Goal: Task Accomplishment & Management: Manage account settings

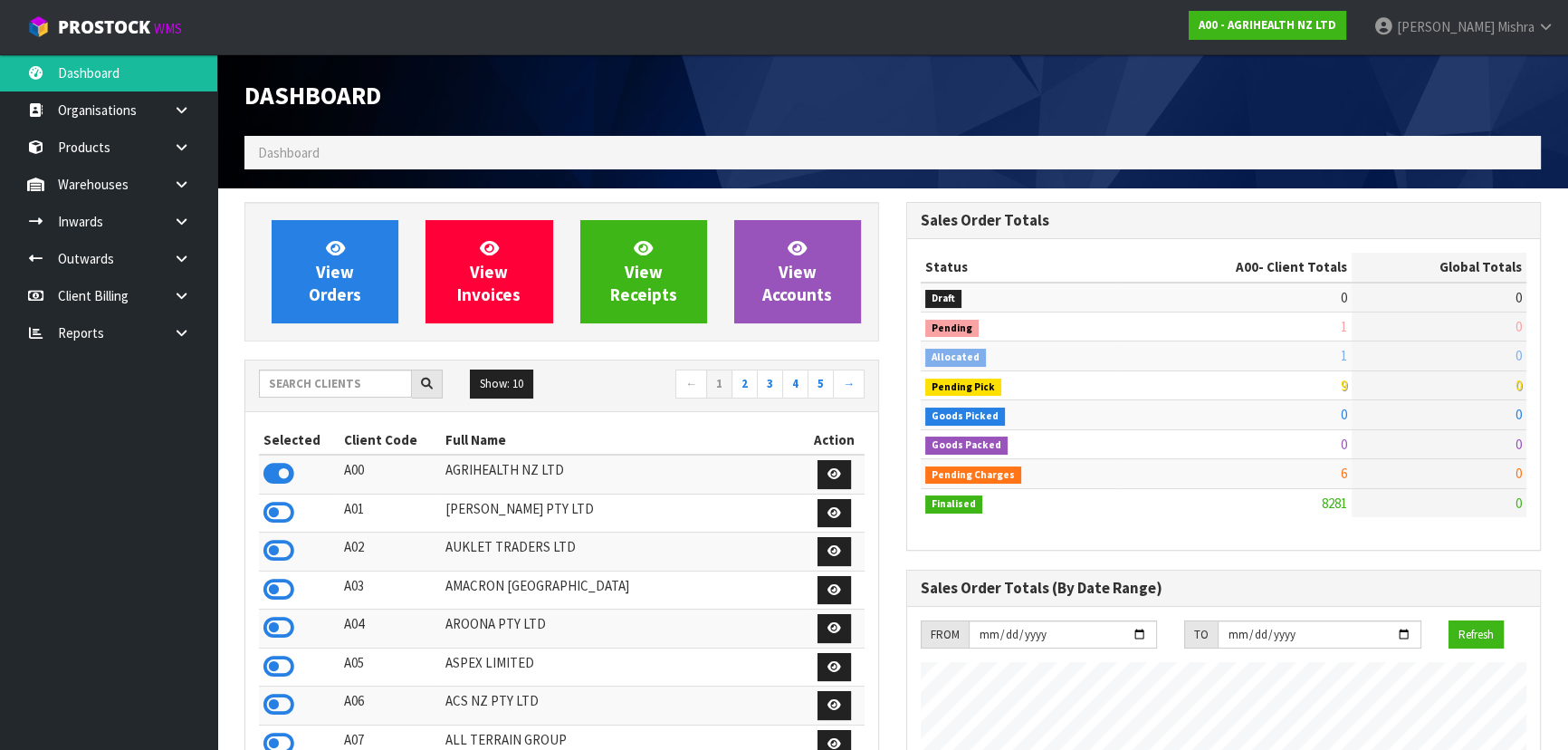
scroll to position [1369, 661]
click at [331, 388] on input "text" at bounding box center [335, 383] width 153 height 28
type input "C09"
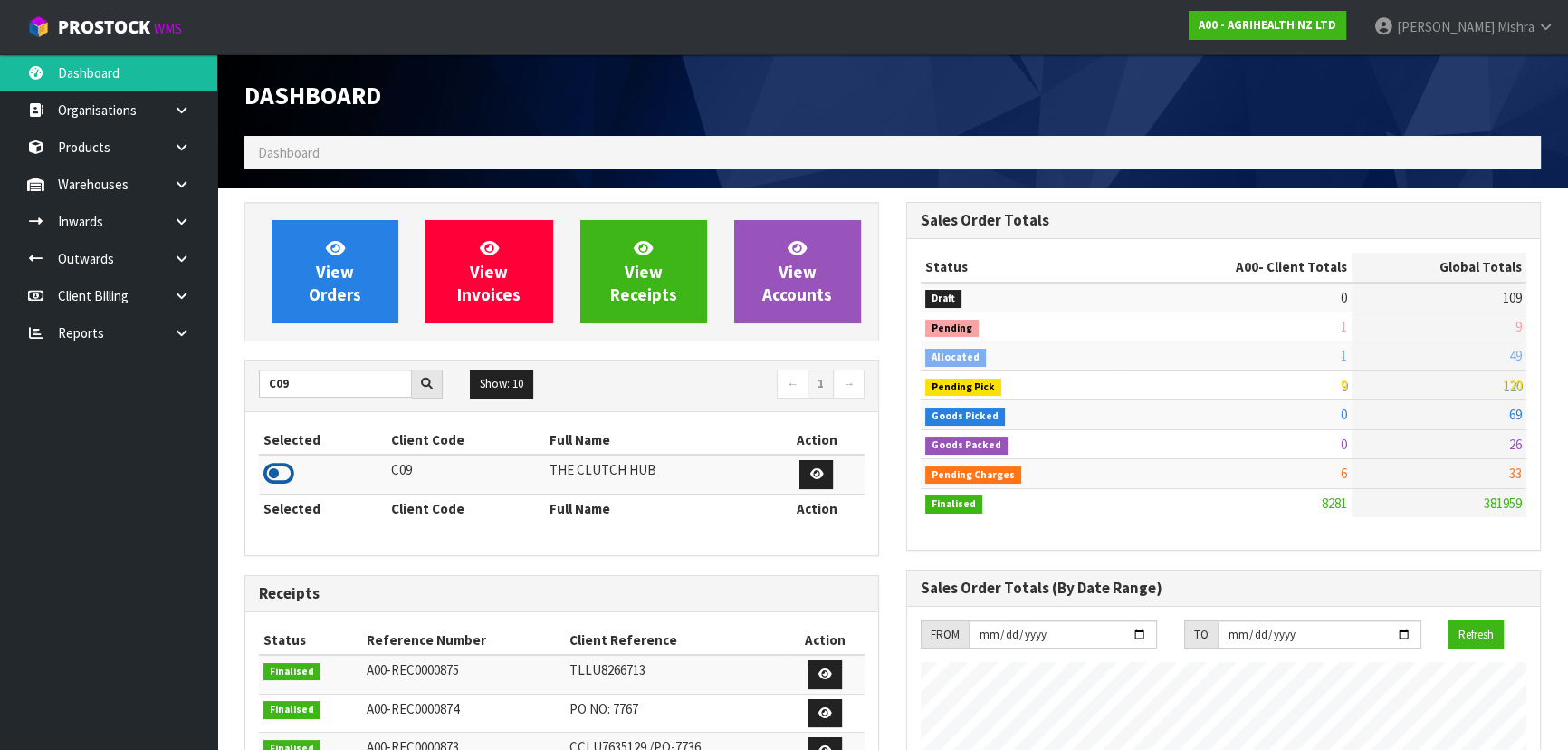
click at [281, 472] on icon at bounding box center [278, 473] width 31 height 27
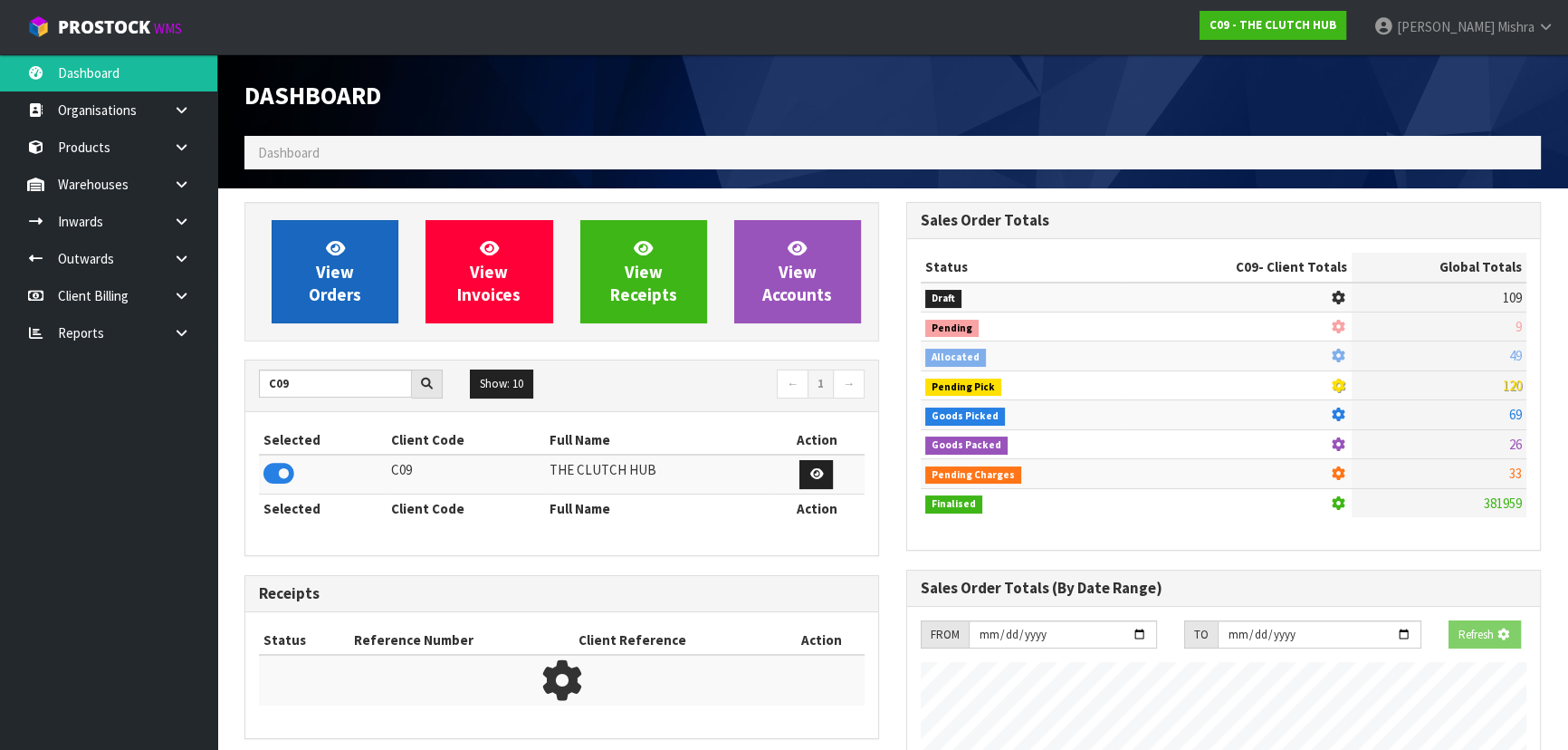
scroll to position [1128, 661]
click at [338, 278] on span "View Orders" at bounding box center [335, 271] width 53 height 68
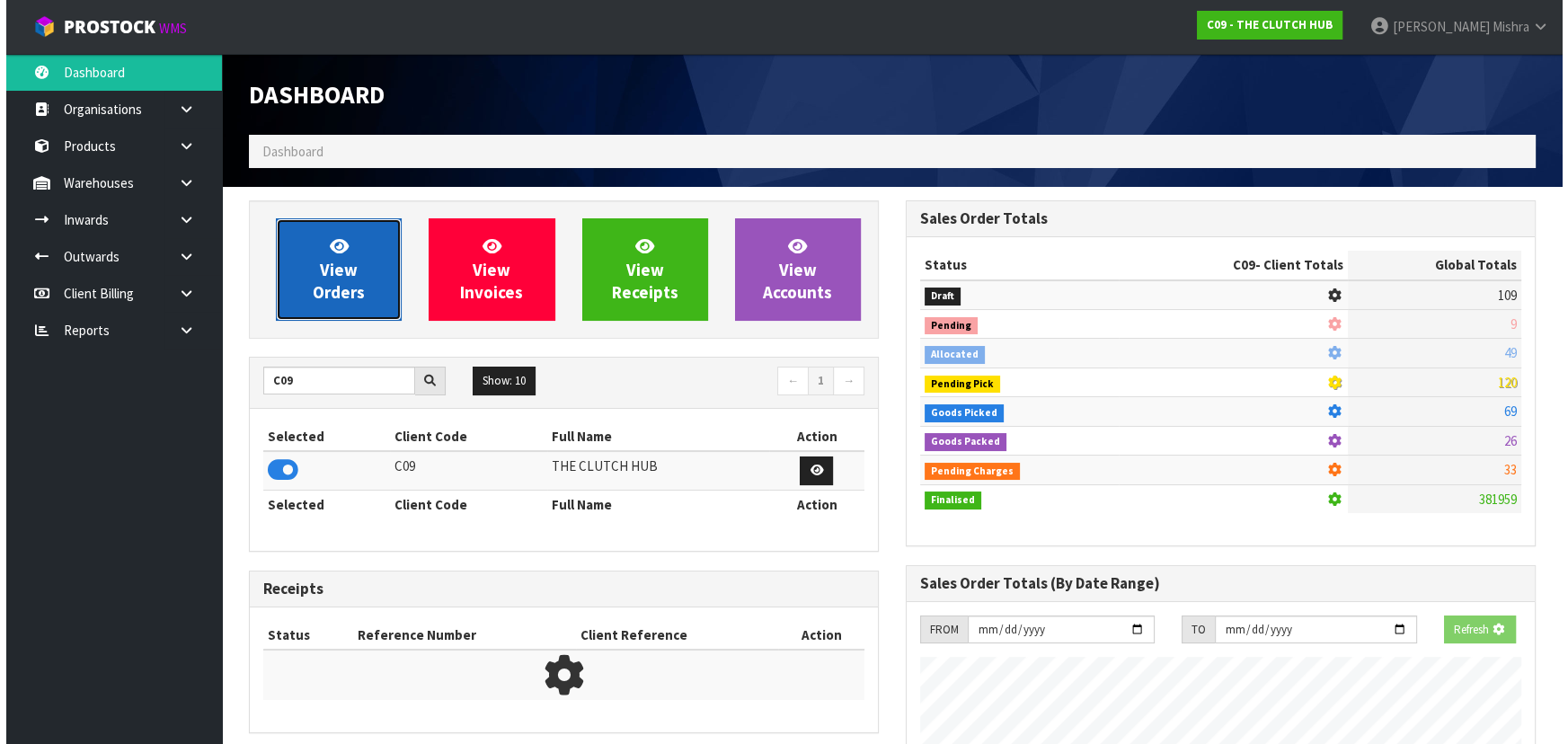
scroll to position [1455, 656]
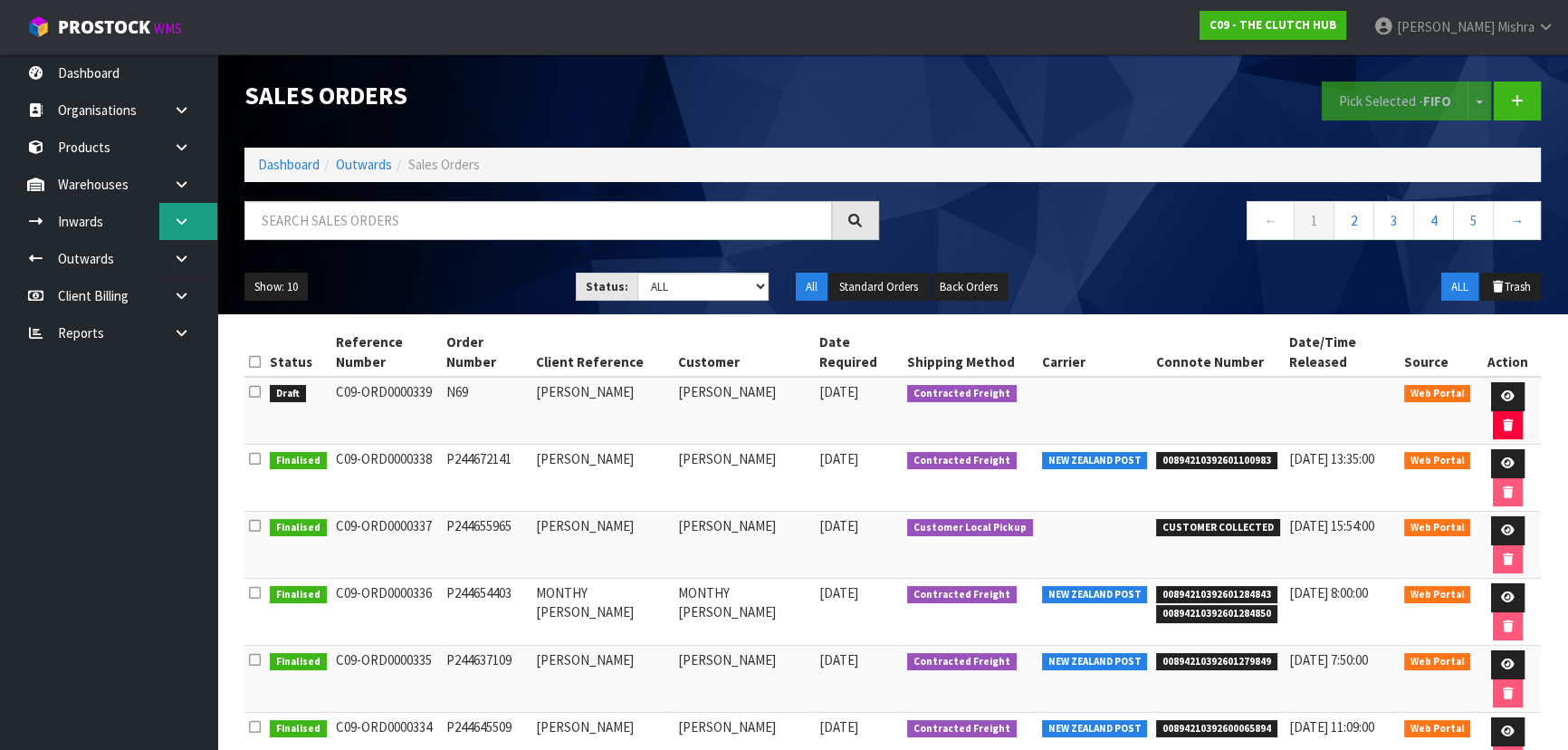
click at [170, 226] on link at bounding box center [188, 222] width 58 height 37
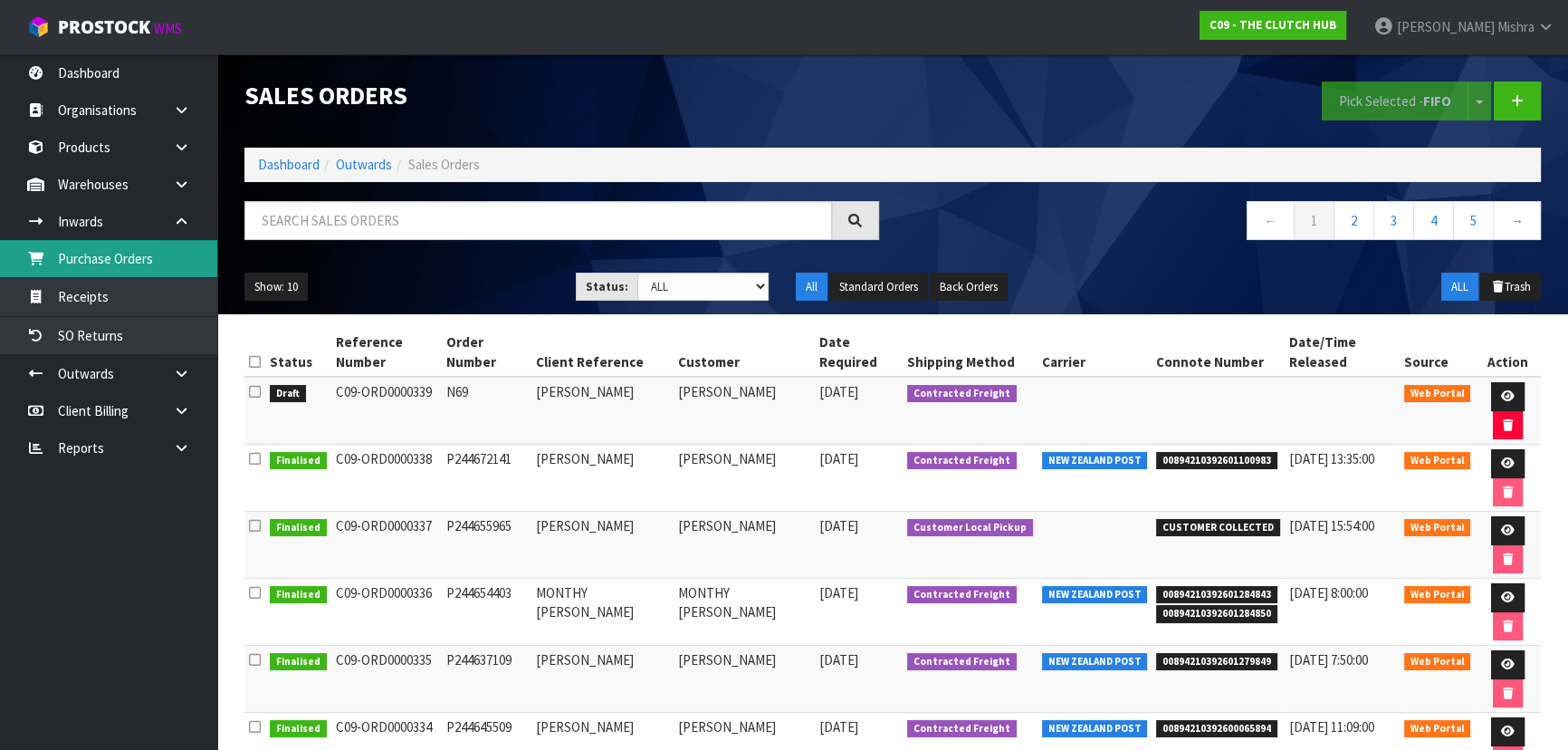
click at [157, 265] on link "Purchase Orders" at bounding box center [109, 259] width 217 height 37
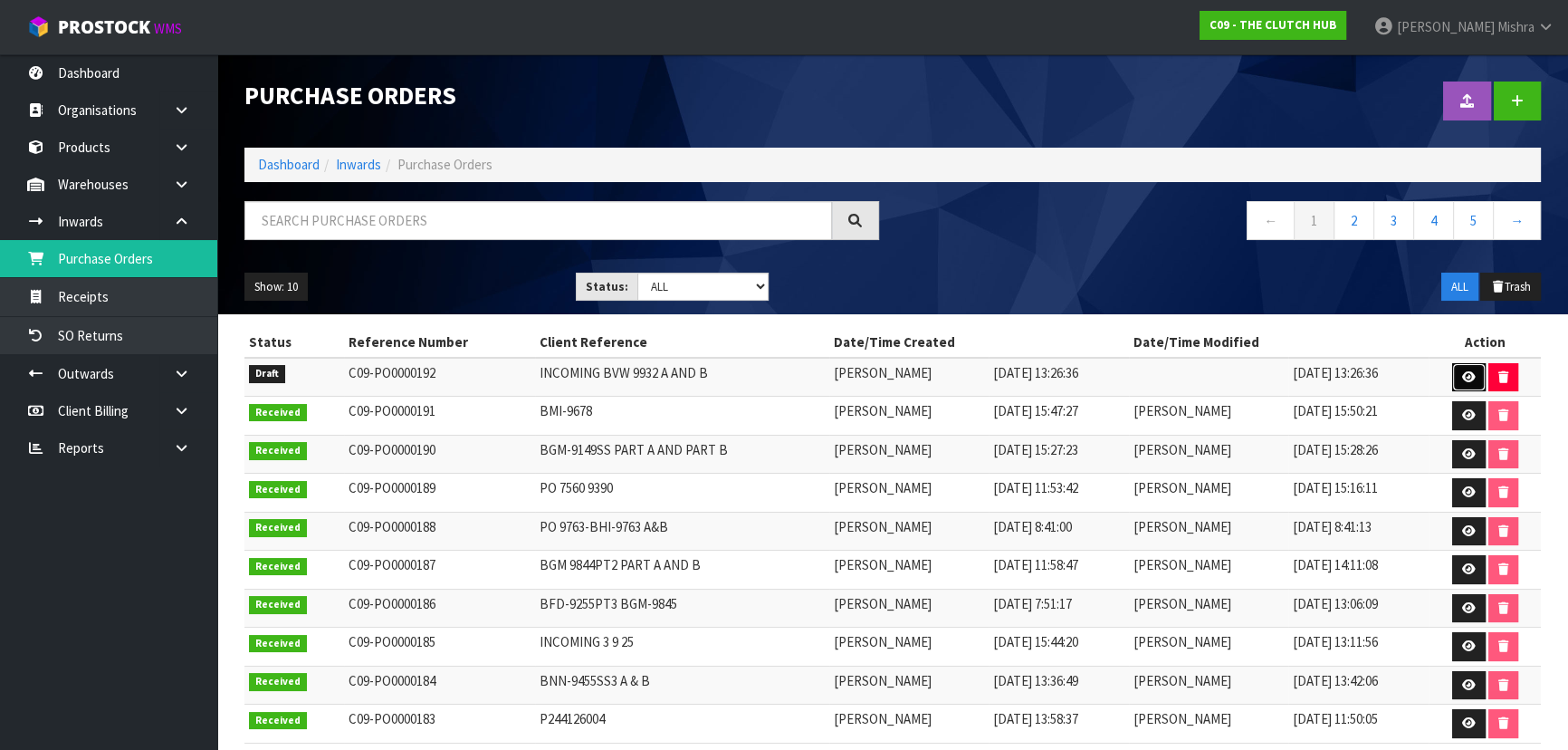
click at [1472, 373] on icon at bounding box center [1469, 377] width 14 height 12
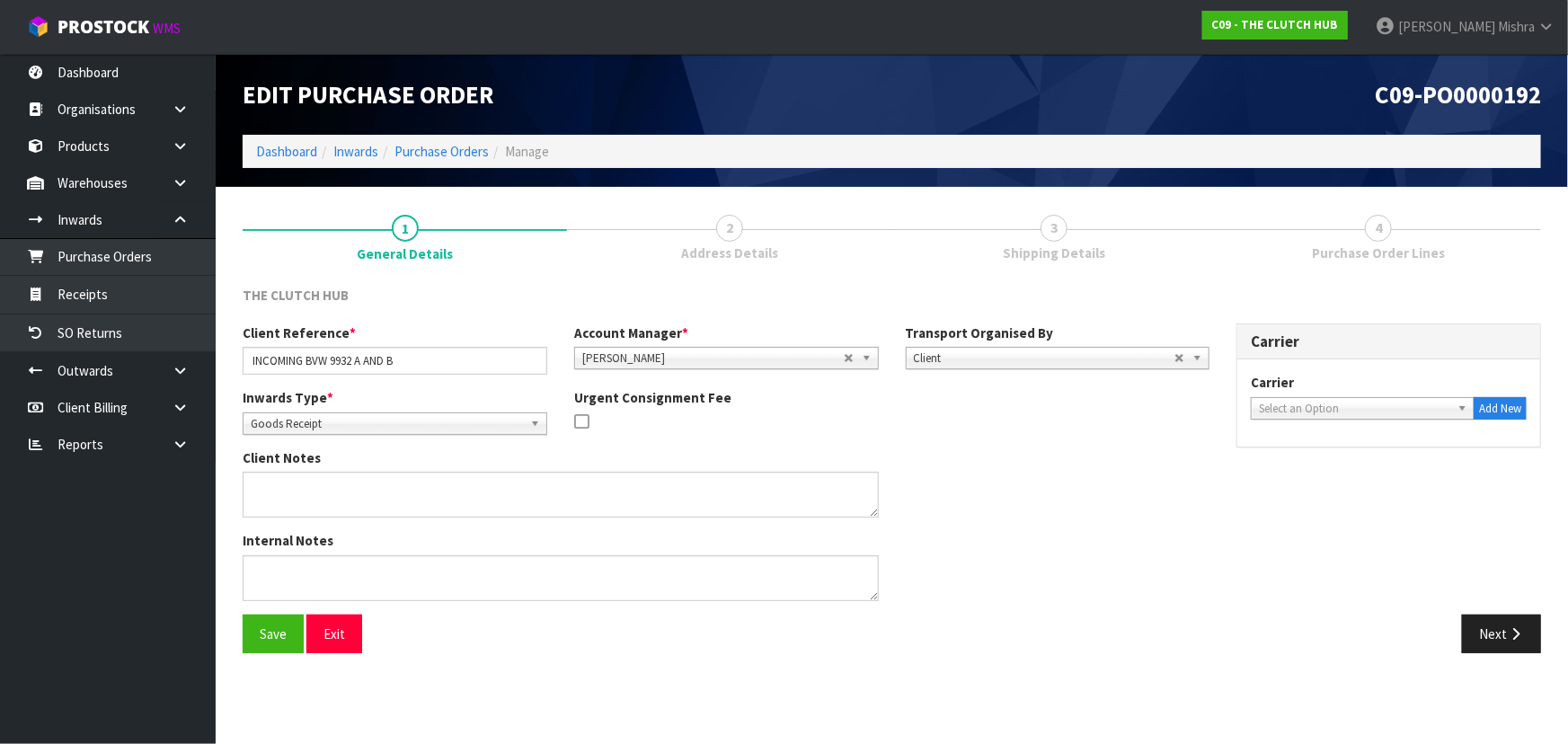
click at [1392, 402] on span "Select an Option" at bounding box center [1354, 408] width 192 height 21
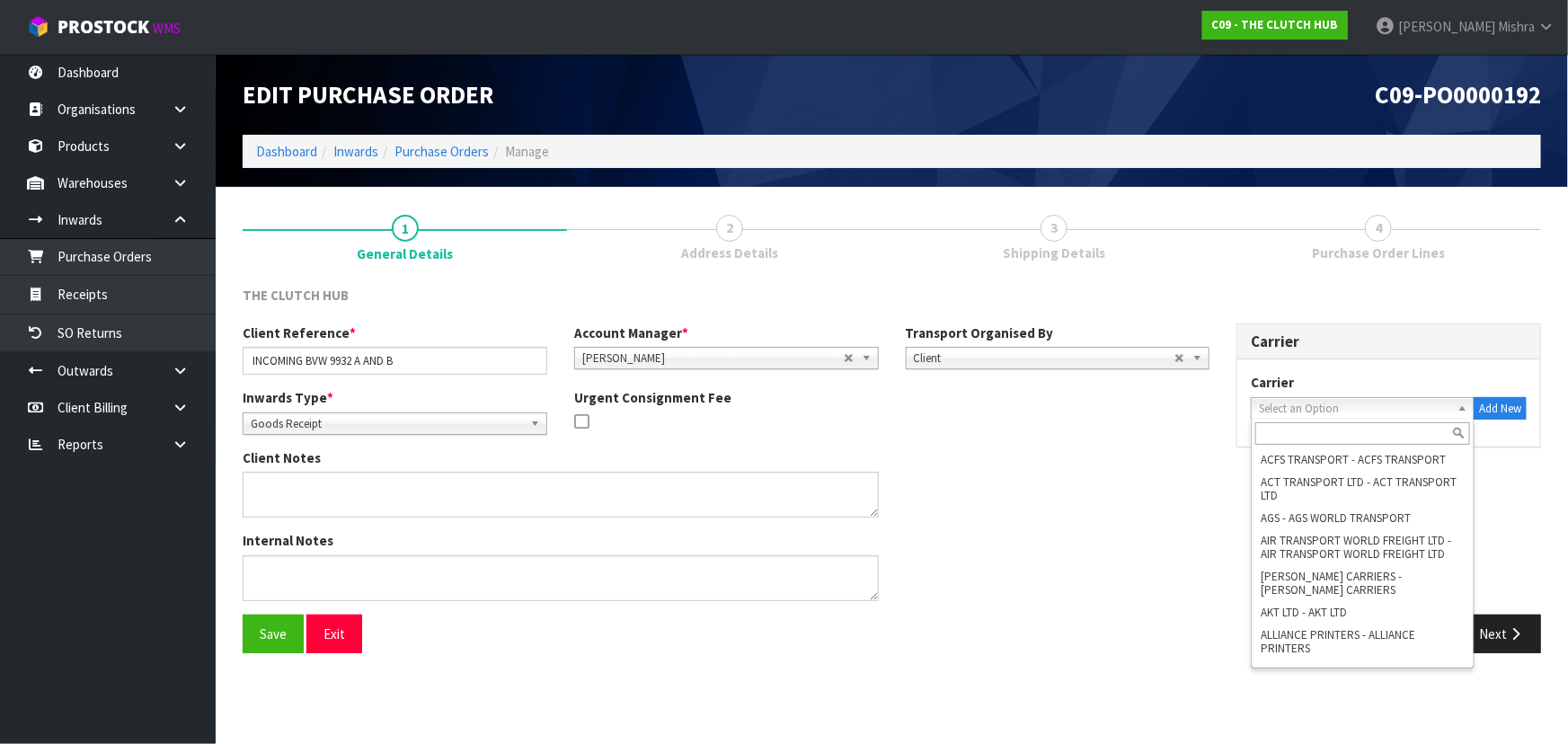
click at [1311, 439] on input "text" at bounding box center [1362, 434] width 215 height 22
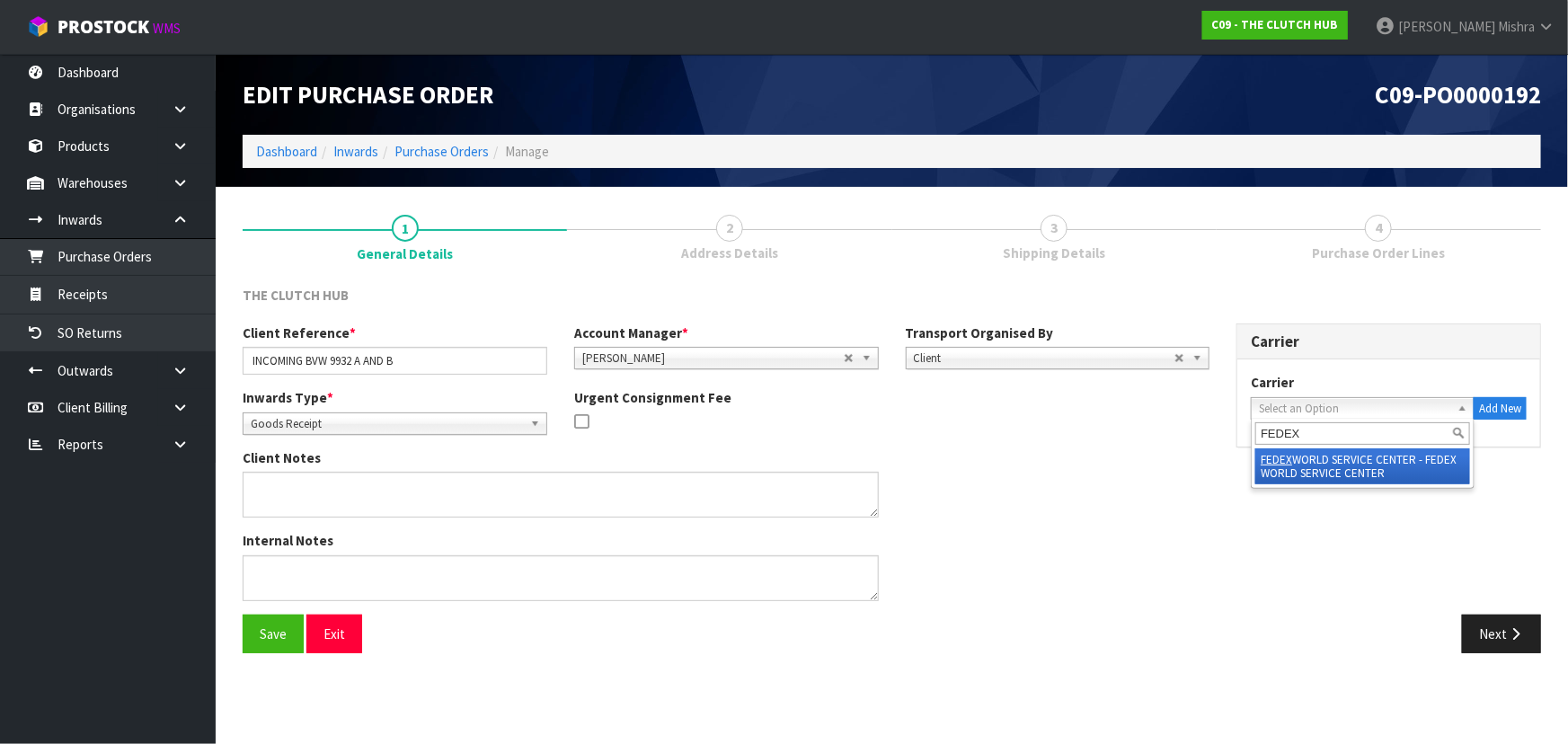
type input "FEDEX"
click at [1346, 464] on li "FEDEX WORLD SERVICE CENTER - FEDEX WORLD SERVICE CENTER" at bounding box center [1362, 466] width 215 height 36
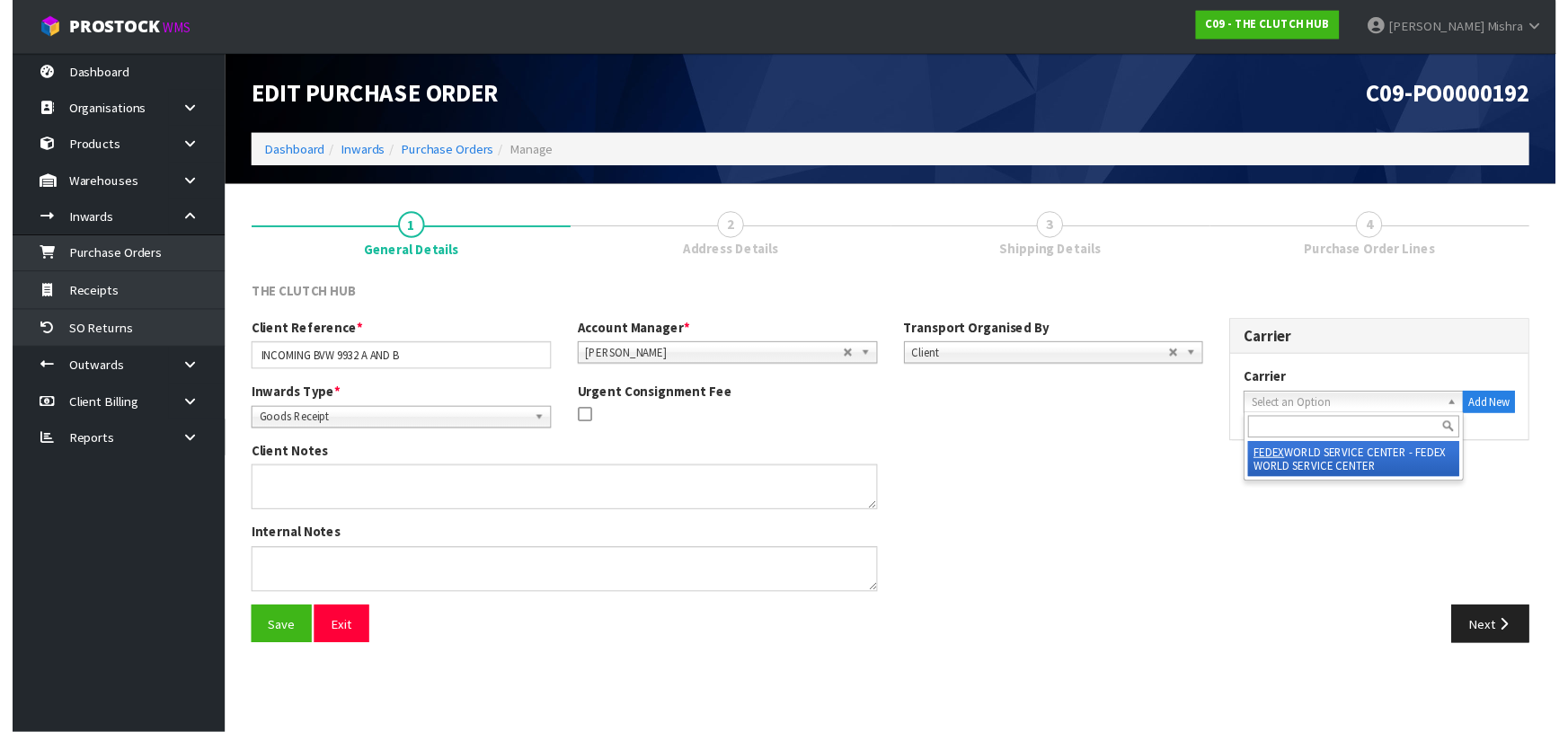
scroll to position [0, 40]
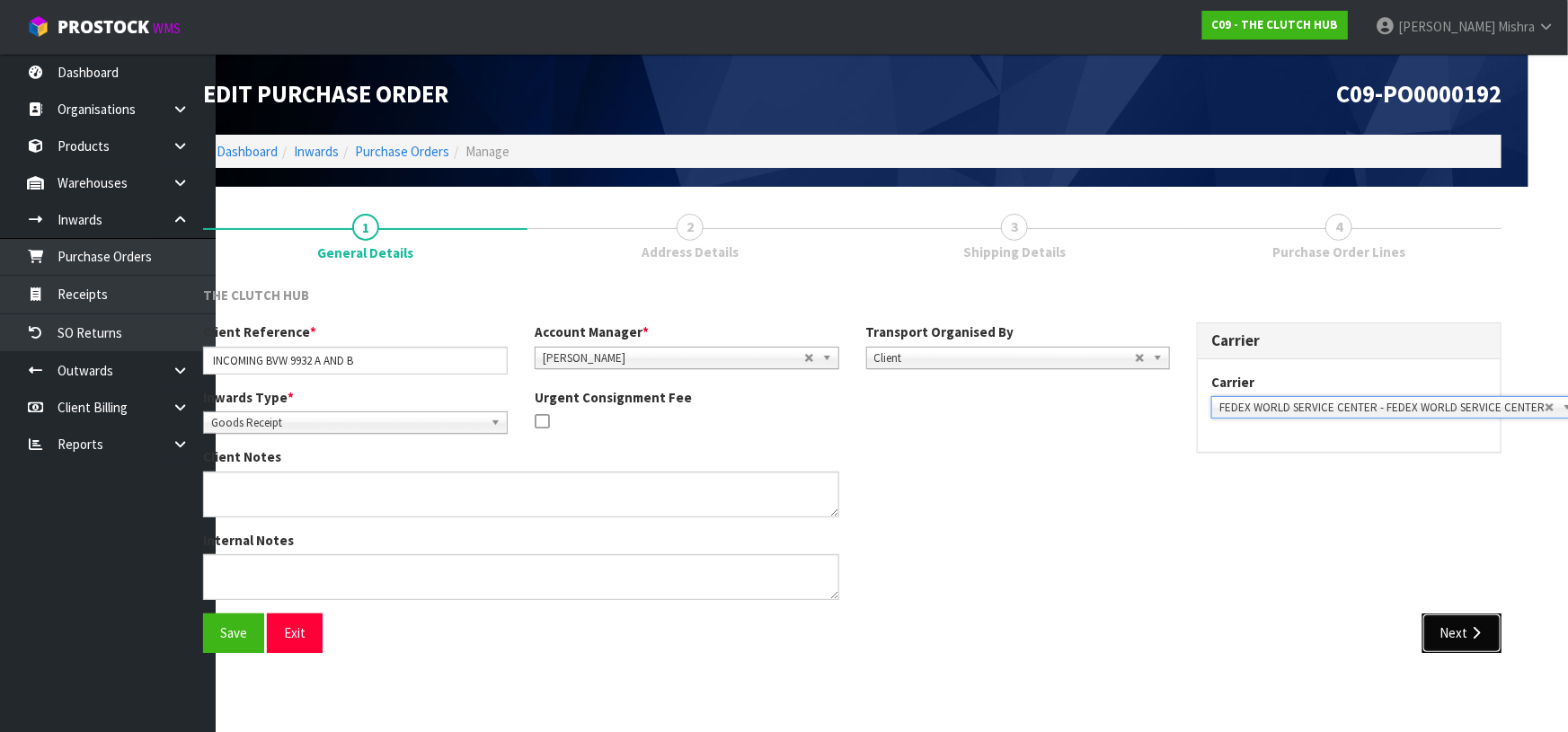
click at [1441, 637] on button "Next" at bounding box center [1462, 633] width 79 height 39
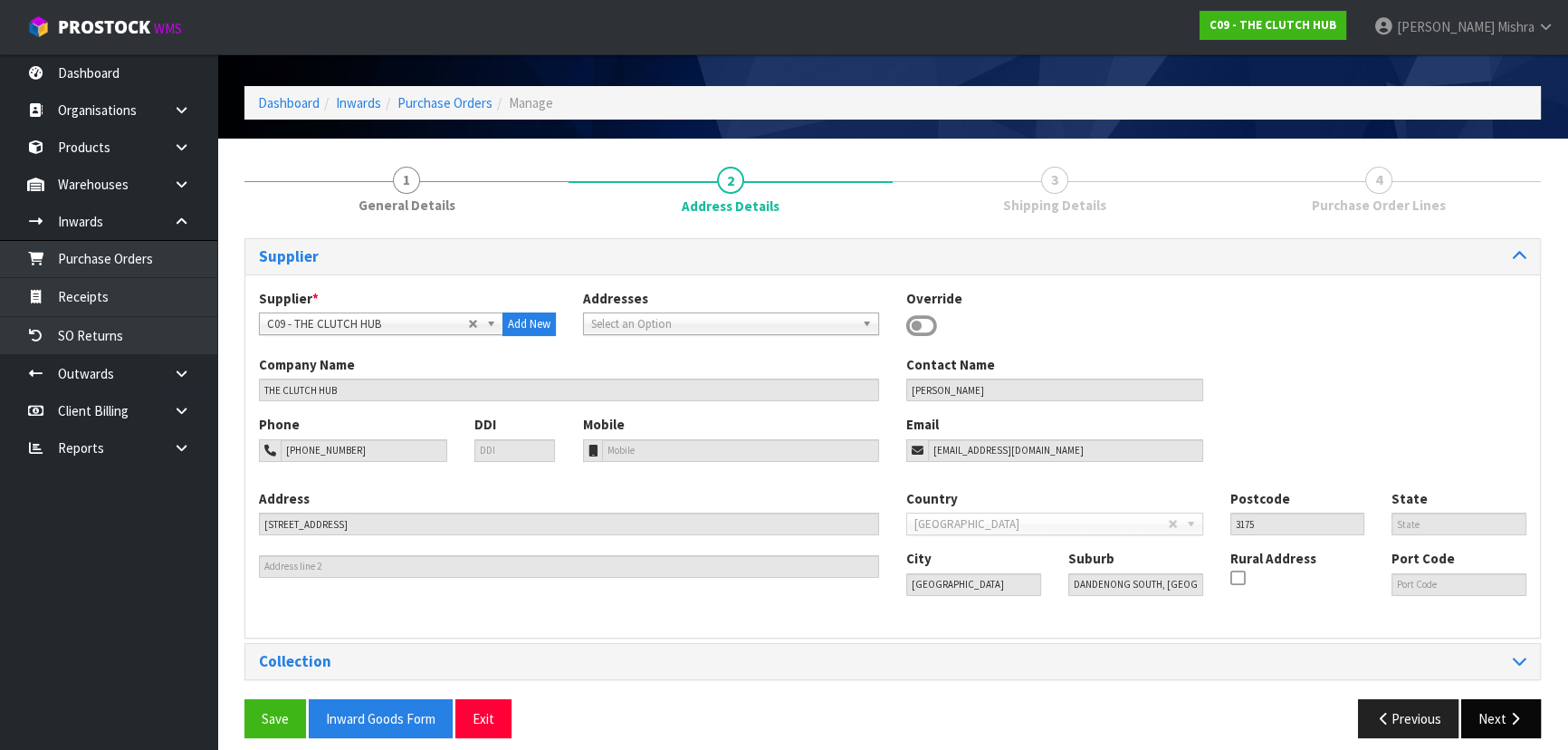
scroll to position [64, 0]
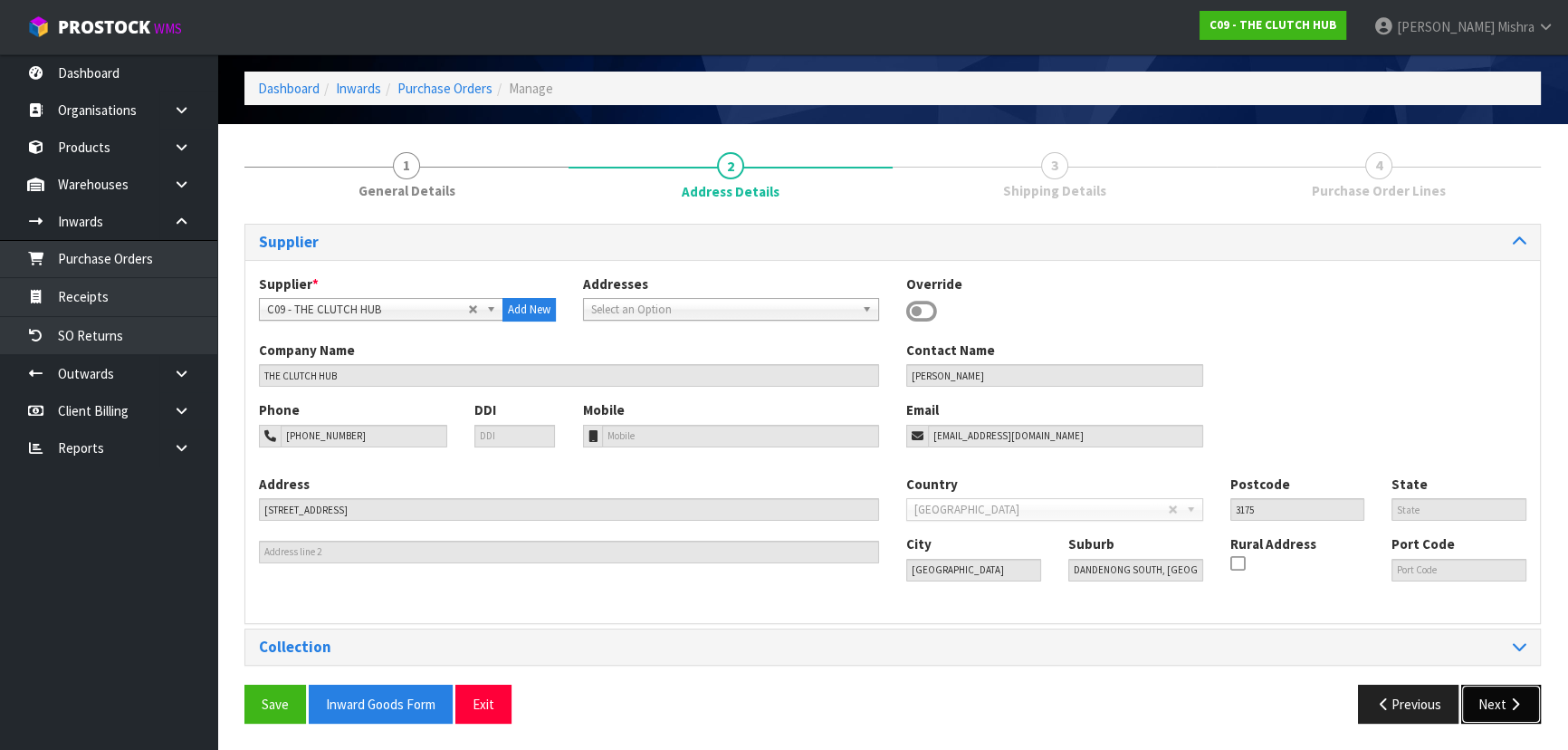
click at [1494, 711] on button "Next" at bounding box center [1501, 705] width 80 height 39
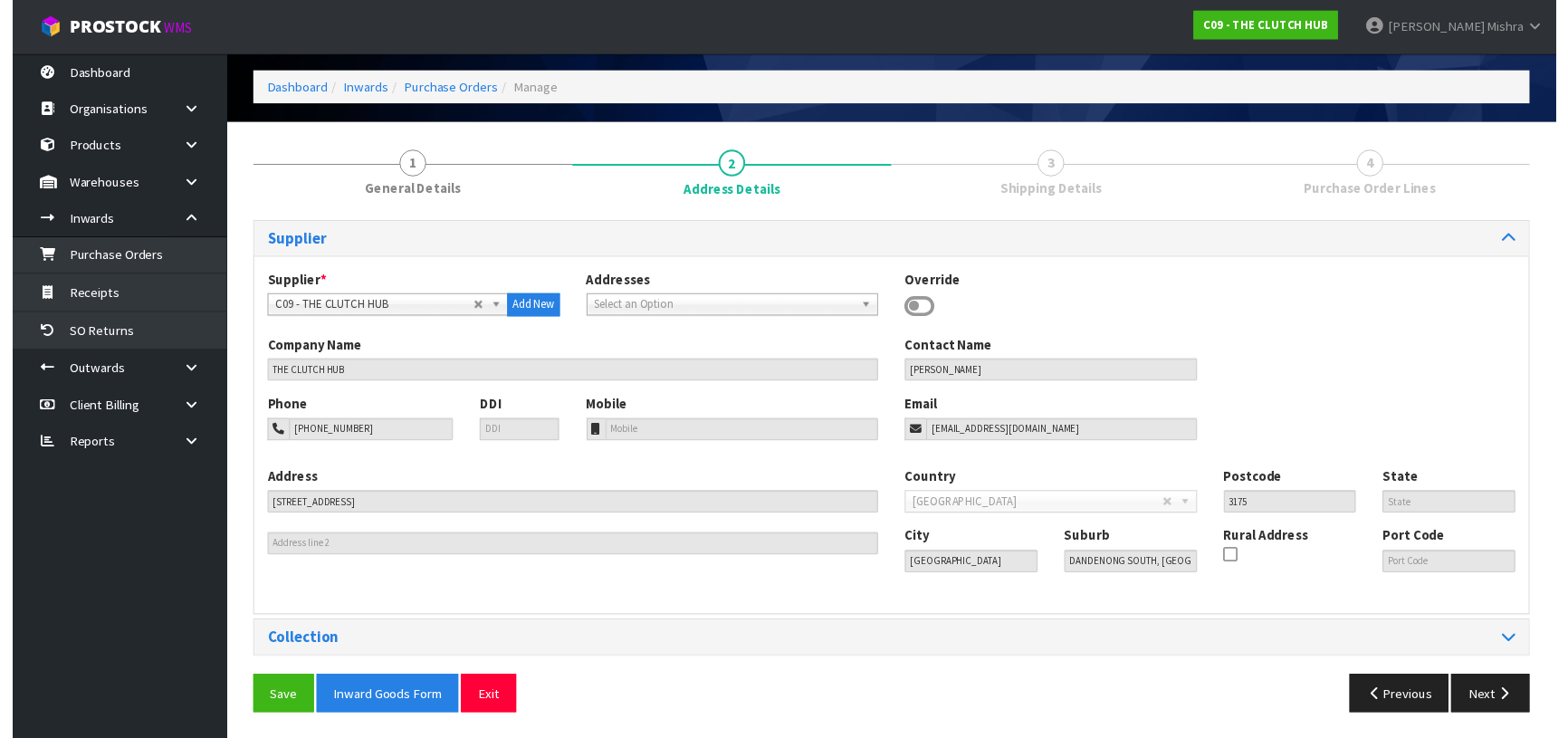
scroll to position [0, 0]
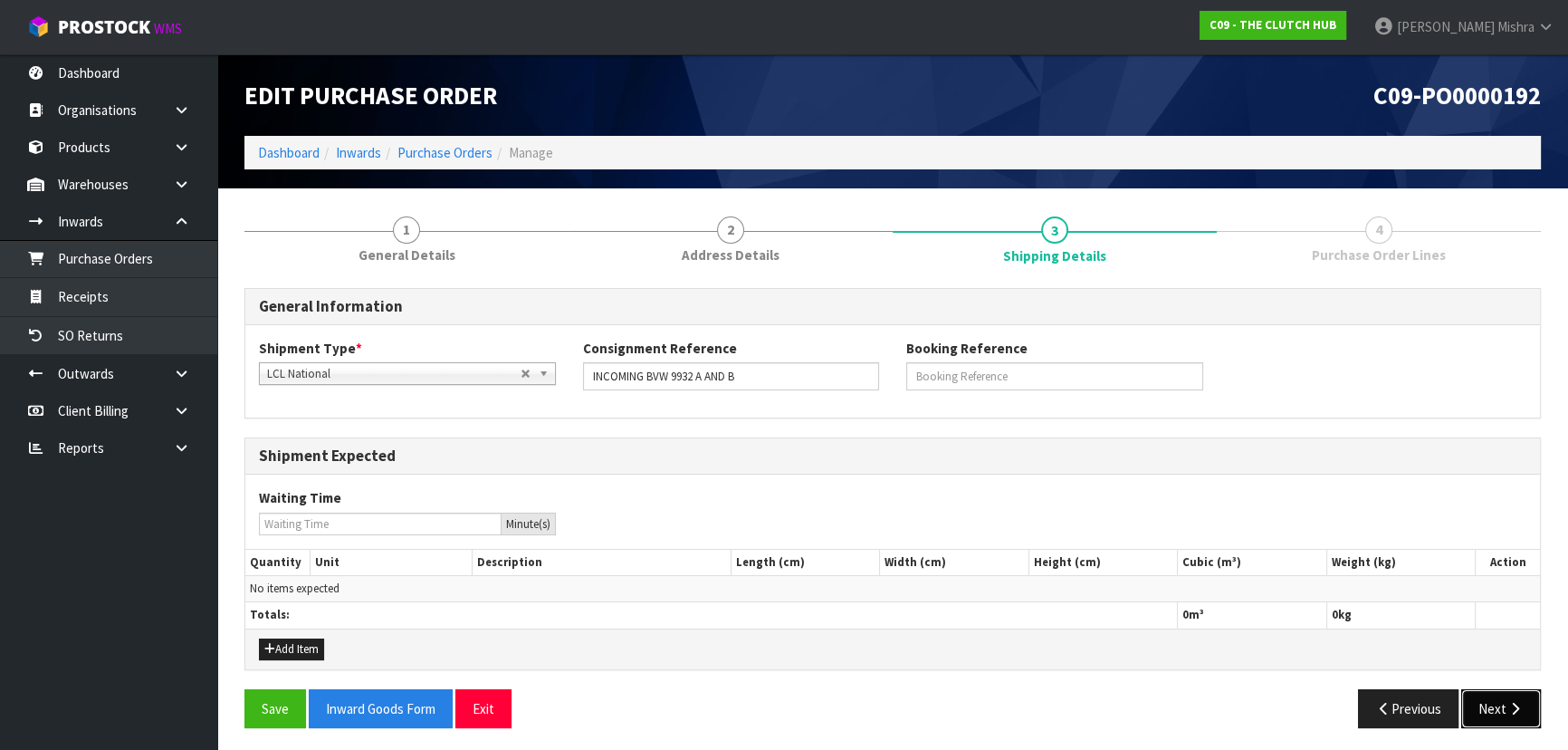
click at [1511, 702] on icon "button" at bounding box center [1515, 708] width 18 height 14
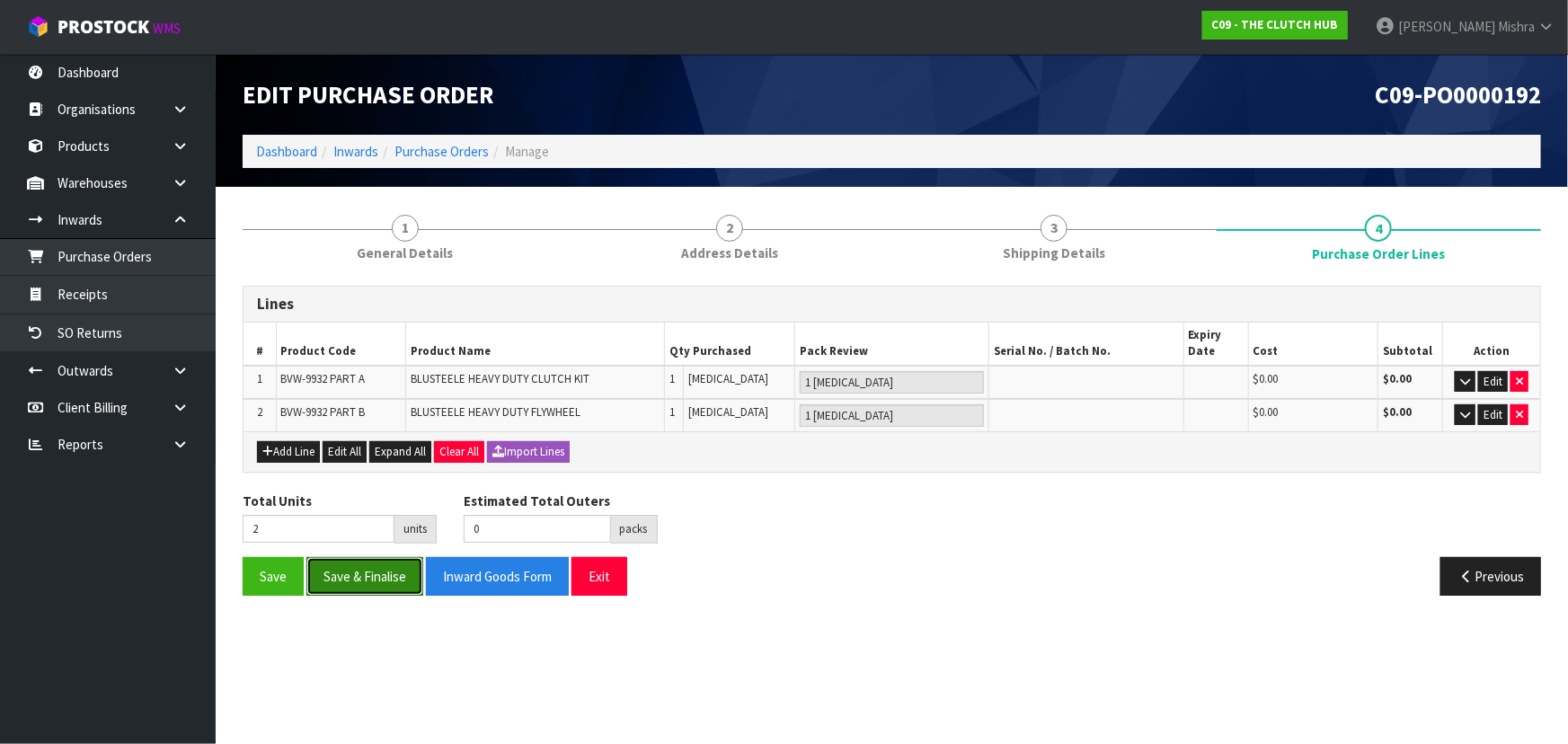
click at [343, 574] on button "Save & Finalise" at bounding box center [365, 576] width 117 height 39
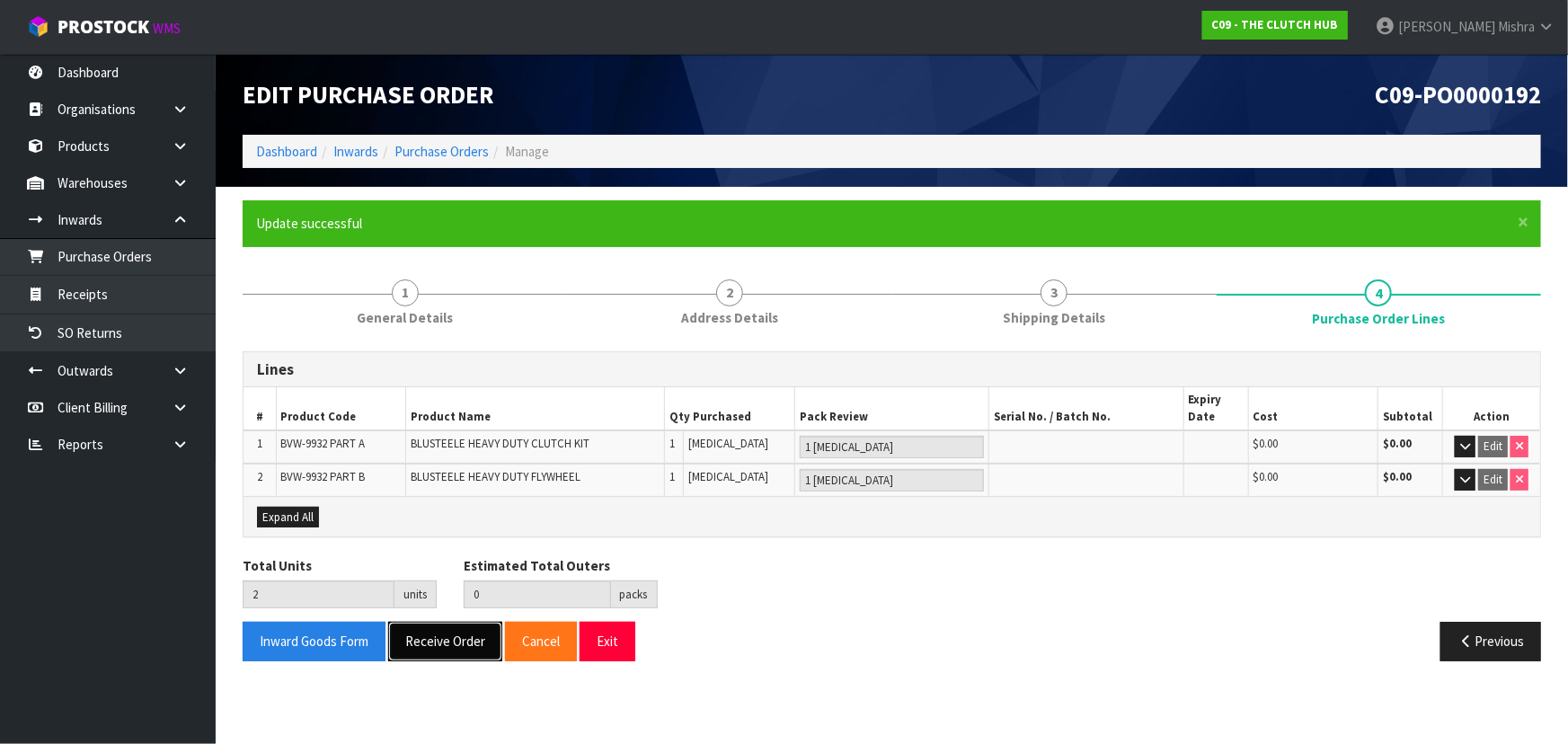
click at [432, 637] on button "Receive Order" at bounding box center [446, 641] width 114 height 39
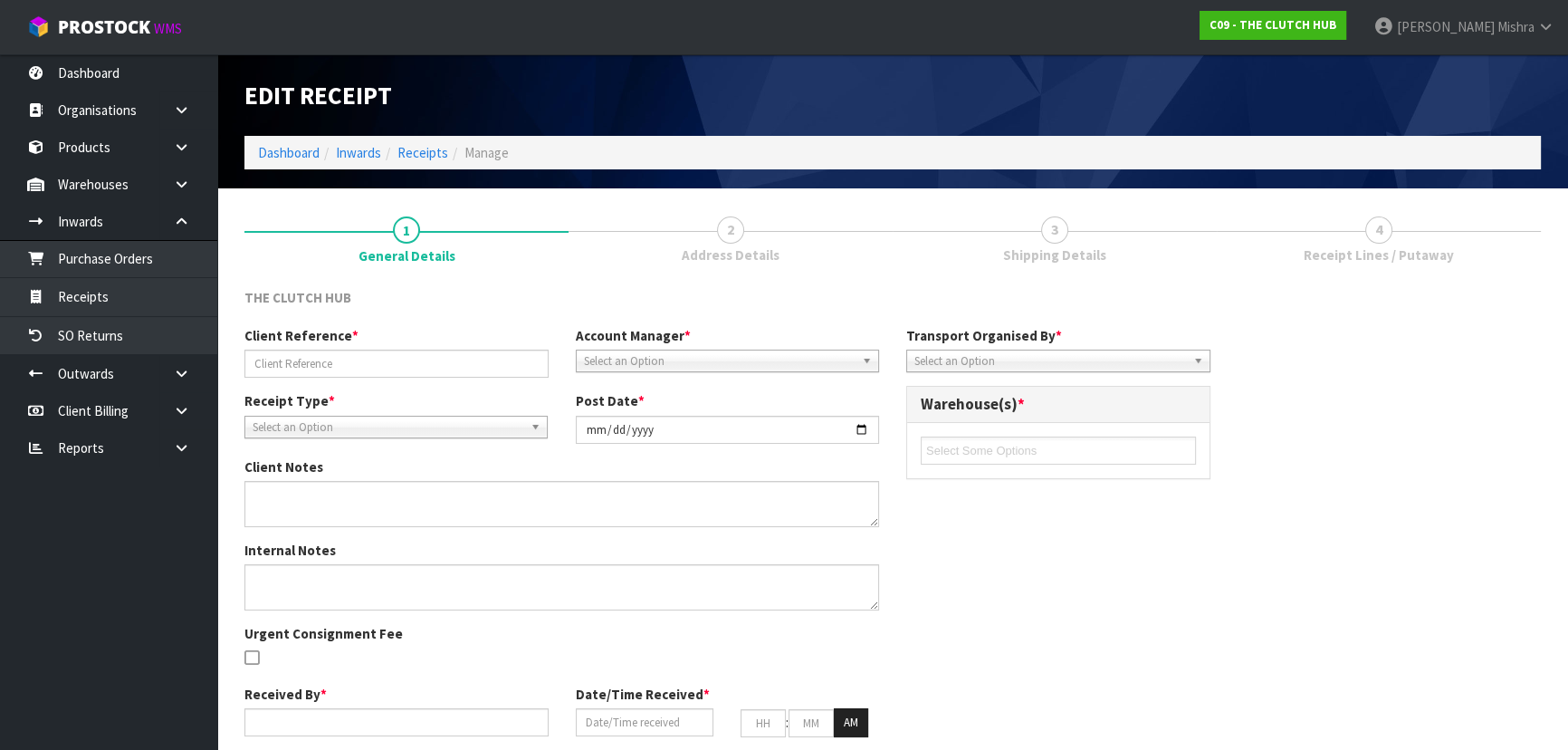
type input "INCOMING BVW 9932 A AND B"
type input "[DATE]"
type input "[PERSON_NAME]"
type input "[DATE]"
type input "01"
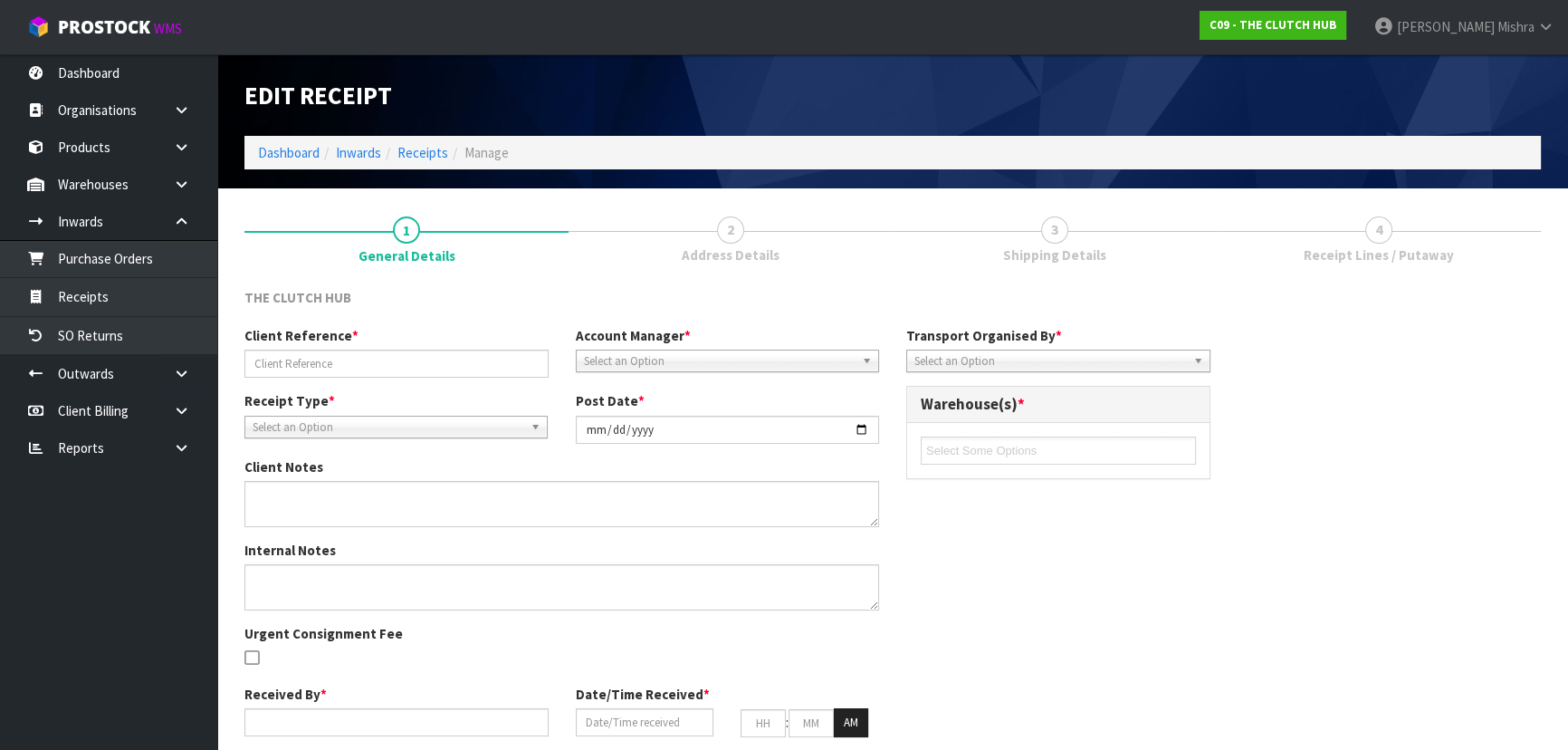
type input "58"
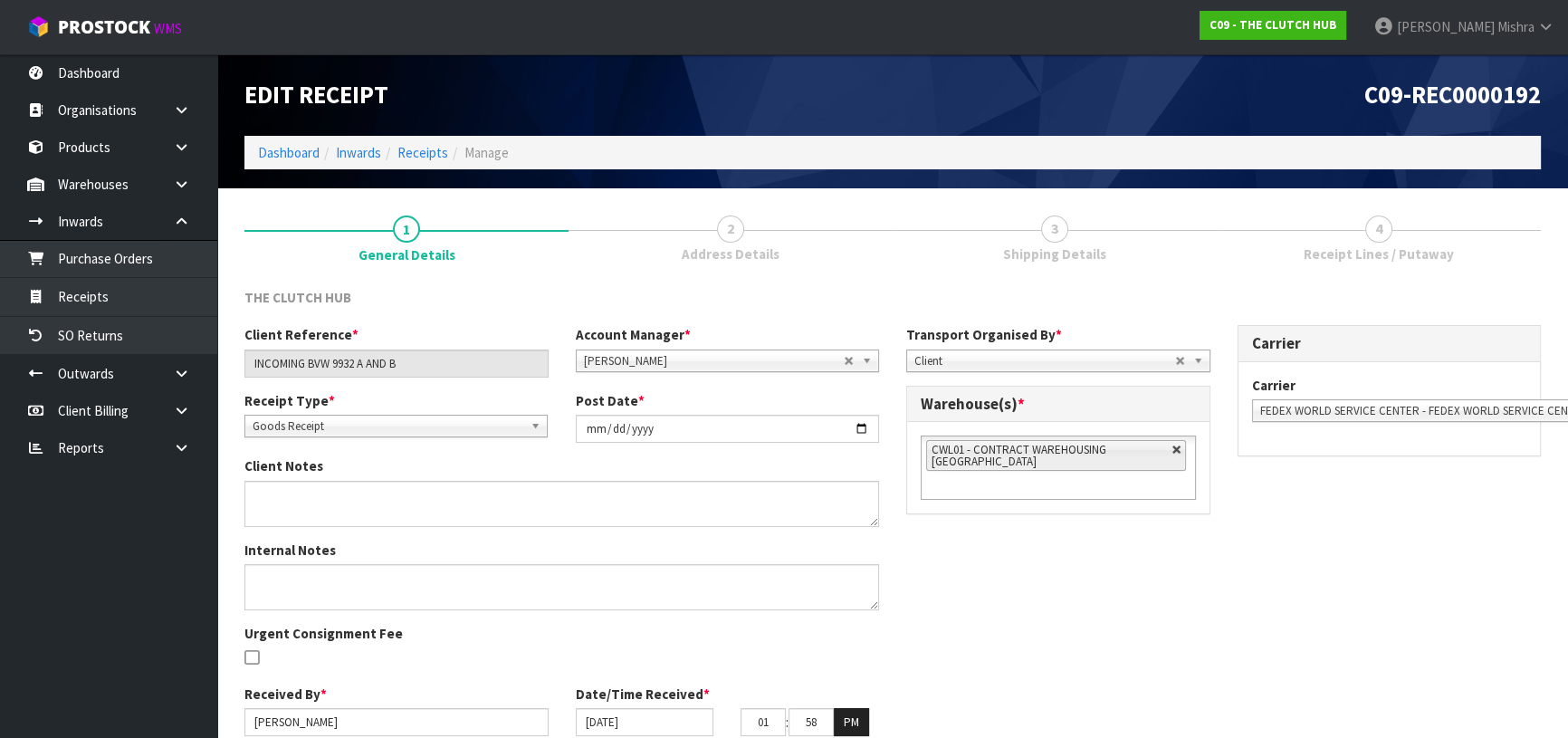
click at [1172, 447] on link at bounding box center [1177, 450] width 11 height 11
type input "Select Some Options"
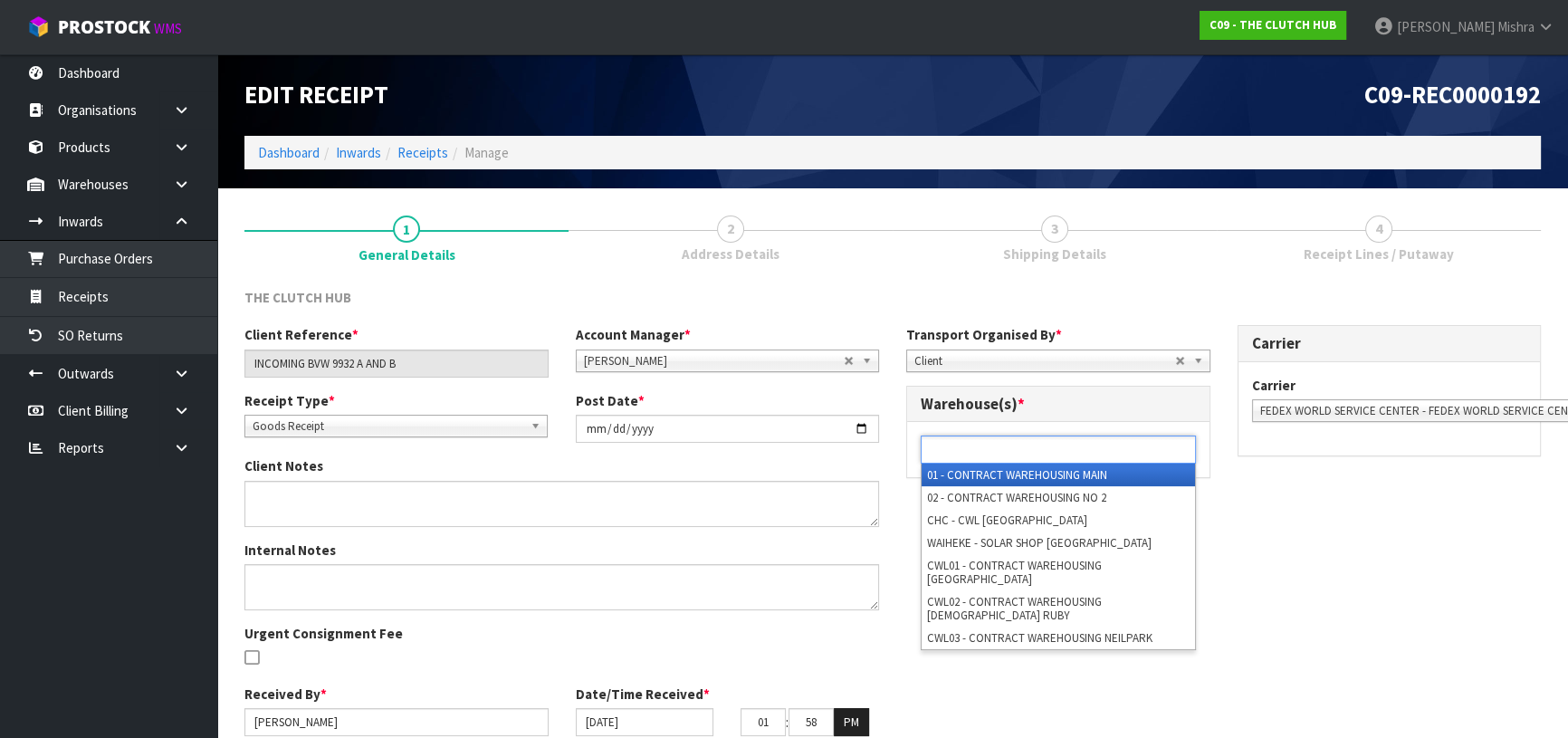
click at [1154, 459] on ul at bounding box center [1058, 449] width 276 height 28
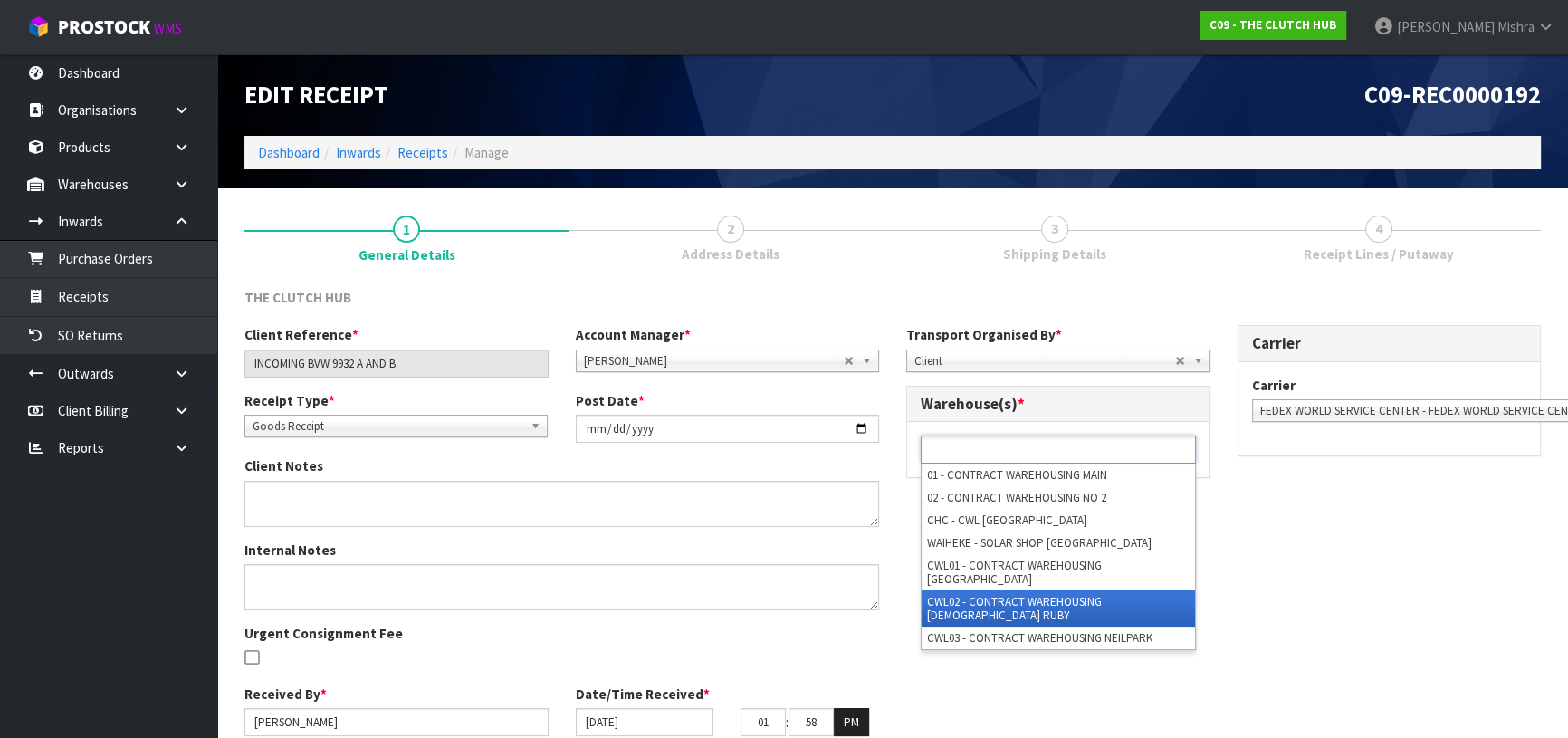
click at [1137, 598] on li "CWL02 - CONTRACT WAREHOUSING [DEMOGRAPHIC_DATA] RUBY" at bounding box center [1058, 608] width 274 height 36
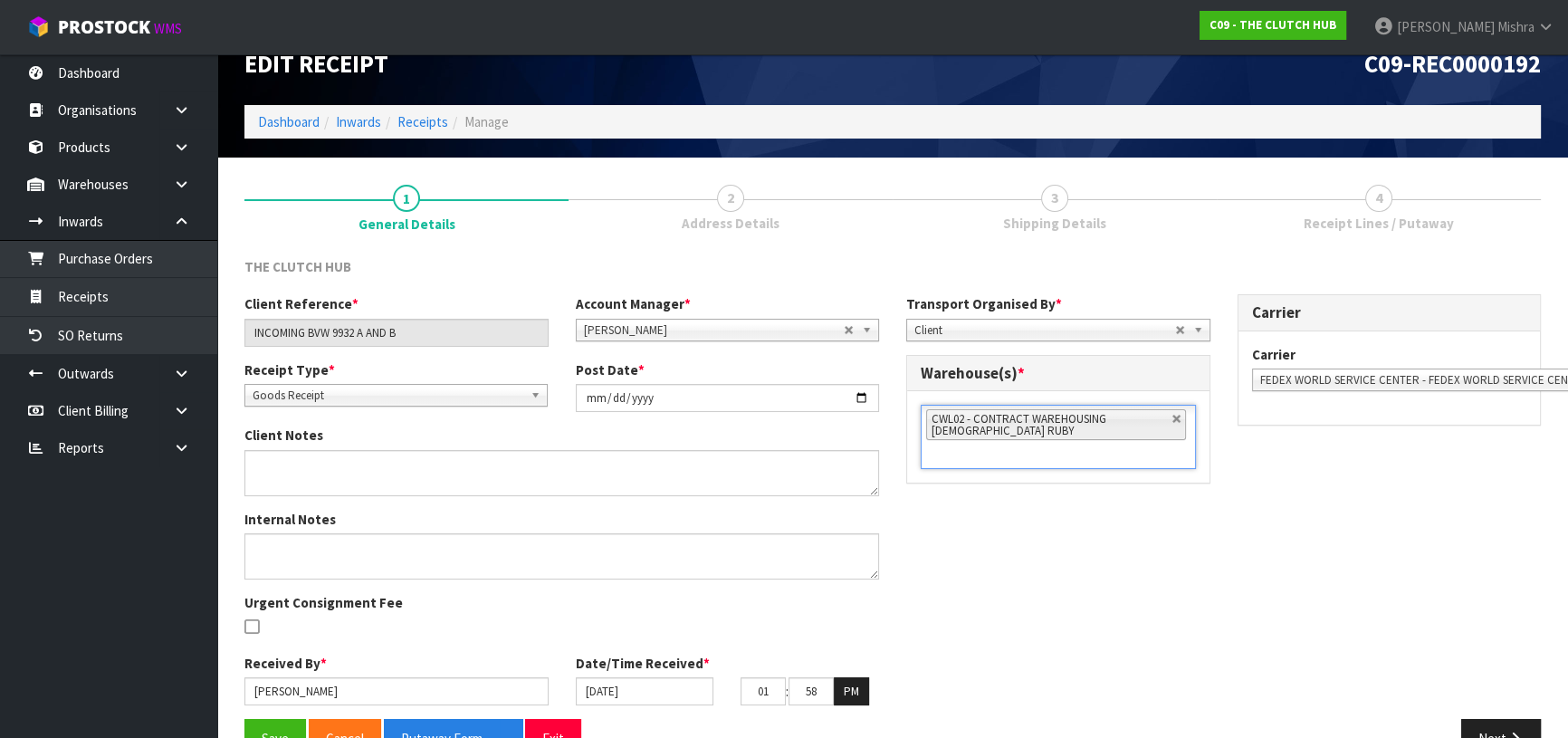
scroll to position [78, 0]
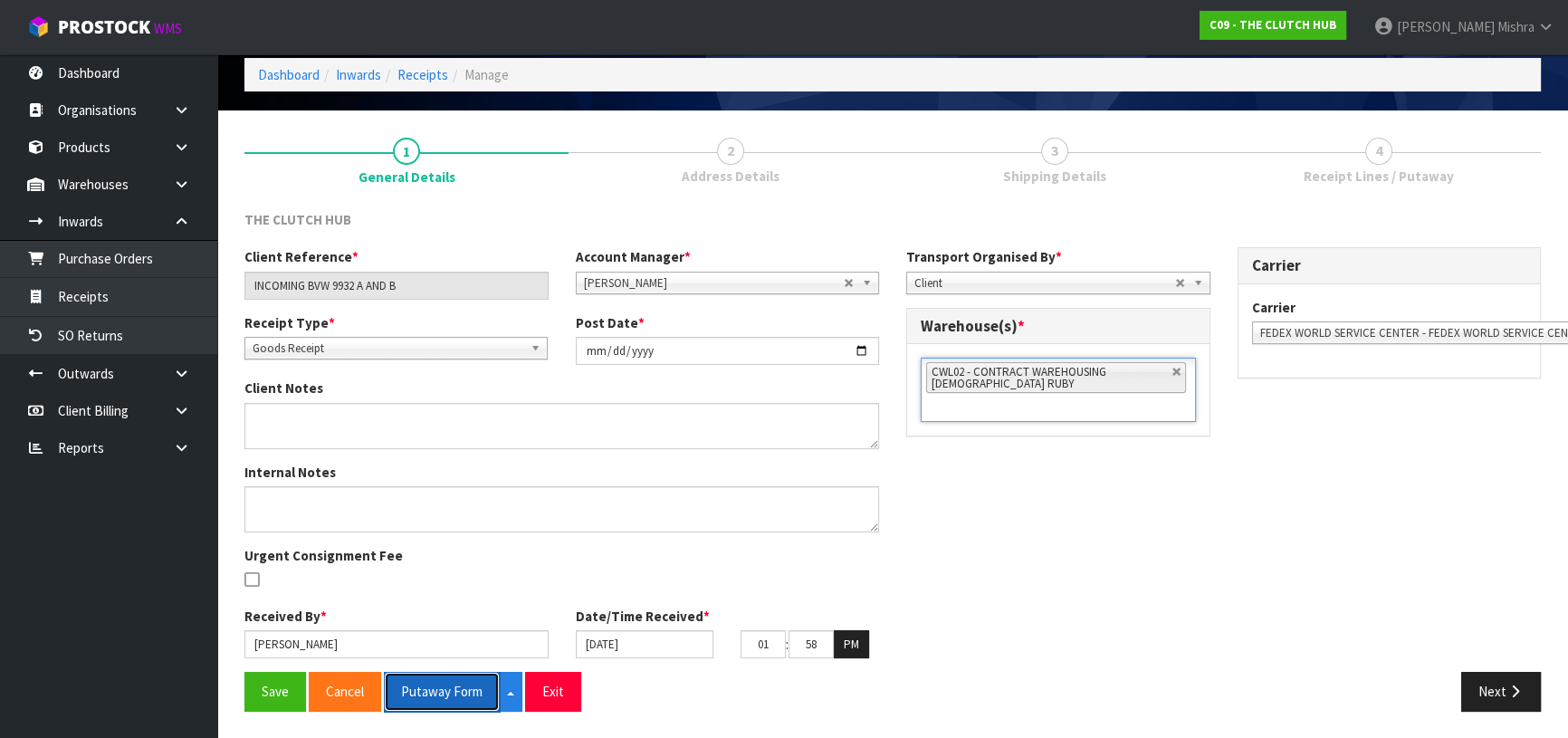
click at [466, 695] on button "Putaway Form" at bounding box center [442, 692] width 116 height 39
click at [1481, 691] on button "Next" at bounding box center [1501, 692] width 80 height 39
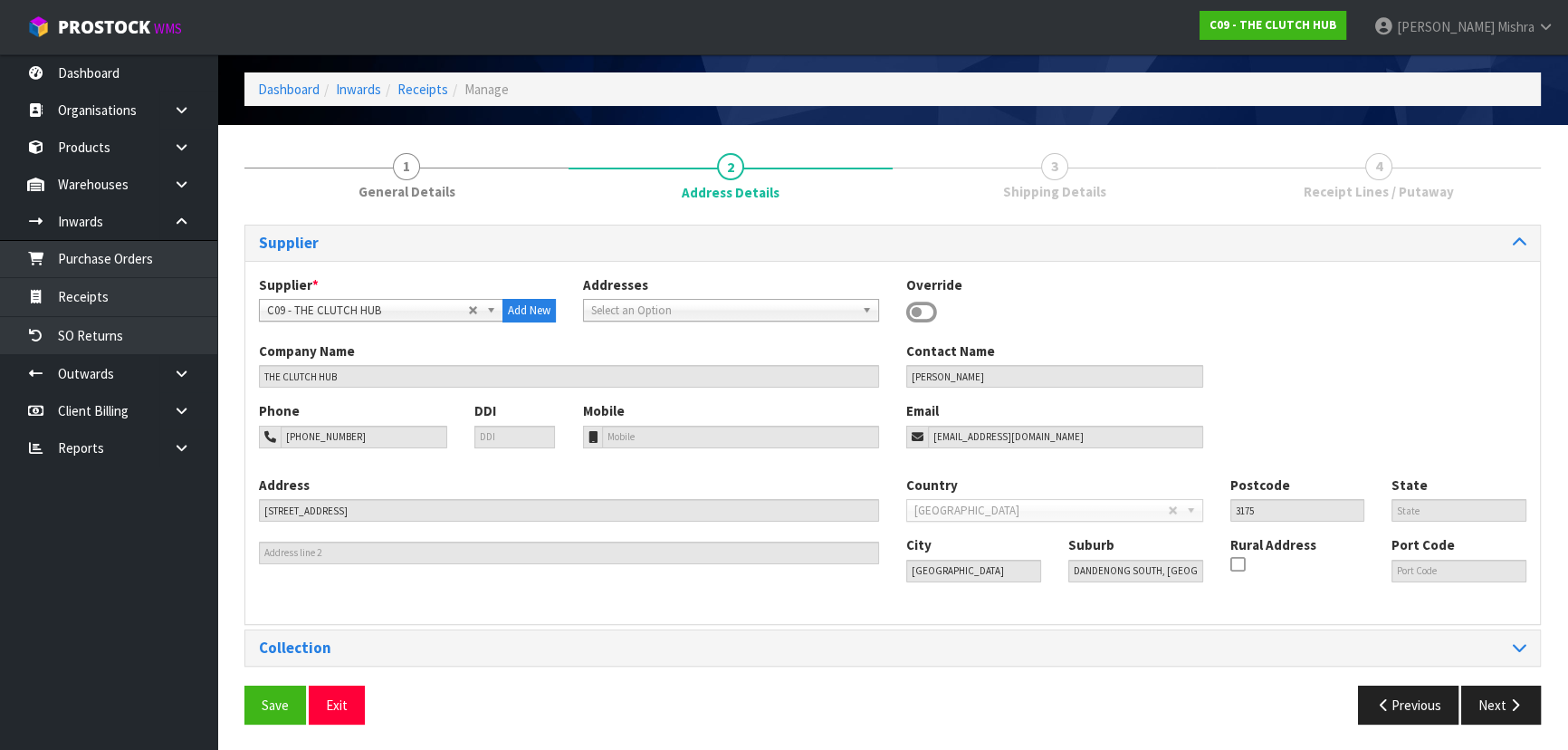
scroll to position [64, 0]
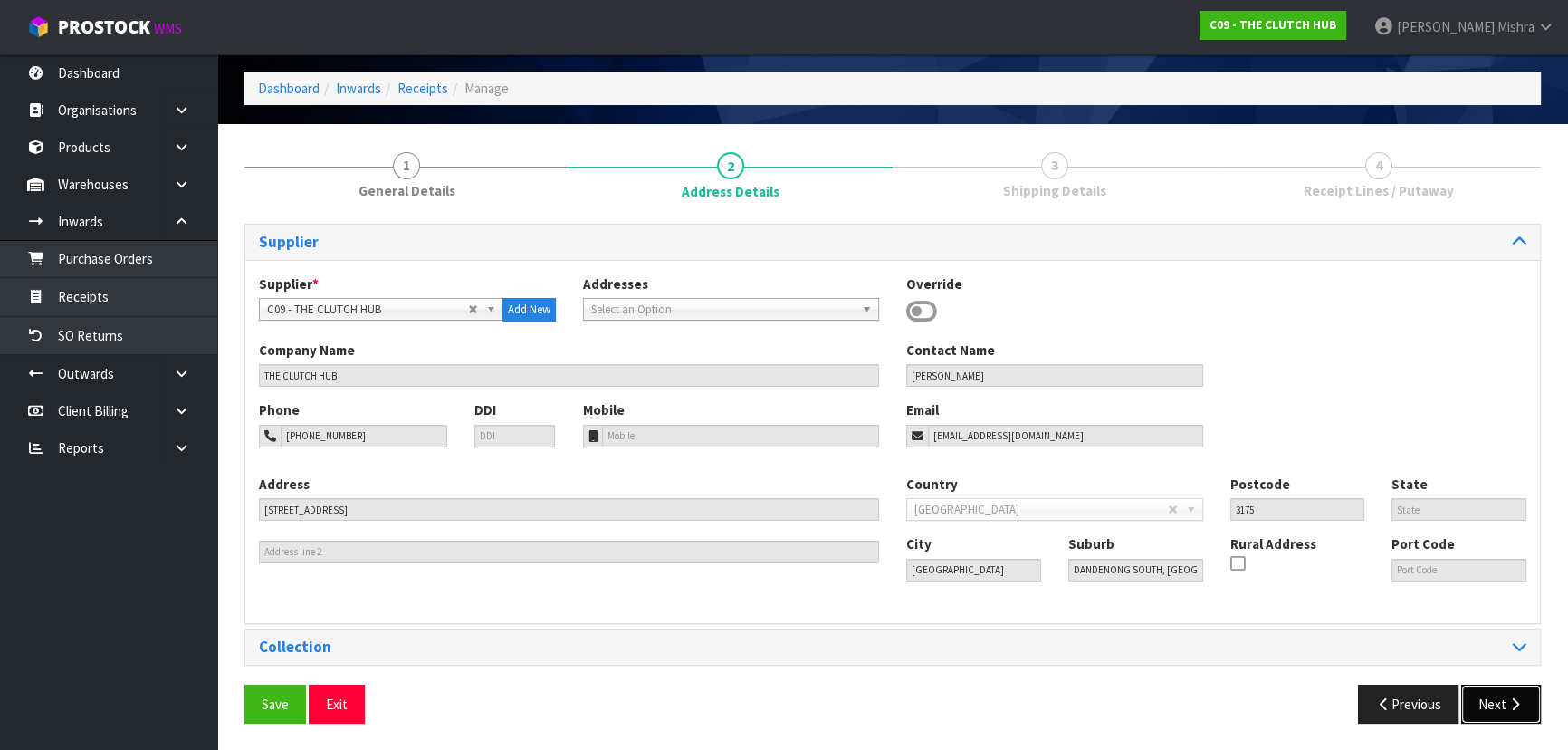
click at [1495, 704] on button "Next" at bounding box center [1501, 705] width 80 height 39
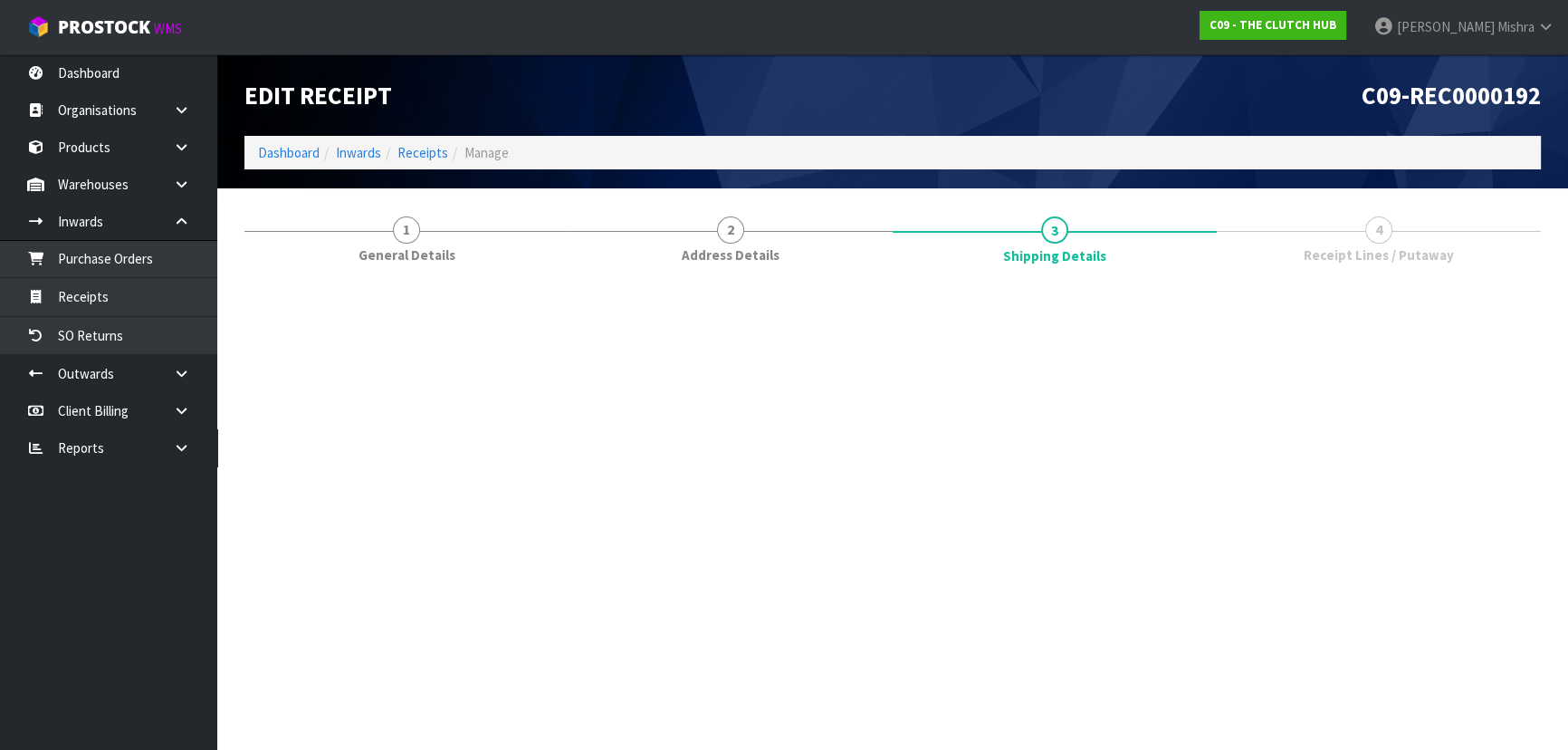
scroll to position [0, 0]
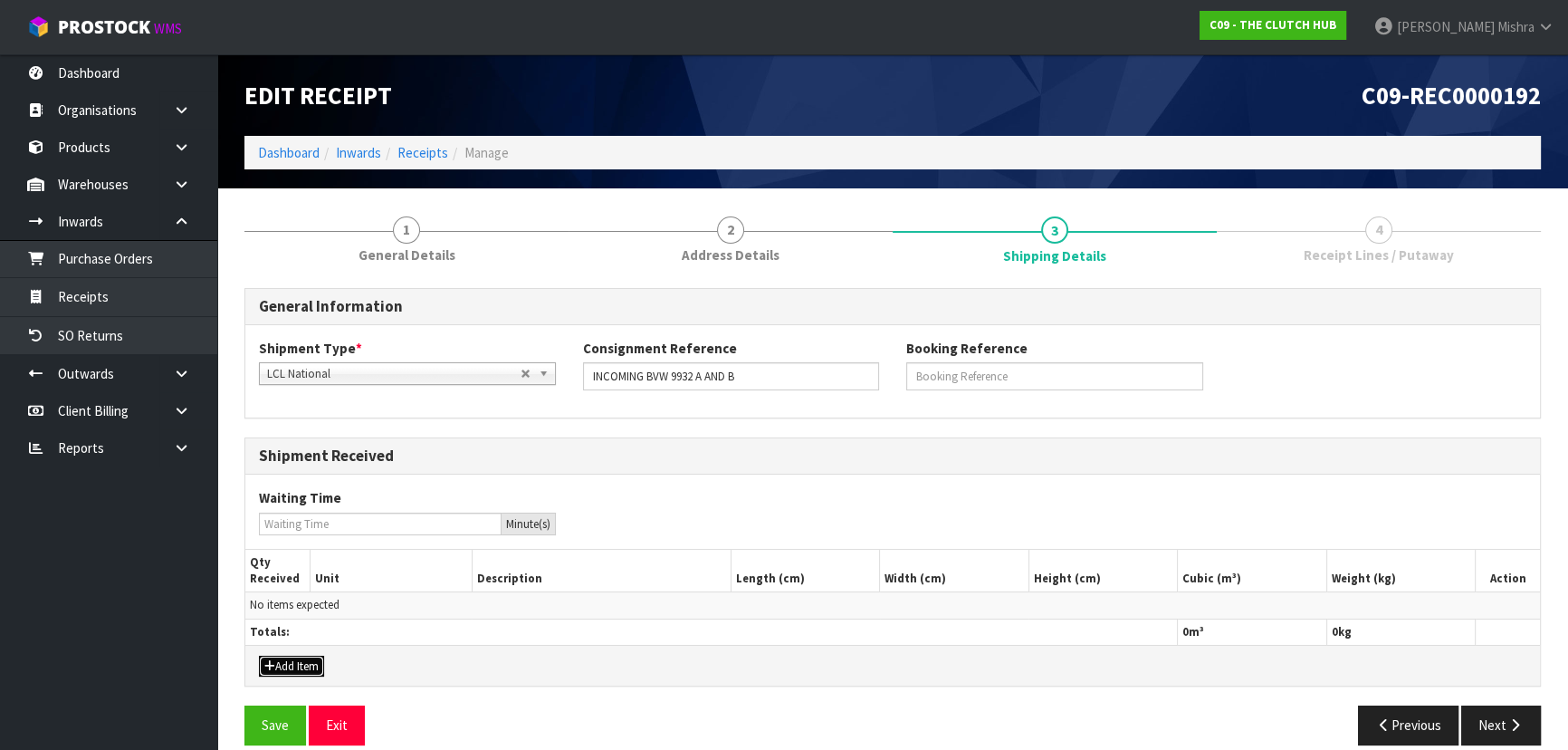
click at [302, 660] on button "Add Item" at bounding box center [291, 666] width 65 height 21
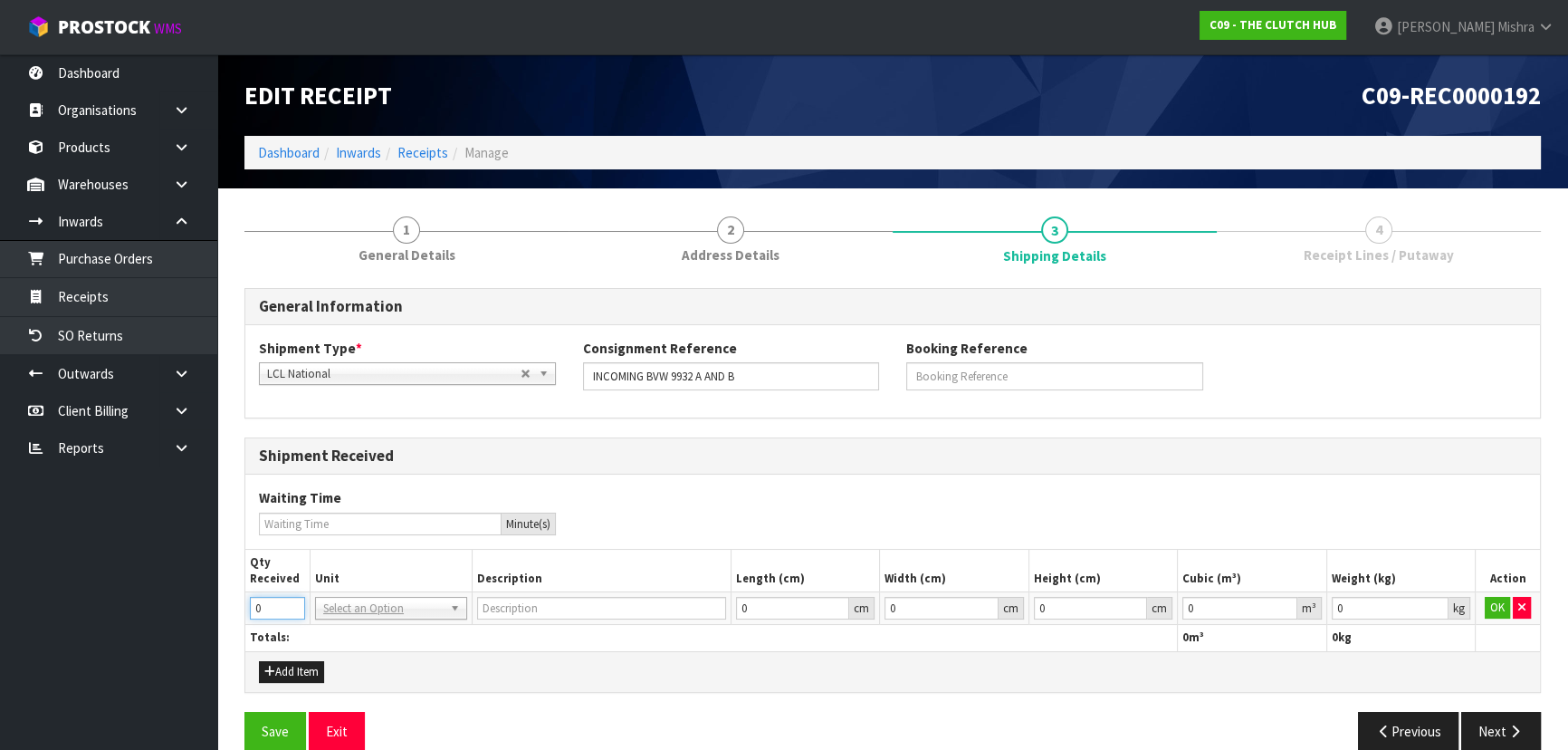
click at [254, 600] on input "0" at bounding box center [277, 608] width 56 height 22
type input "2"
click at [391, 632] on input "text" at bounding box center [391, 633] width 143 height 22
type input "CTN"
type input "CARTON"
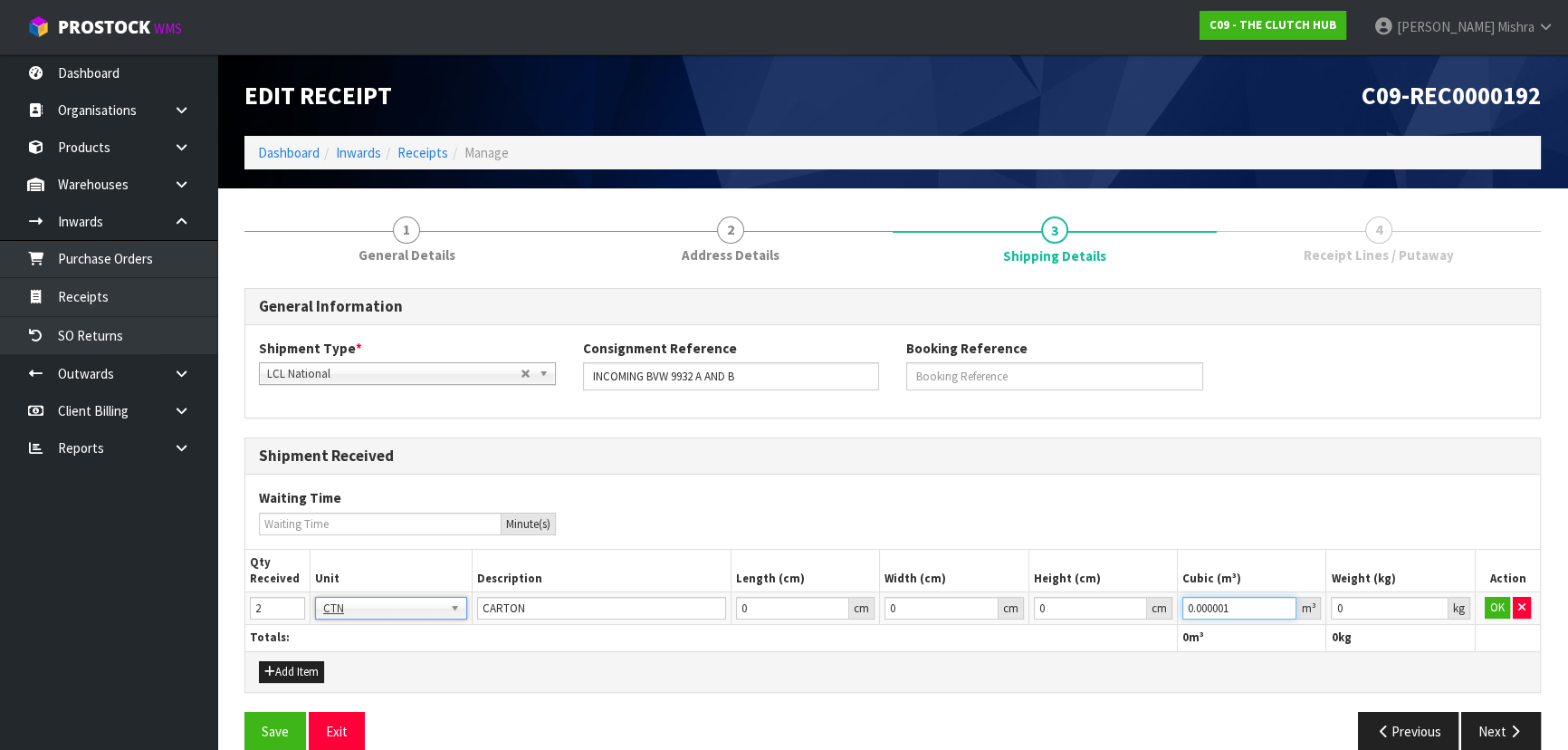
type input "0.000001"
click at [1286, 601] on input "0.000001" at bounding box center [1239, 608] width 114 height 22
type input "0.001"
click at [1440, 606] on input "0.001" at bounding box center [1389, 608] width 117 height 22
click at [1500, 607] on button "OK" at bounding box center [1497, 607] width 25 height 21
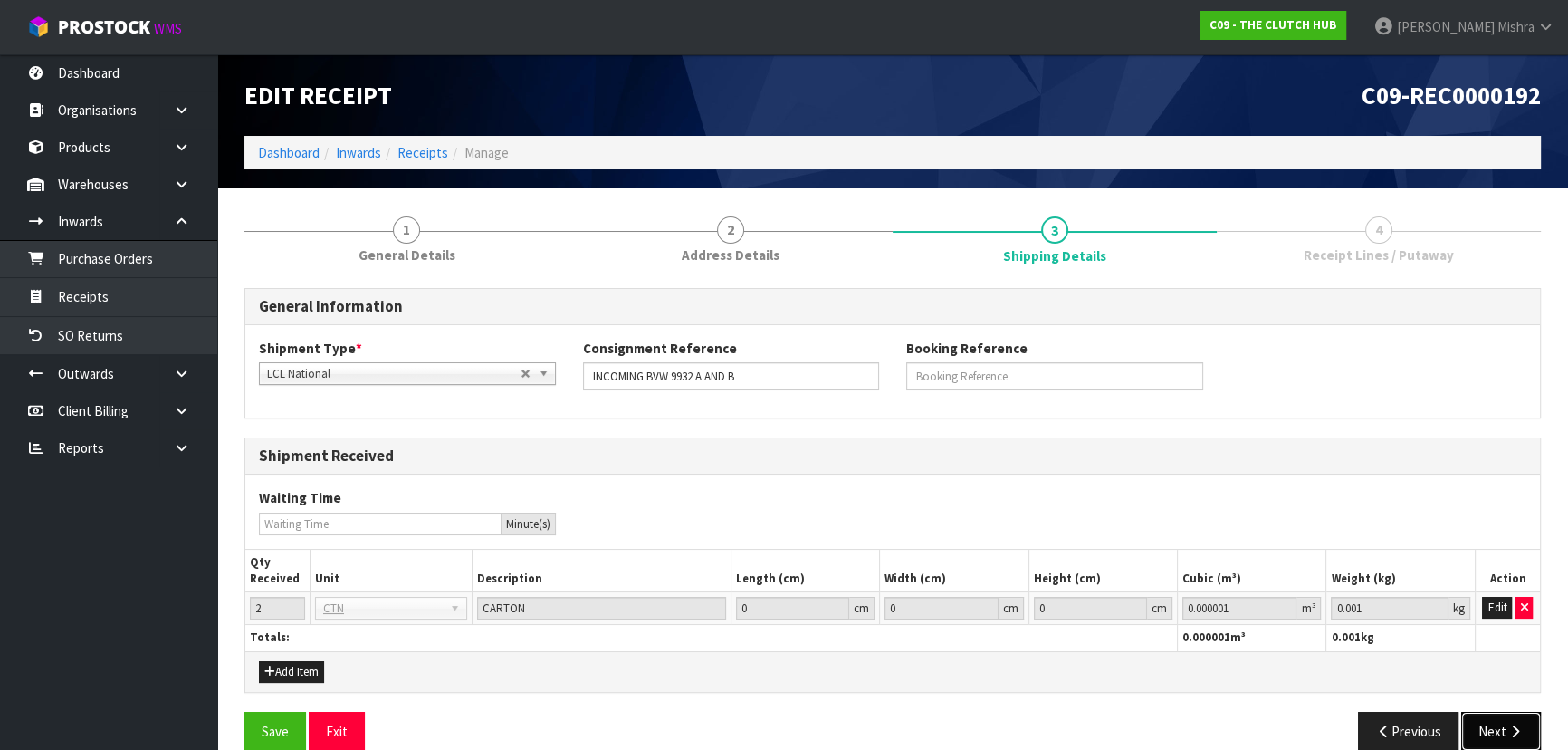
click at [1488, 730] on button "Next" at bounding box center [1501, 731] width 80 height 39
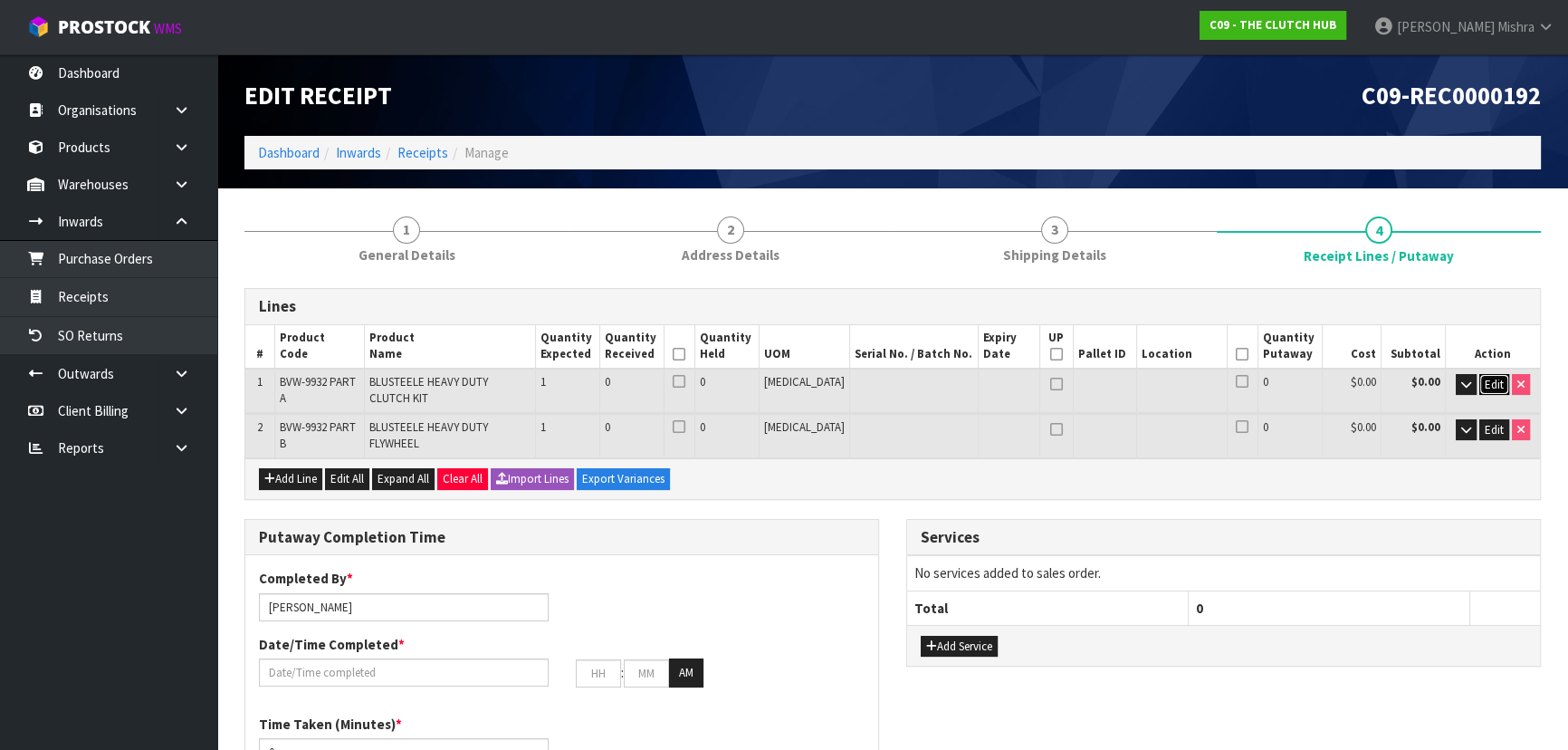
click at [1491, 382] on span "Edit" at bounding box center [1494, 384] width 19 height 16
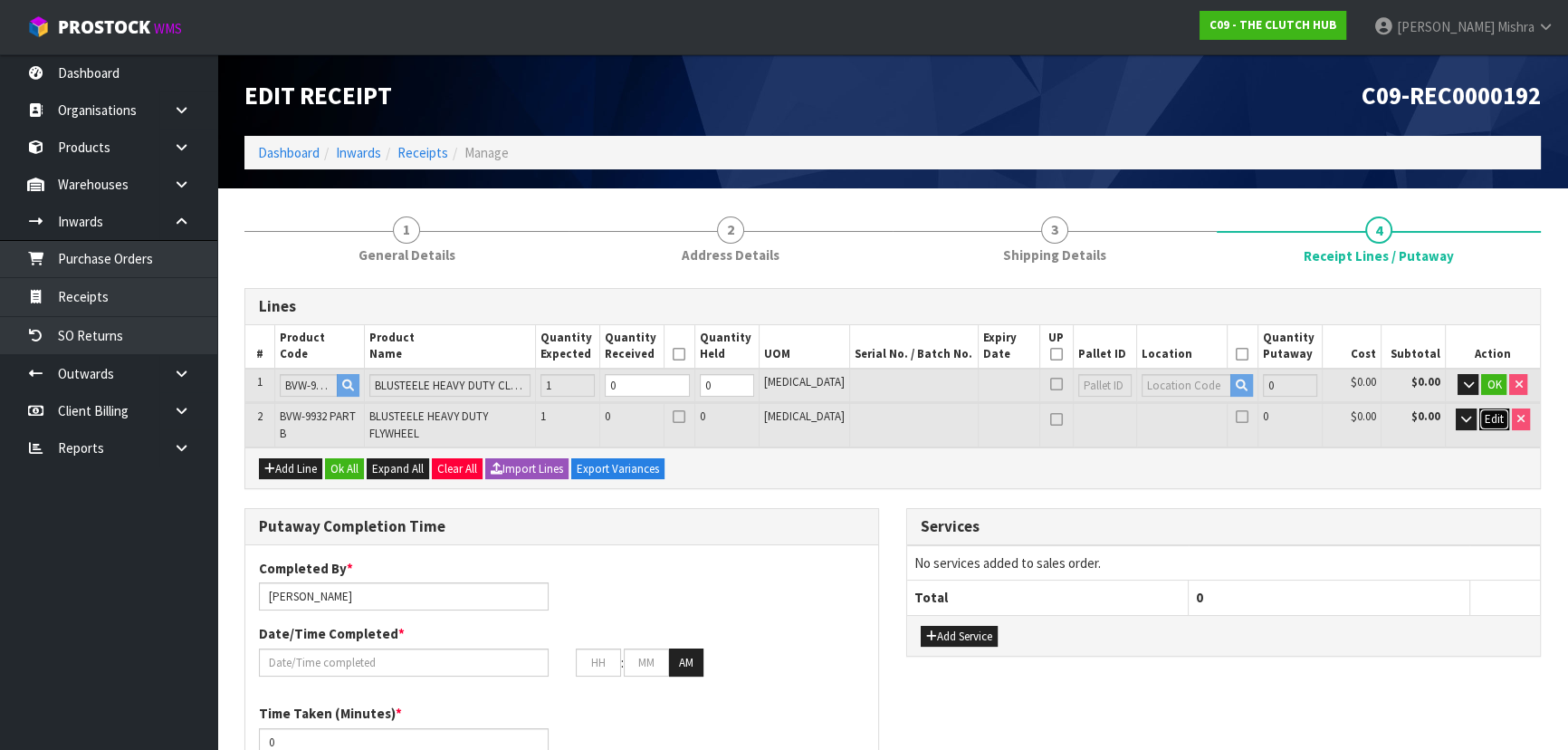
click at [1484, 415] on span "Edit" at bounding box center [1494, 419] width 19 height 16
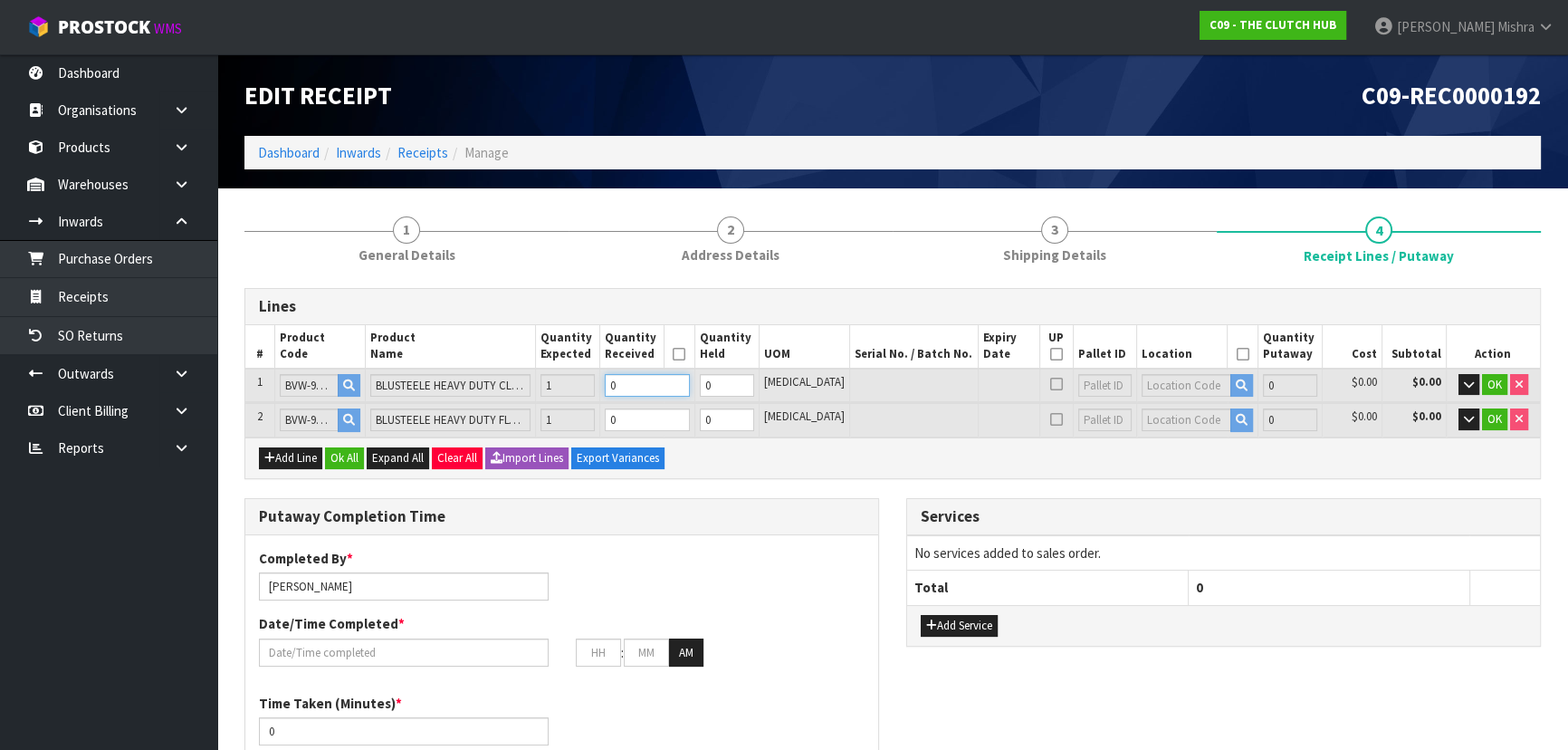
click at [616, 373] on tr "1 BVW-9932 PART A BLUSTEELE HEAVY DUTY CLUTCH KIT 1 0 0 [MEDICAL_DATA] 0 $0.00 …" at bounding box center [892, 385] width 1294 height 33
type input "0.024"
type input "8"
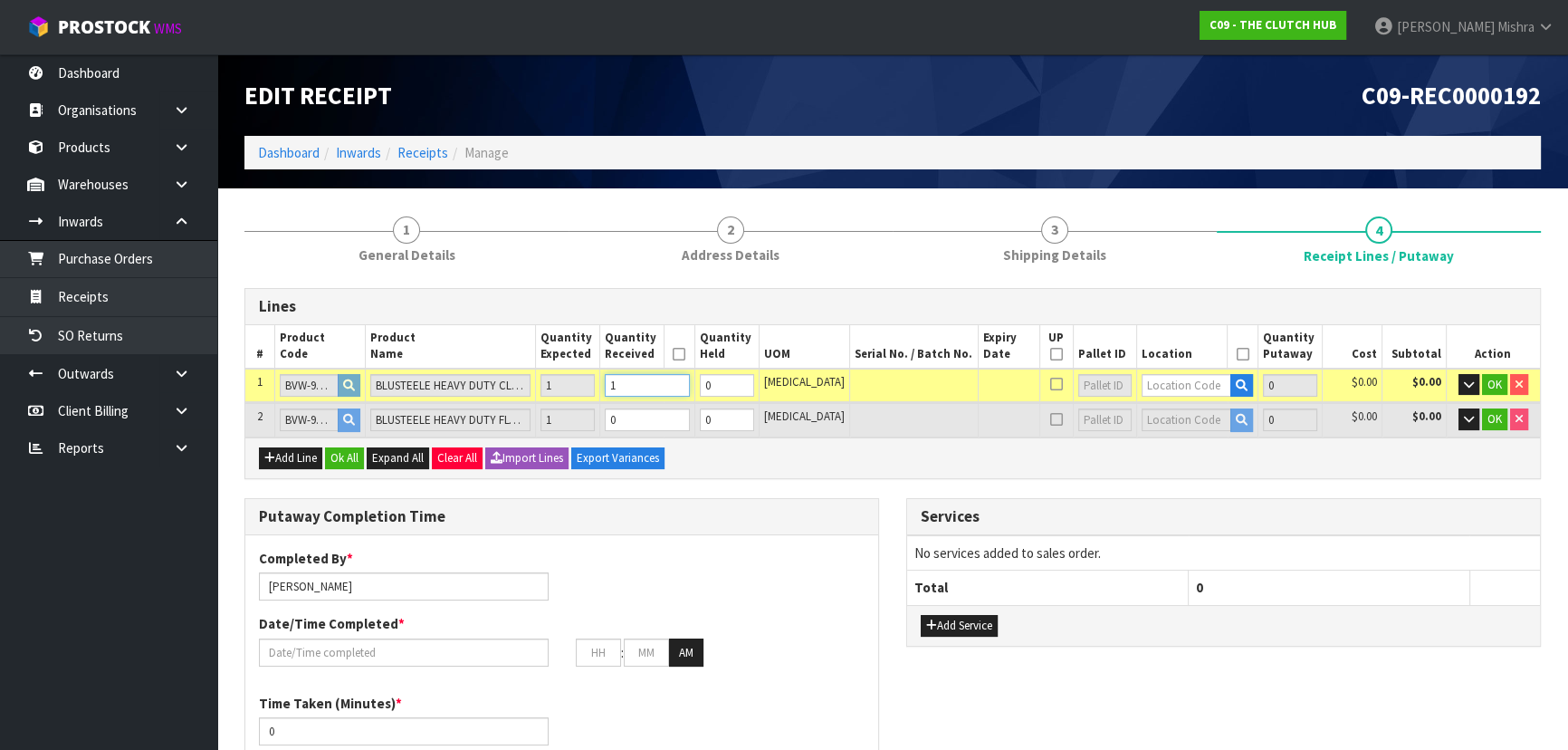
type input "1"
drag, startPoint x: 650, startPoint y: 419, endPoint x: 640, endPoint y: 416, distance: 10.4
click at [640, 416] on input "0" at bounding box center [648, 420] width 85 height 22
type input "0.048"
type input "25"
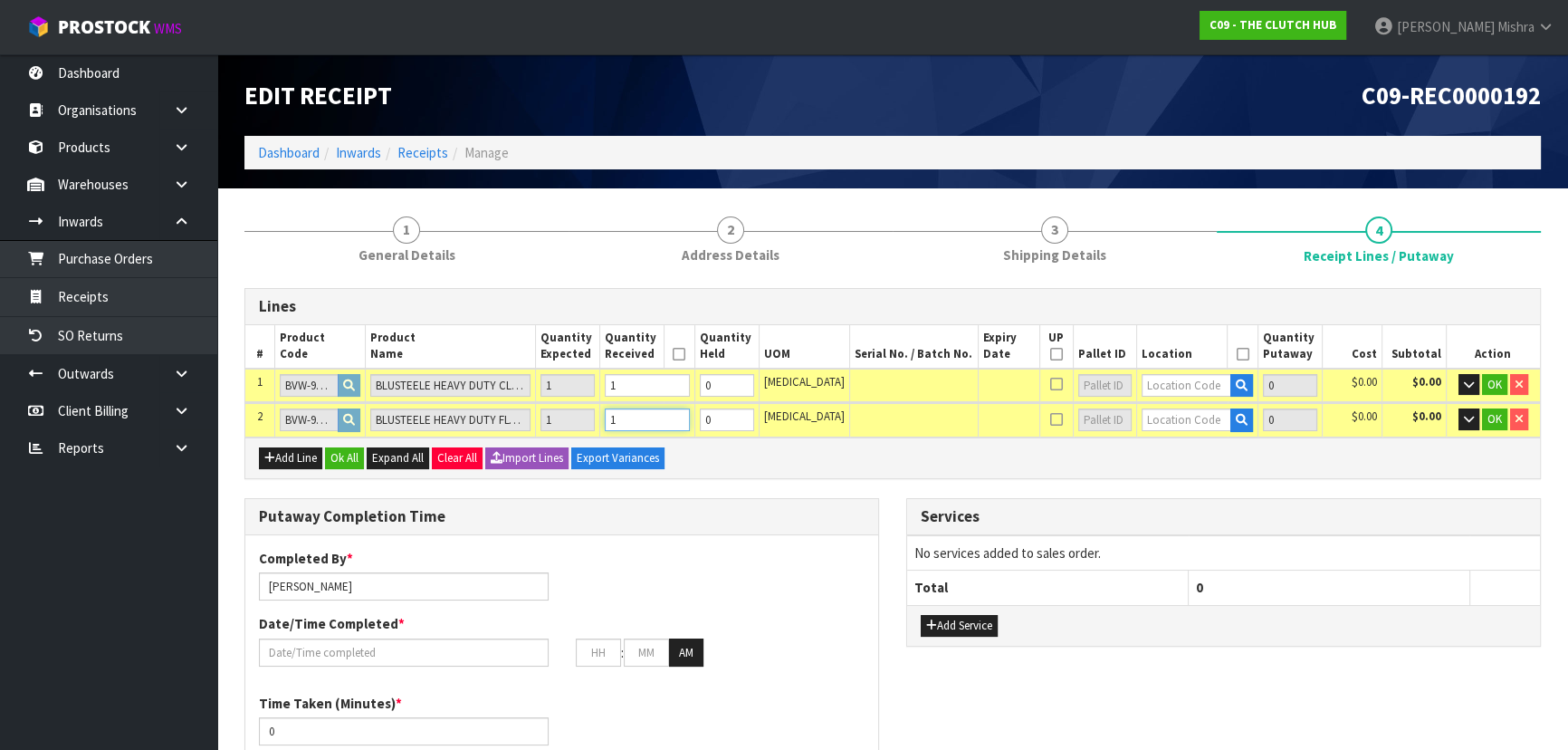
type input "1"
click at [1165, 390] on input "text" at bounding box center [1186, 385] width 90 height 22
type input "20-01-1"
click at [1188, 419] on strong "20-01-1" at bounding box center [1167, 415] width 47 height 18
type input "1"
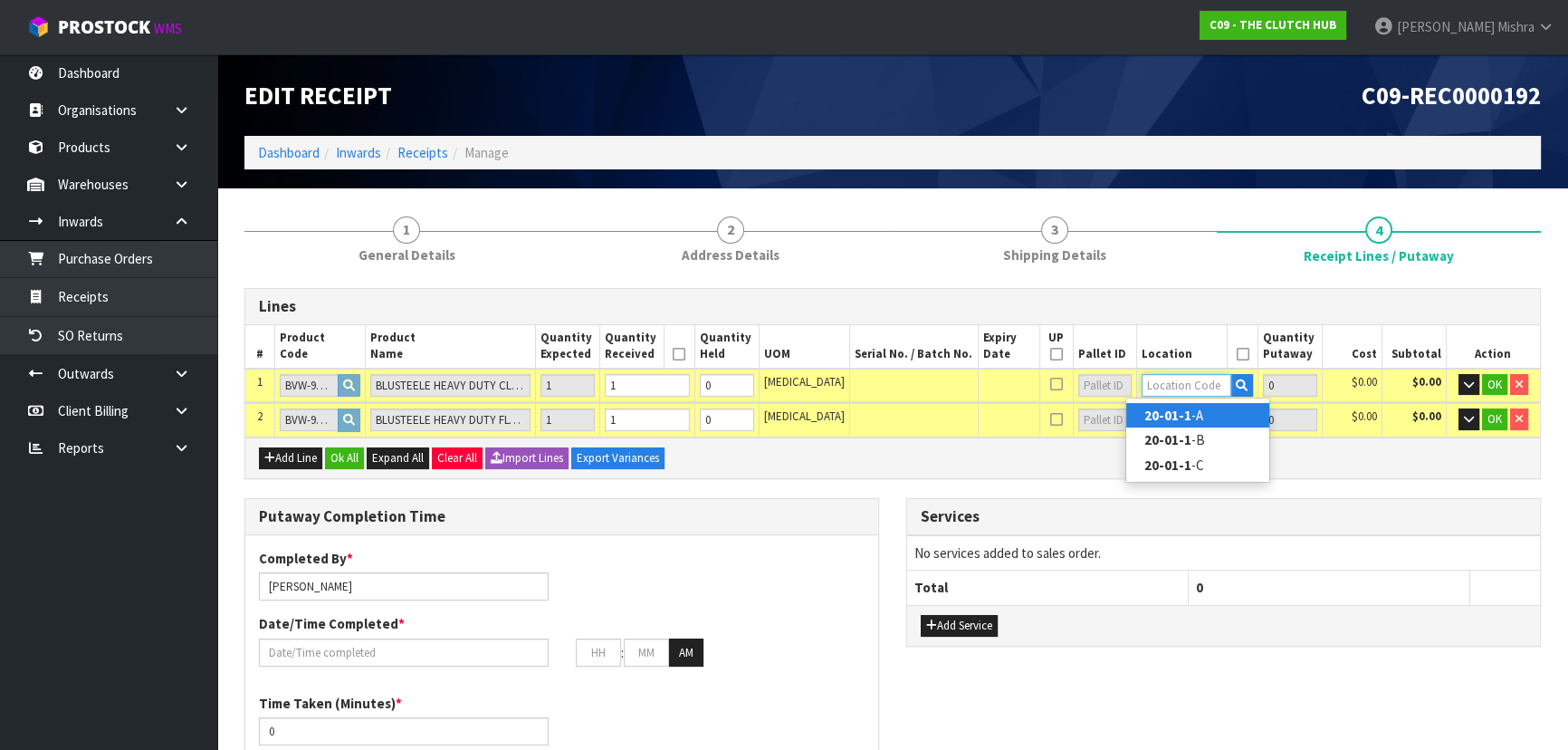
type input "20-01-1-A"
type input "1"
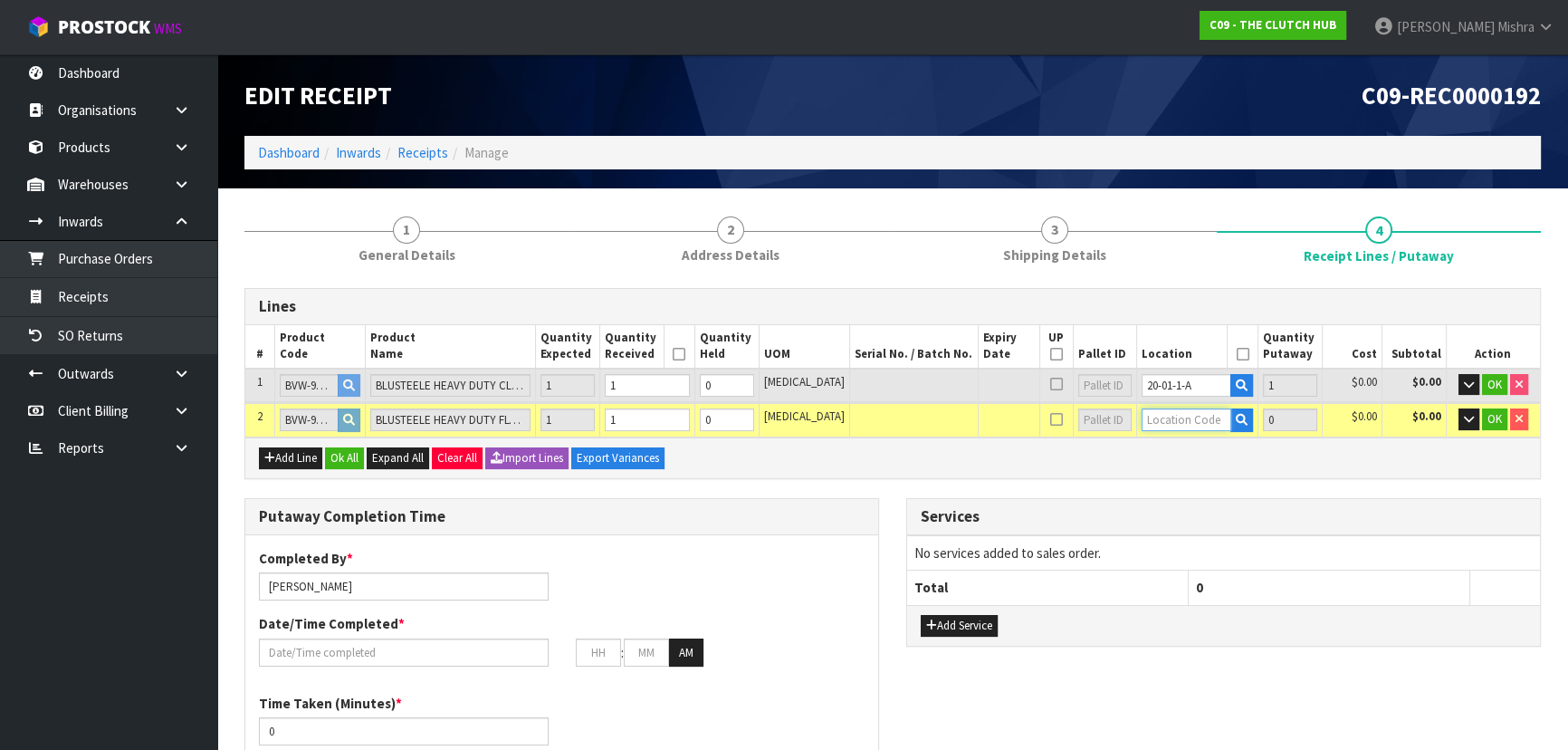
click at [1171, 423] on input "text" at bounding box center [1186, 420] width 90 height 22
type input "20-01-1"
click at [1186, 448] on strong "20-01-1" at bounding box center [1167, 449] width 47 height 18
type input "2"
type input "20-01-1-A"
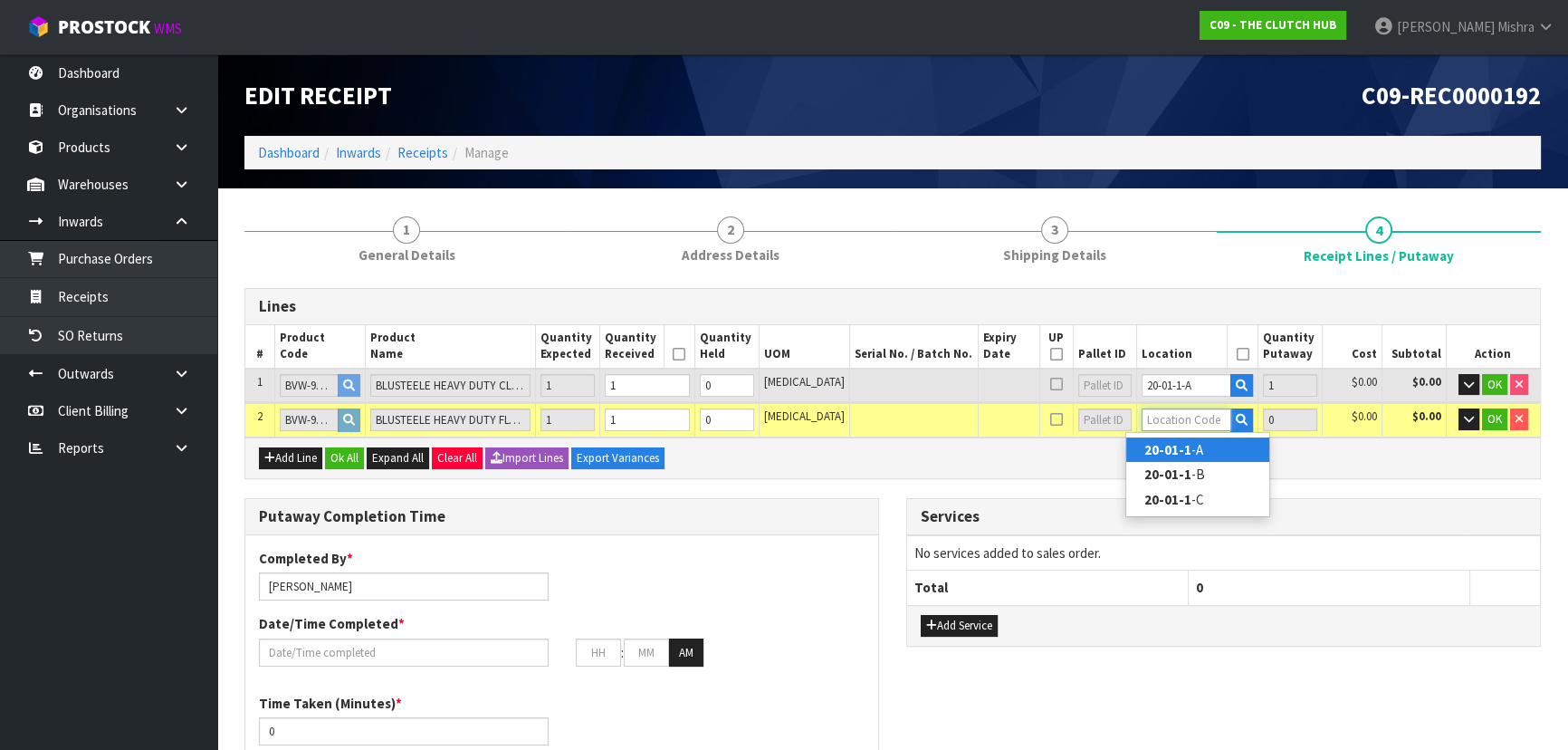
type input "1"
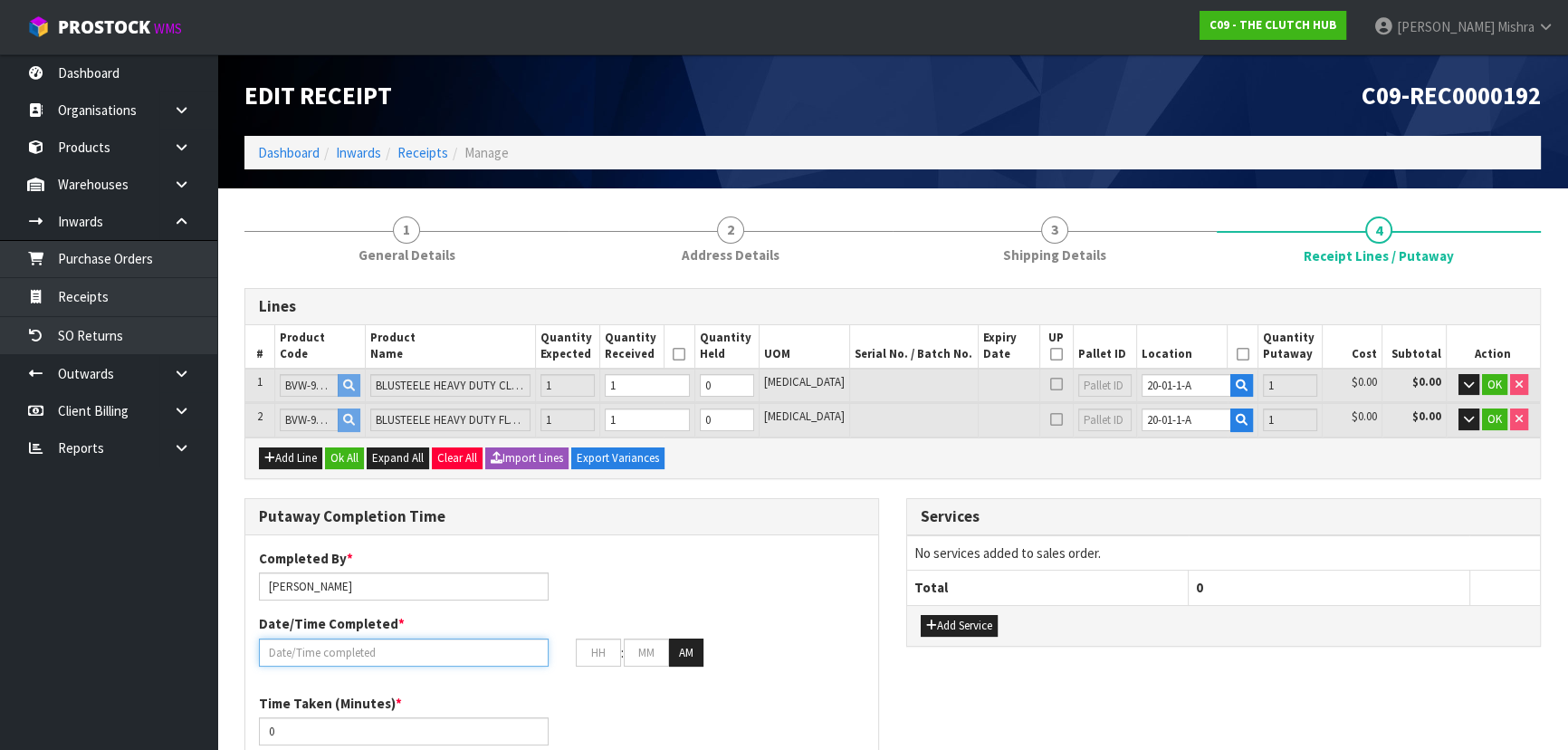
click at [411, 653] on input "text" at bounding box center [404, 653] width 289 height 28
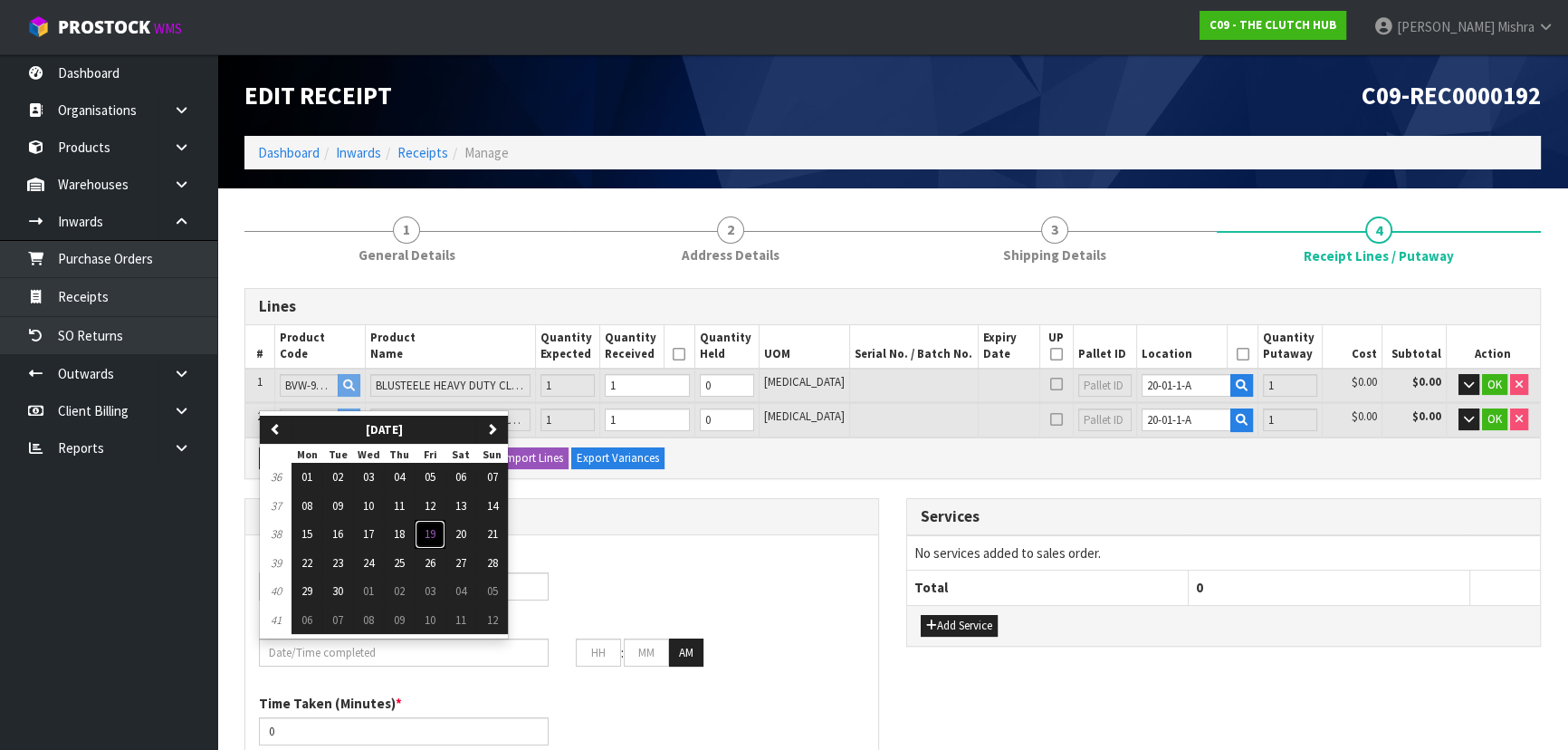
click at [425, 525] on button "19" at bounding box center [430, 534] width 31 height 29
type input "[DATE]"
type input "12"
type input "00"
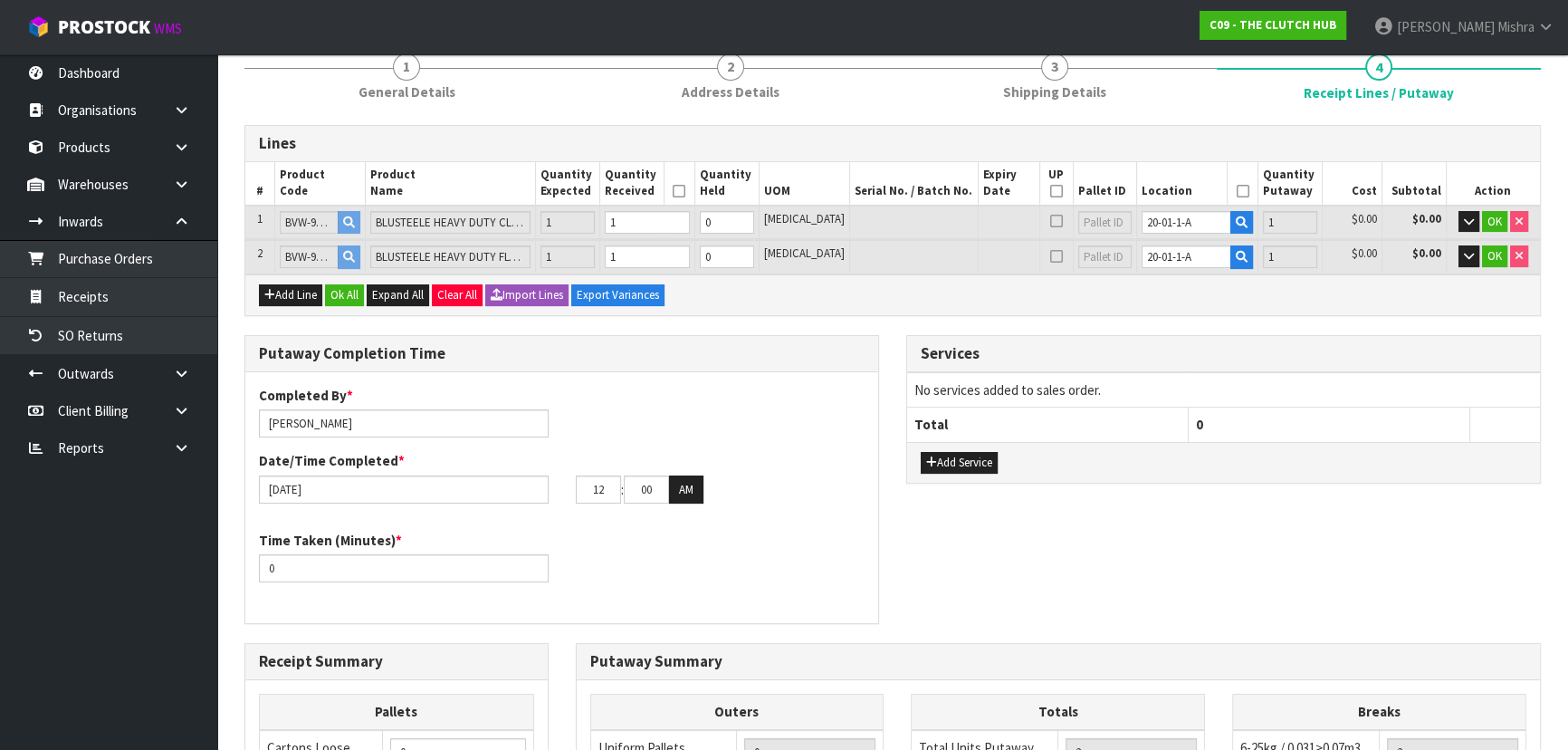
scroll to position [164, 0]
drag, startPoint x: 199, startPoint y: 566, endPoint x: 66, endPoint y: 544, distance: 134.8
click at [80, 550] on body "Toggle navigation ProStock WMS C09 - THE CLUTCH HUB [PERSON_NAME] Logout Dashbo…" at bounding box center [784, 211] width 1568 height 750
type input "15"
drag, startPoint x: 602, startPoint y: 481, endPoint x: 578, endPoint y: 482, distance: 24.0
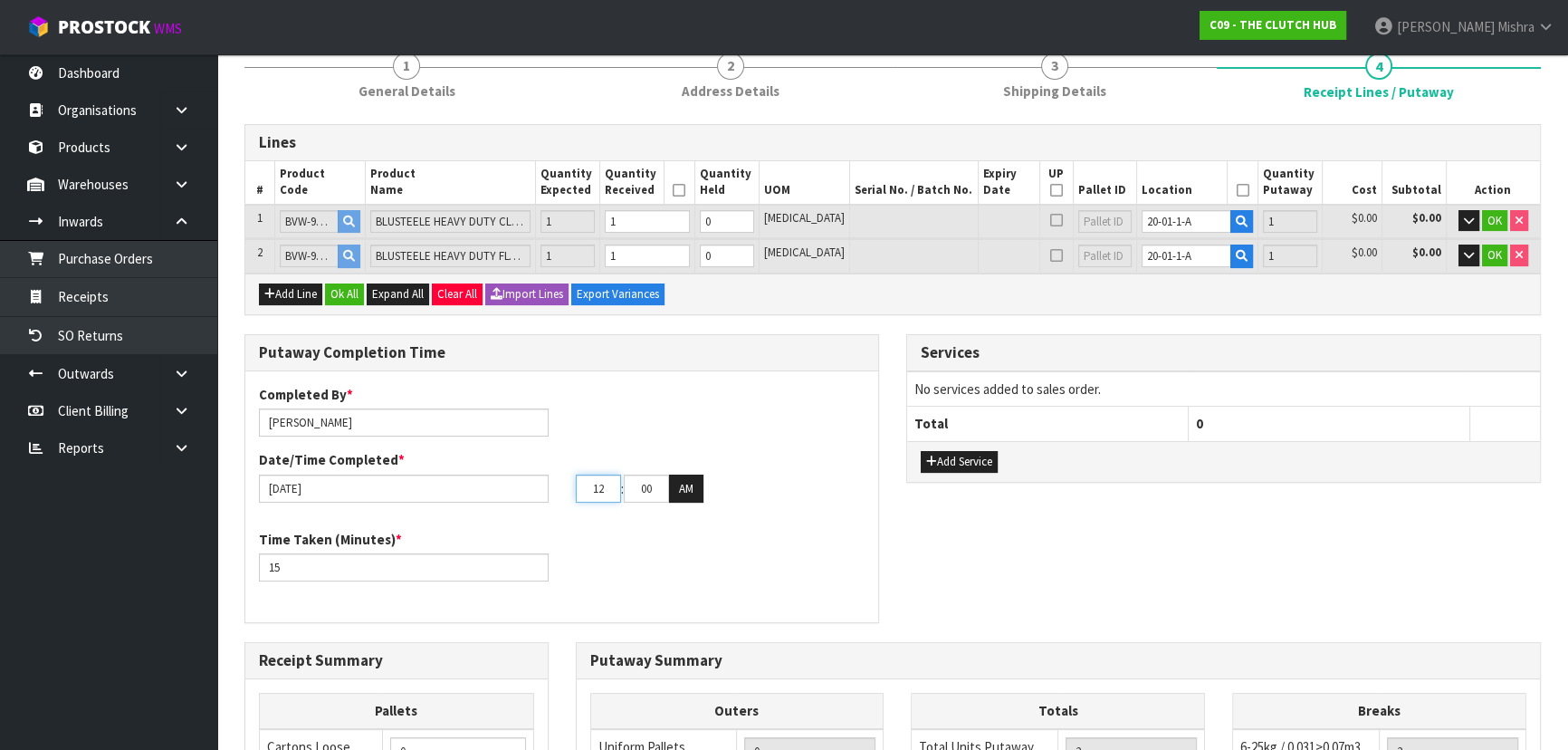
click at [578, 482] on input "12" at bounding box center [598, 488] width 45 height 28
type input "02"
click at [678, 480] on button "AM" at bounding box center [686, 488] width 34 height 29
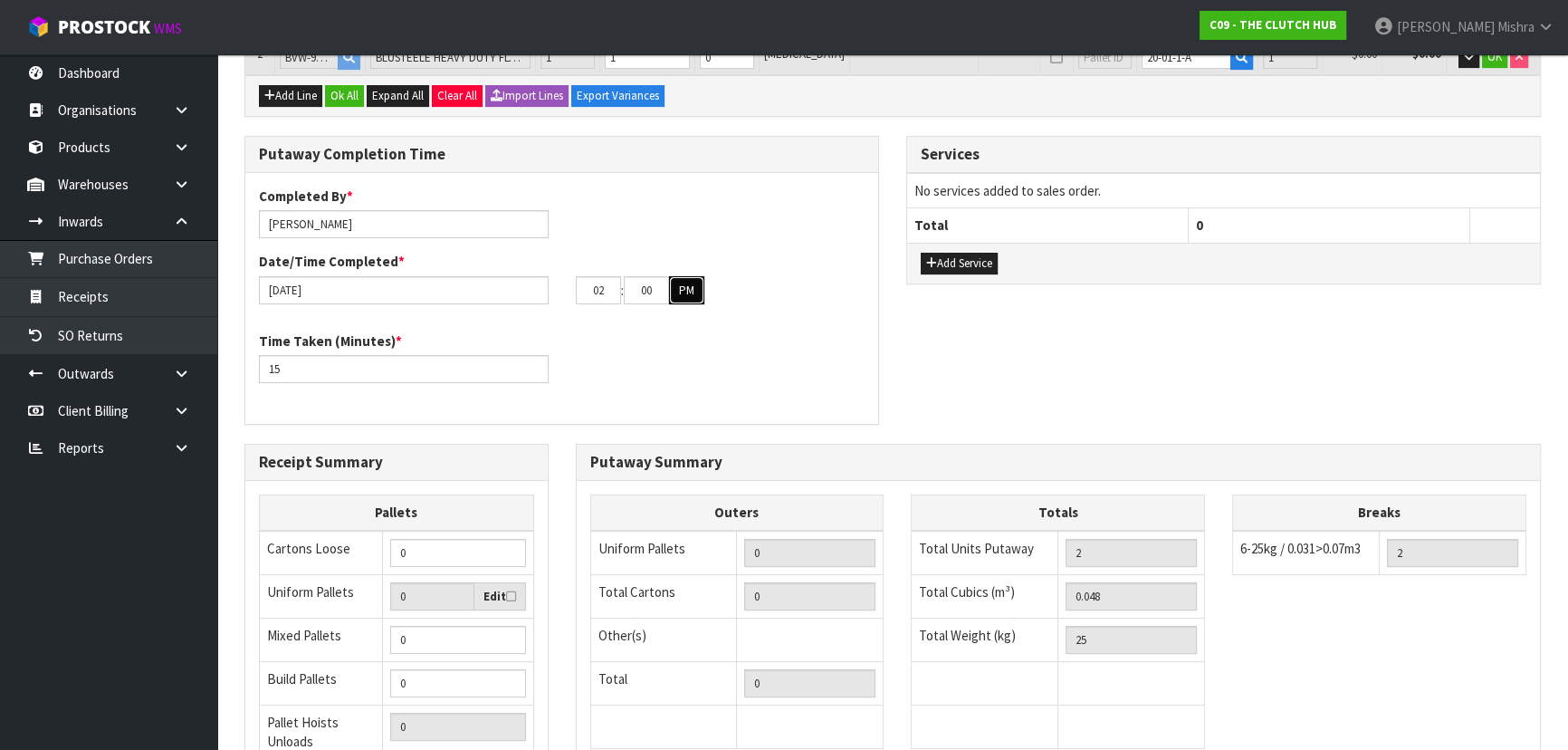
scroll to position [411, 0]
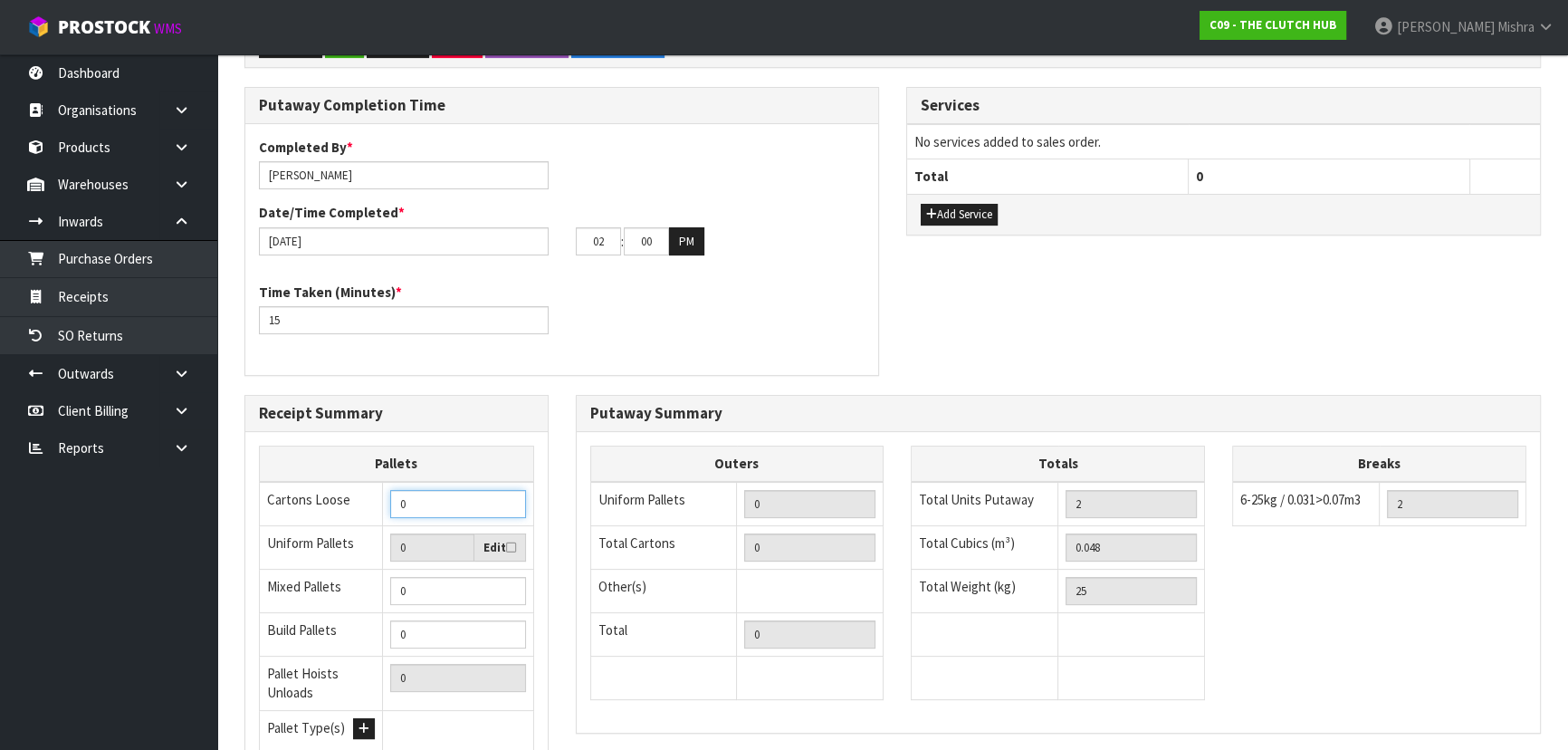
drag, startPoint x: 357, startPoint y: 505, endPoint x: 334, endPoint y: 507, distance: 23.1
click at [334, 507] on tr "Cartons Loose 0" at bounding box center [397, 504] width 275 height 45
type input "2"
drag, startPoint x: 1124, startPoint y: 547, endPoint x: 838, endPoint y: 542, distance: 286.0
click at [838, 542] on div "Outers Uniform Pallets 0 Total Cartons 0 Other(s) Bag x 0 Bar x 0 Basket x 0 Bi…" at bounding box center [1059, 582] width 964 height 273
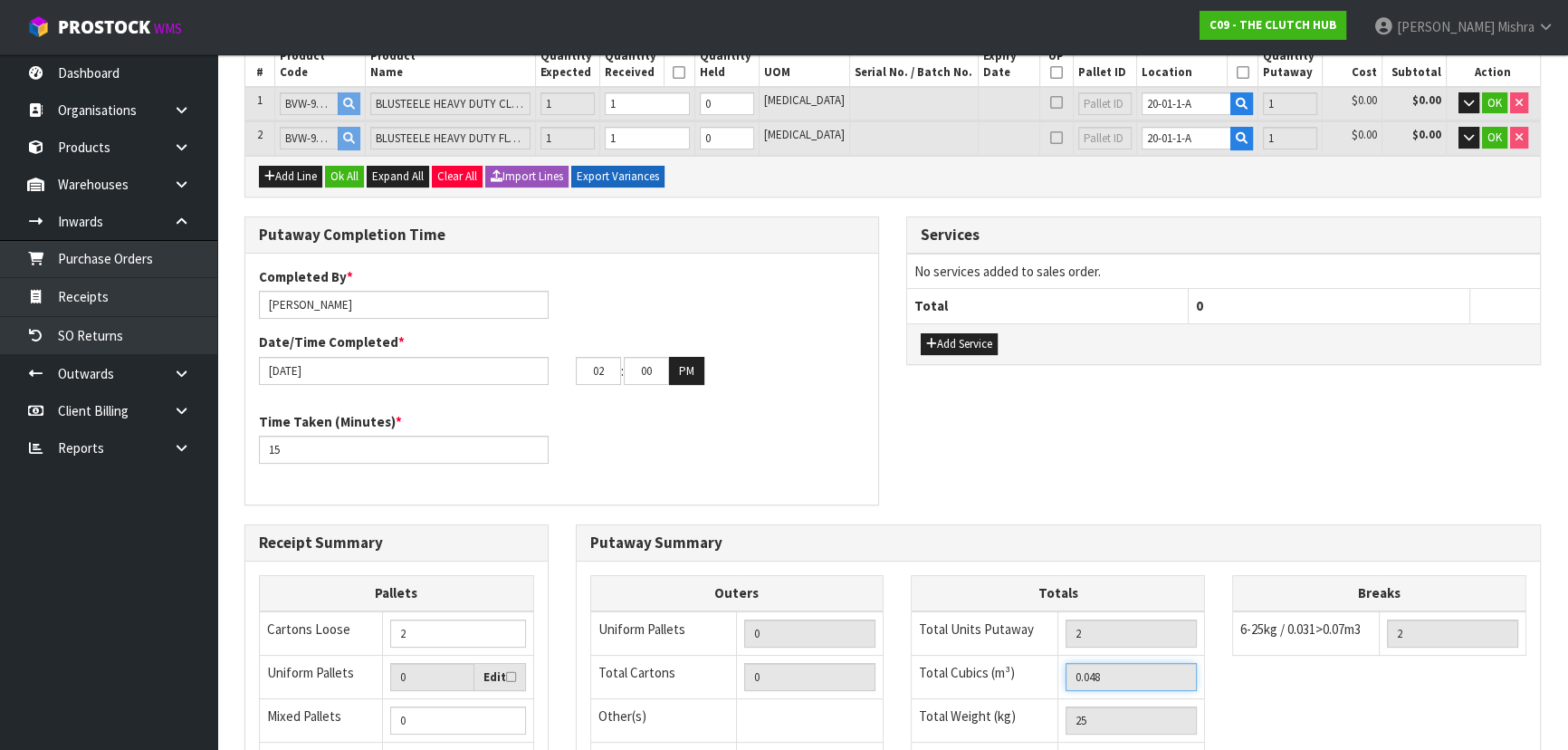
scroll to position [82, 0]
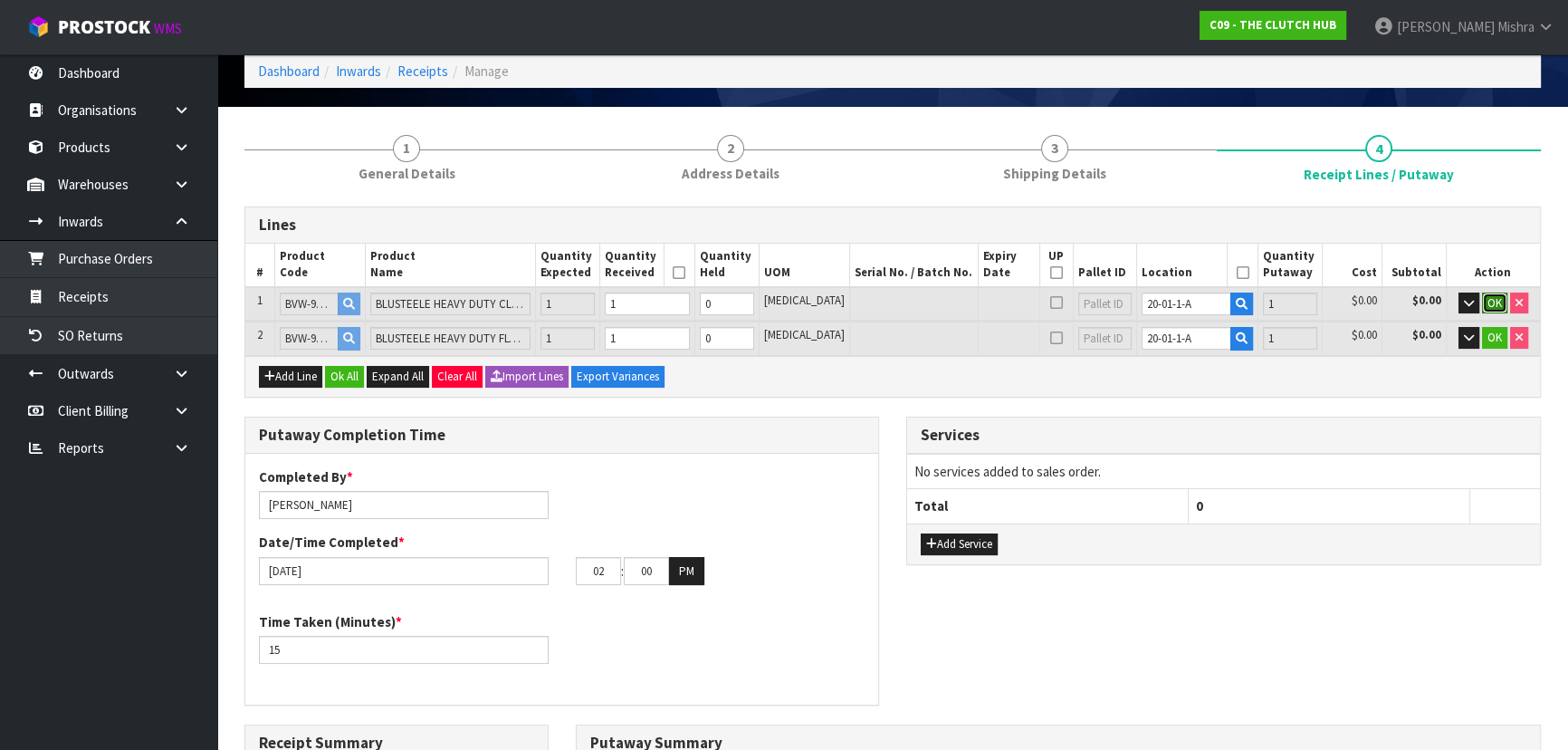
click at [1497, 297] on span "OK" at bounding box center [1495, 303] width 15 height 16
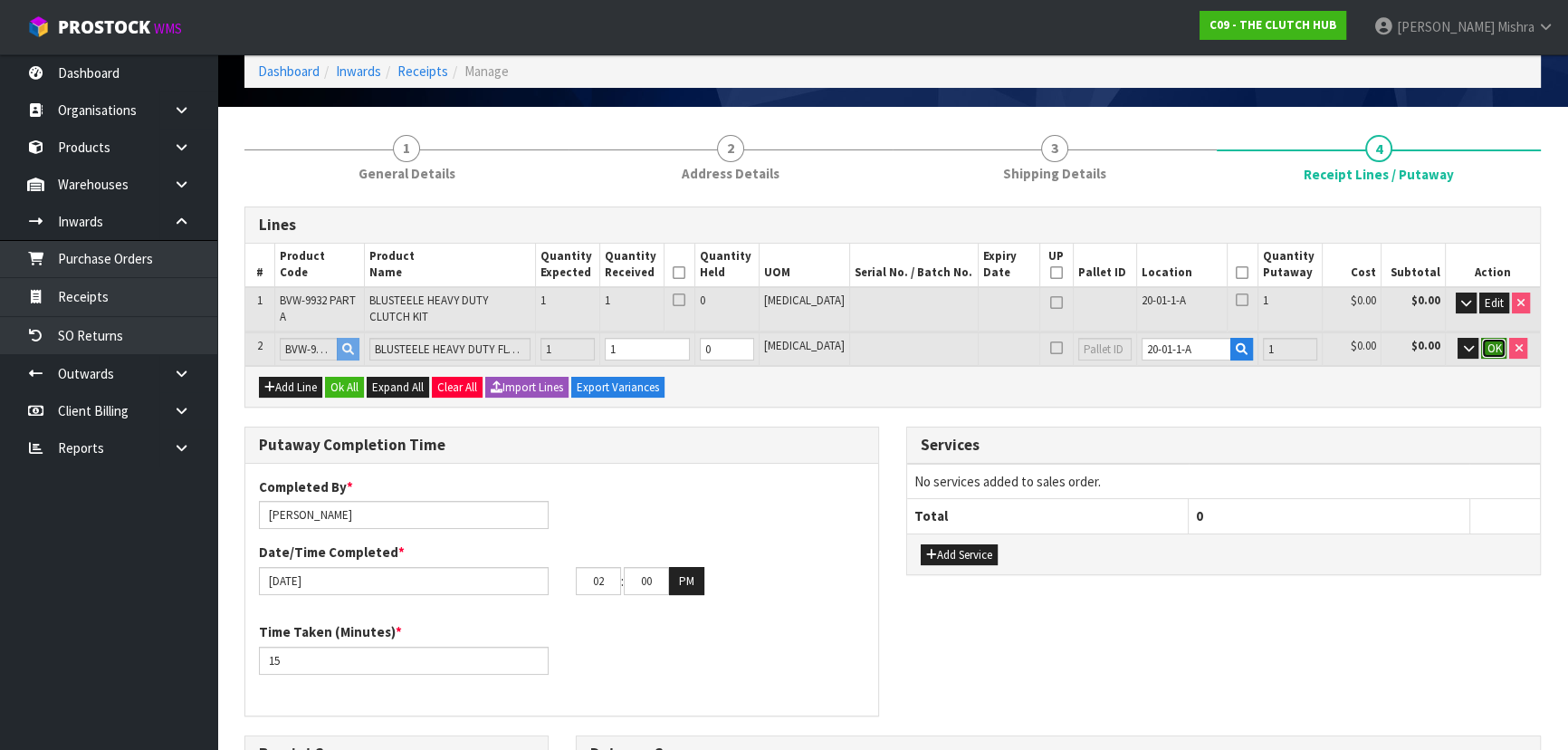
click at [1497, 341] on span "OK" at bounding box center [1494, 348] width 15 height 16
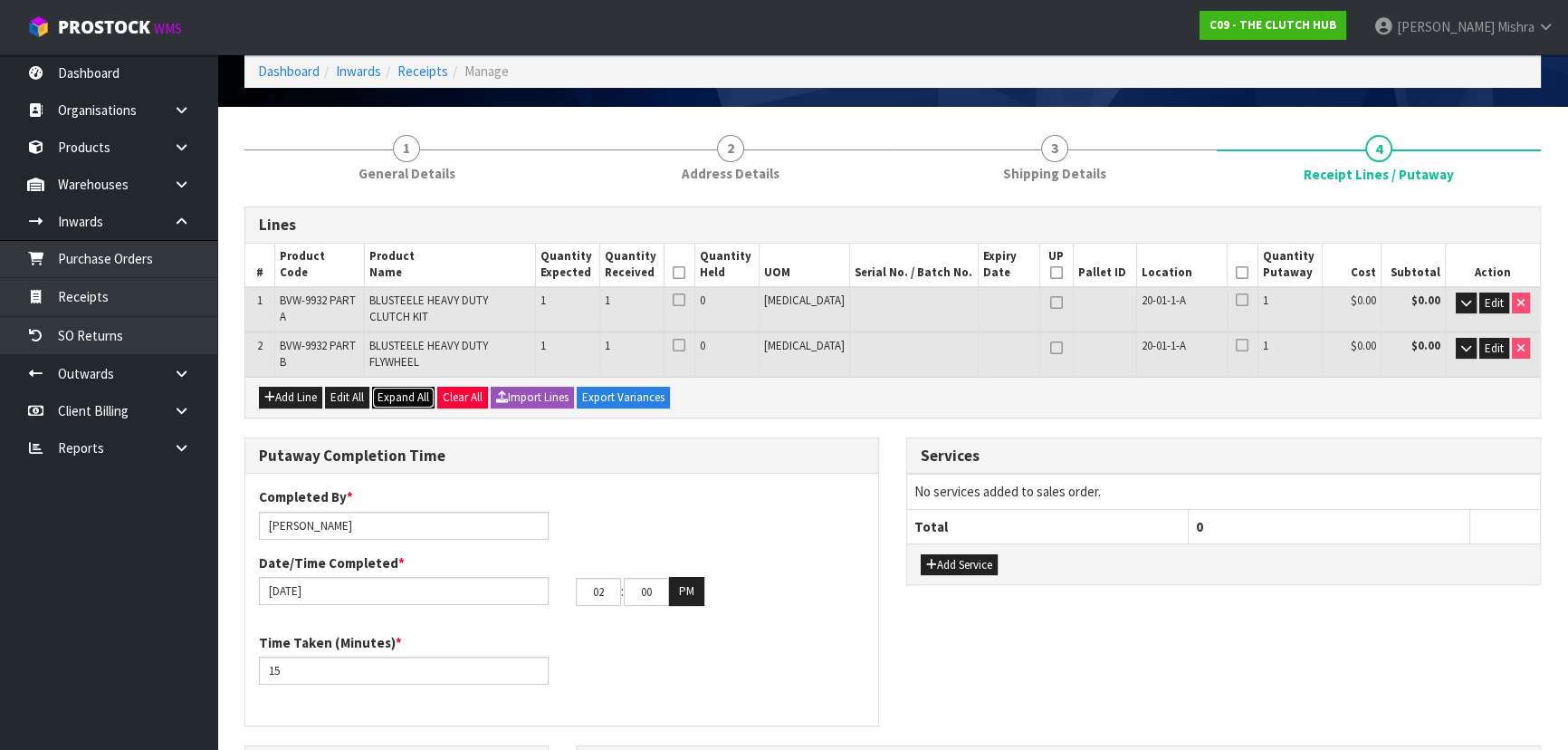
click at [398, 390] on span "Expand All" at bounding box center [404, 397] width 52 height 16
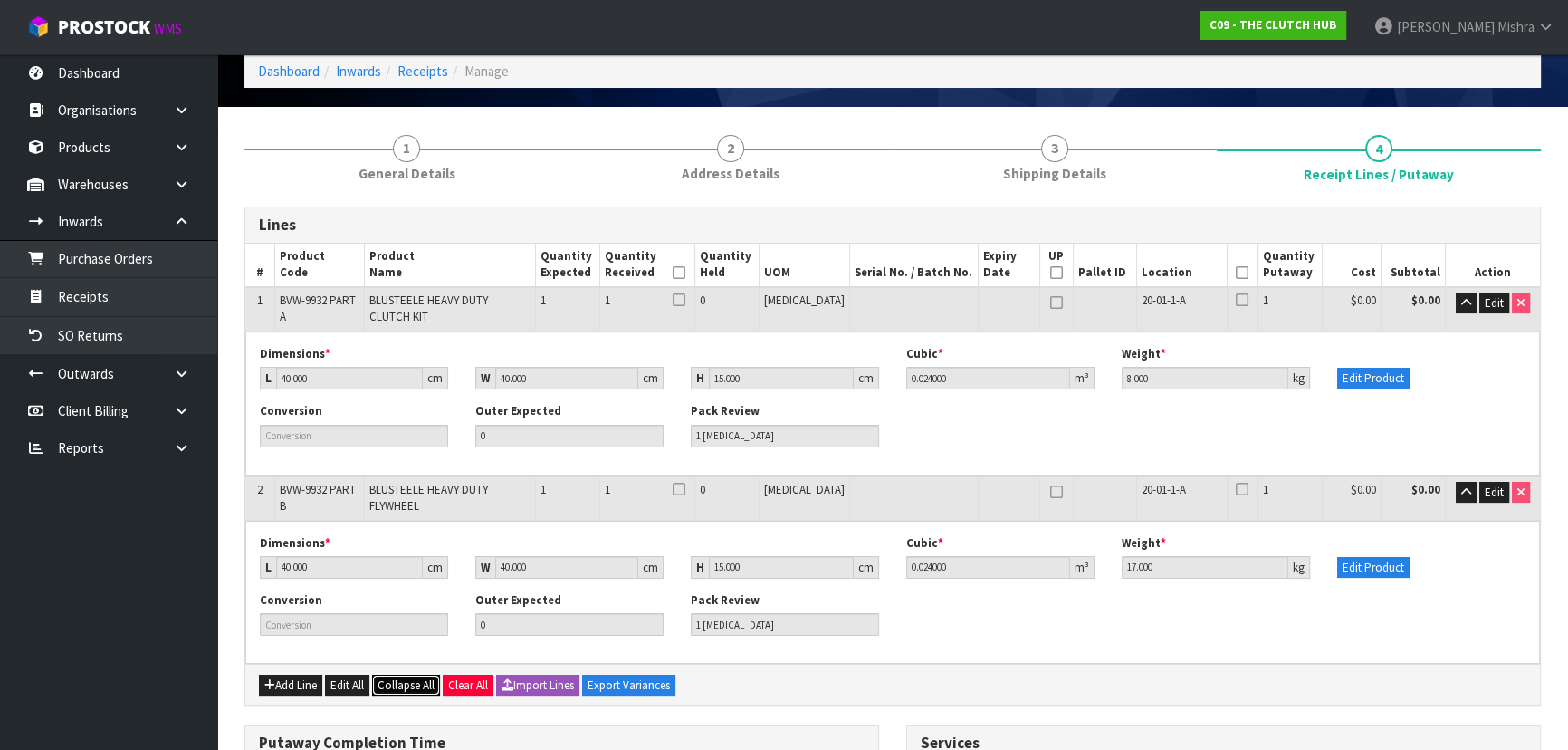
click at [413, 675] on button "Collapse All" at bounding box center [405, 685] width 68 height 21
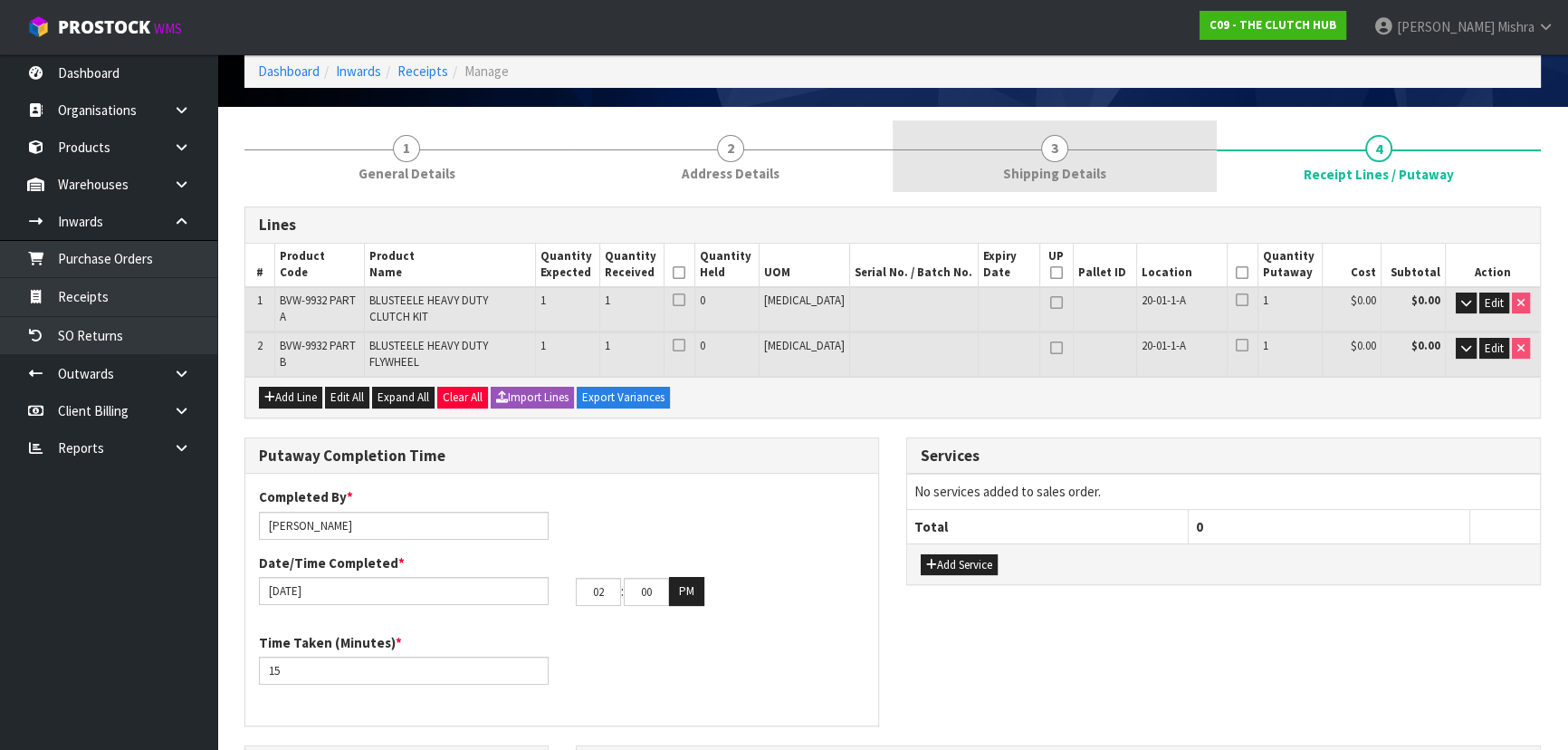
click at [1058, 158] on span "3" at bounding box center [1054, 148] width 27 height 27
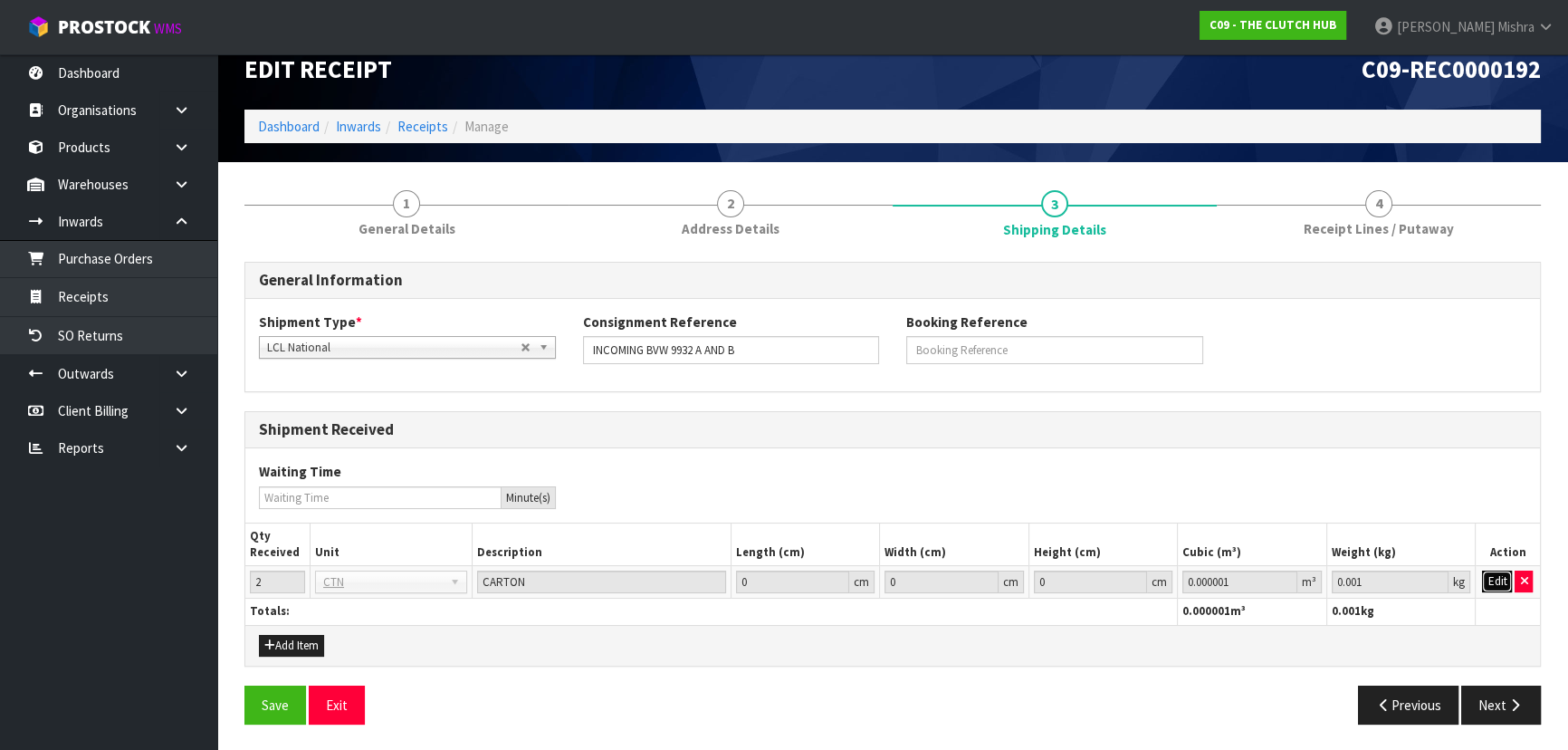
click at [1485, 580] on button "Edit" at bounding box center [1497, 581] width 30 height 21
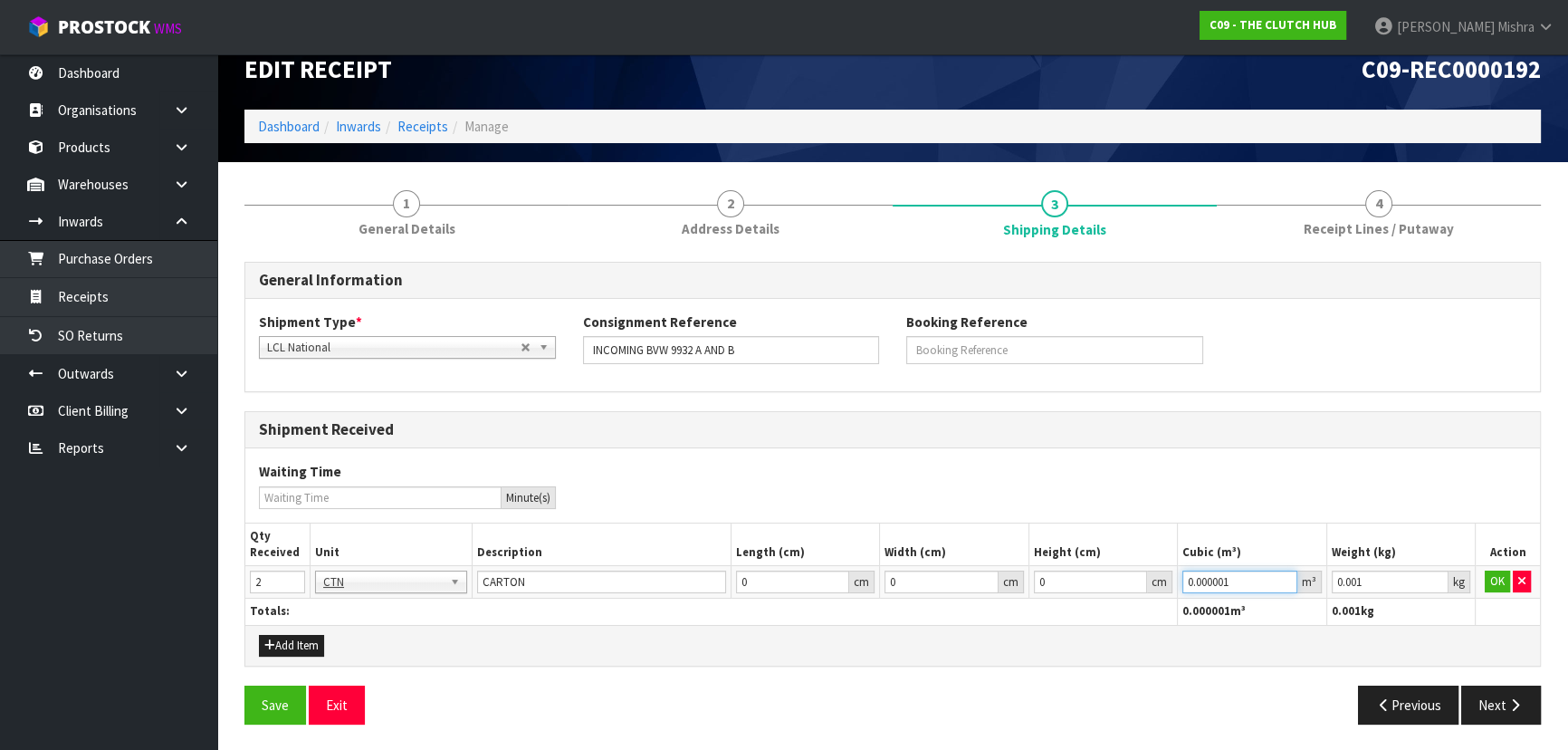
paste input "48"
drag, startPoint x: 1253, startPoint y: 584, endPoint x: 1042, endPoint y: 585, distance: 211.0
click at [1042, 585] on tr "2 BAG BAR BSK BIN BTL BOX BDL CAB CGE CTN CSE COI CRA CRT CBE CYL DRM JAR MTR P…" at bounding box center [892, 582] width 1294 height 32
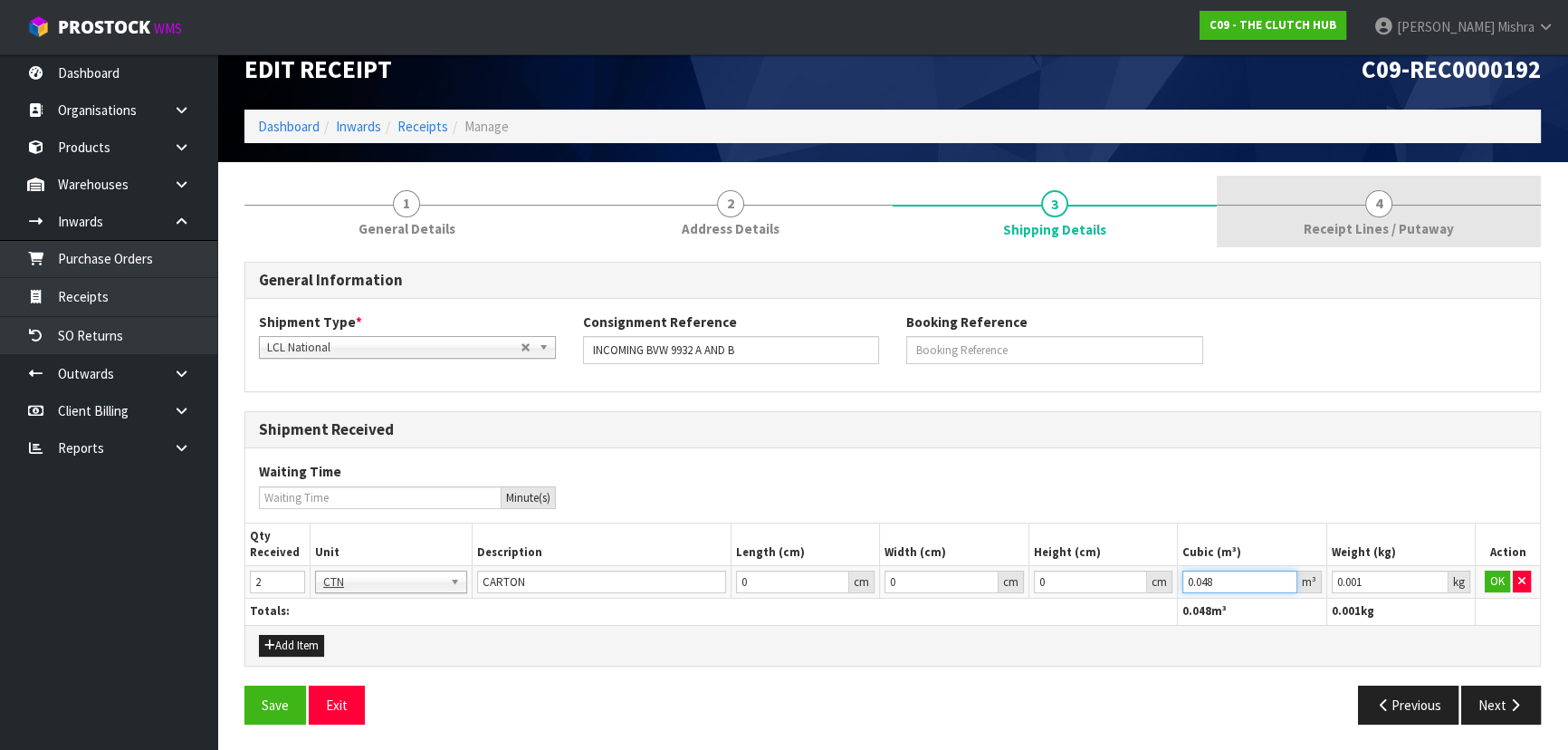
type input "0.048"
click at [1321, 213] on link "4 Receipt Lines / Putaway" at bounding box center [1378, 211] width 324 height 71
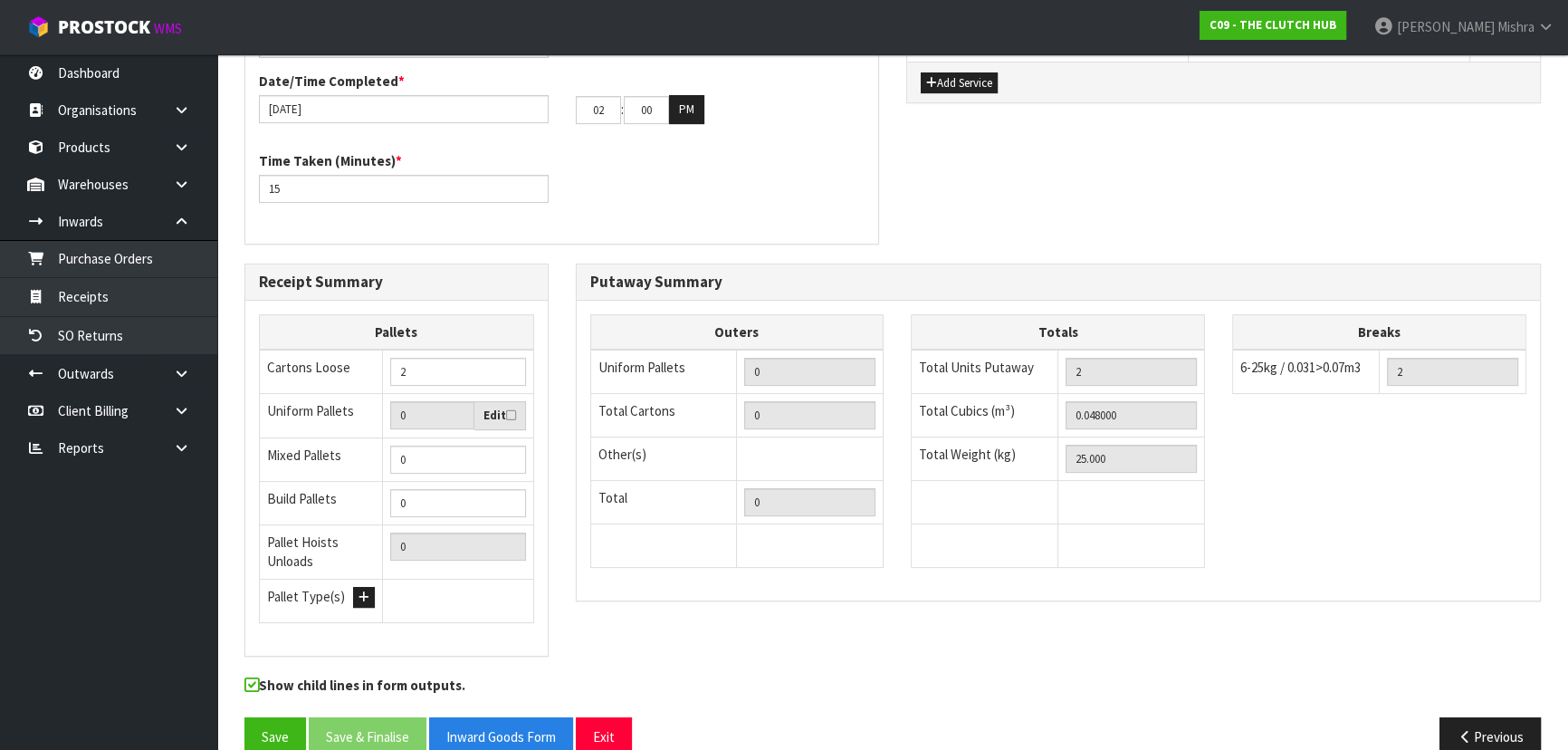
scroll to position [570, 0]
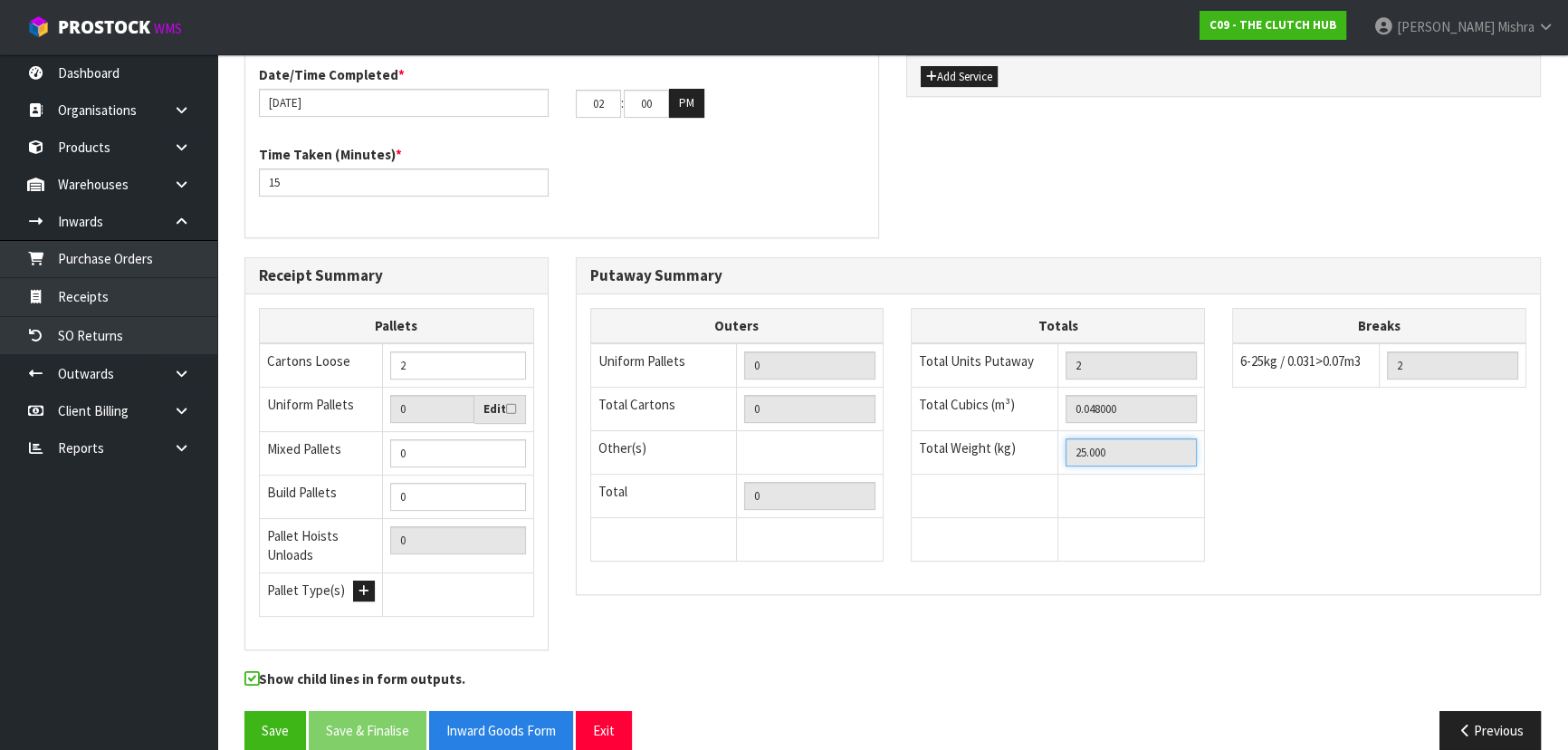
drag, startPoint x: 991, startPoint y: 429, endPoint x: 917, endPoint y: 429, distance: 74.0
click at [917, 431] on tr "Total Weight (kg) 25.000" at bounding box center [1059, 452] width 293 height 44
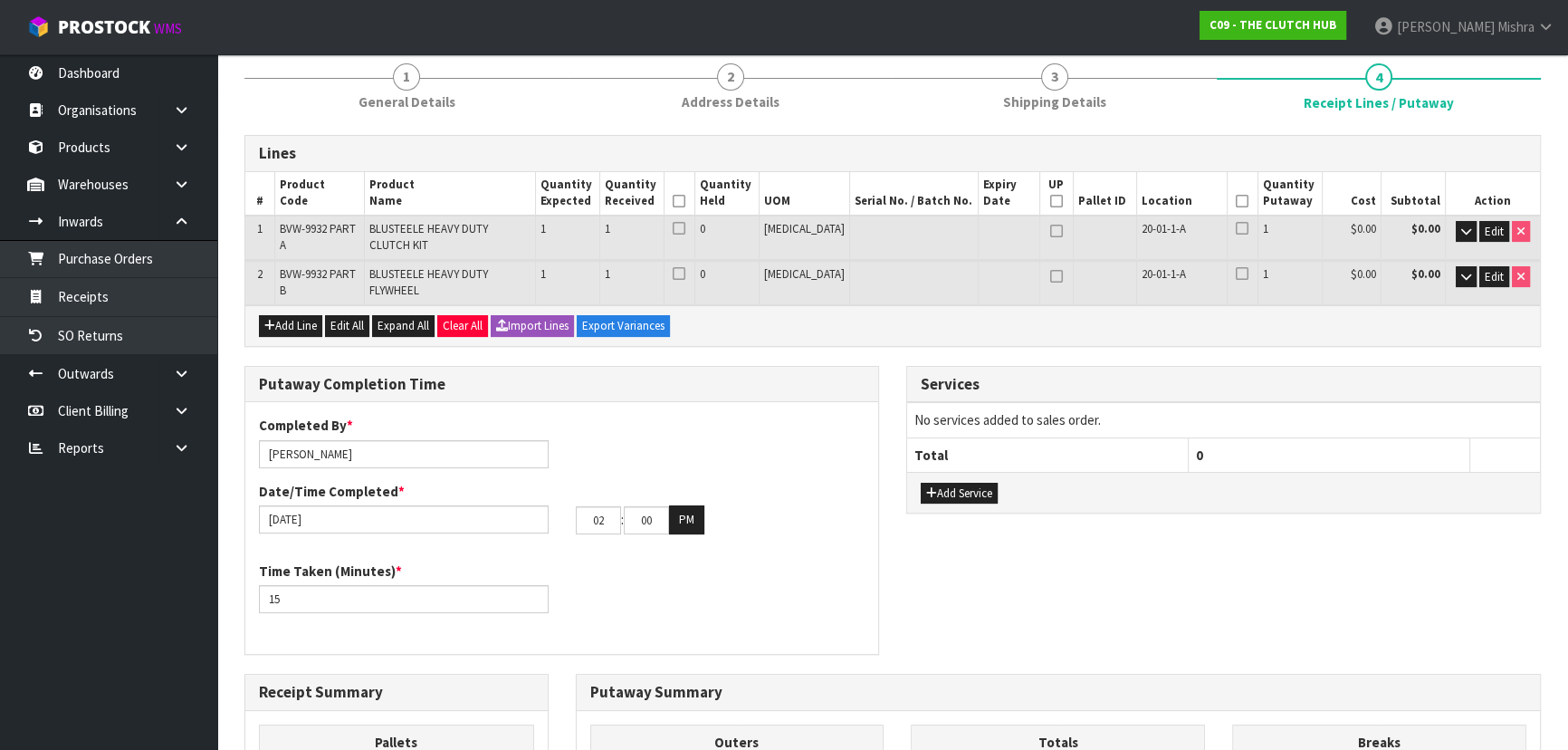
scroll to position [75, 0]
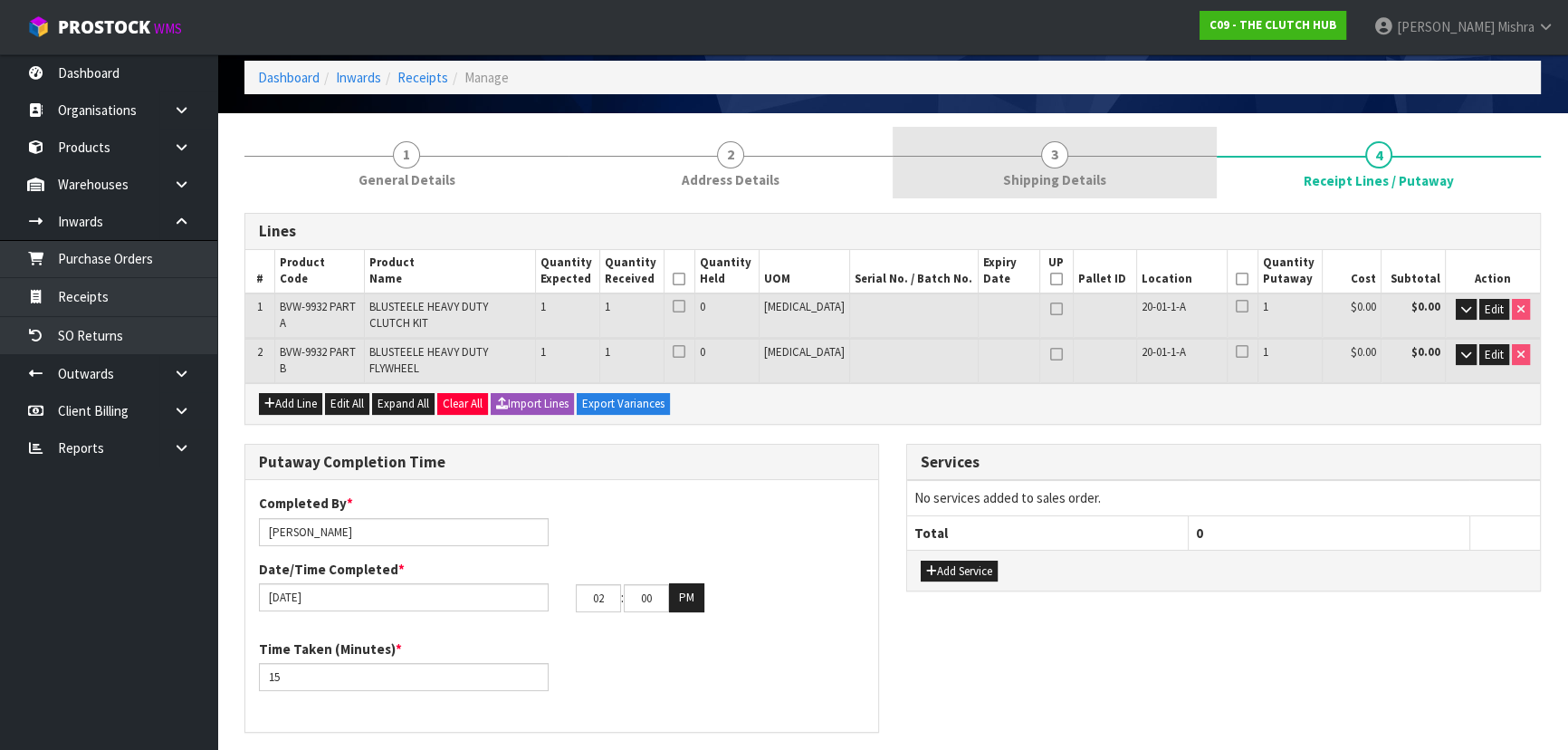
click at [1043, 157] on span "3" at bounding box center [1054, 154] width 27 height 27
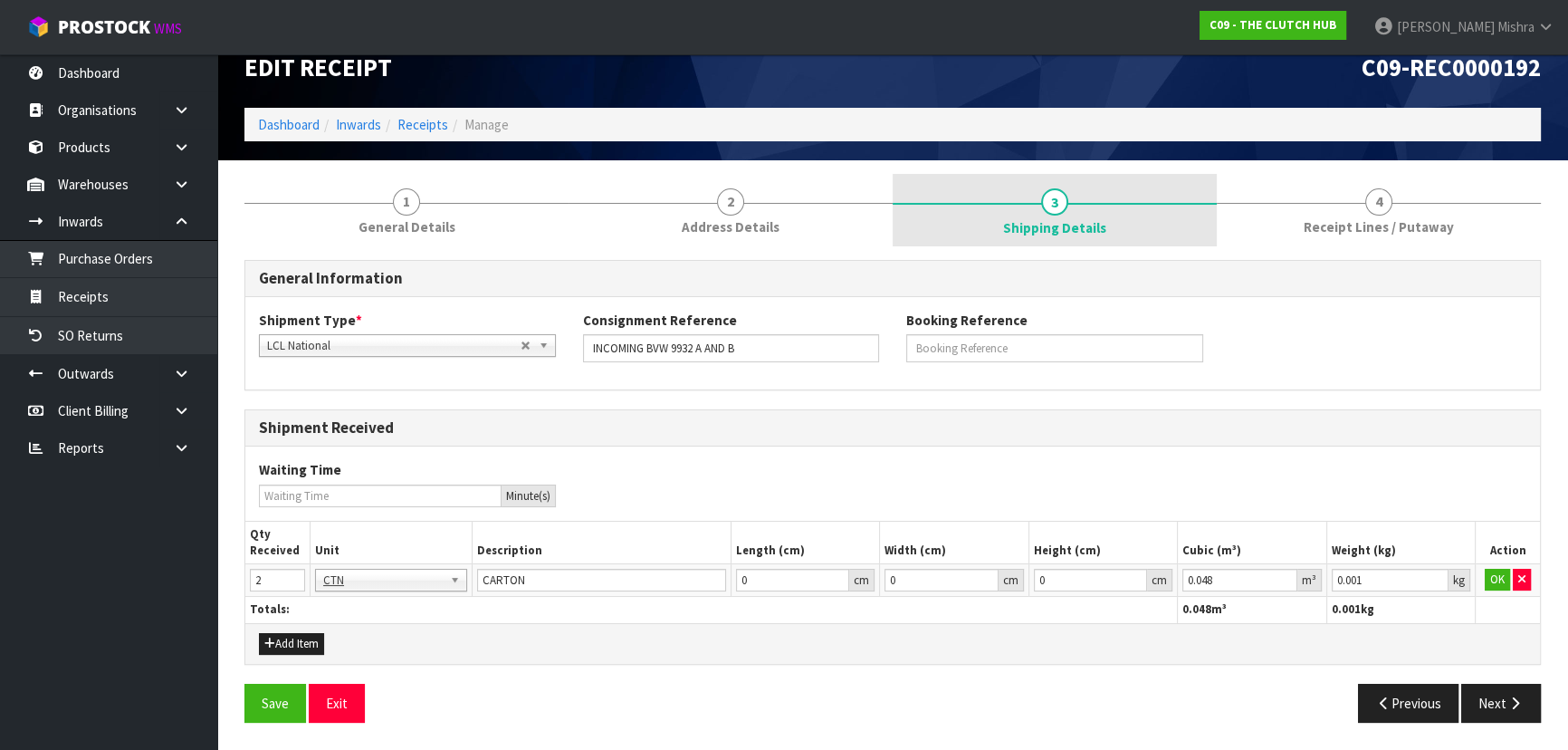
scroll to position [26, 0]
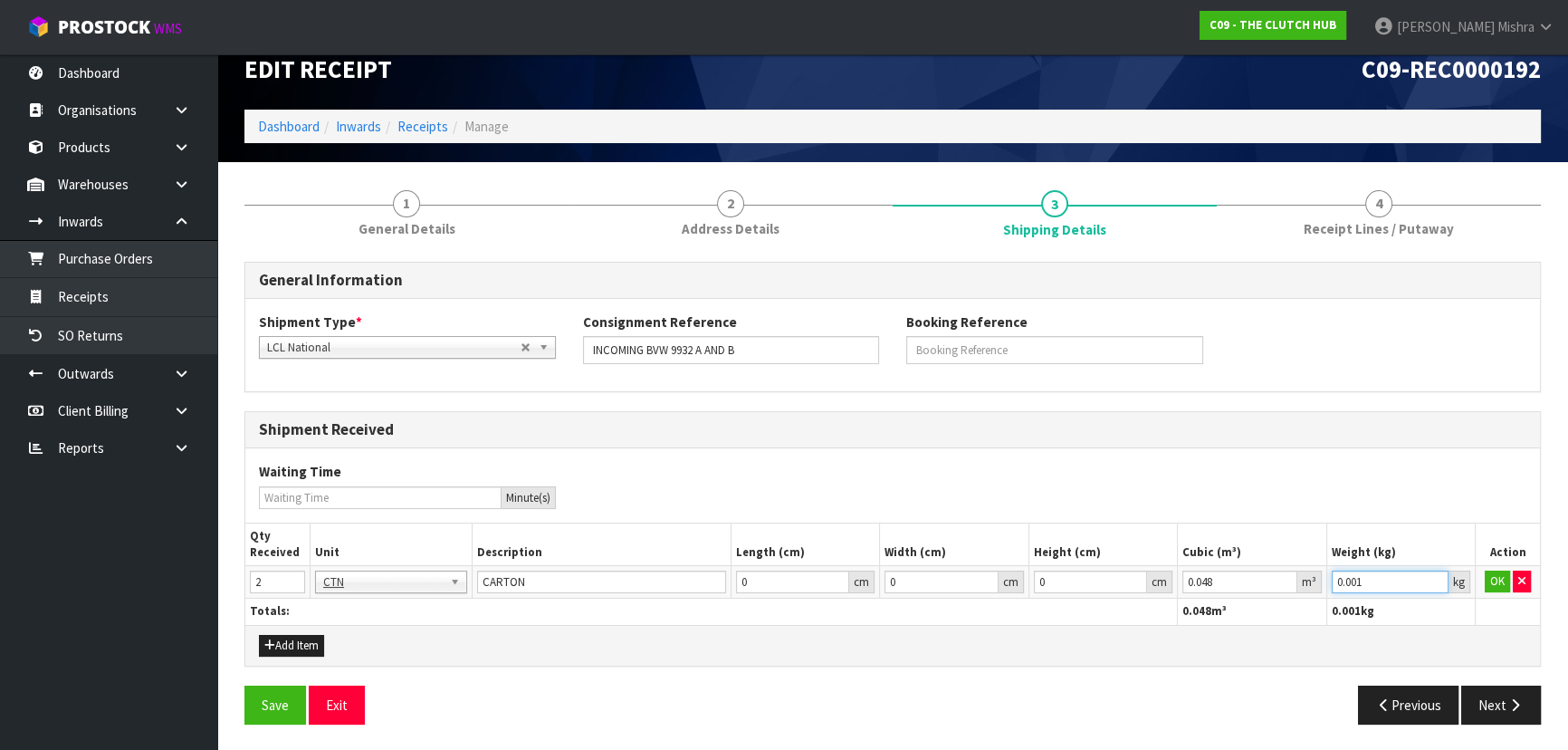
drag, startPoint x: 1378, startPoint y: 580, endPoint x: 1241, endPoint y: 580, distance: 137.0
click at [1241, 580] on tr "2 BAG BAR BSK BIN BTL BOX BDL CAB CGE CTN CSE COI CRA CRT CBE CYL DRM JAR MTR P…" at bounding box center [892, 582] width 1294 height 32
paste input "25"
type input "25"
click at [1511, 701] on icon "button" at bounding box center [1515, 705] width 18 height 14
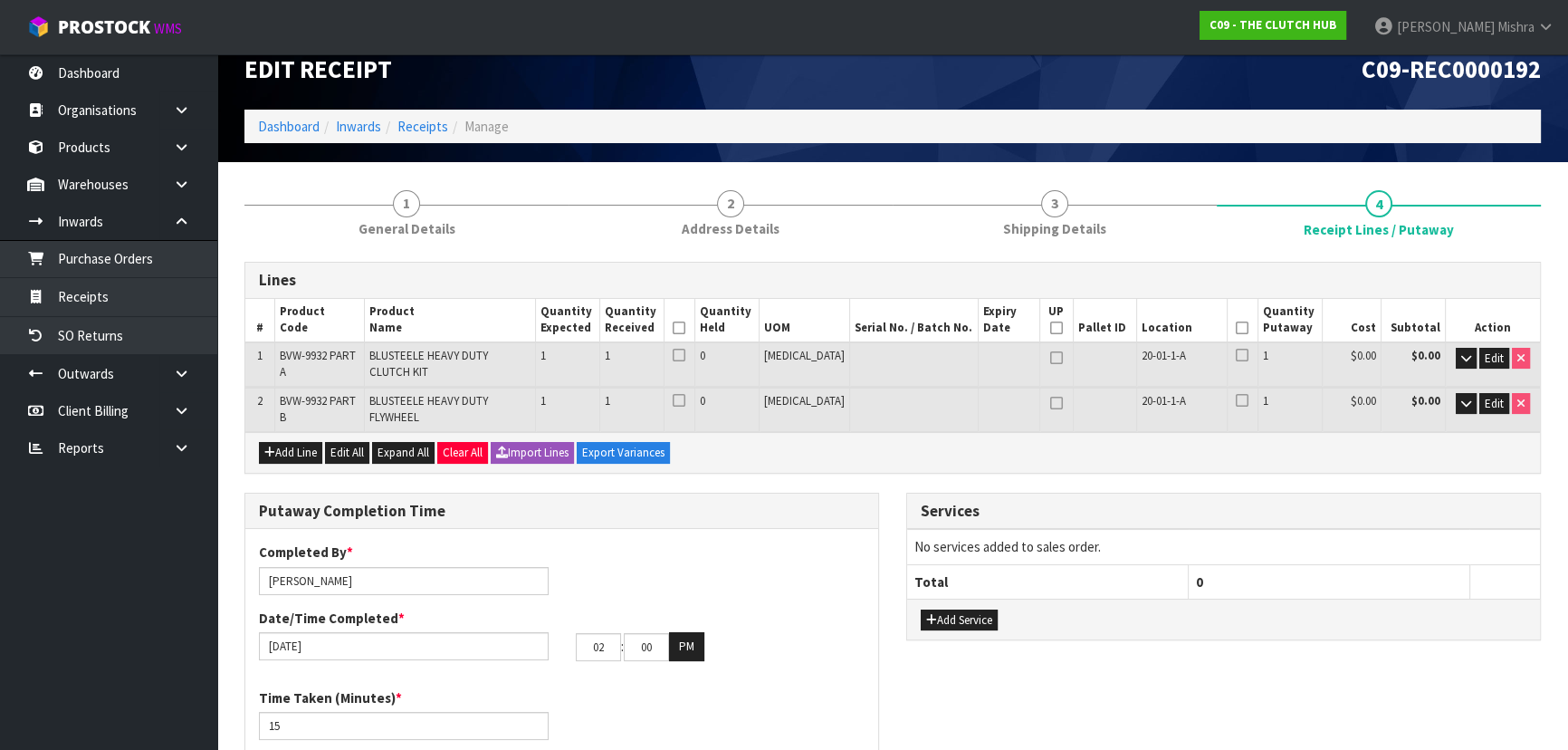
click at [1236, 329] on icon at bounding box center [1242, 328] width 13 height 1
click at [686, 328] on icon at bounding box center [679, 328] width 13 height 1
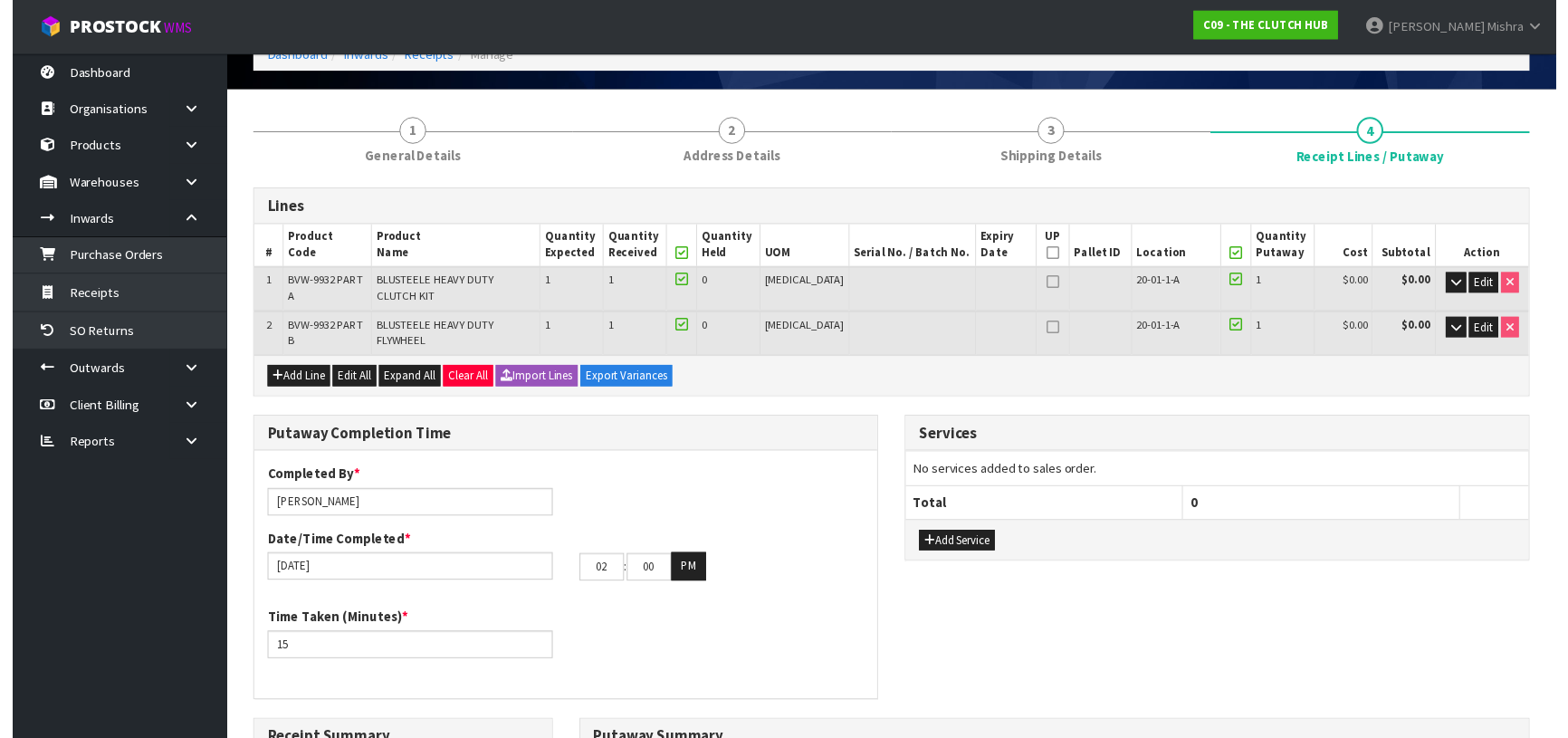
scroll to position [0, 0]
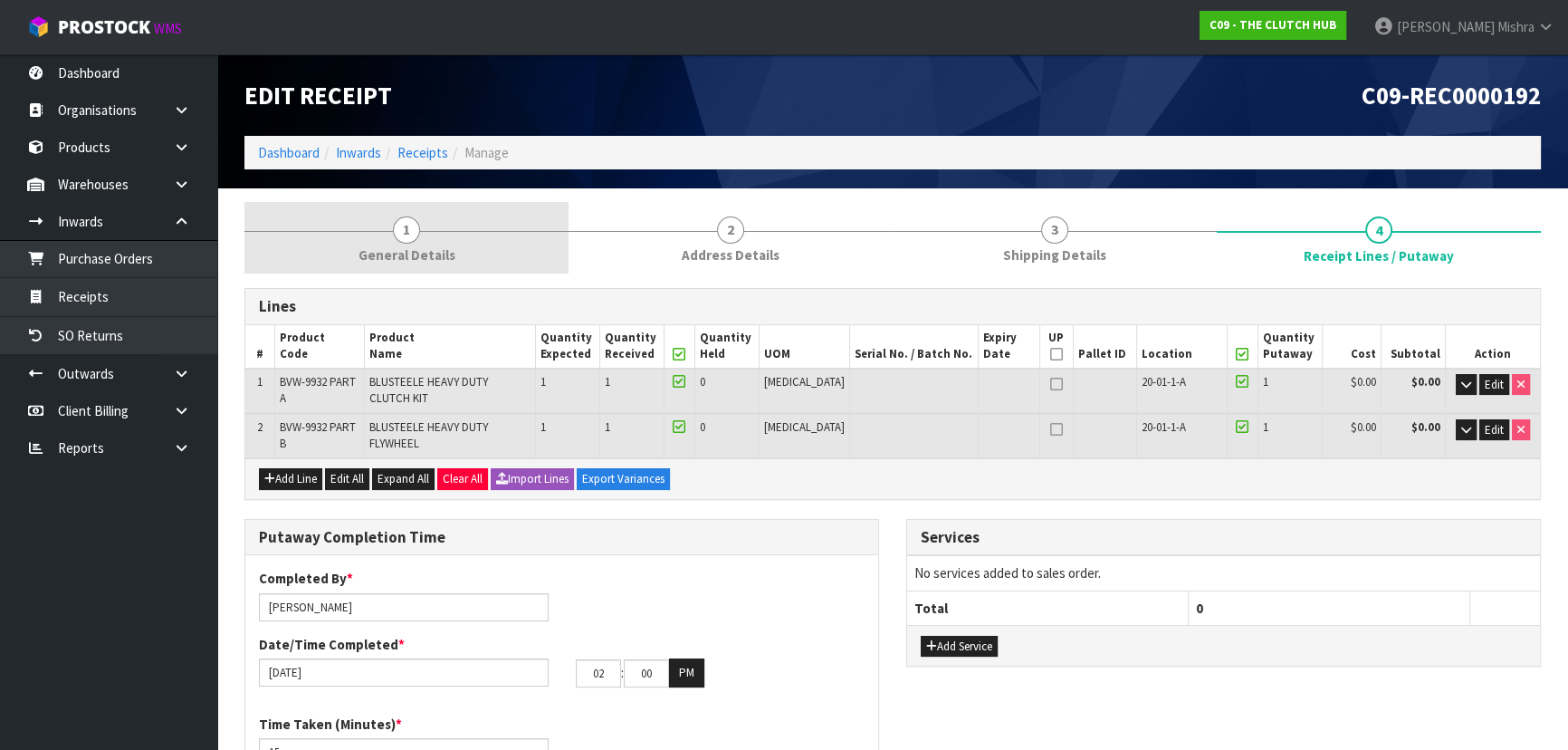
click at [429, 252] on span "General Details" at bounding box center [406, 254] width 96 height 19
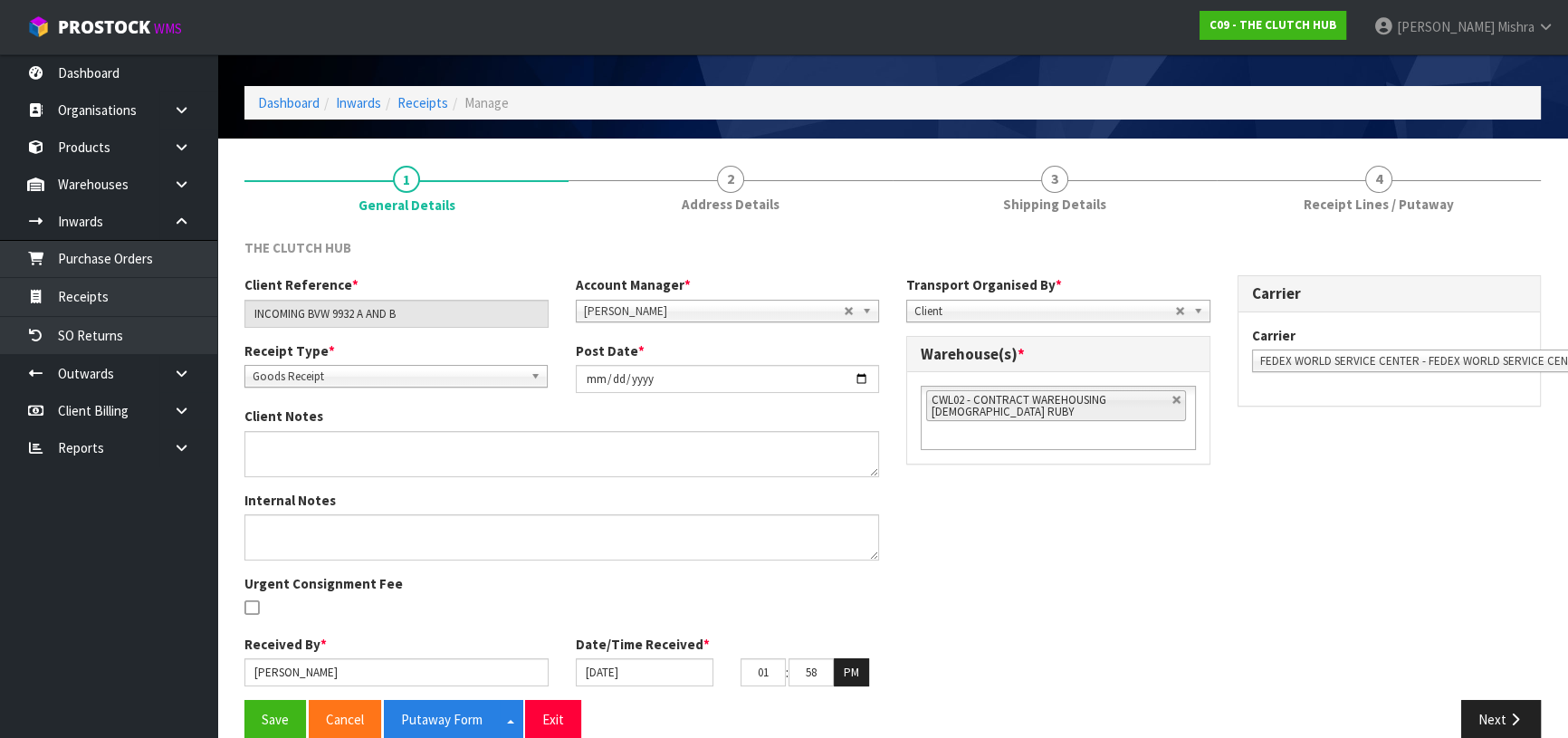
scroll to position [78, 0]
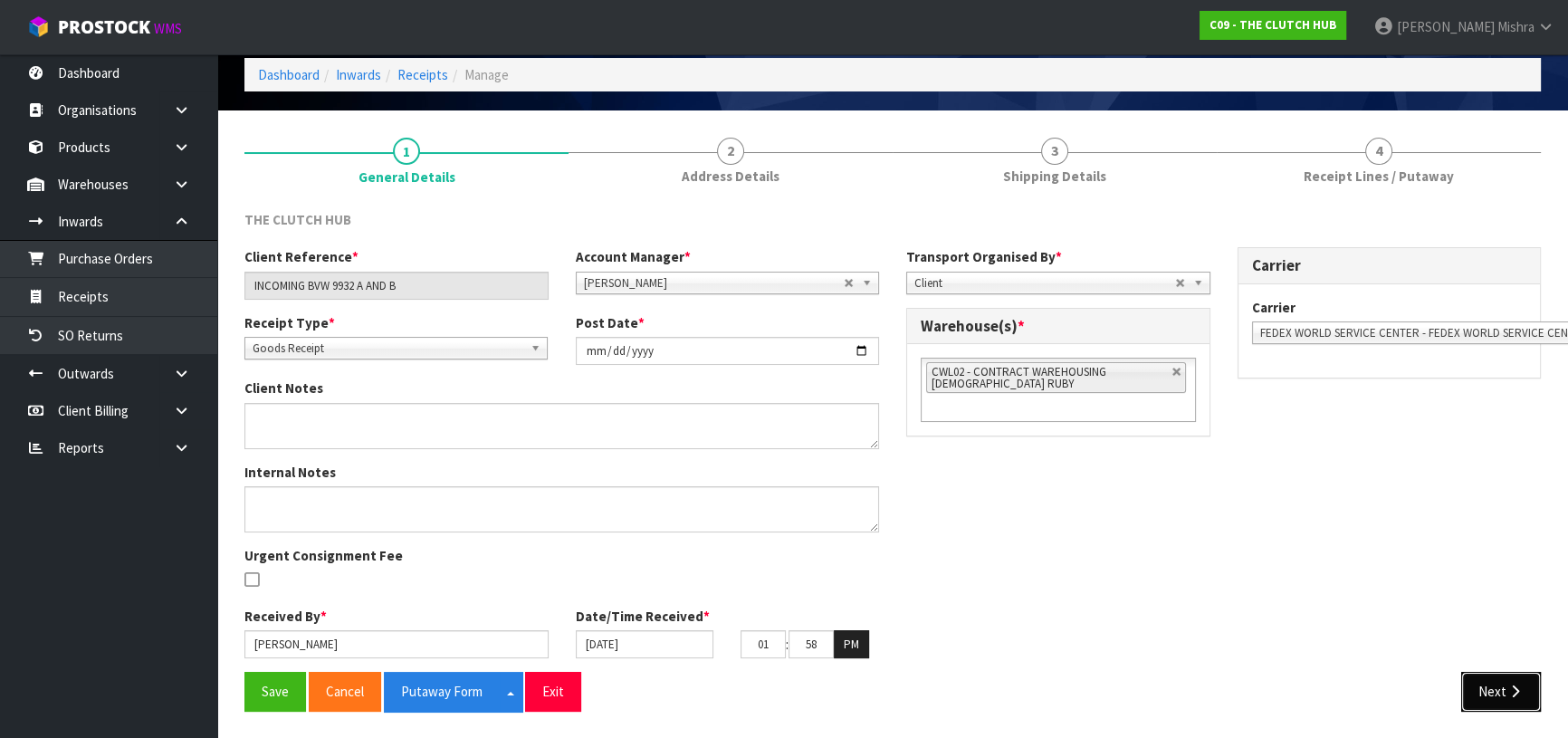
click at [1518, 686] on icon "button" at bounding box center [1515, 692] width 18 height 14
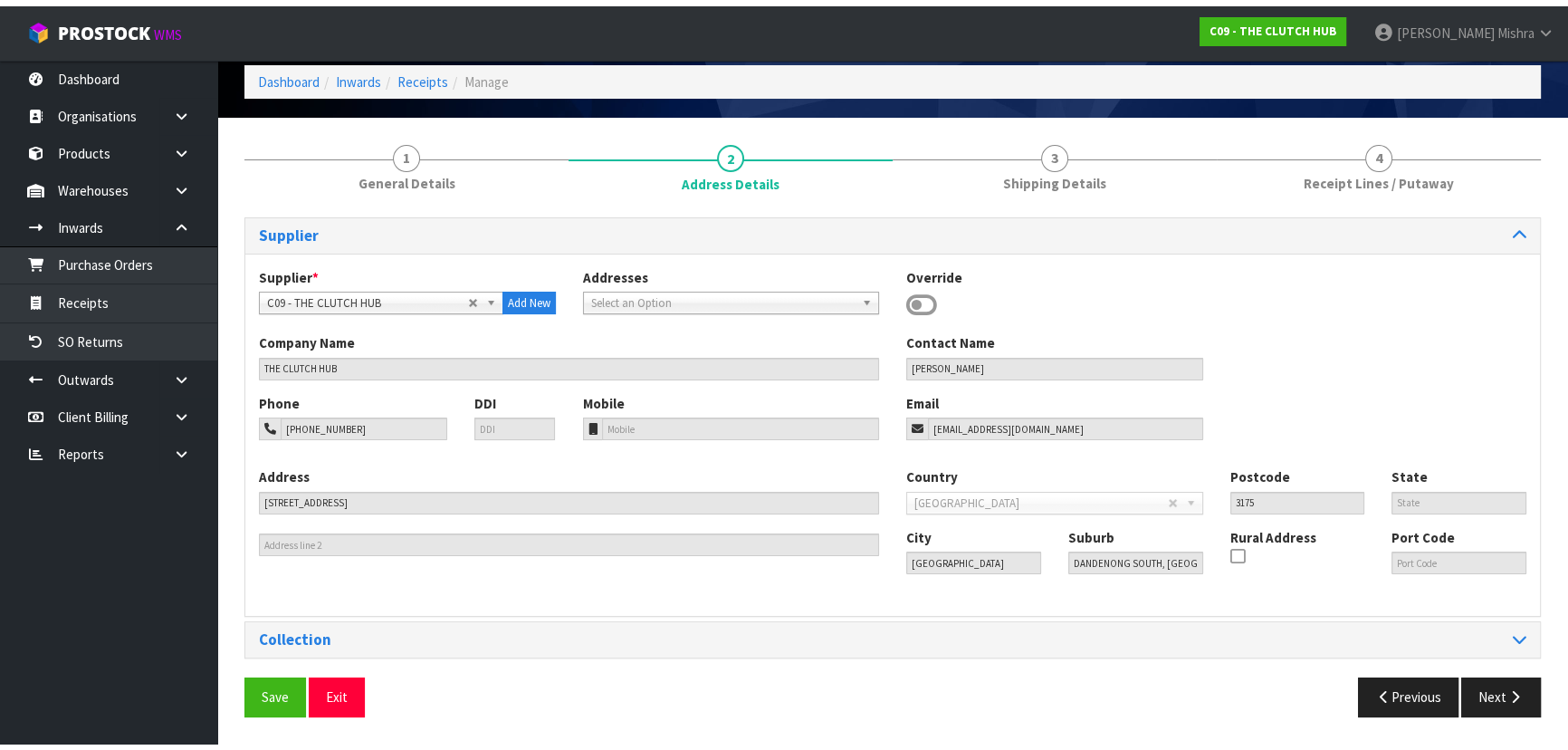
scroll to position [64, 0]
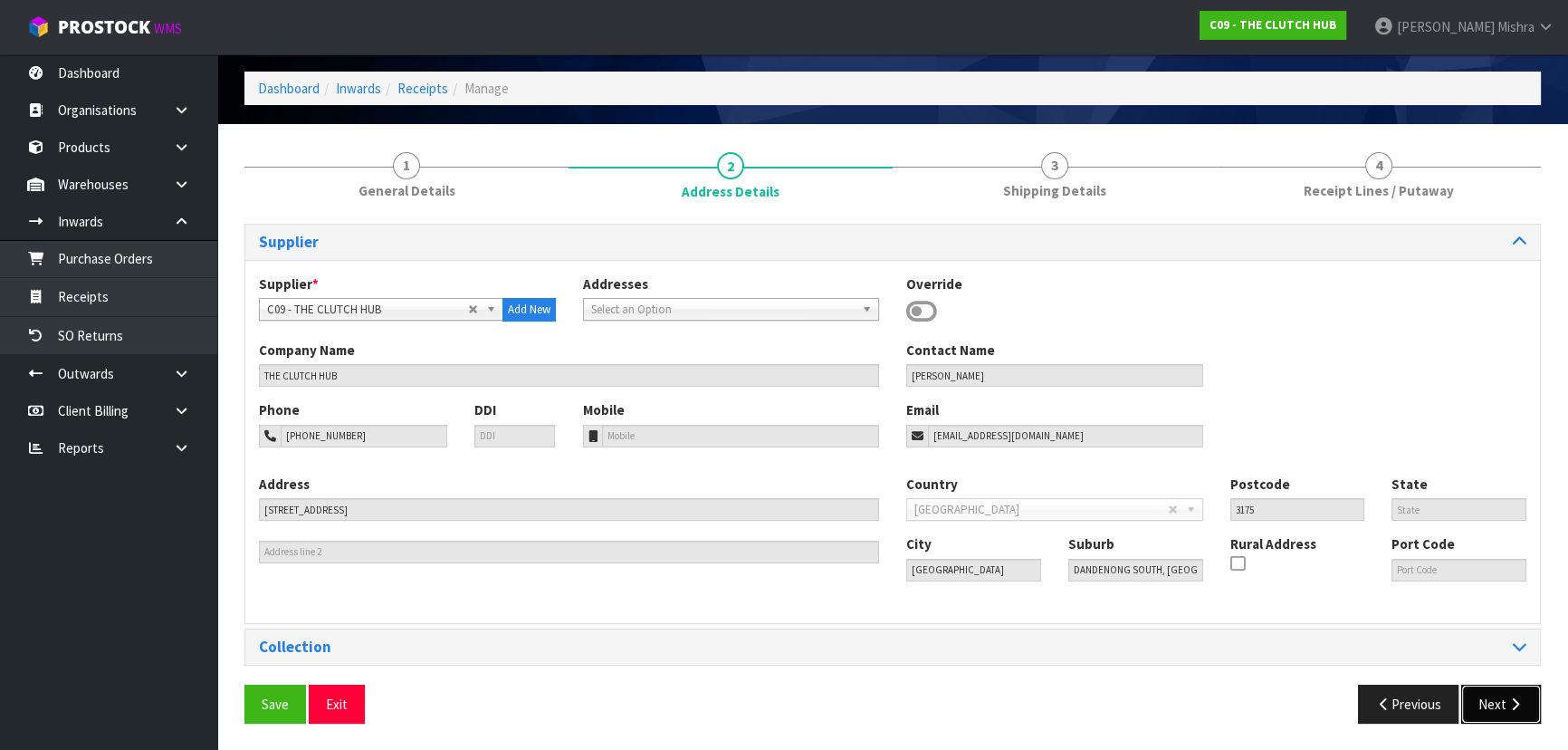
click at [1498, 706] on button "Next" at bounding box center [1501, 705] width 80 height 39
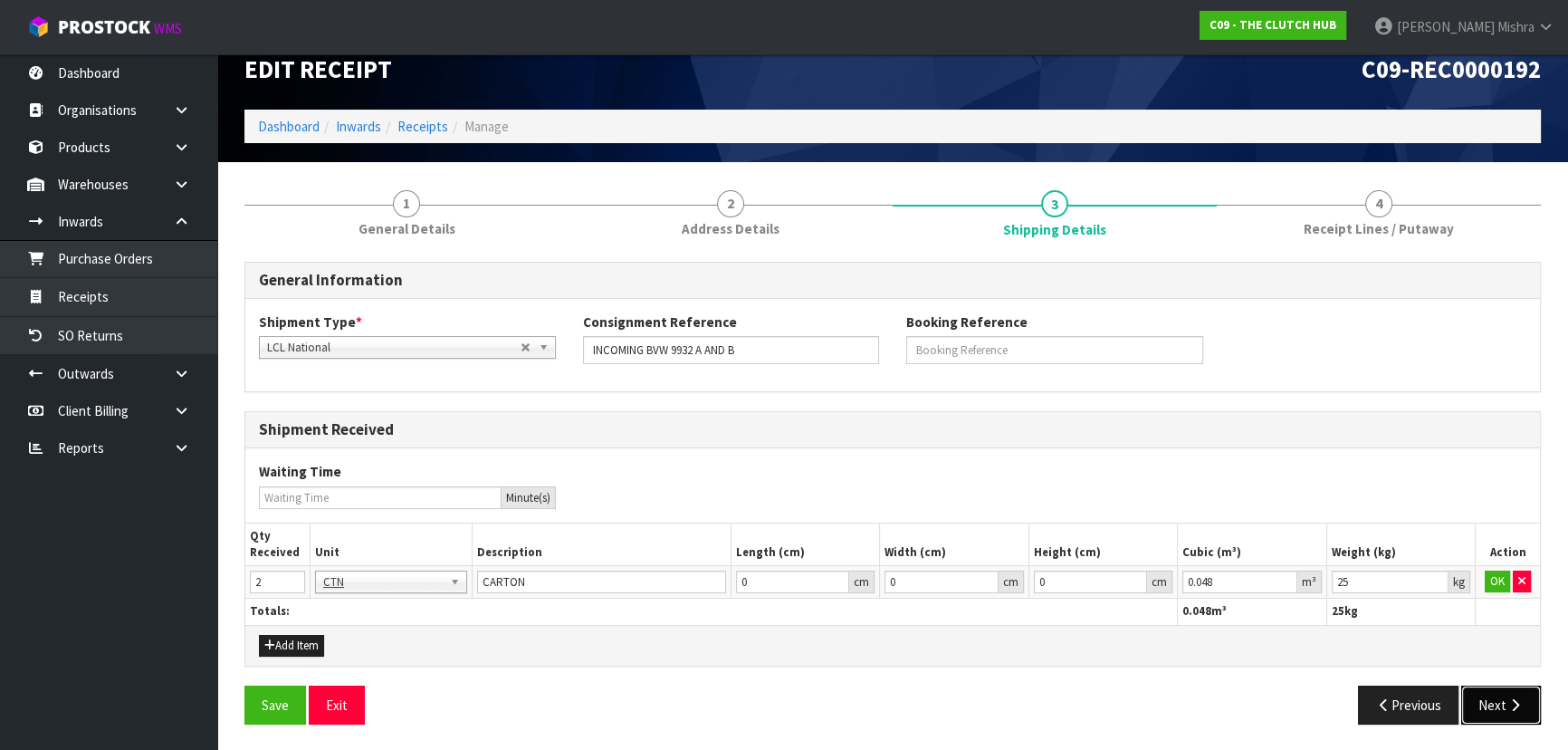
click at [1481, 696] on button "Next" at bounding box center [1501, 705] width 80 height 39
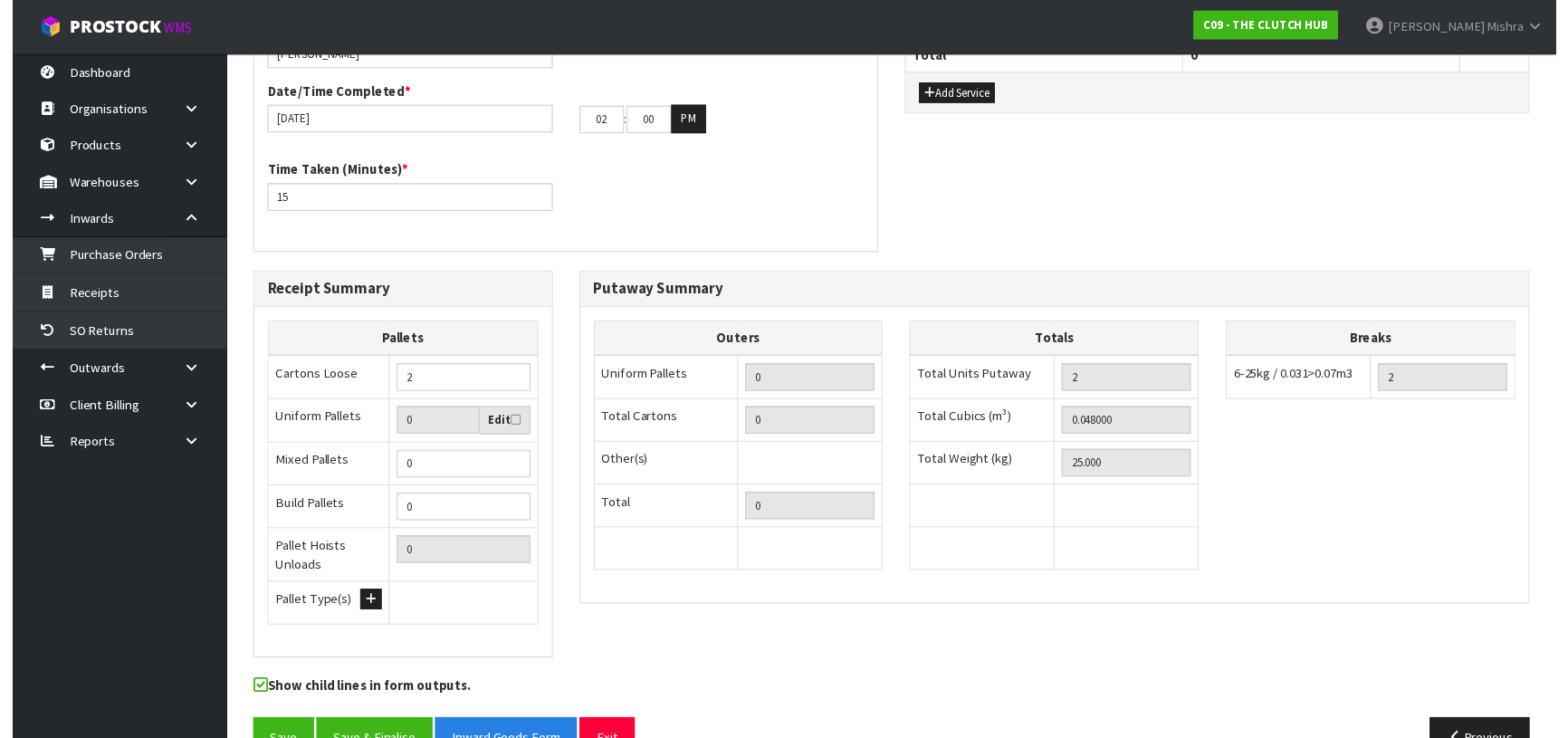
scroll to position [0, 0]
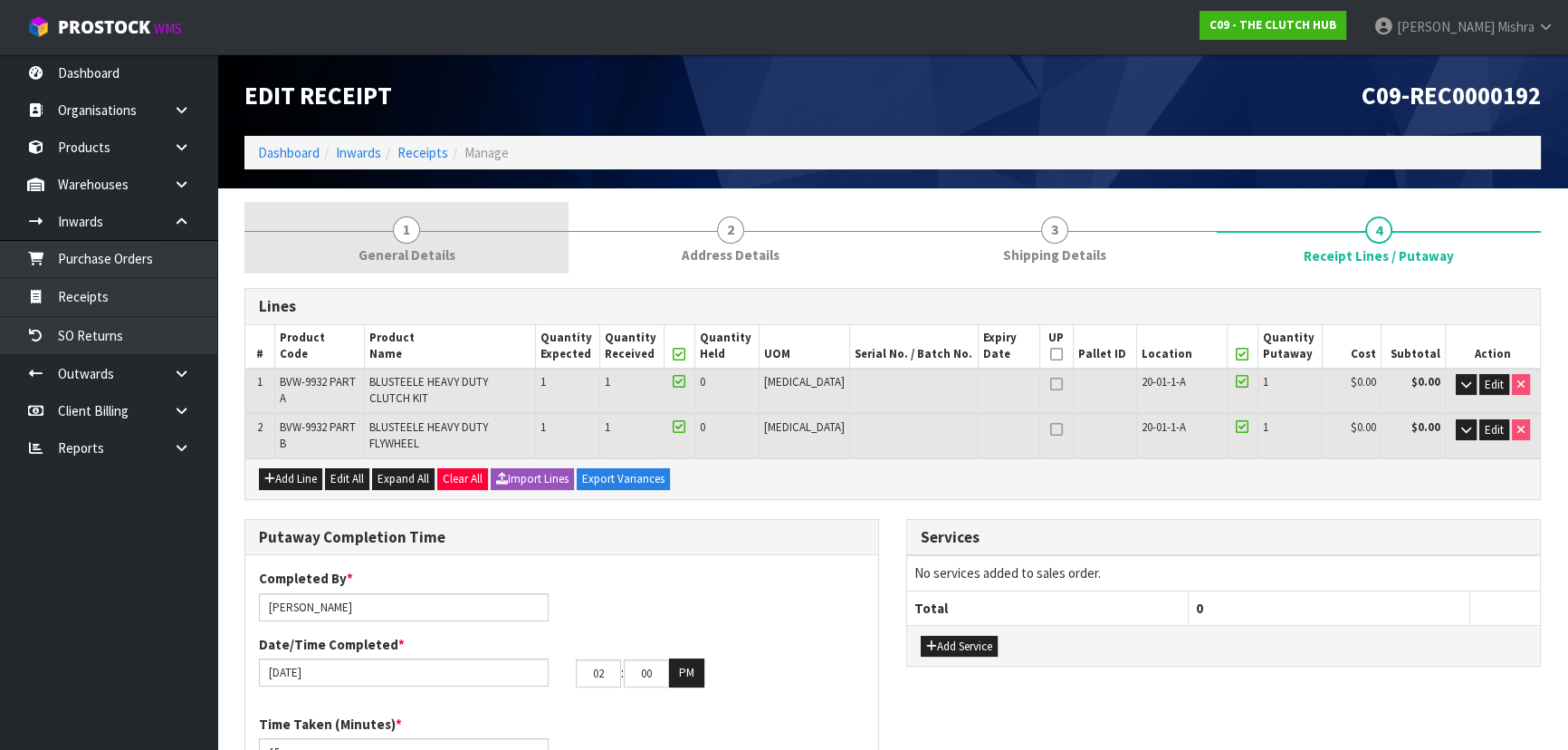
click at [429, 260] on span "General Details" at bounding box center [406, 254] width 96 height 19
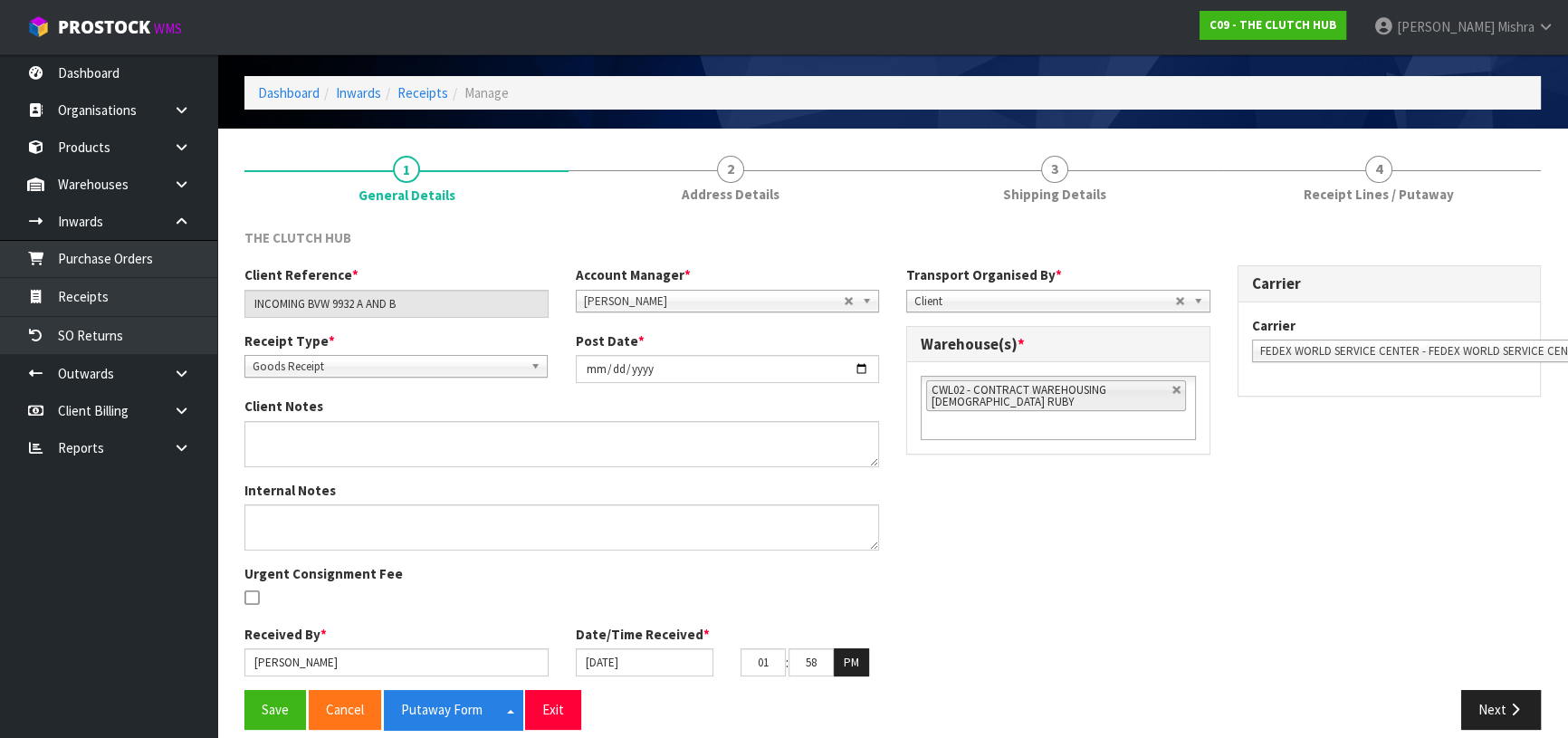
scroll to position [78, 0]
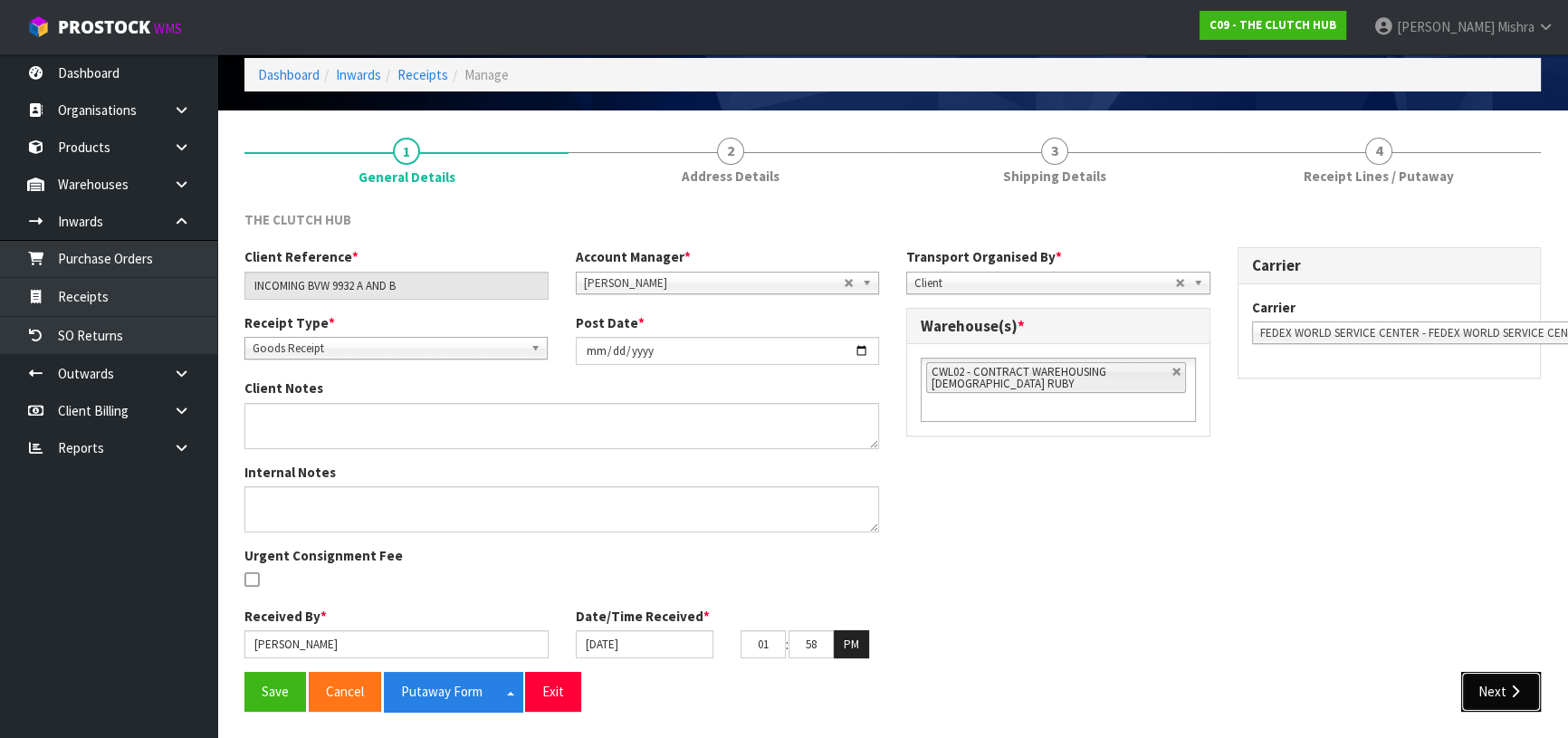
click at [1501, 699] on button "Next" at bounding box center [1501, 692] width 80 height 39
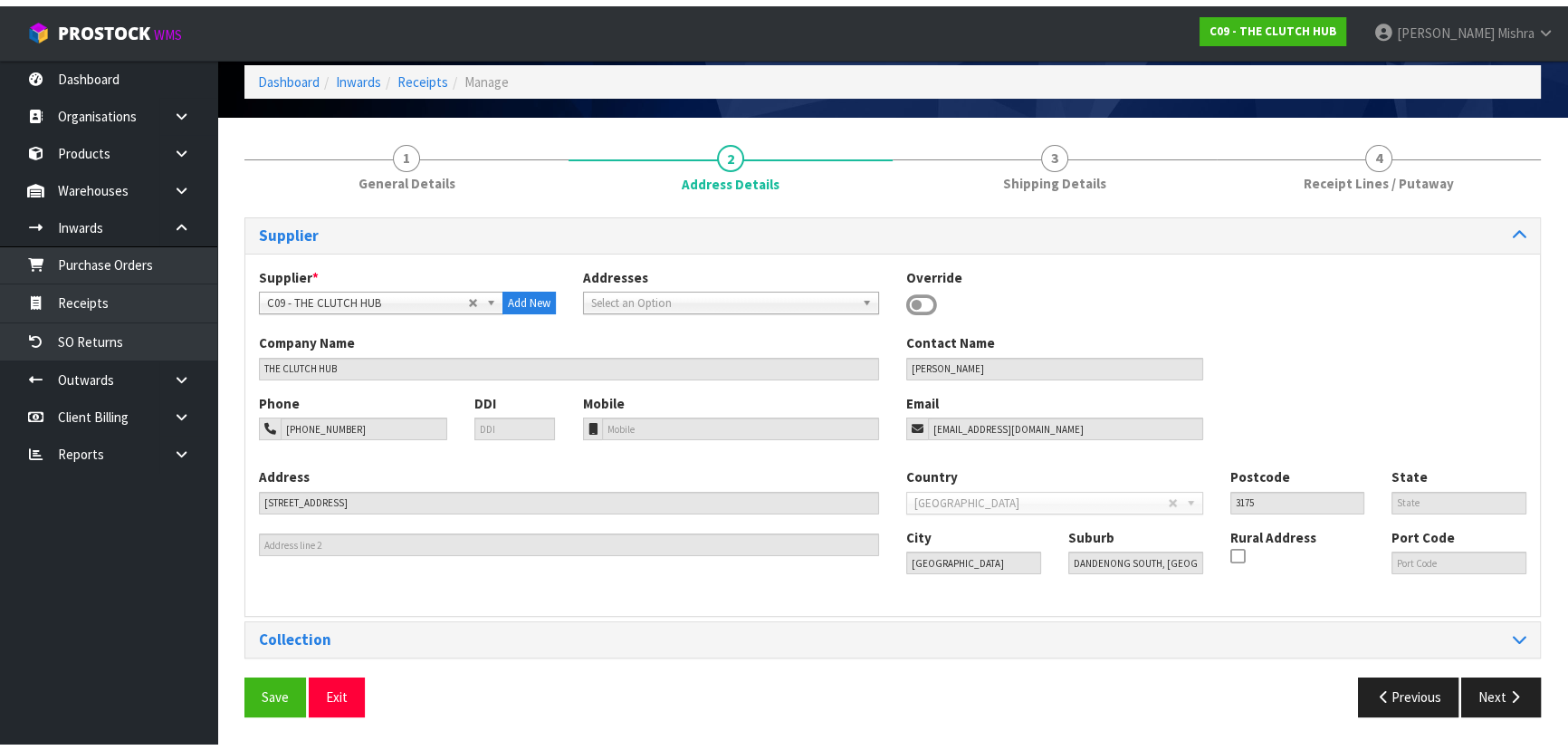
scroll to position [64, 0]
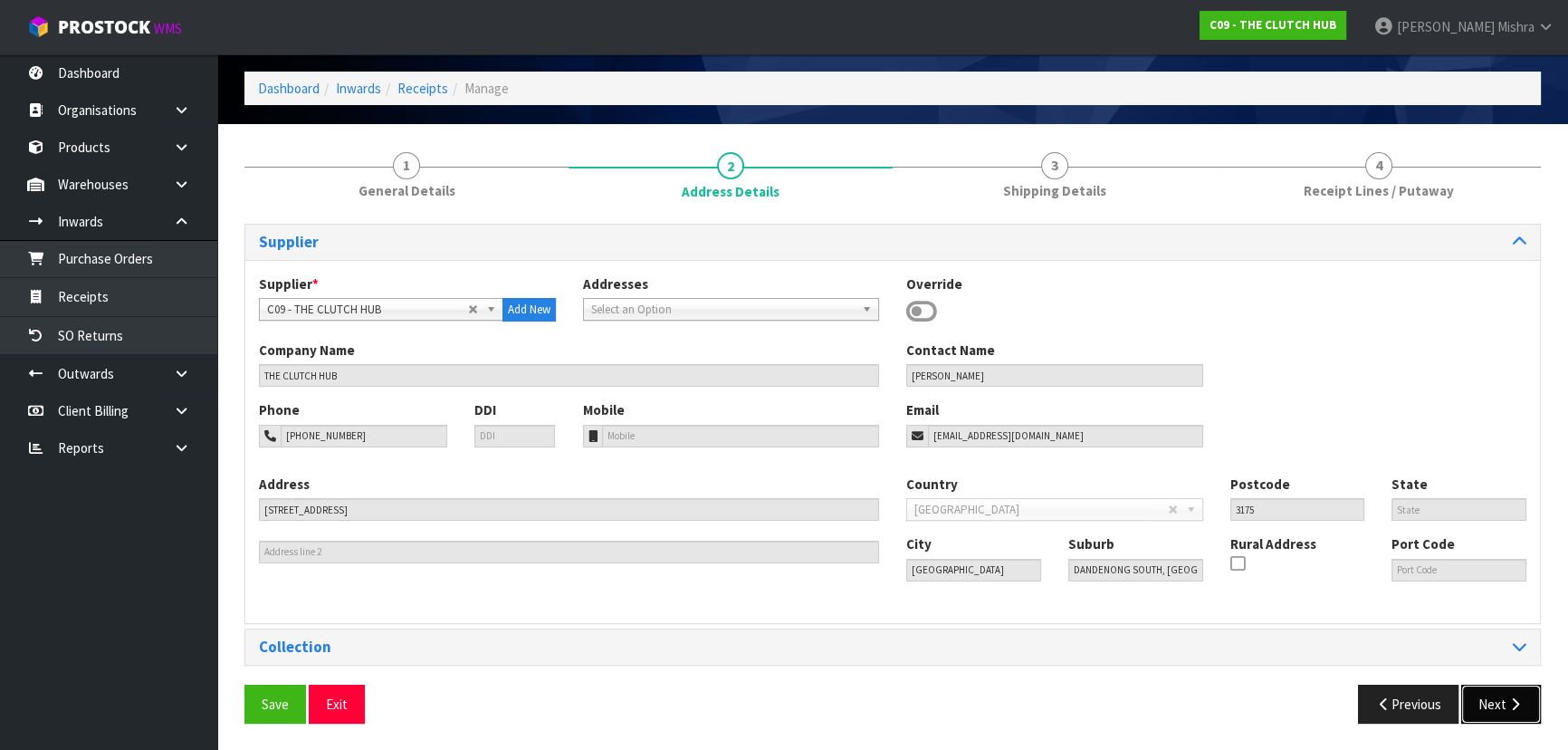
click at [1507, 702] on icon "button" at bounding box center [1515, 704] width 18 height 14
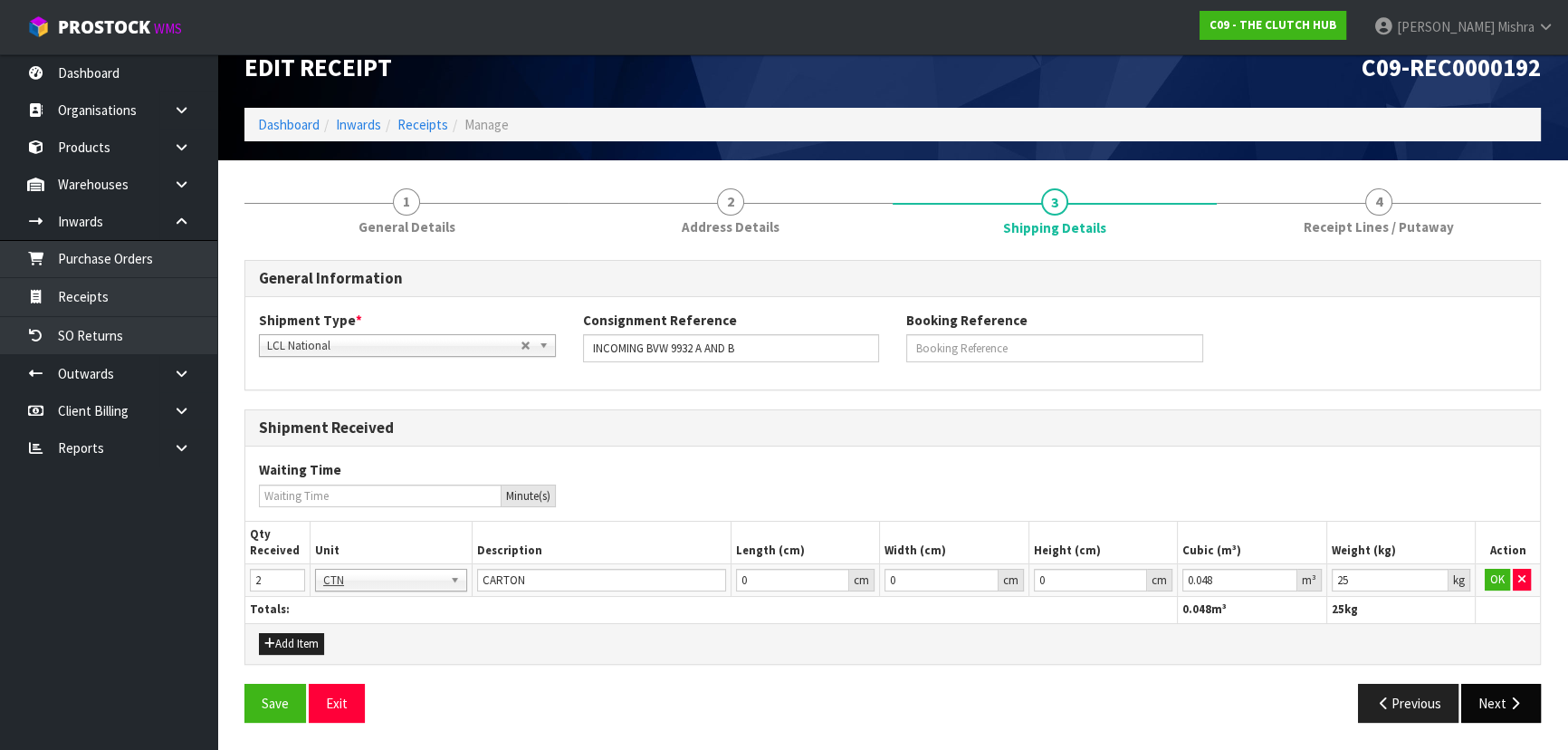
scroll to position [26, 0]
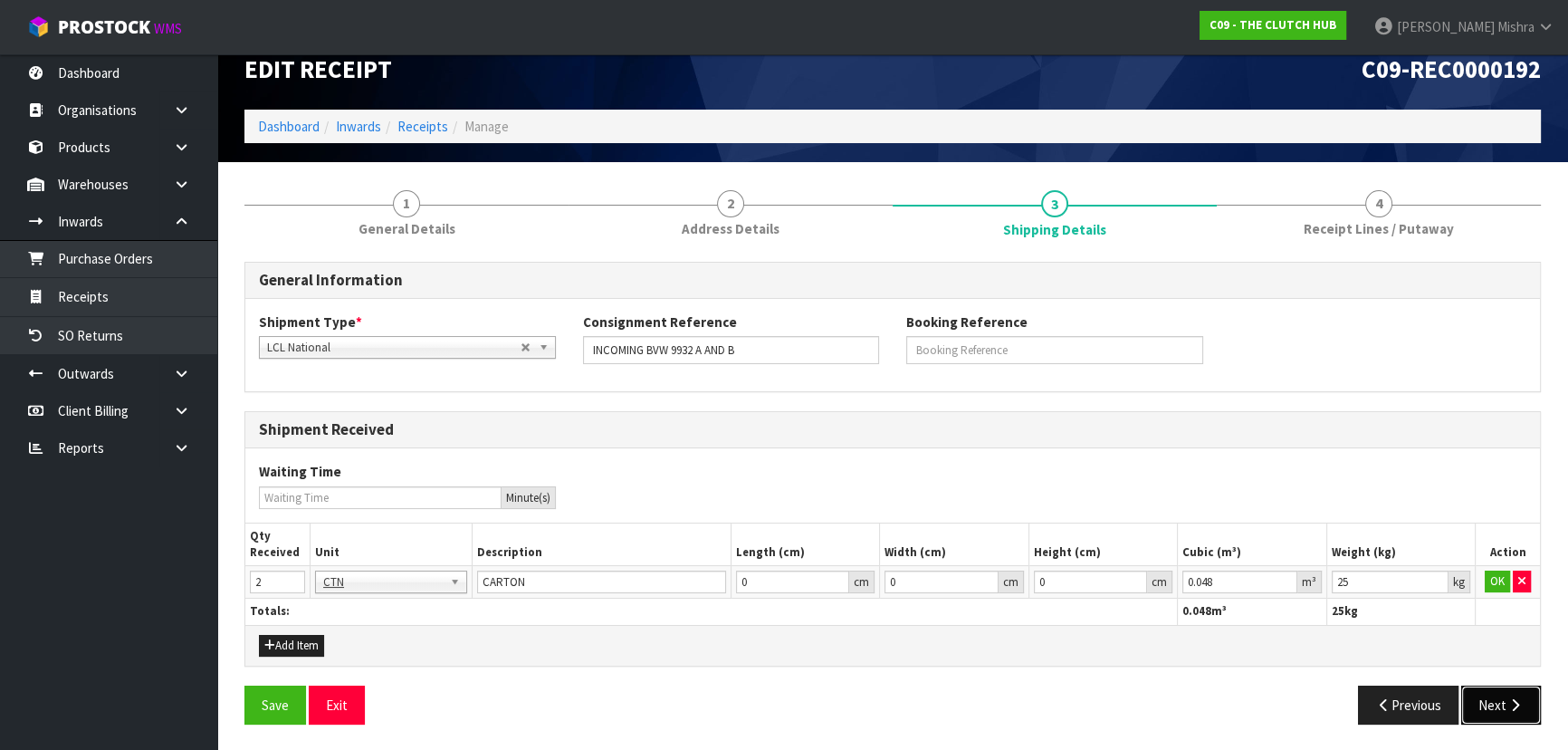
click at [1484, 704] on button "Next" at bounding box center [1501, 705] width 80 height 39
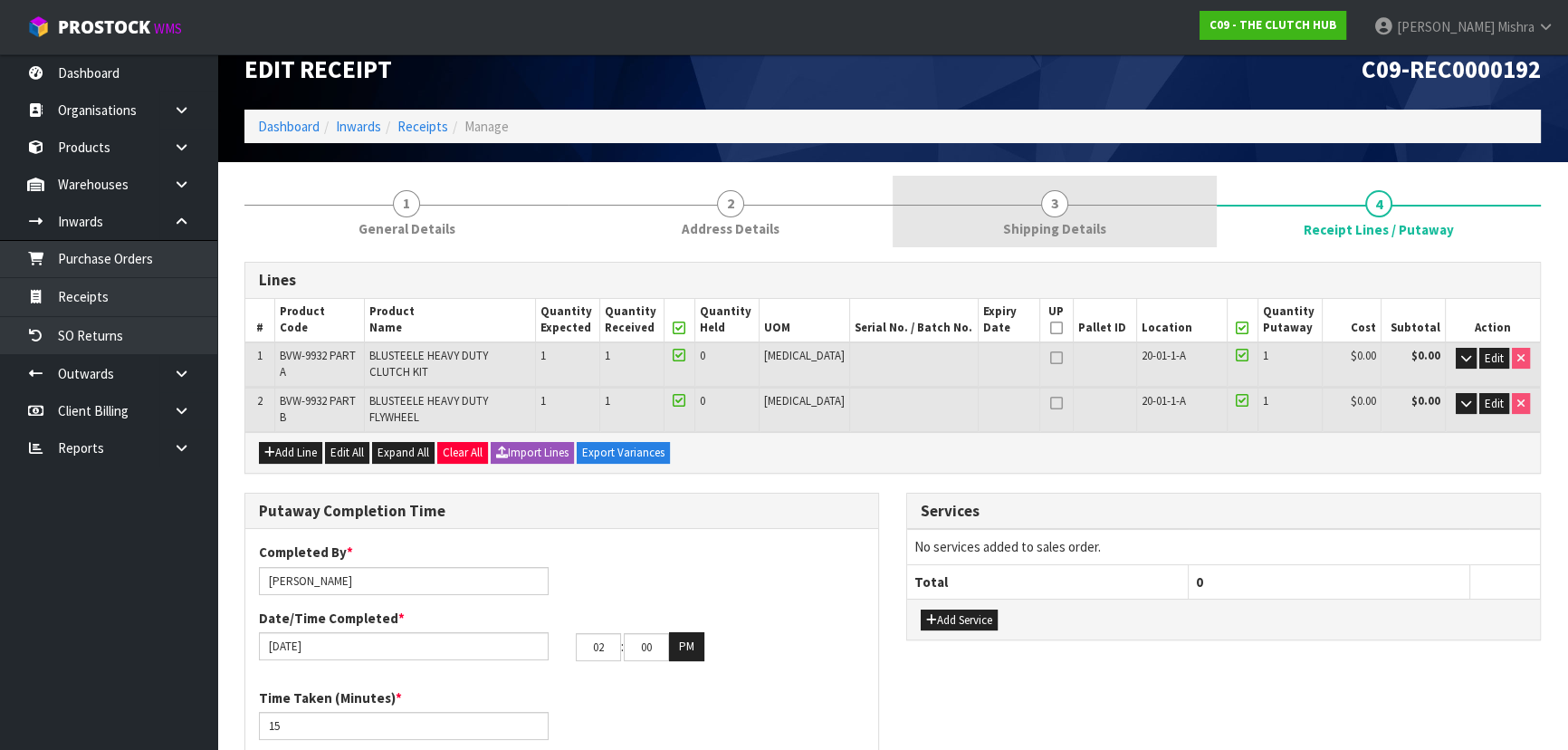
click at [1047, 216] on link "3 Shipping Details" at bounding box center [1054, 211] width 324 height 71
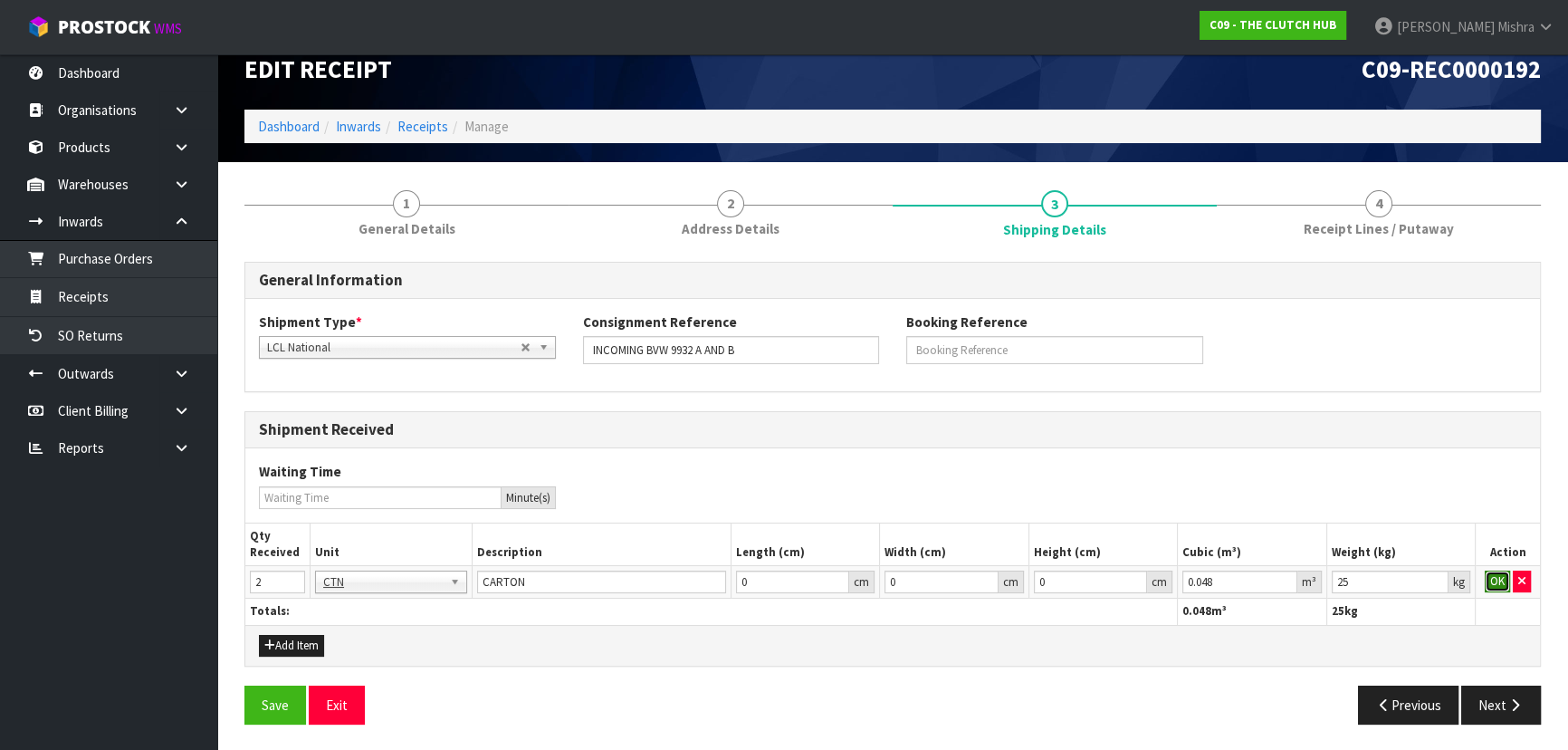
click at [1491, 575] on button "OK" at bounding box center [1497, 581] width 25 height 21
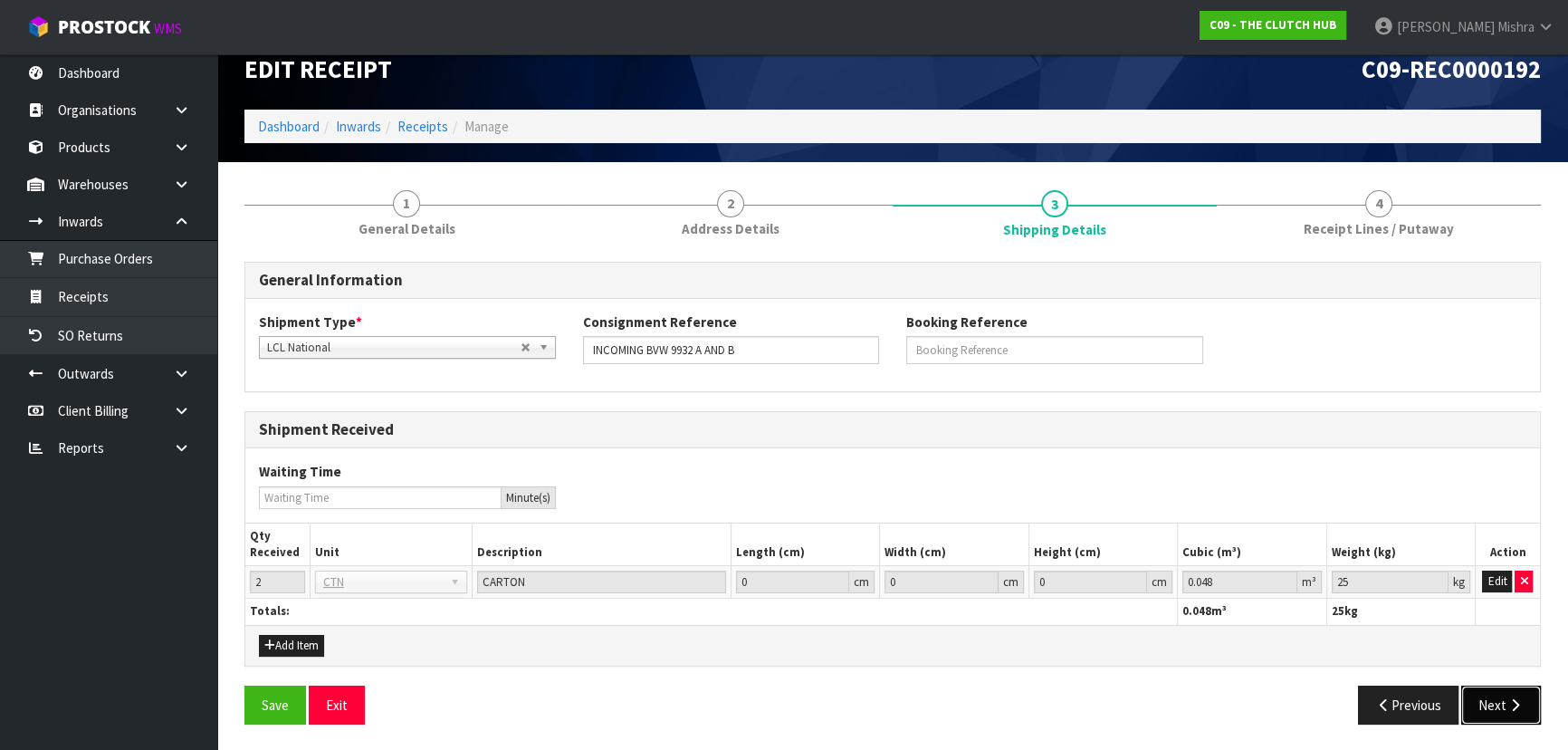
click at [1500, 706] on button "Next" at bounding box center [1501, 705] width 80 height 39
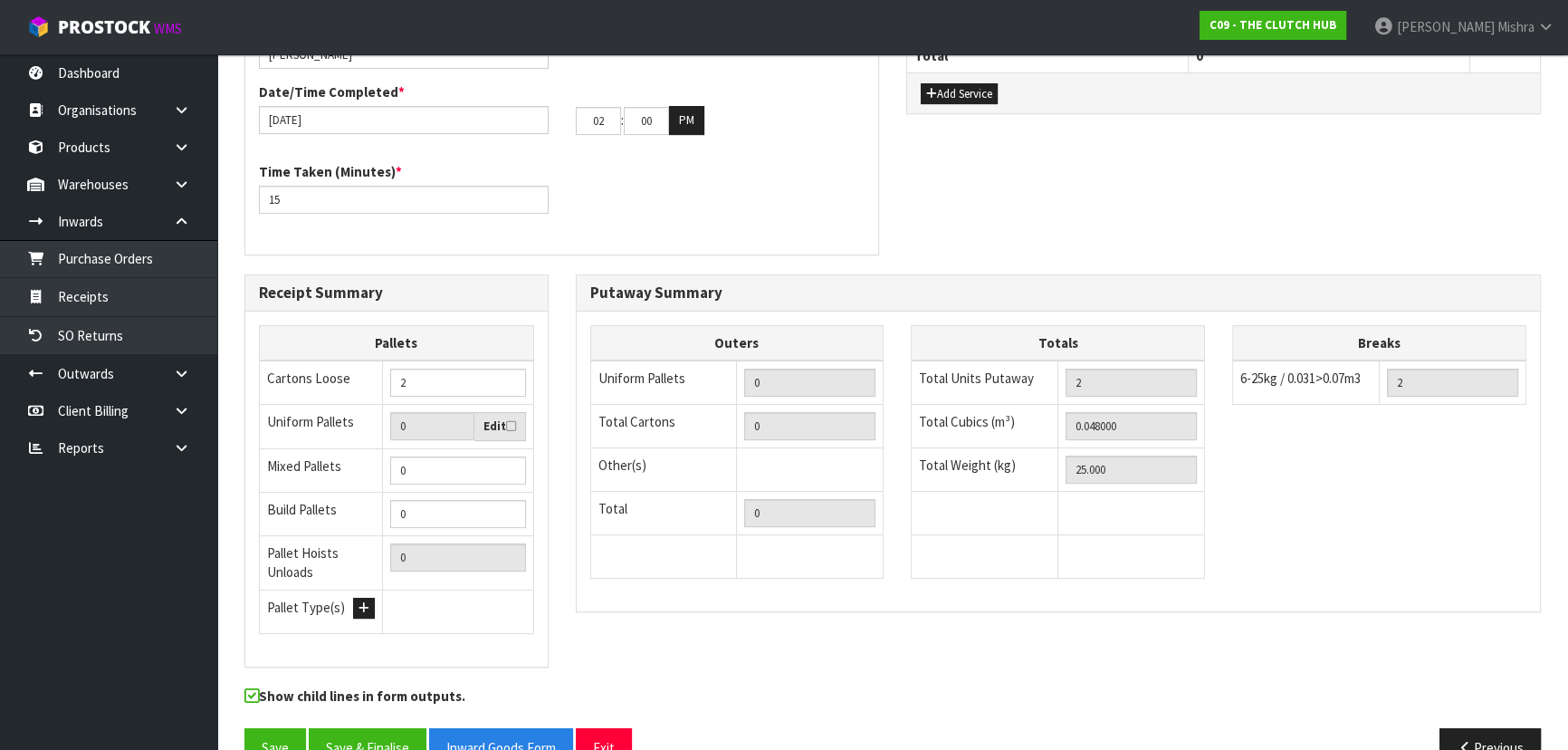
scroll to position [570, 0]
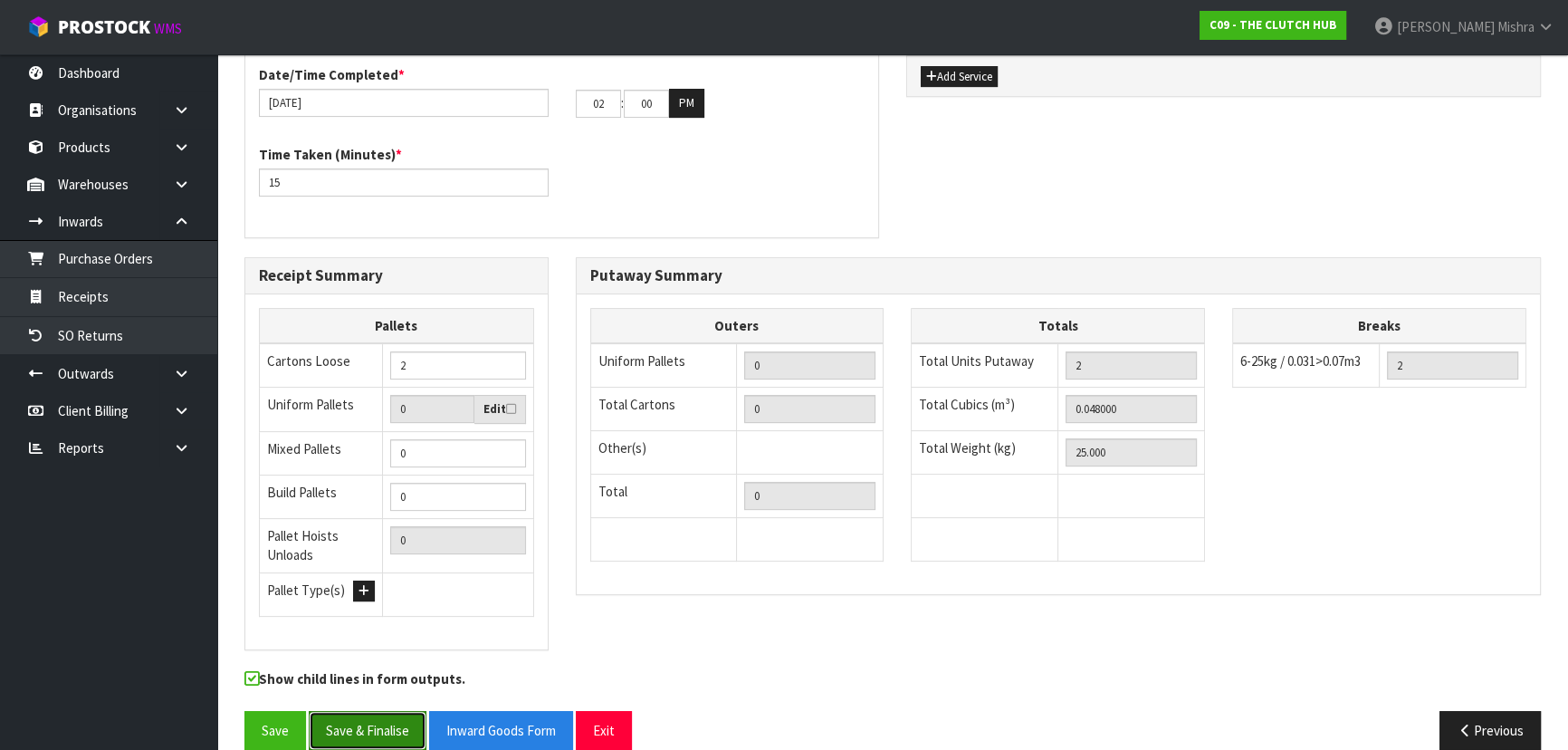
click at [334, 711] on button "Save & Finalise" at bounding box center [367, 731] width 118 height 39
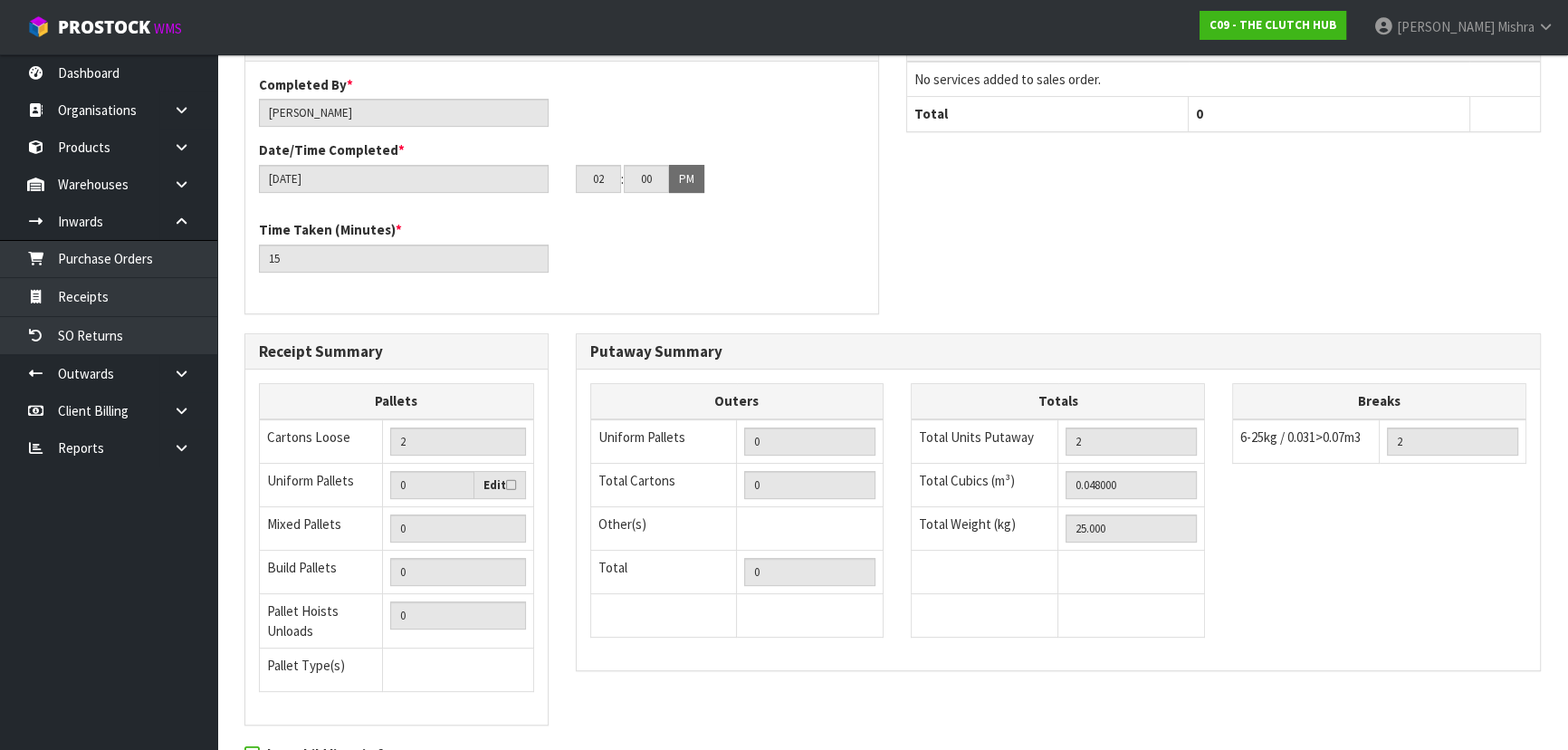
scroll to position [634, 0]
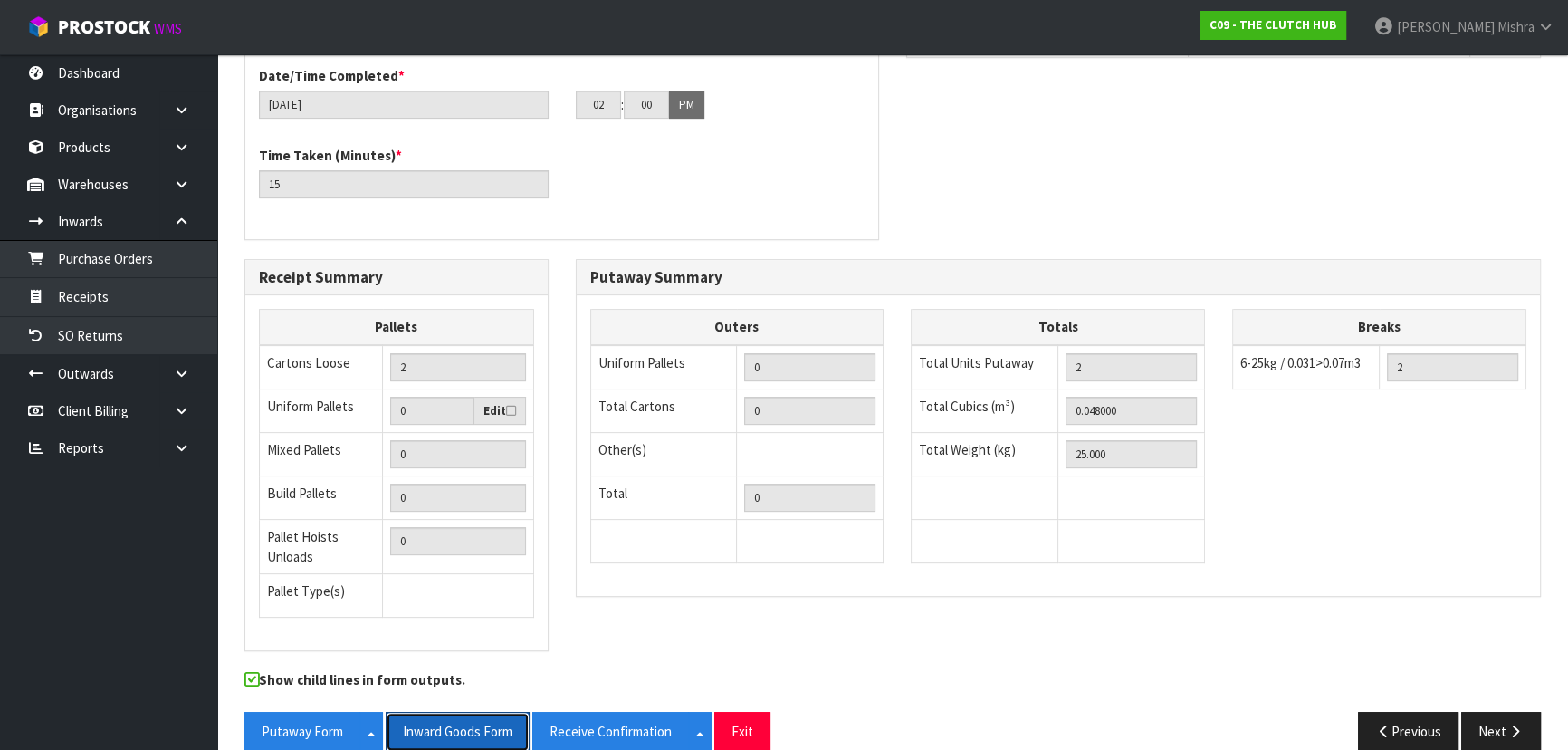
drag, startPoint x: 416, startPoint y: 699, endPoint x: 727, endPoint y: 669, distance: 312.4
click at [417, 712] on button "Inward Goods Form" at bounding box center [457, 731] width 144 height 39
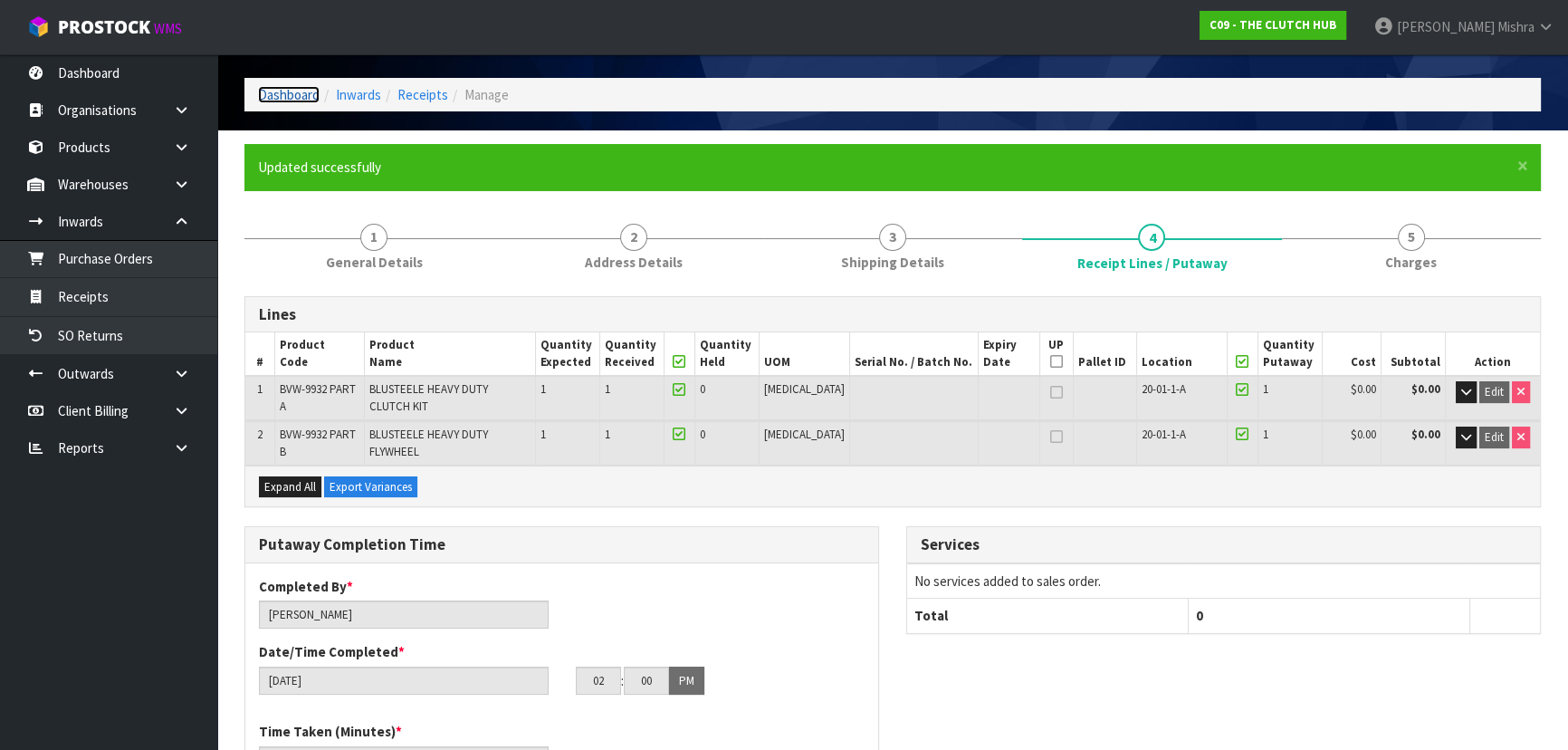
click at [275, 86] on link "Dashboard" at bounding box center [289, 95] width 61 height 18
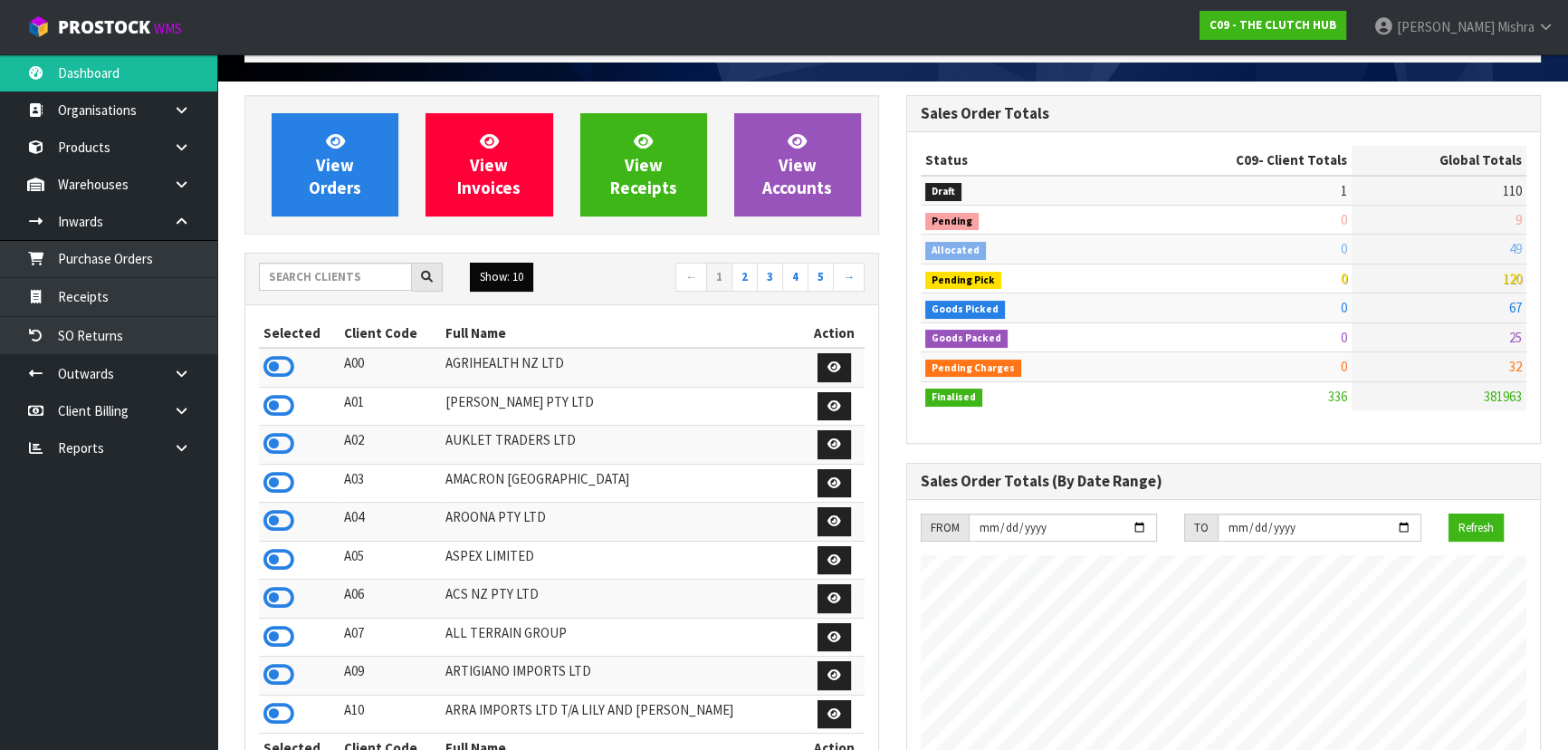
scroll to position [99, 0]
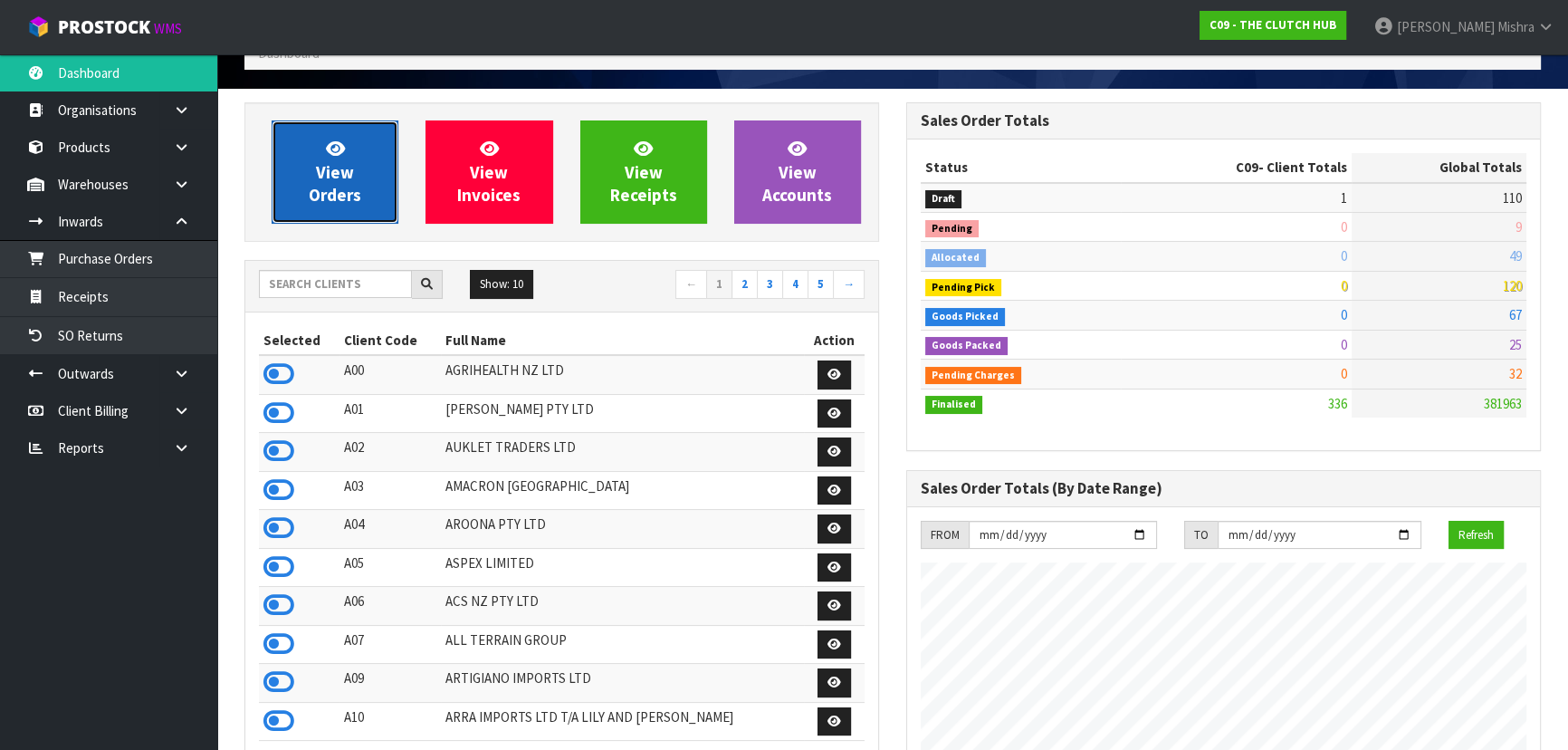
click at [334, 181] on span "View Orders" at bounding box center [335, 171] width 53 height 68
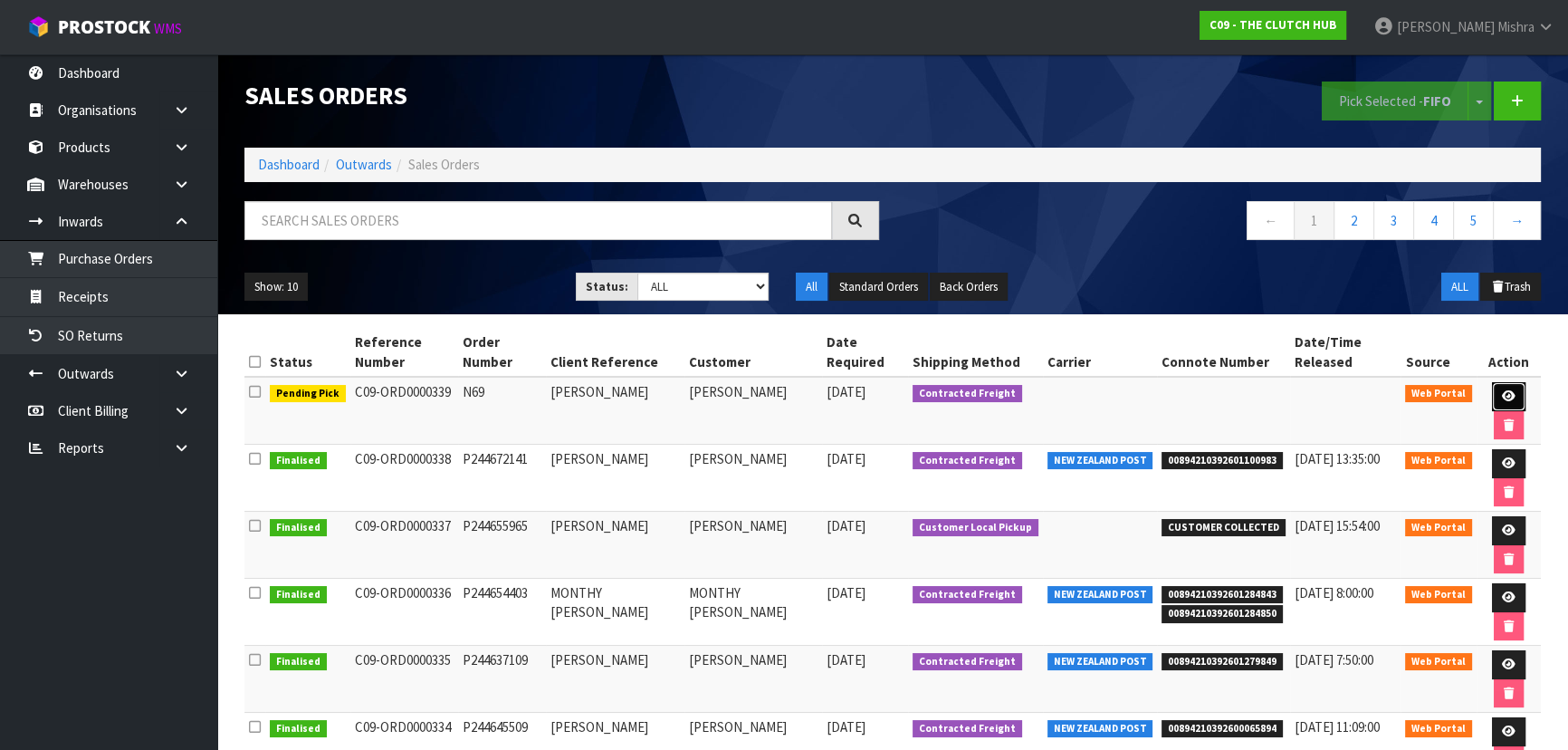
click at [1503, 392] on icon at bounding box center [1509, 396] width 14 height 12
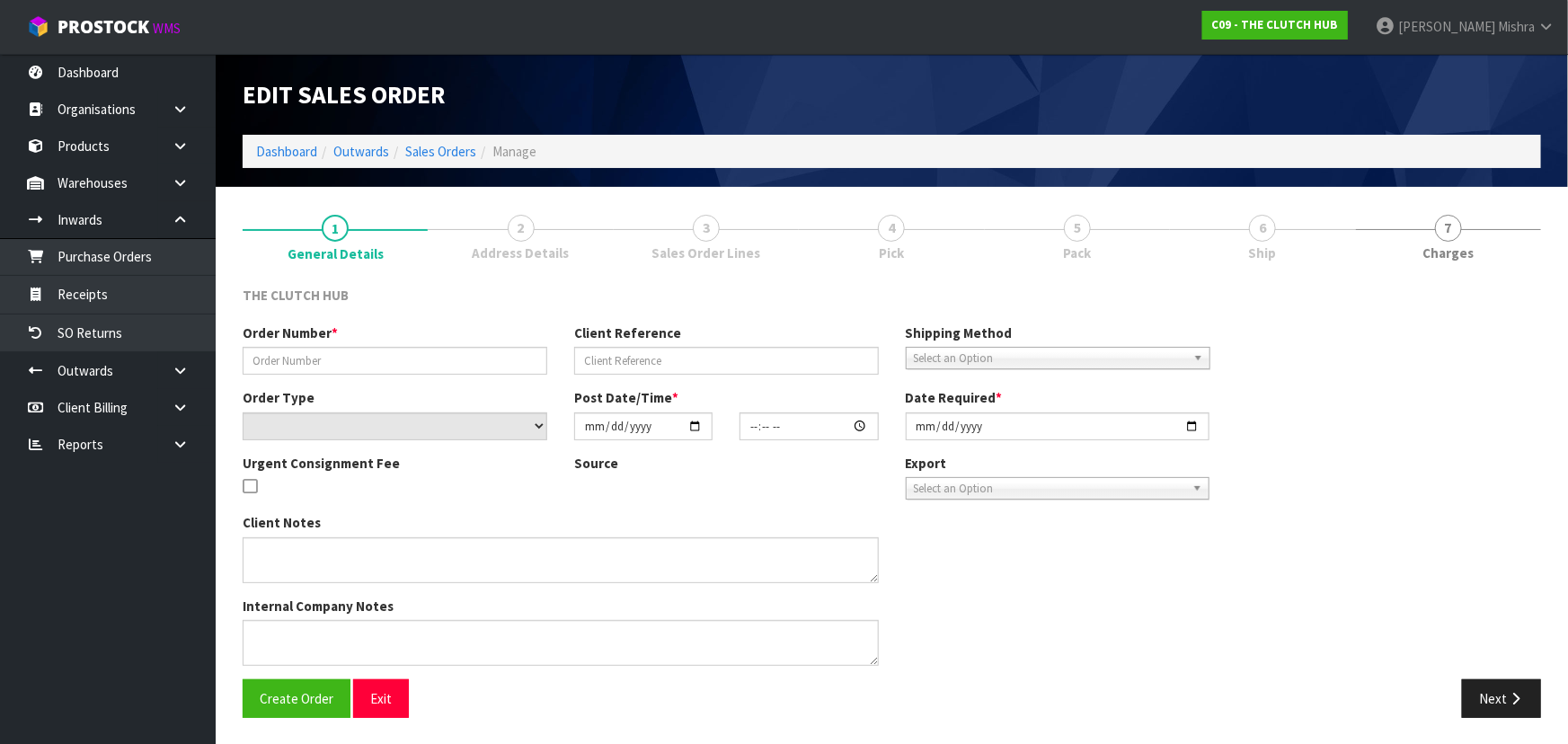
type input "N69"
type input "[PERSON_NAME]"
select select "number:0"
type input "[DATE]"
type input "16:22:00.000"
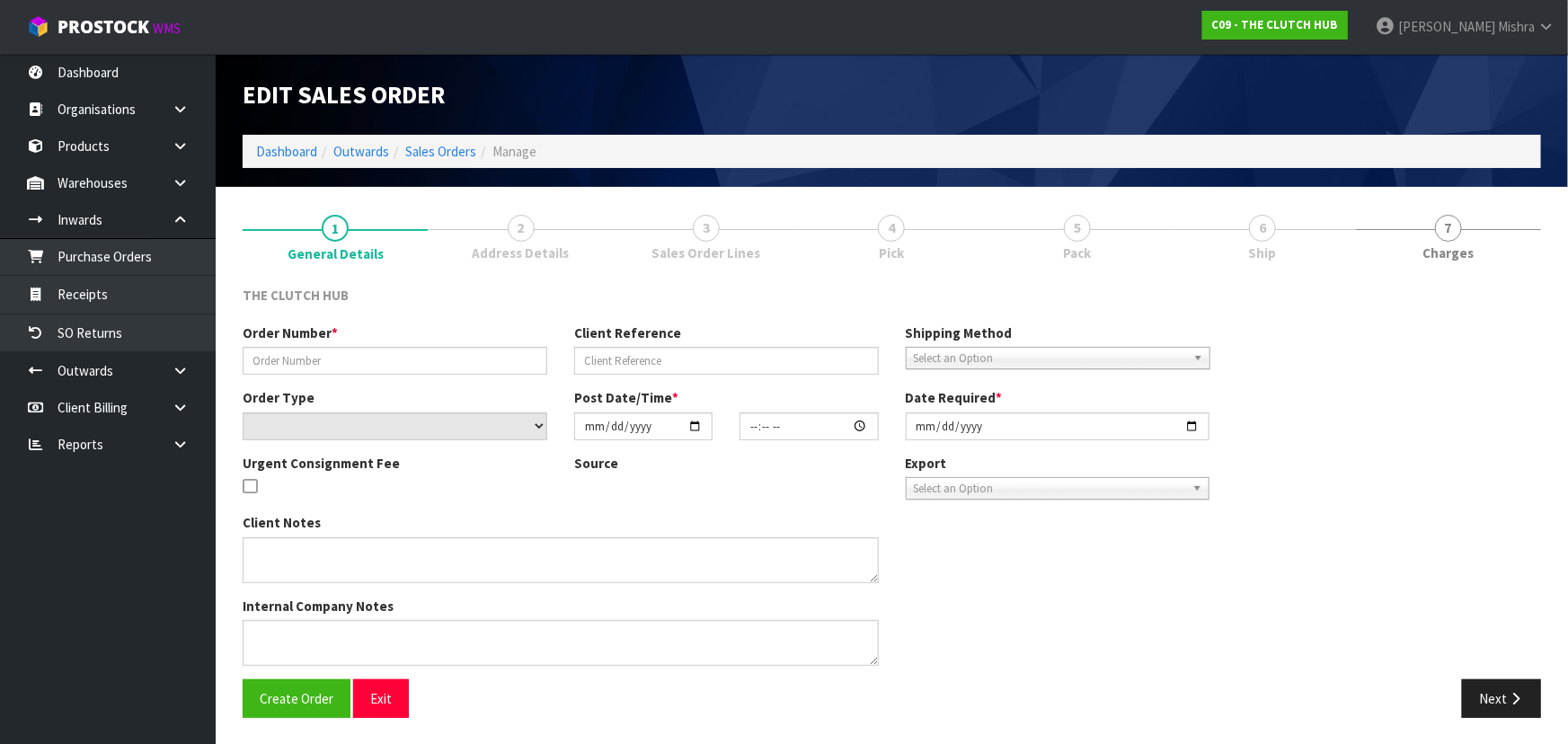
type input "[DATE]"
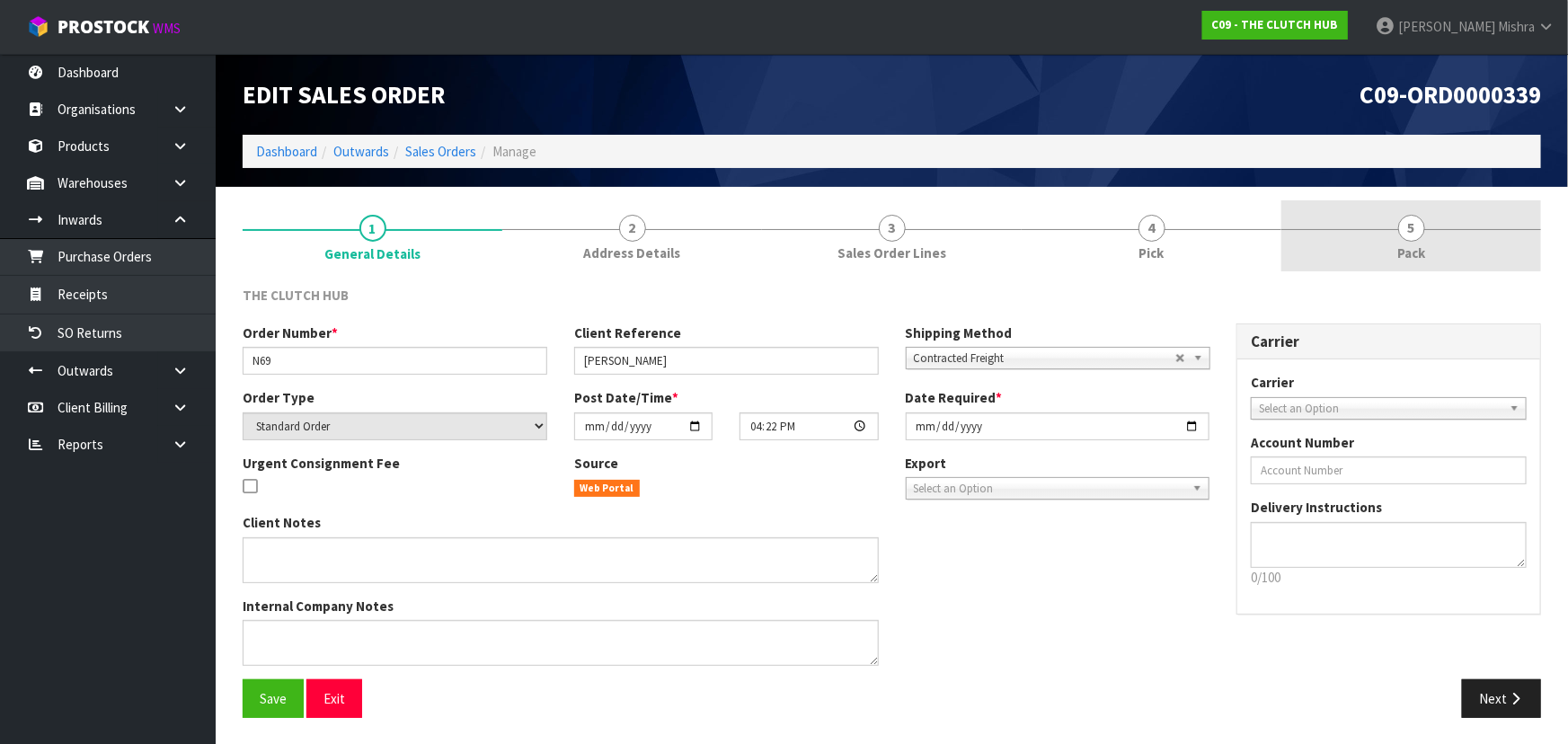
click at [1380, 230] on link "5 Pack" at bounding box center [1411, 236] width 260 height 71
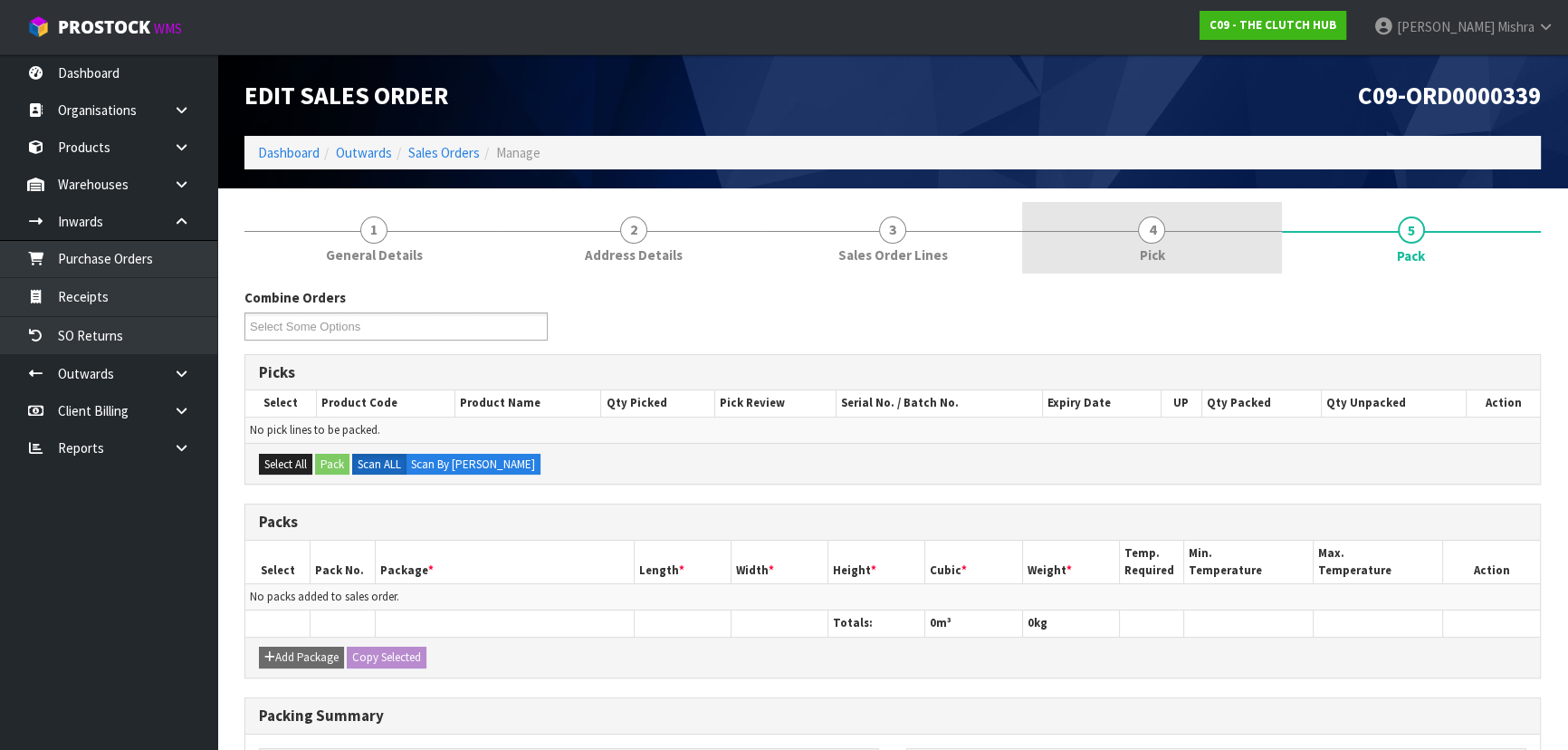
click at [1199, 245] on link "4 Pick" at bounding box center [1151, 238] width 259 height 71
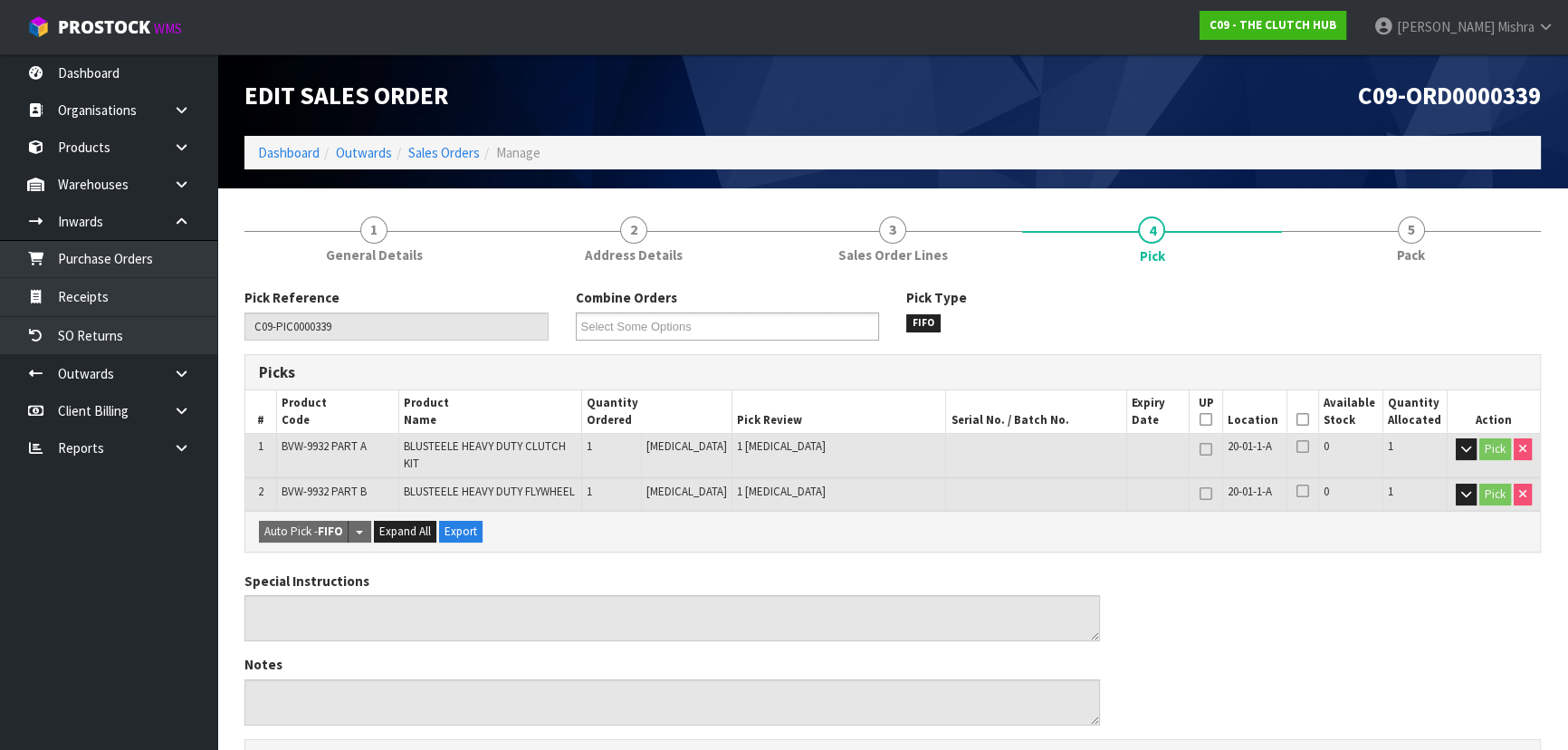
drag, startPoint x: 1293, startPoint y: 413, endPoint x: 1236, endPoint y: 466, distance: 77.8
click at [1296, 420] on icon at bounding box center [1303, 420] width 13 height 1
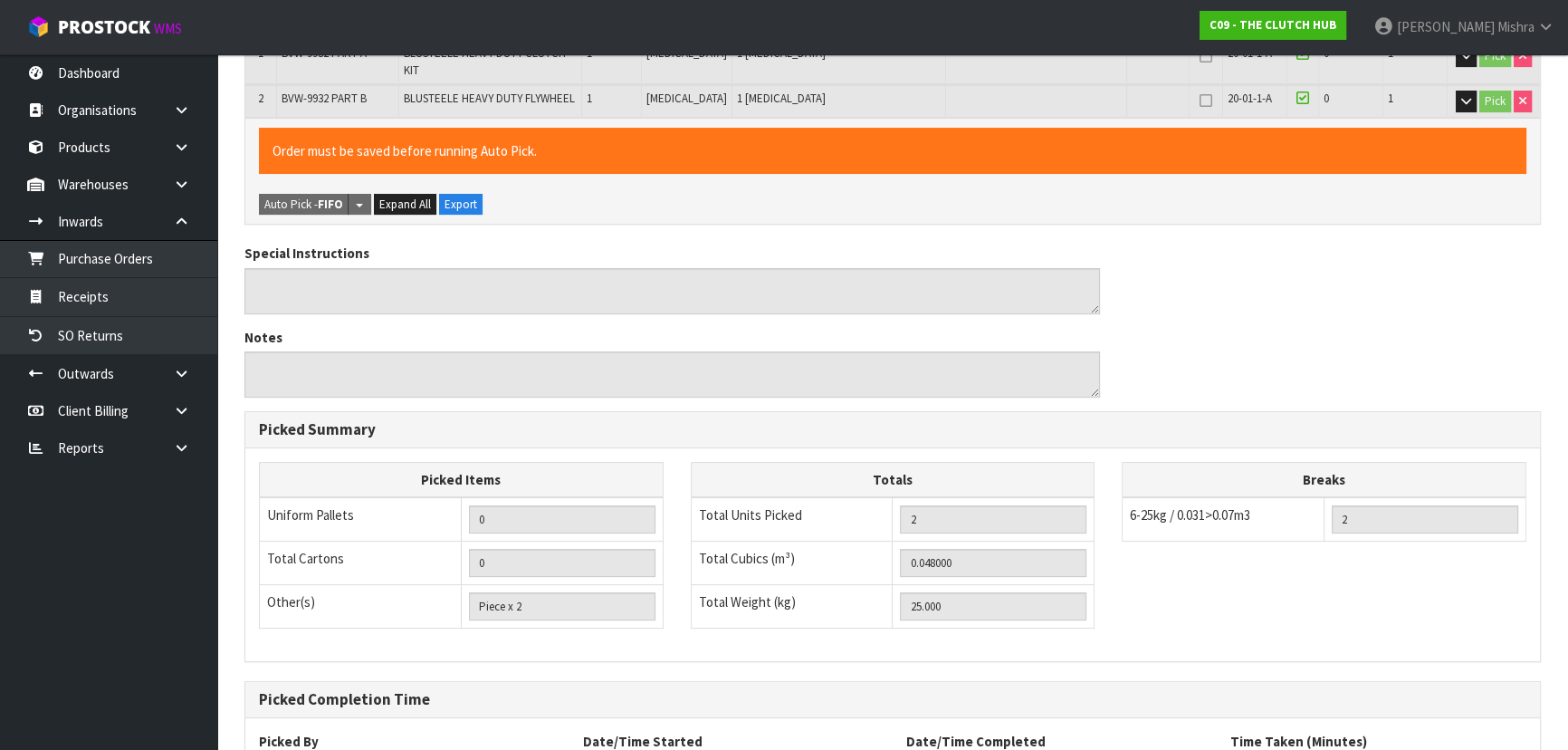
scroll to position [538, 0]
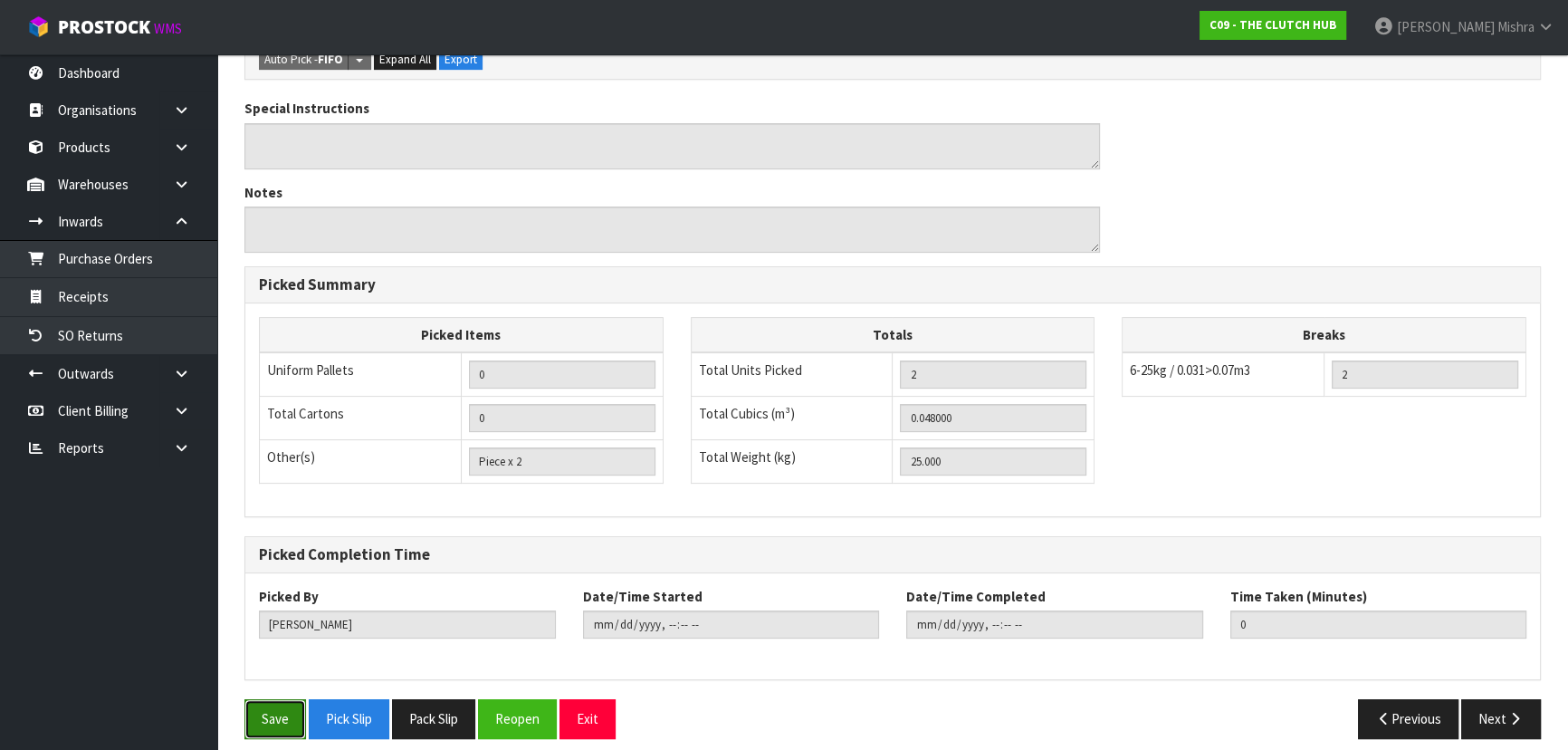
click at [285, 699] on button "Save" at bounding box center [275, 718] width 61 height 39
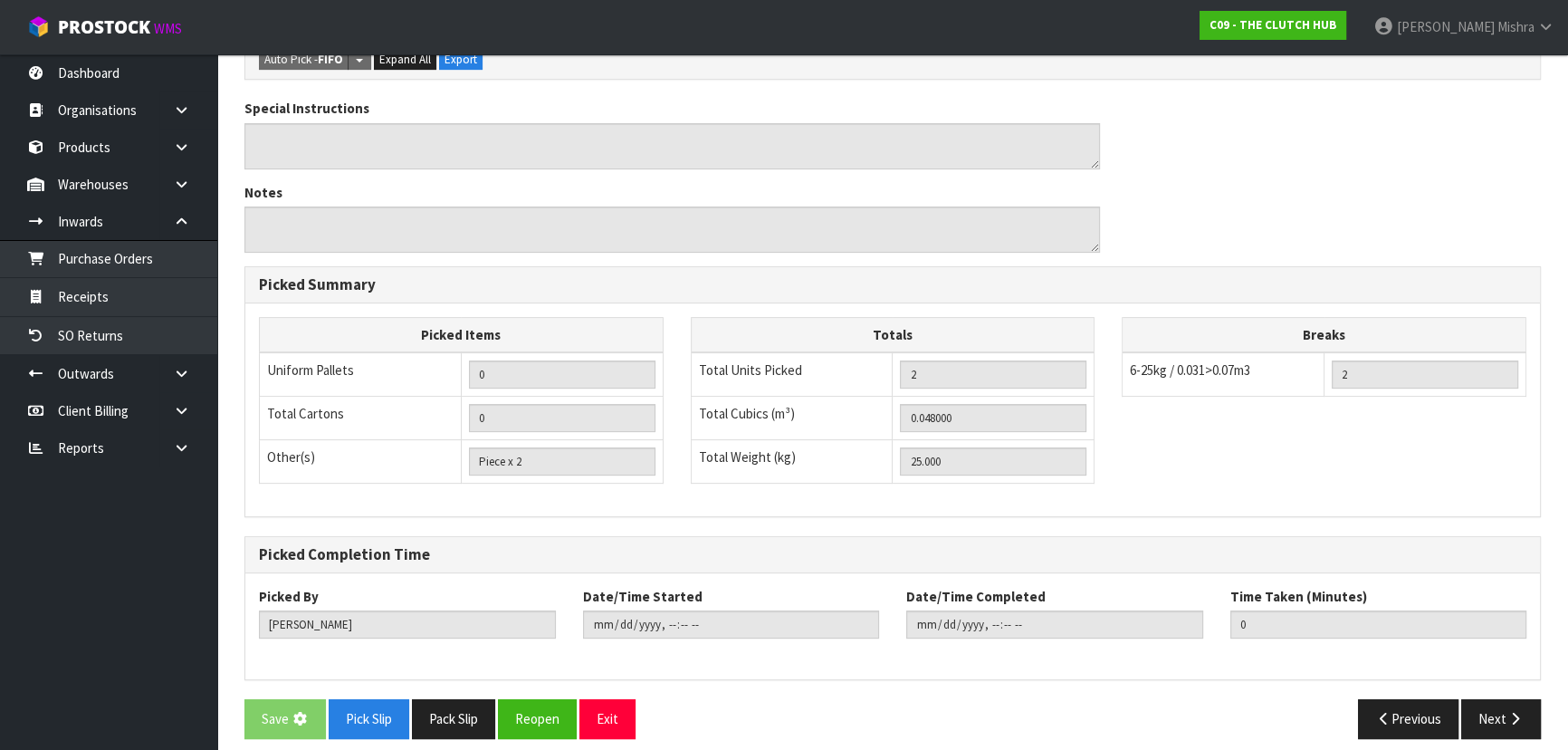
scroll to position [0, 0]
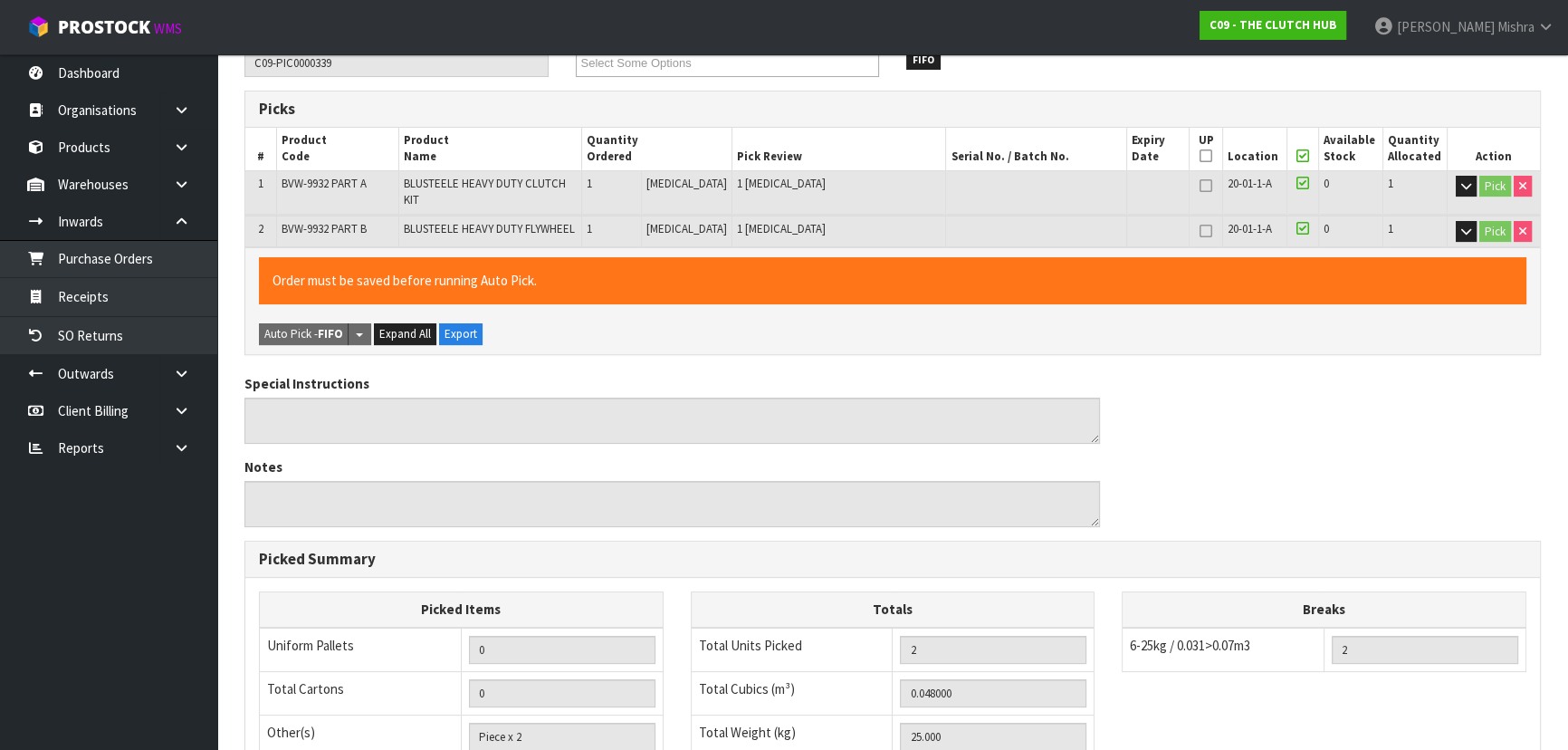
type input "[PERSON_NAME]"
type input "[DATE]T14:11:41"
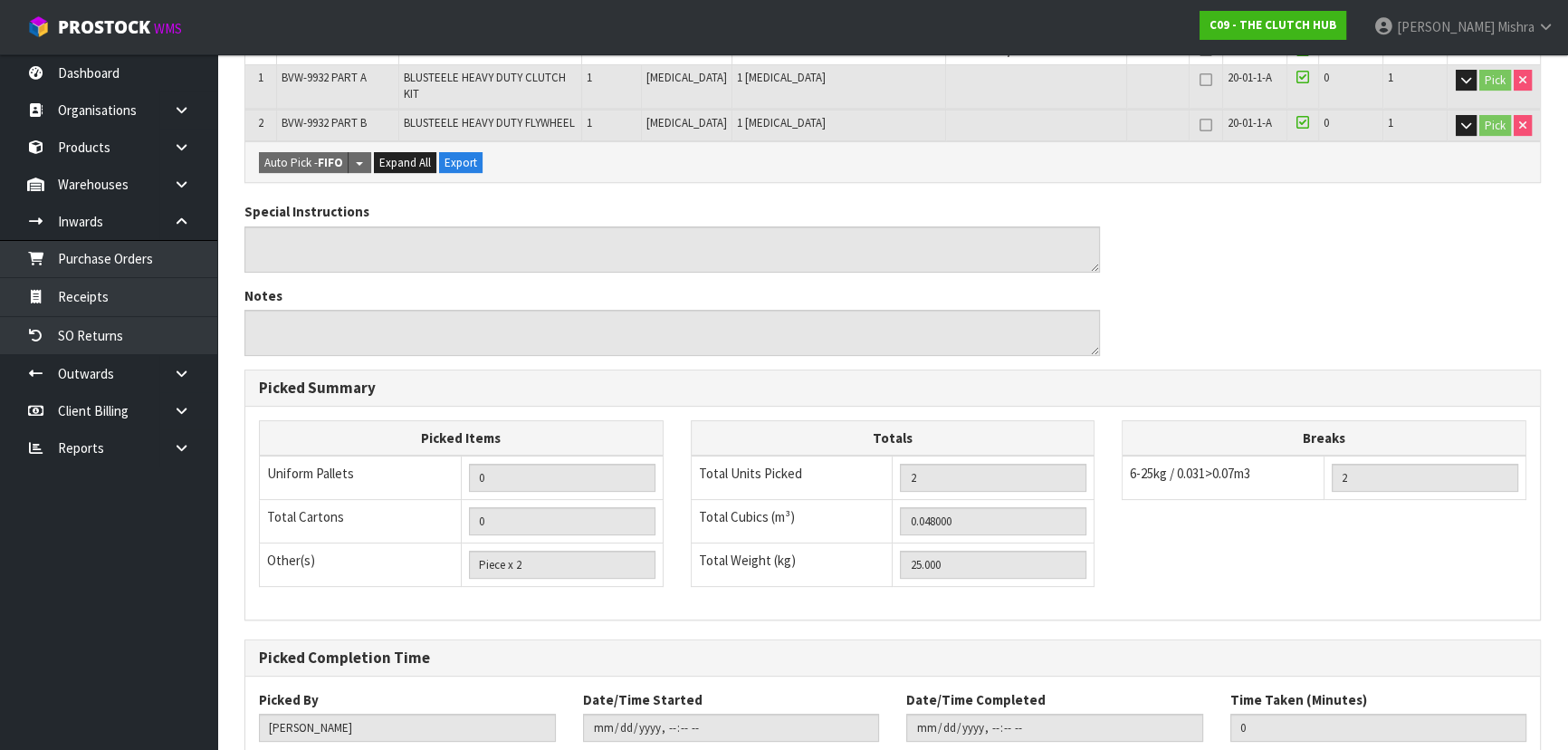
scroll to position [538, 0]
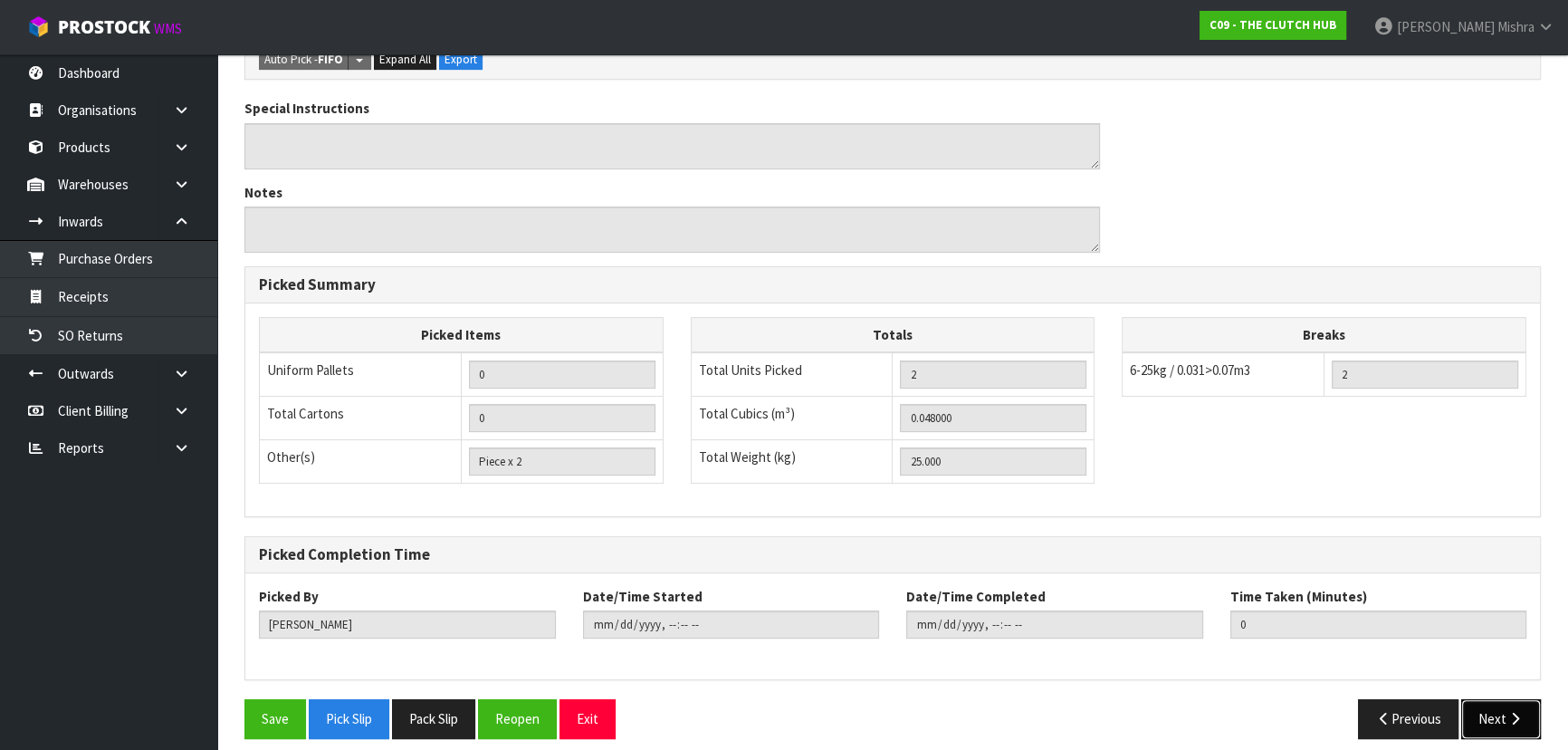
click at [1517, 712] on icon "button" at bounding box center [1515, 718] width 18 height 14
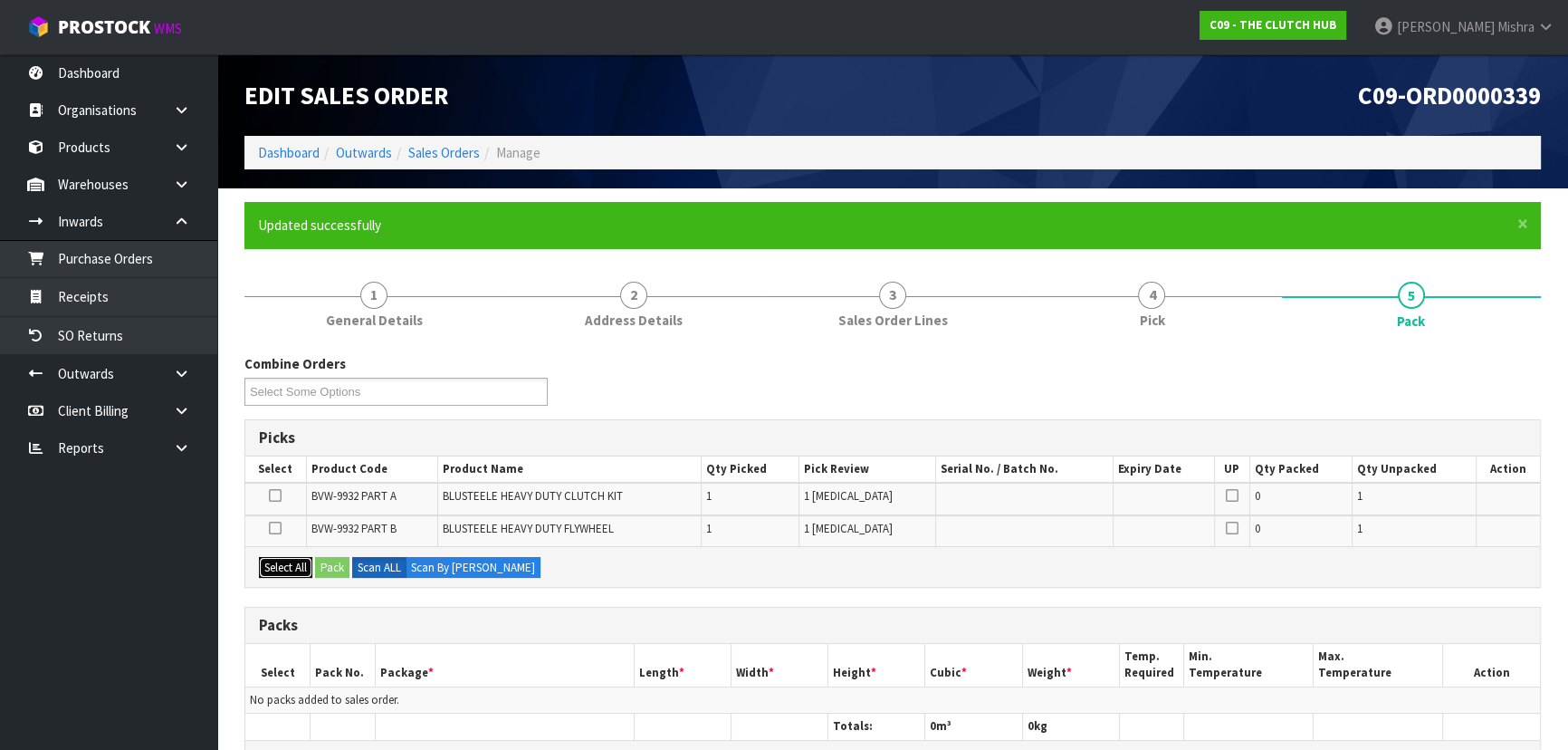
click at [289, 566] on button "Select All" at bounding box center [286, 567] width 54 height 21
click at [333, 561] on button "Pack" at bounding box center [332, 567] width 34 height 21
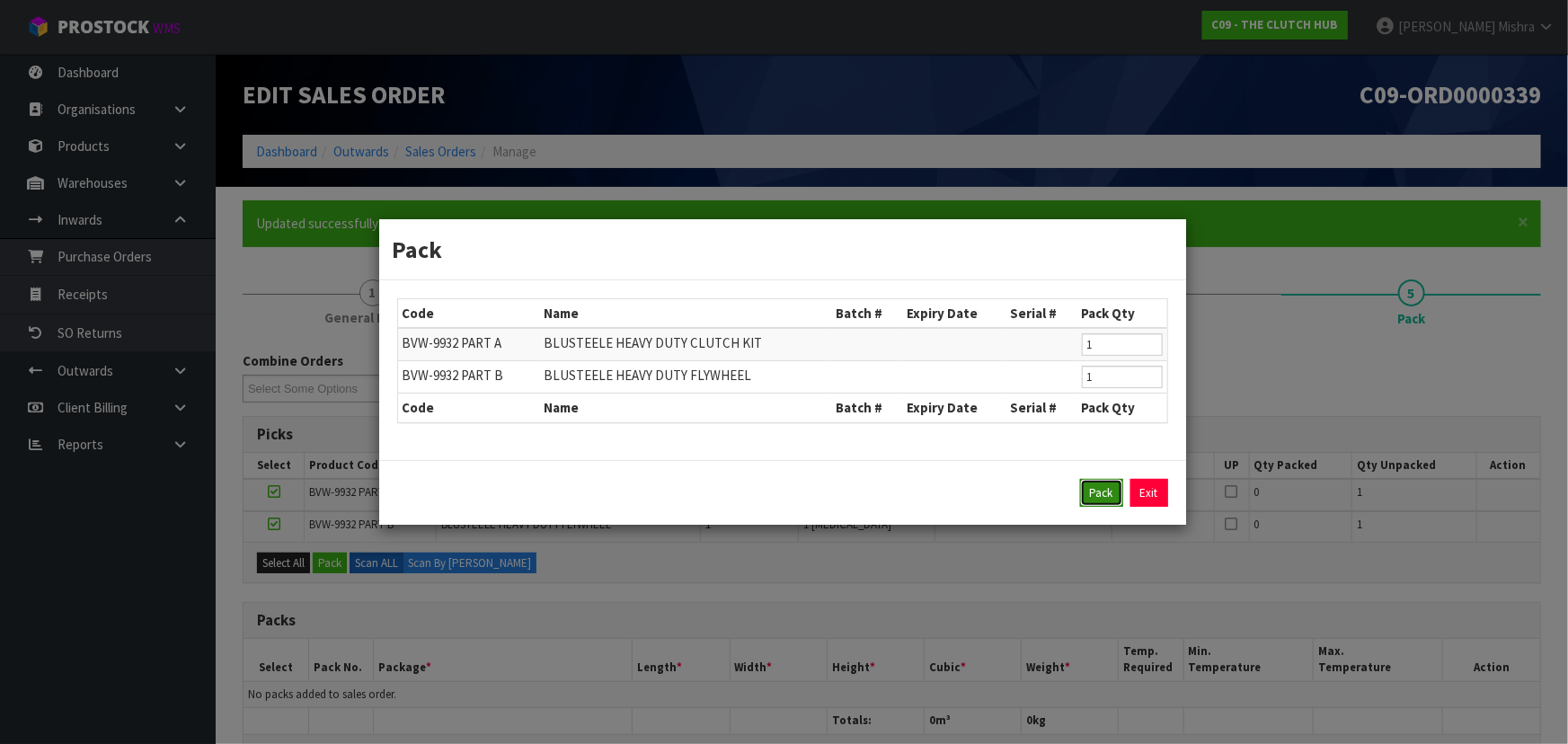
click at [1114, 486] on button "Pack" at bounding box center [1101, 493] width 43 height 29
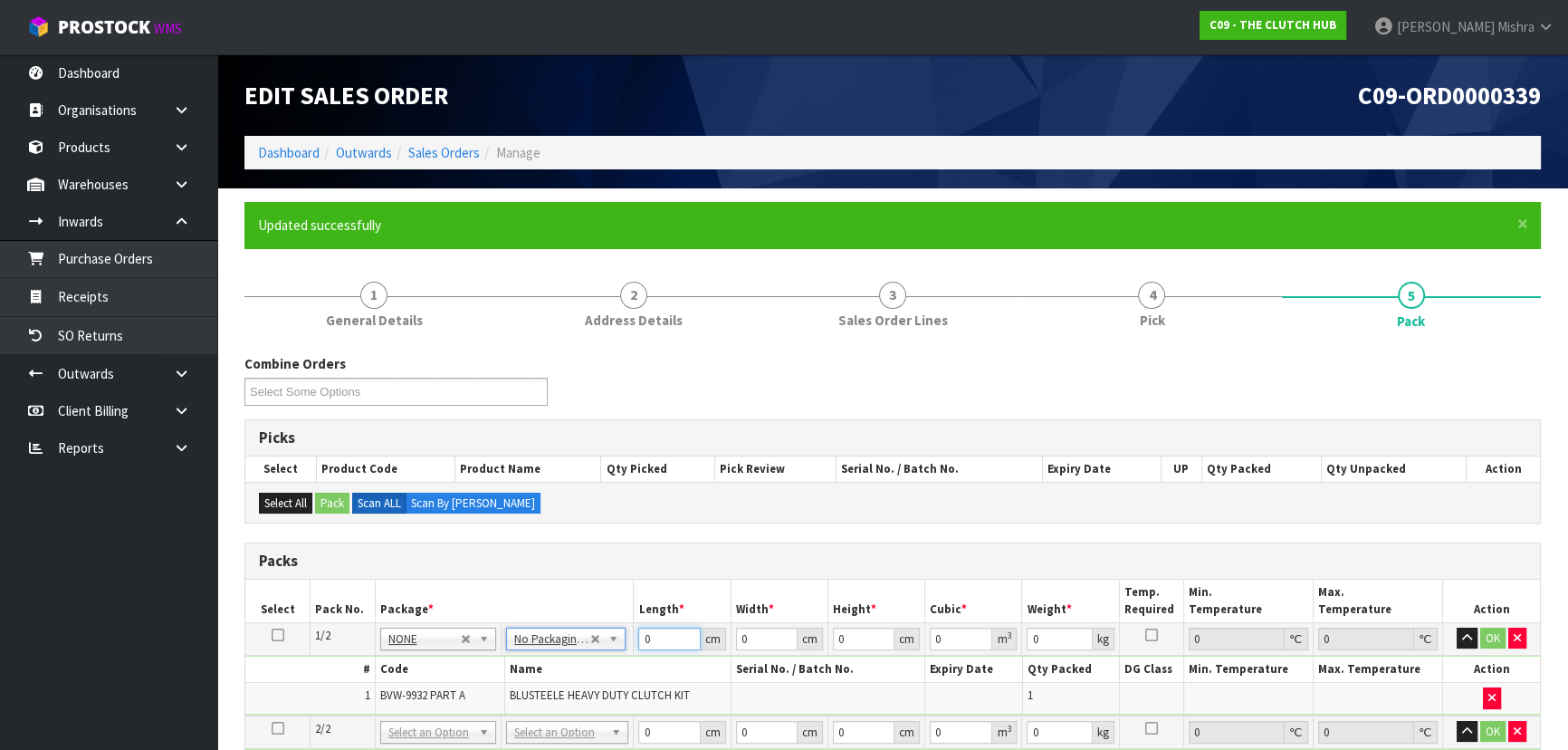
drag, startPoint x: 676, startPoint y: 640, endPoint x: 624, endPoint y: 639, distance: 52.0
click at [624, 639] on tr "1/2 NONE 007-001 007-002 007-004 007-009 007-013 007-014 007-015 007-017 007-01…" at bounding box center [892, 638] width 1294 height 32
type input "40"
type input "1"
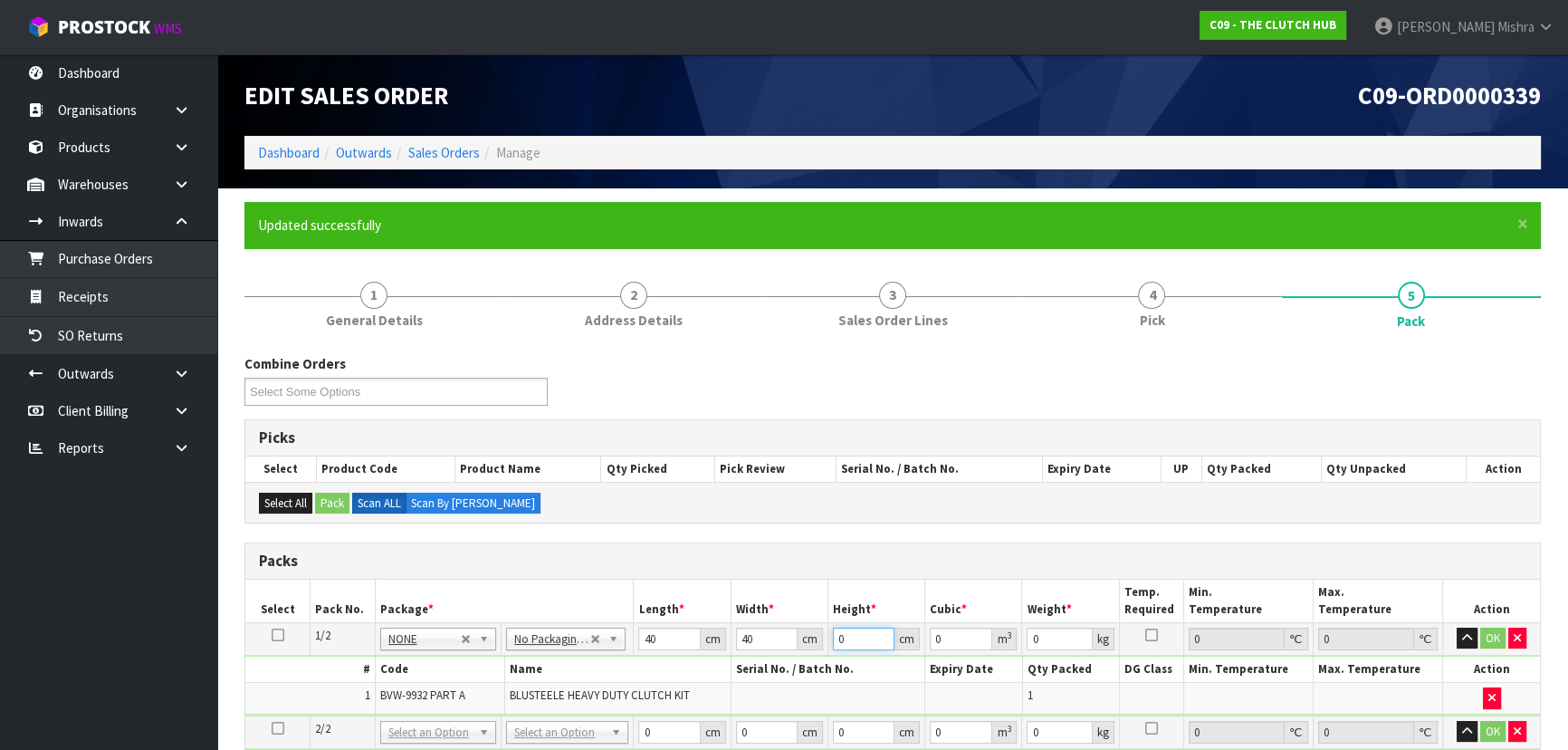
type input "0.0016"
type input "15"
type input "0.024"
type input "15"
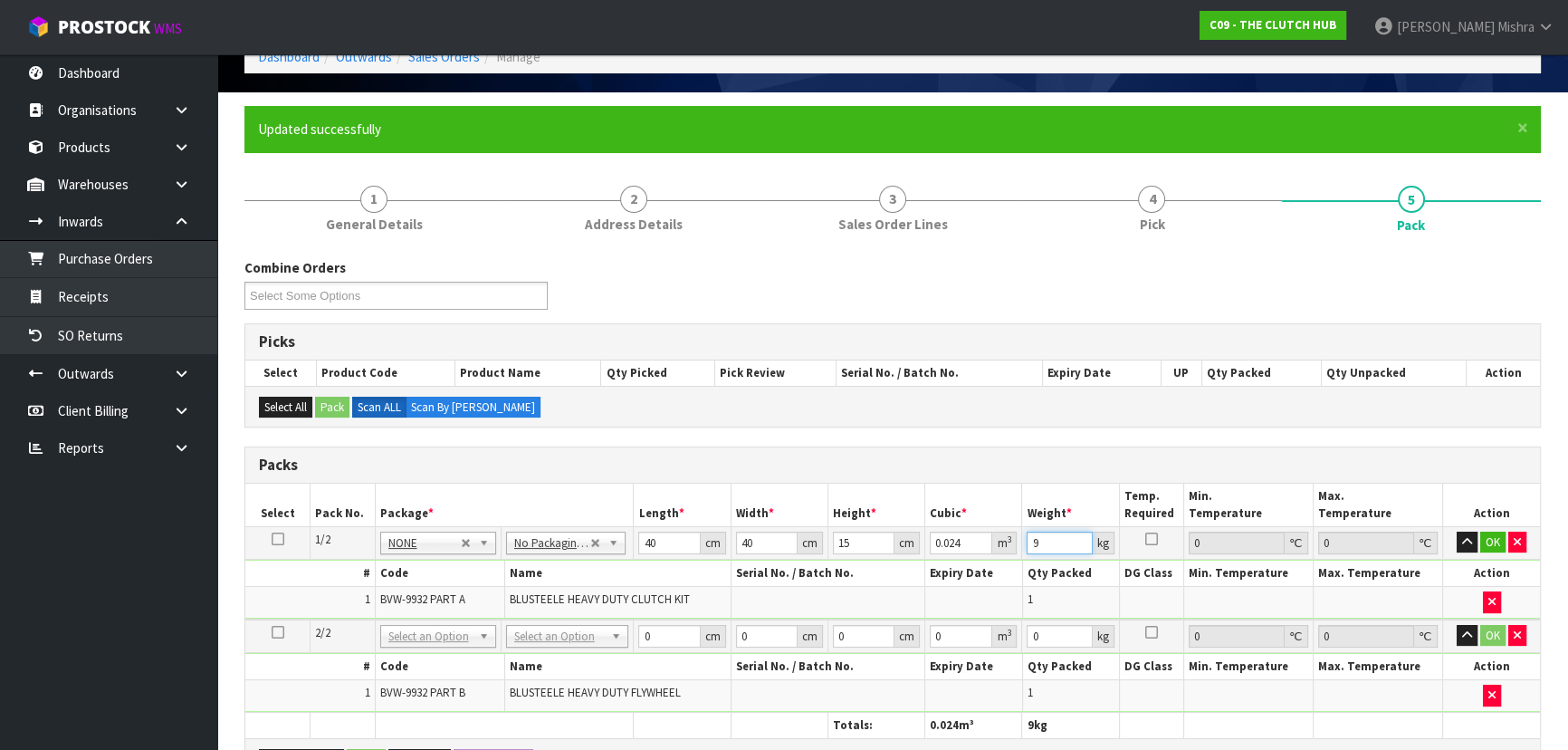
scroll to position [329, 0]
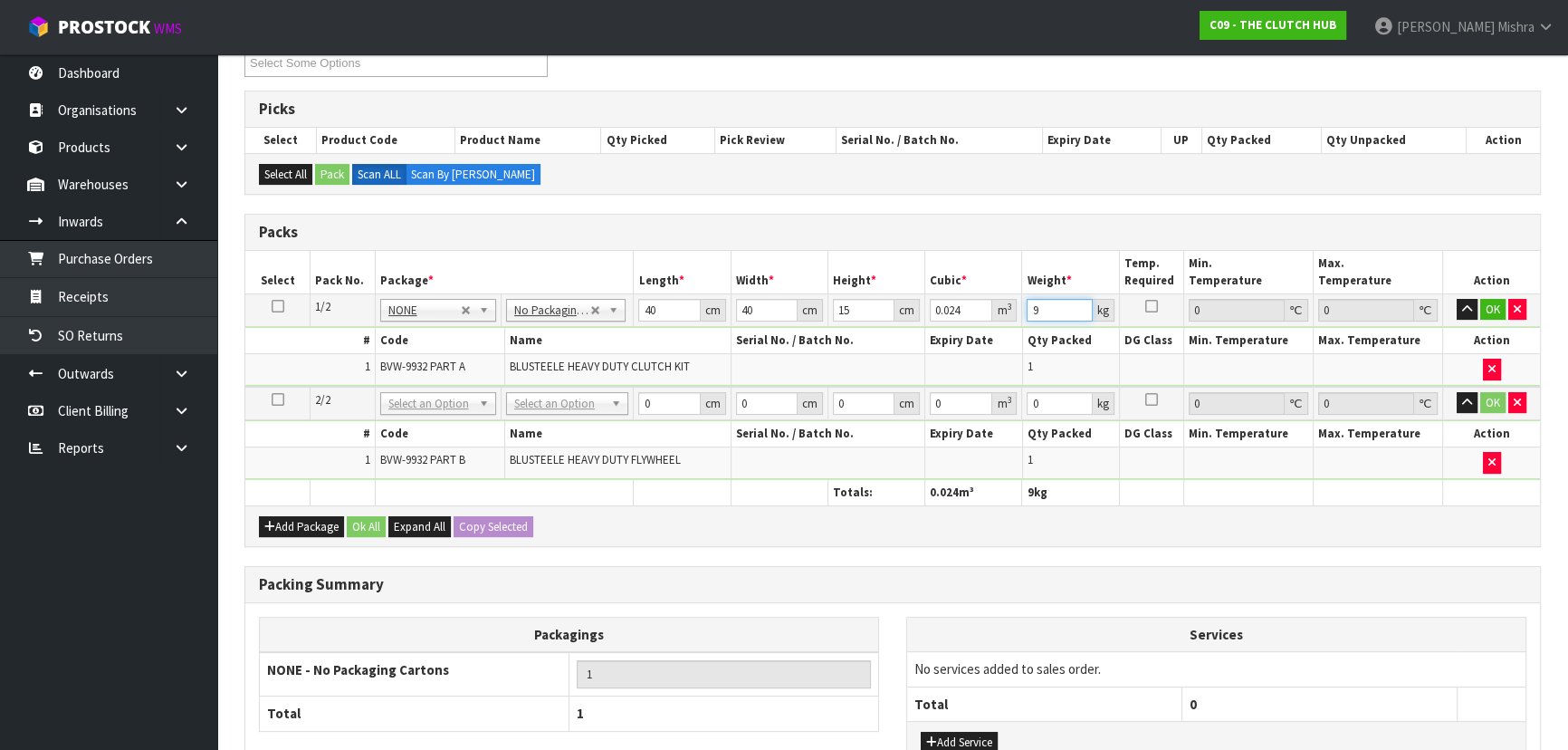
type input "9"
click at [577, 391] on td "No Packaging Cartons PLT GEN120 (1200 X 1000) PLT ONE WAY SKID CHEP HIRE PALLET…" at bounding box center [567, 404] width 133 height 33
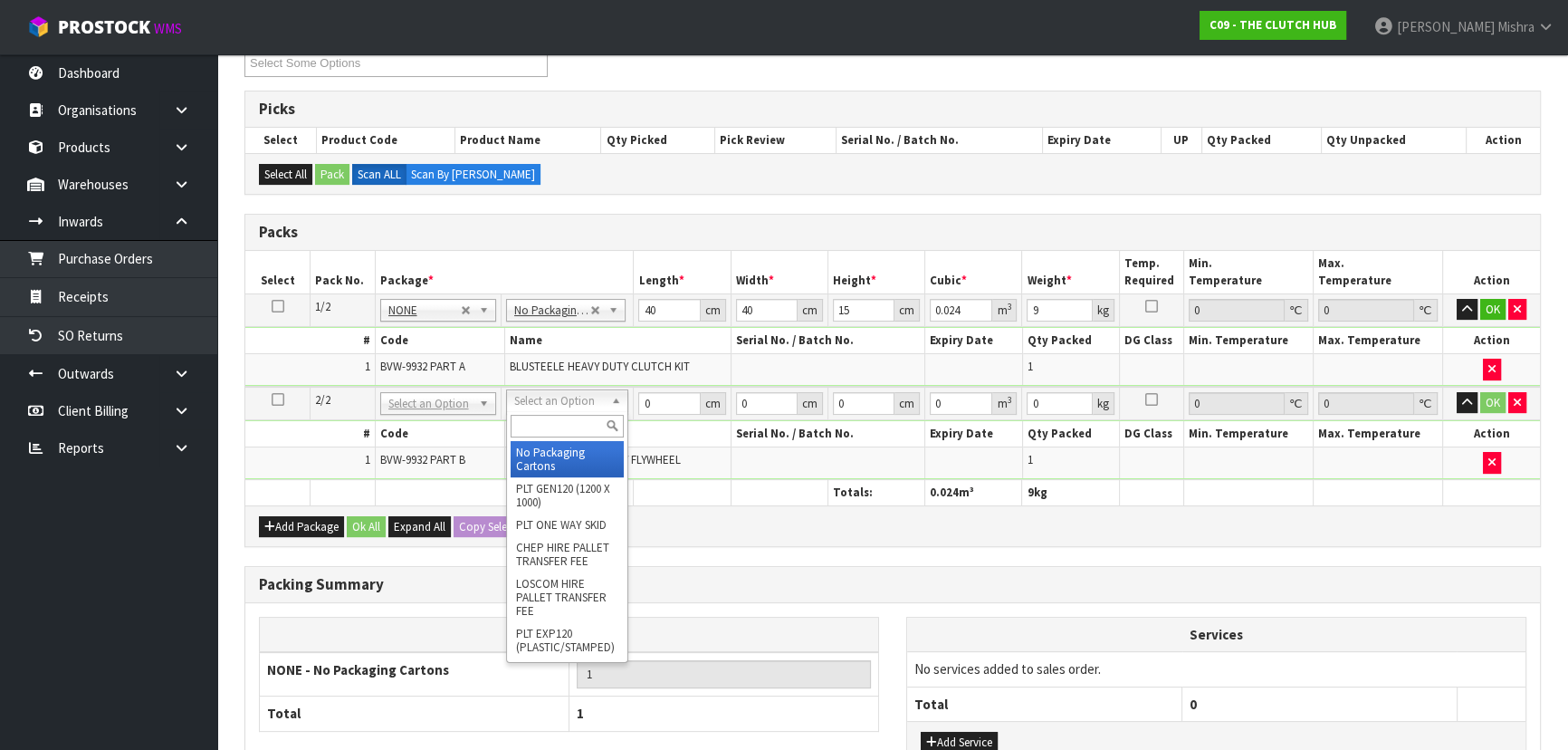
drag, startPoint x: 580, startPoint y: 445, endPoint x: 644, endPoint y: 419, distance: 69.1
type input "2"
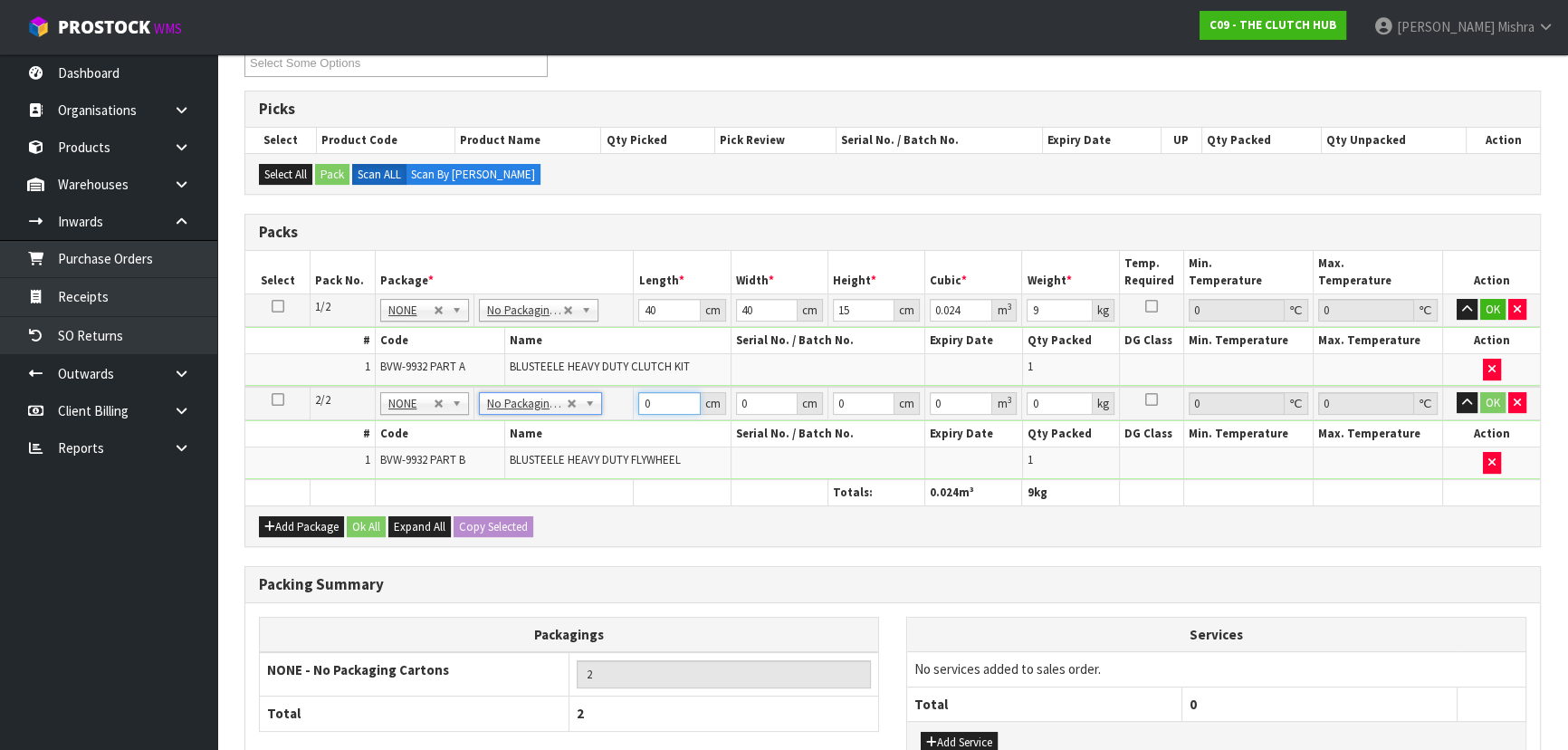
drag, startPoint x: 653, startPoint y: 406, endPoint x: 623, endPoint y: 406, distance: 30.0
click at [623, 406] on tr "2/2 NONE 007-001 007-002 007-004 007-009 007-013 007-014 007-015 007-017 007-01…" at bounding box center [892, 404] width 1294 height 33
type input "40"
type input "1"
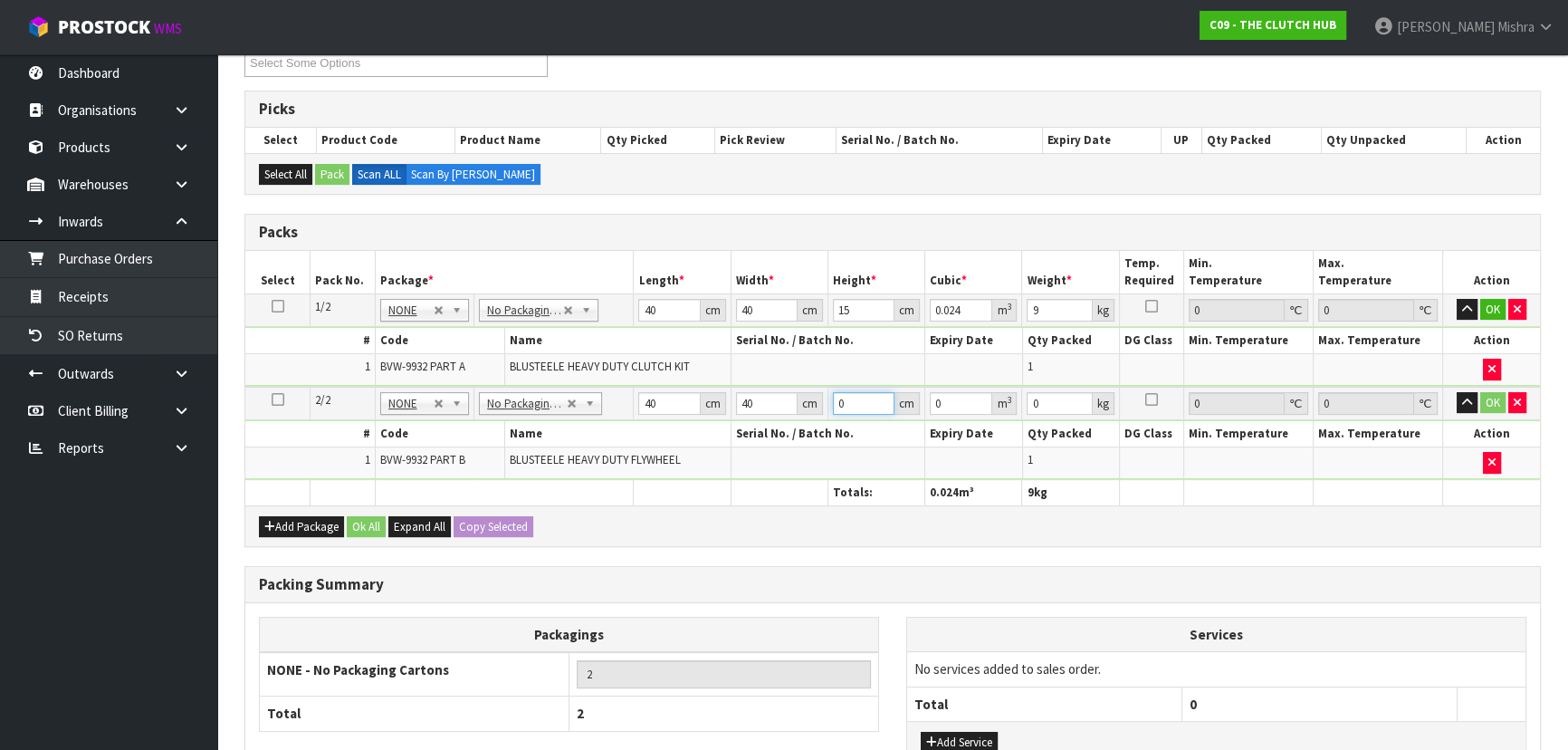
type input "0.0016"
type input "15"
type input "0.024"
type input "15"
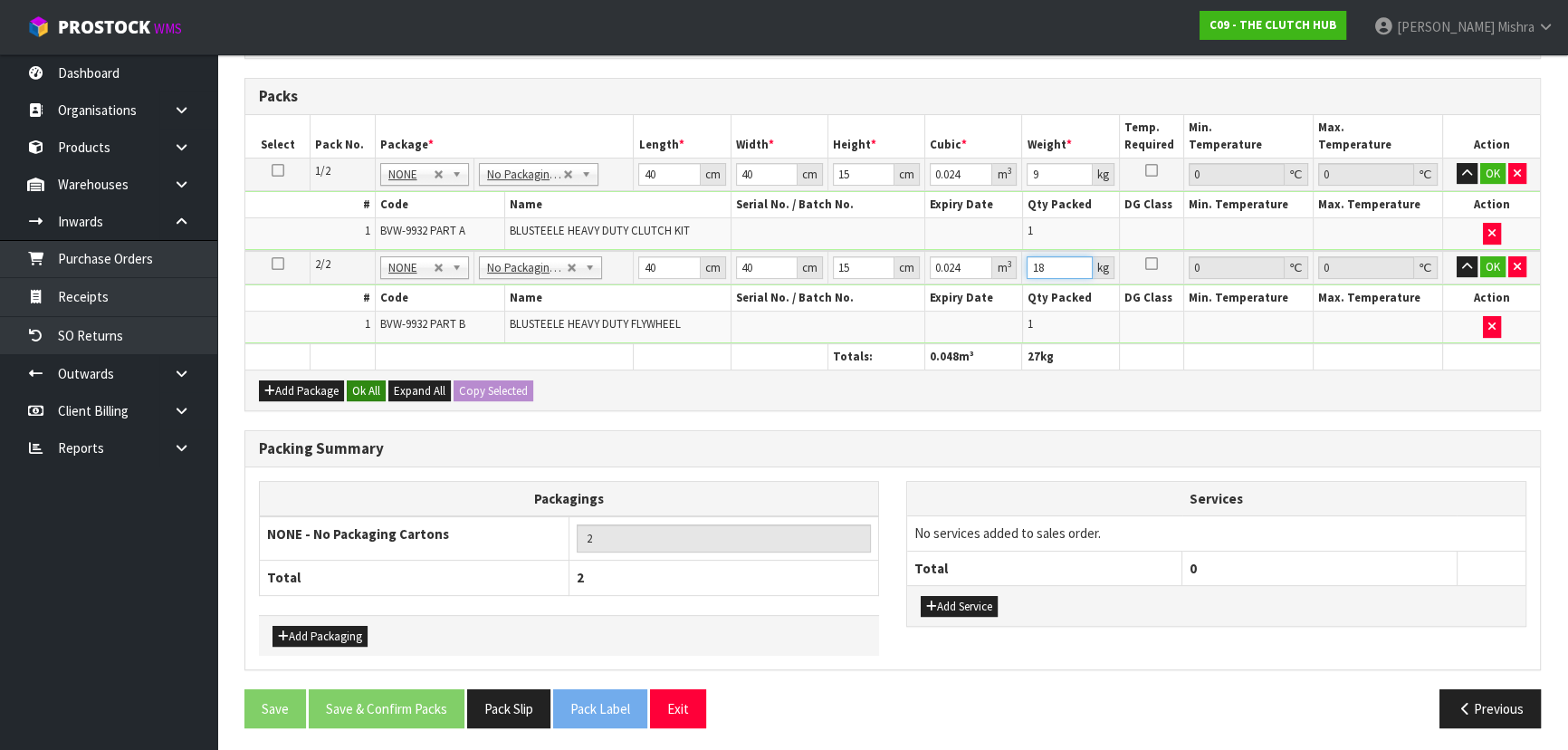
type input "18"
click at [361, 393] on button "Ok All" at bounding box center [366, 391] width 39 height 21
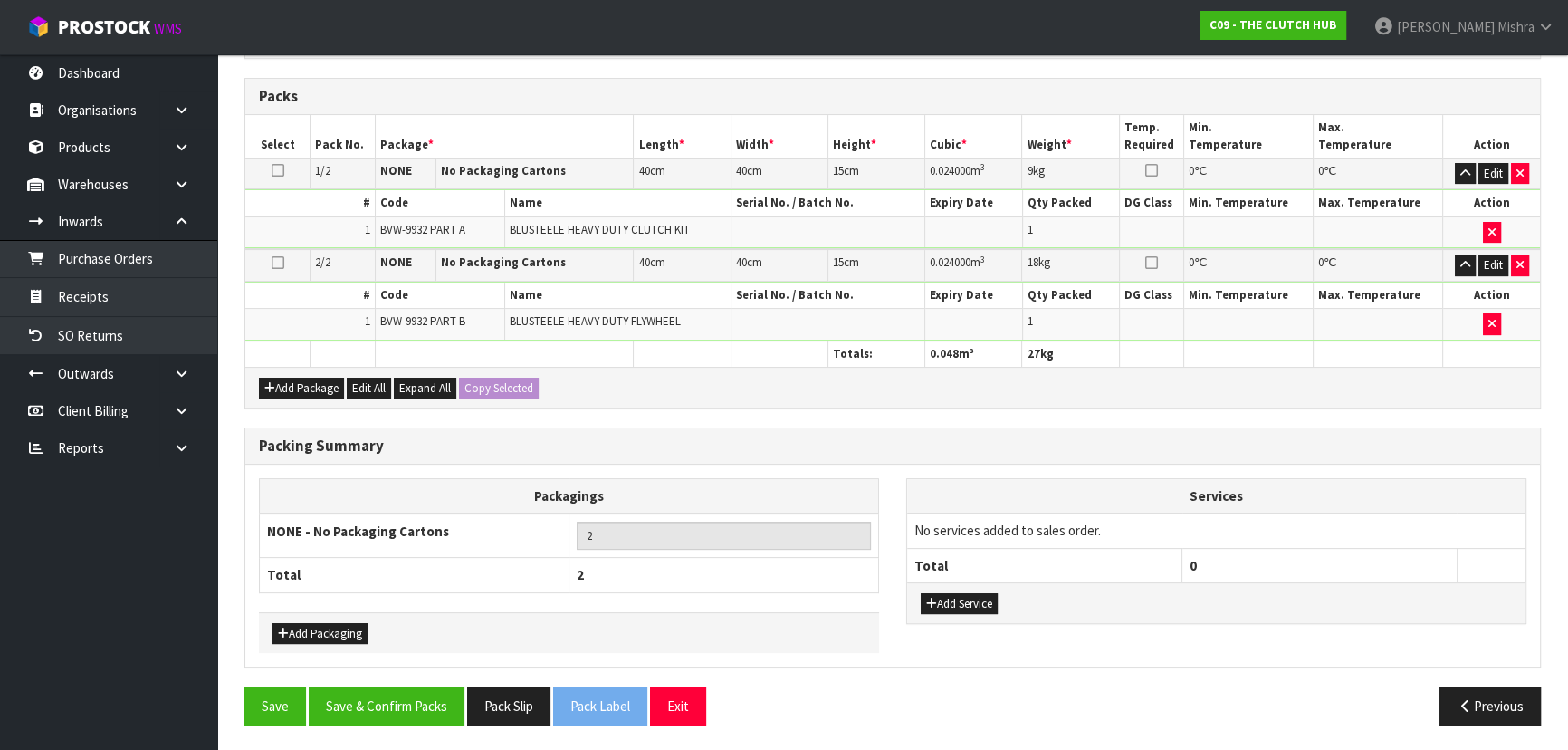
scroll to position [462, 0]
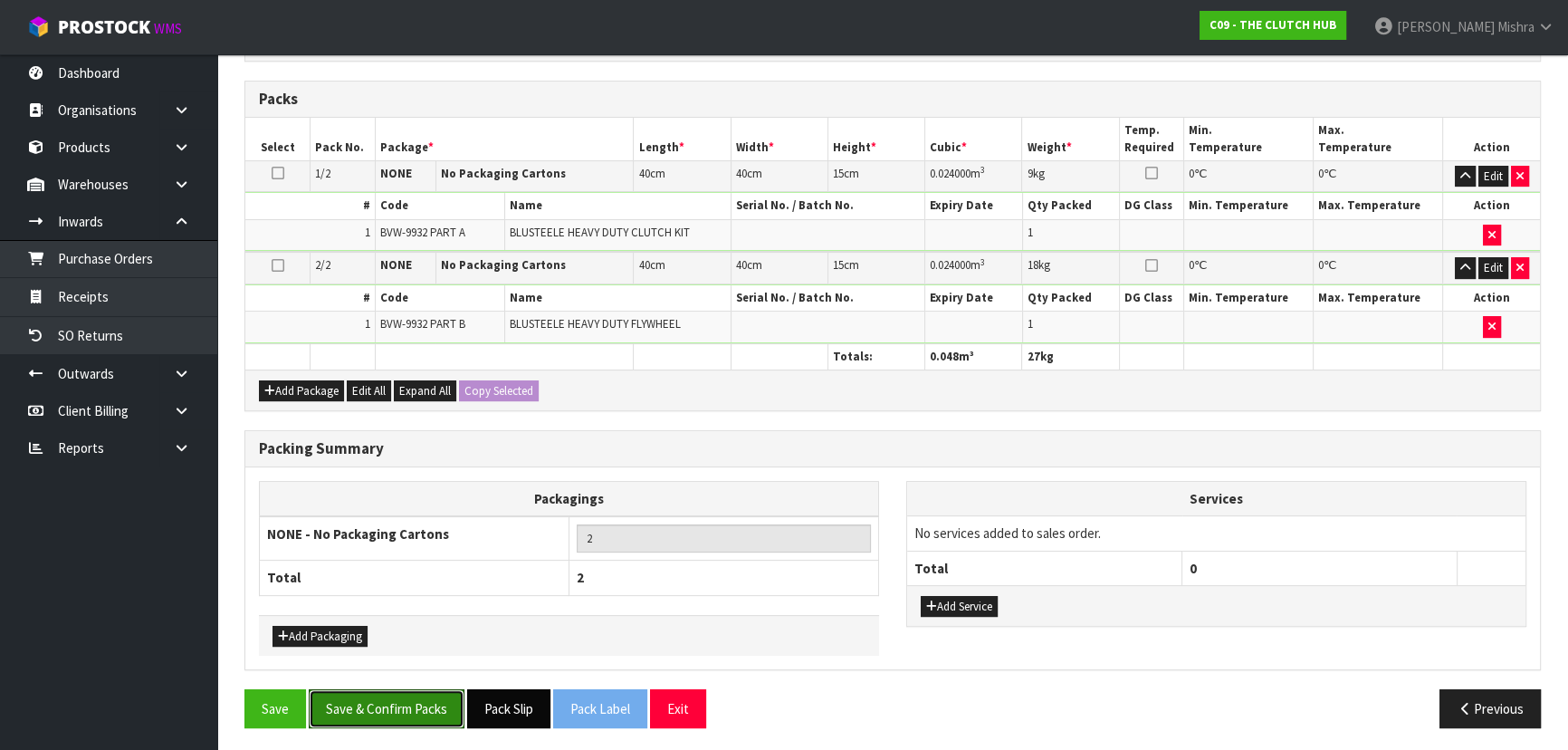
drag, startPoint x: 403, startPoint y: 699, endPoint x: 500, endPoint y: 694, distance: 97.1
click at [403, 700] on button "Save & Confirm Packs" at bounding box center [387, 709] width 156 height 39
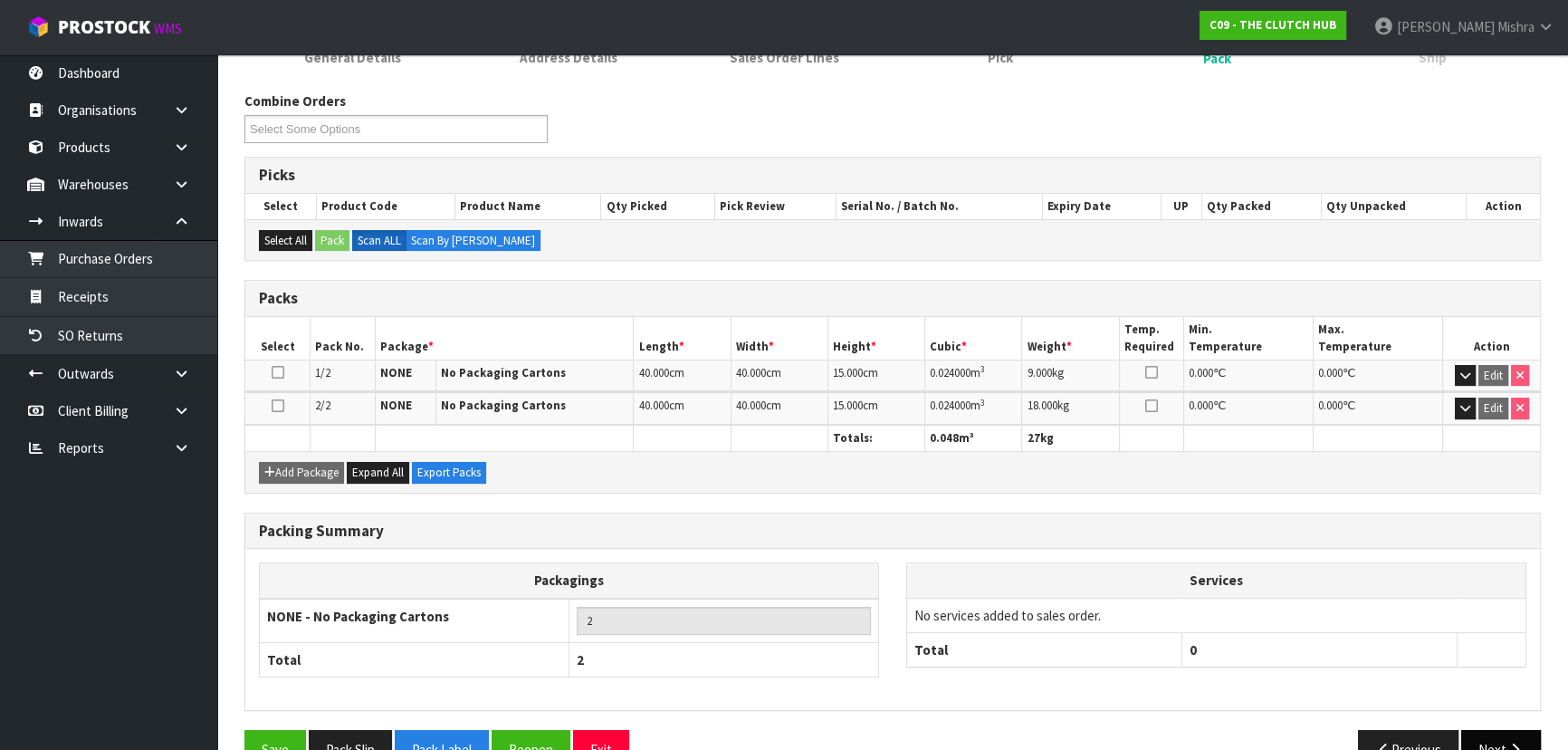
scroll to position [305, 0]
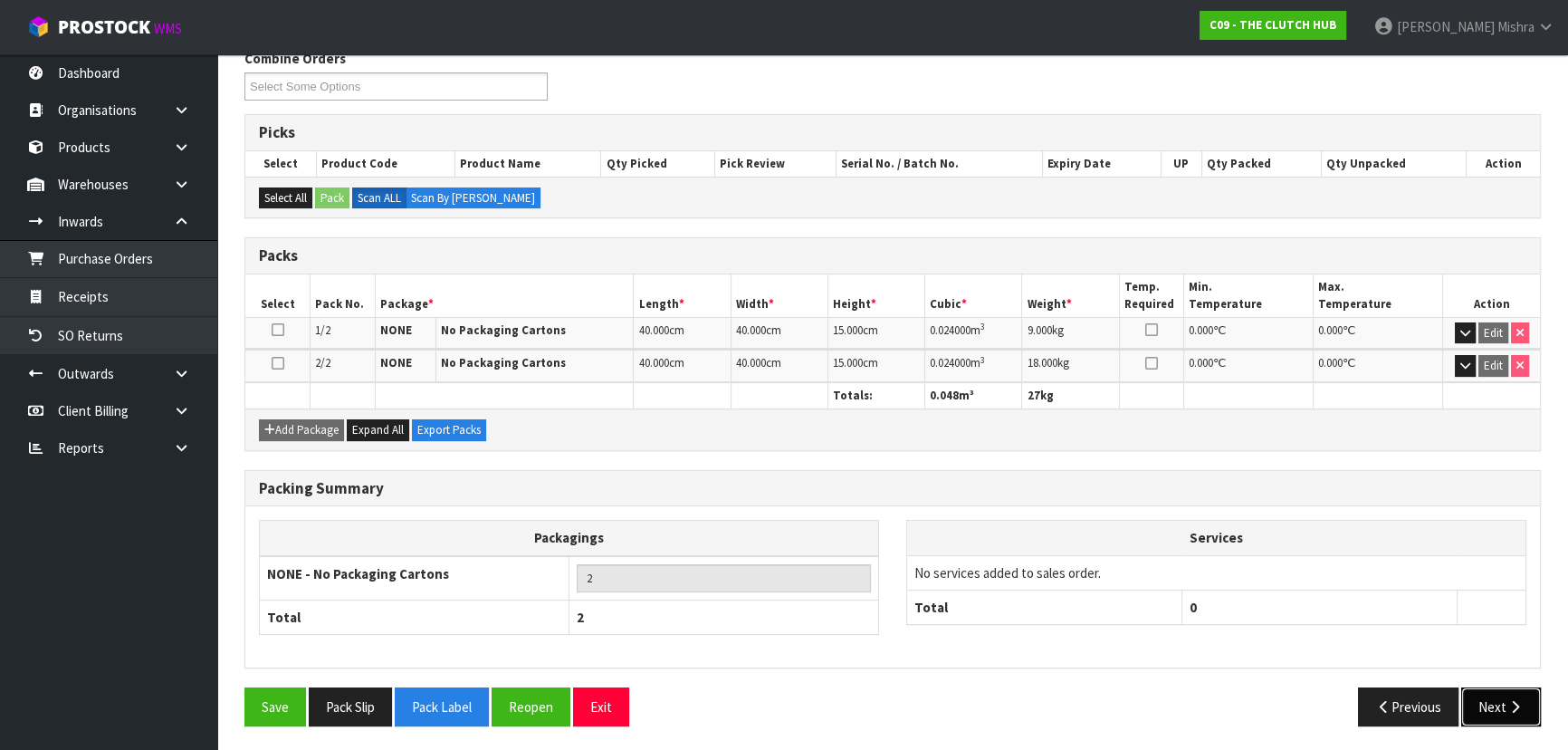
click at [1504, 711] on button "Next" at bounding box center [1501, 707] width 80 height 39
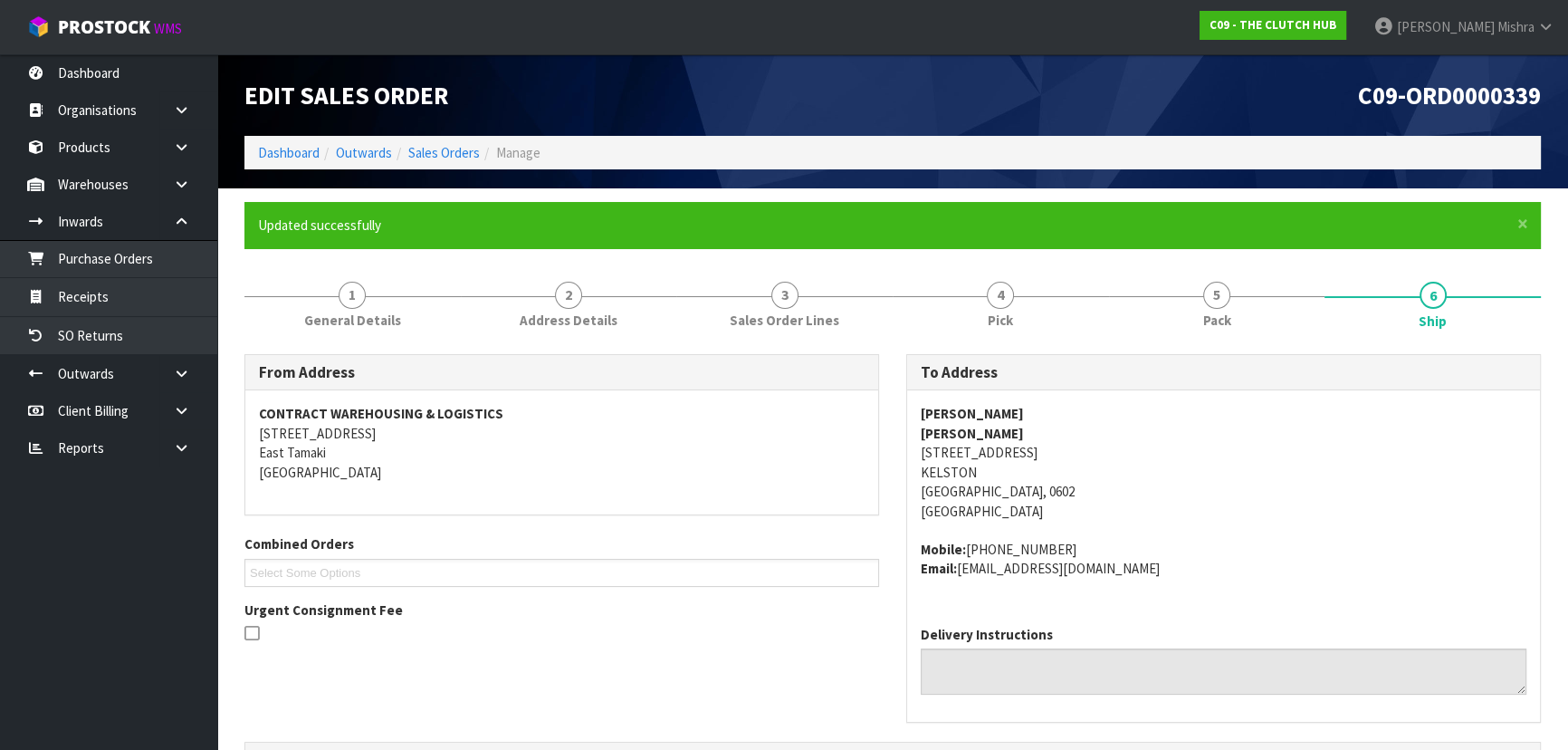
scroll to position [411, 0]
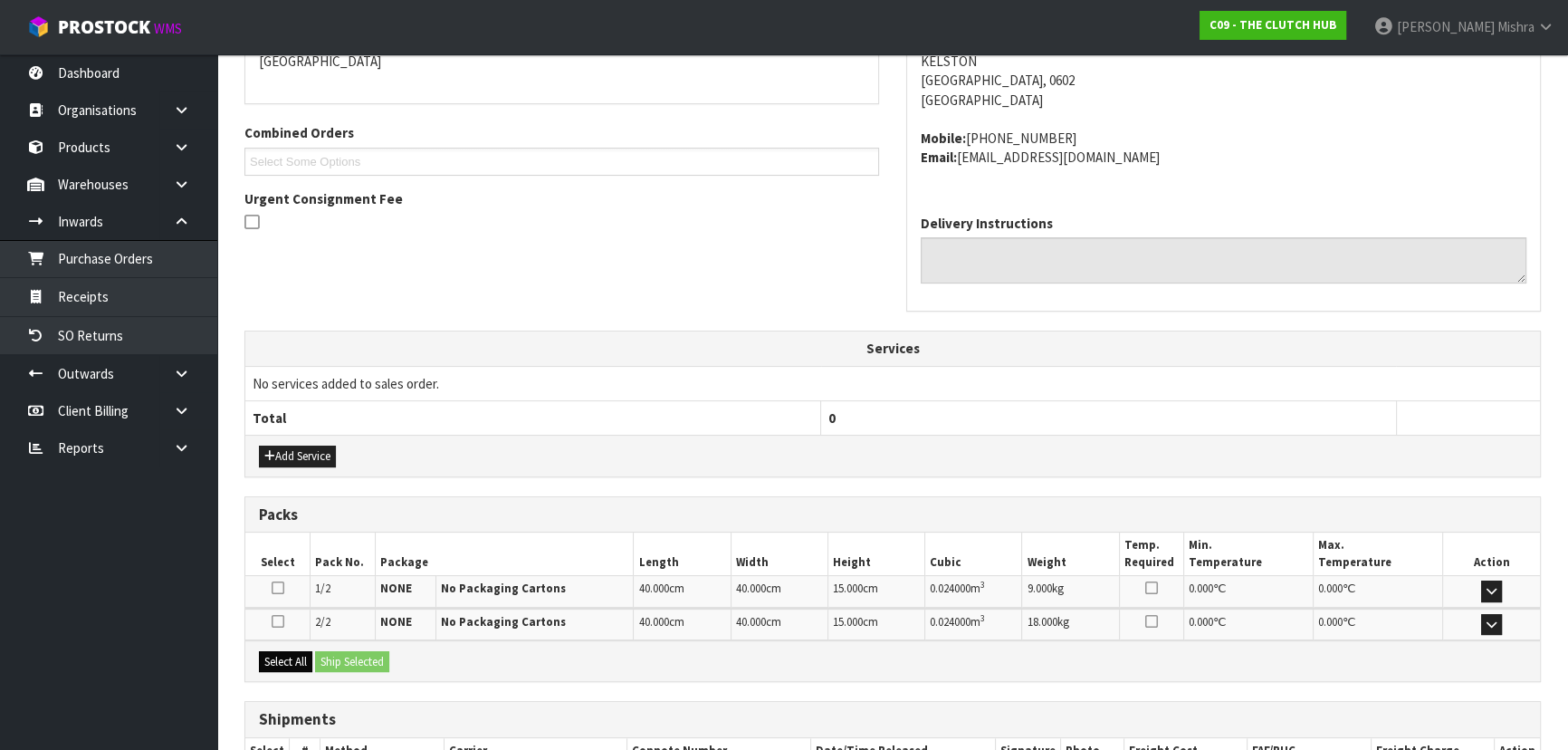
click at [293, 658] on button "Select All" at bounding box center [286, 662] width 54 height 21
click at [373, 659] on button "Ship Selected" at bounding box center [353, 662] width 74 height 21
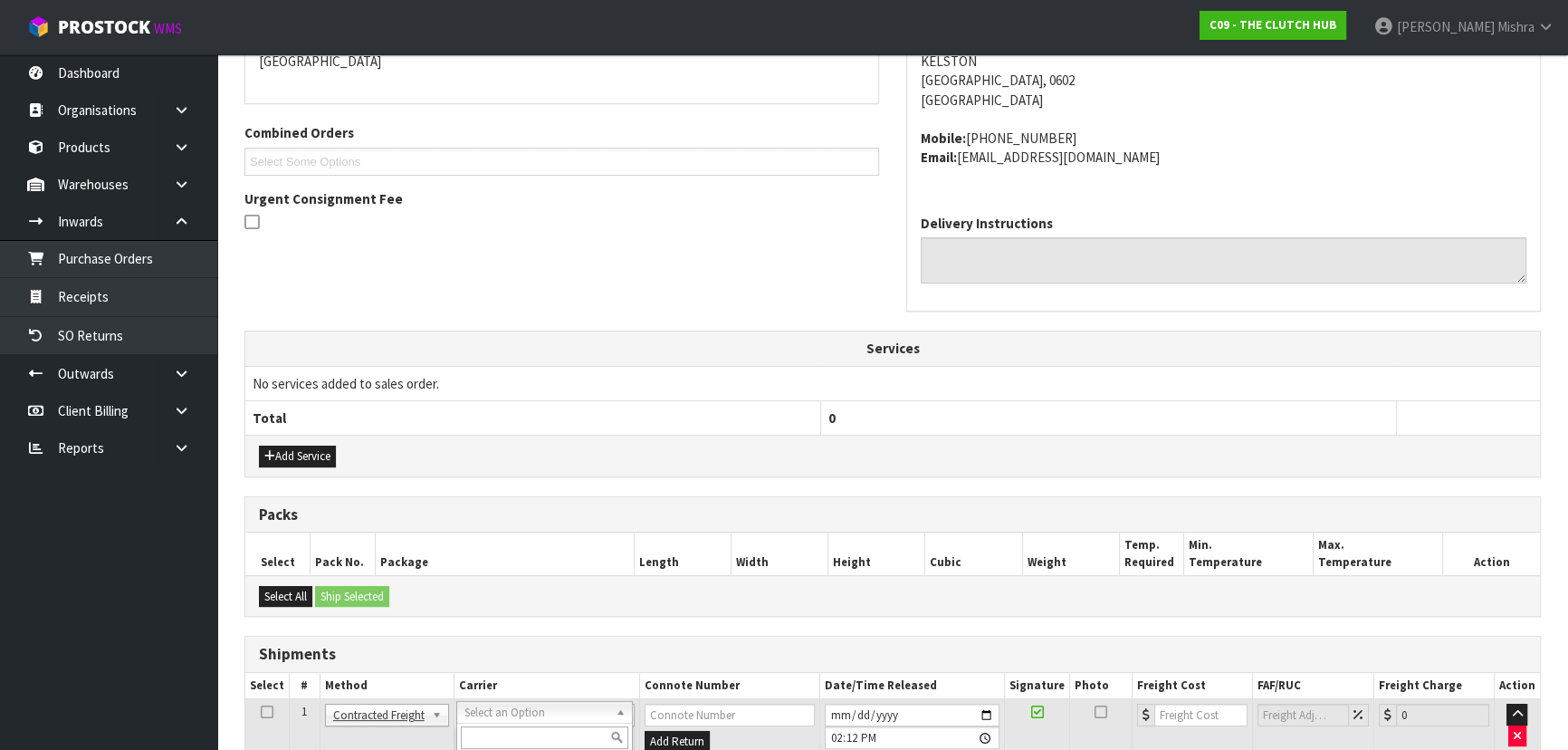
scroll to position [494, 0]
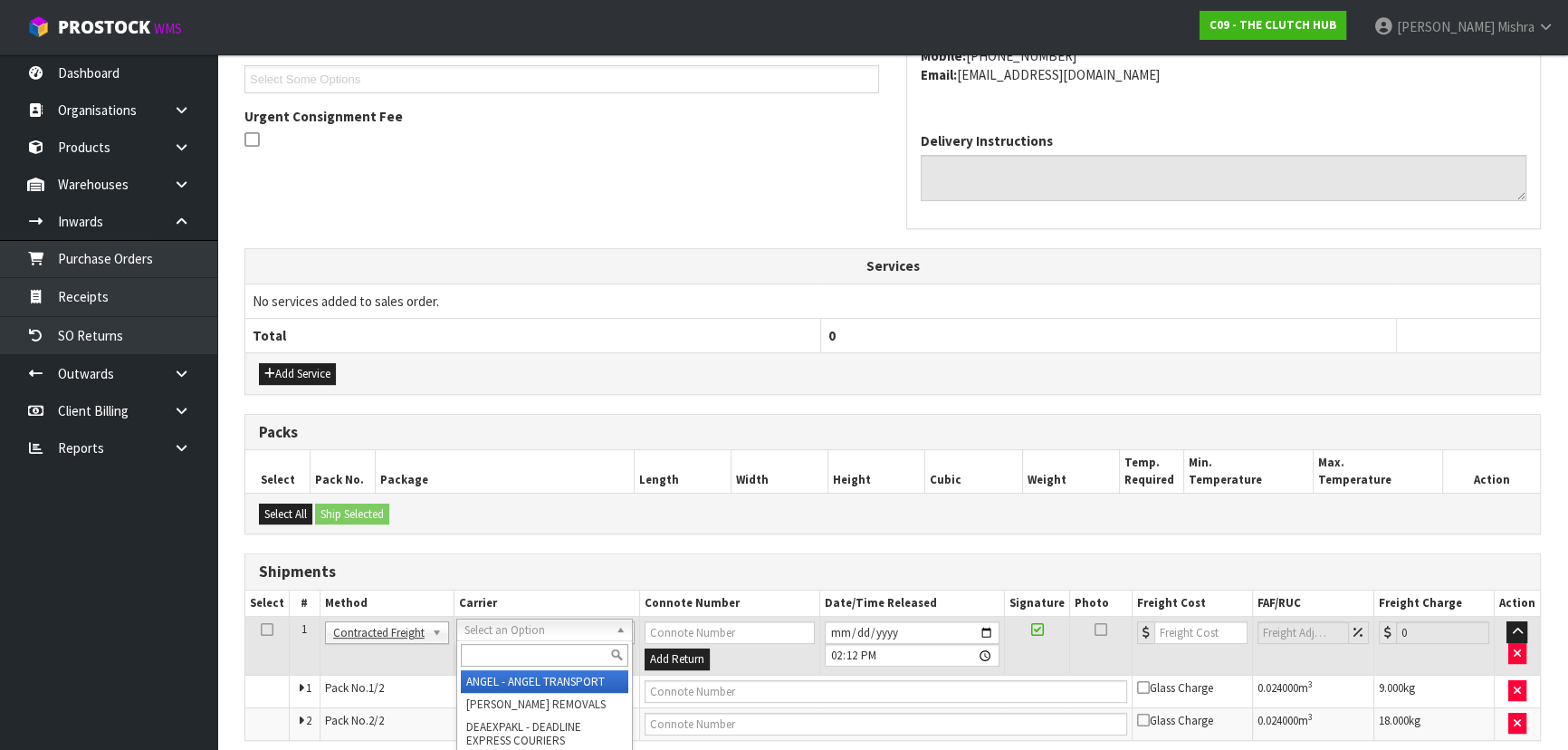
click at [543, 646] on input "text" at bounding box center [545, 655] width 168 height 22
type input "nzp"
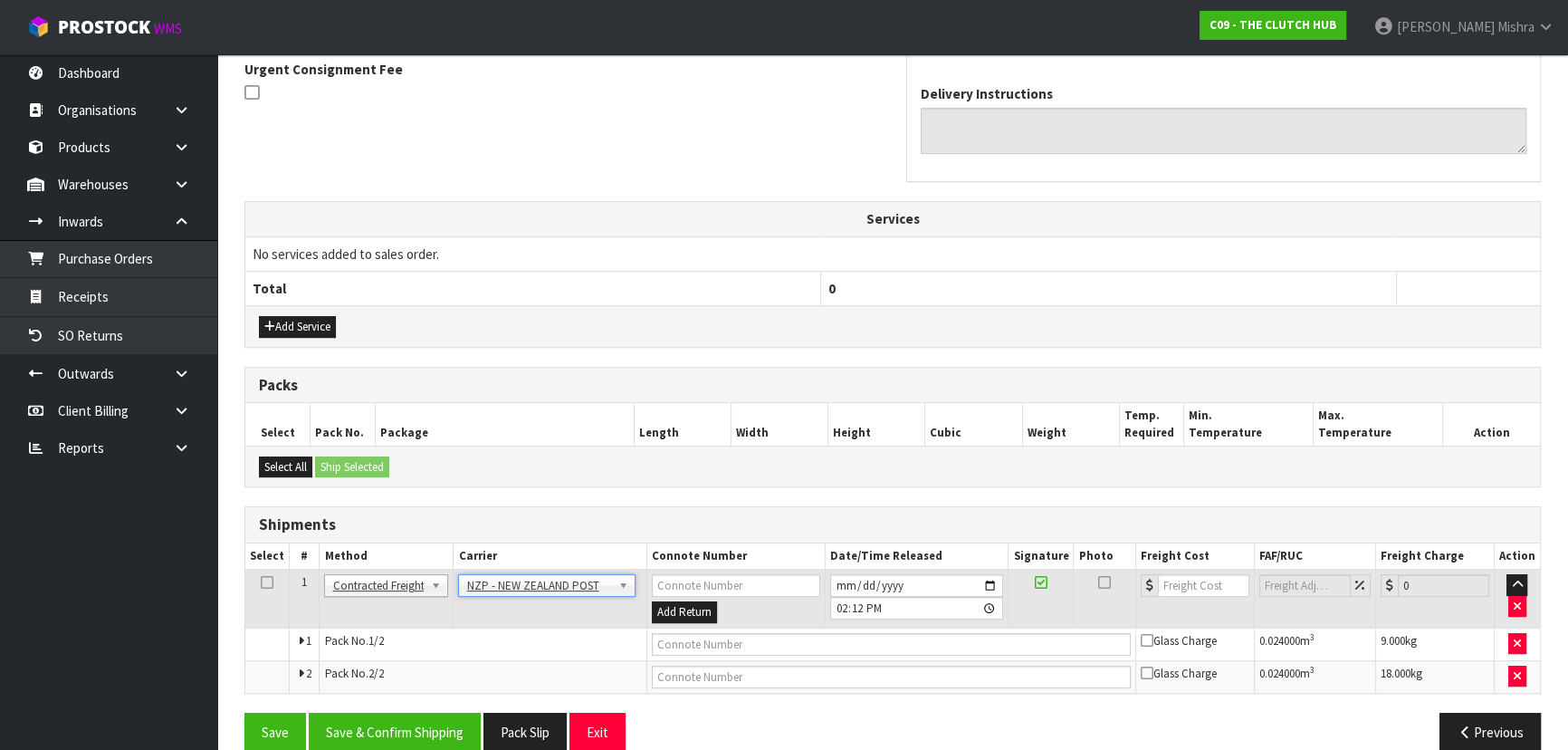
scroll to position [566, 0]
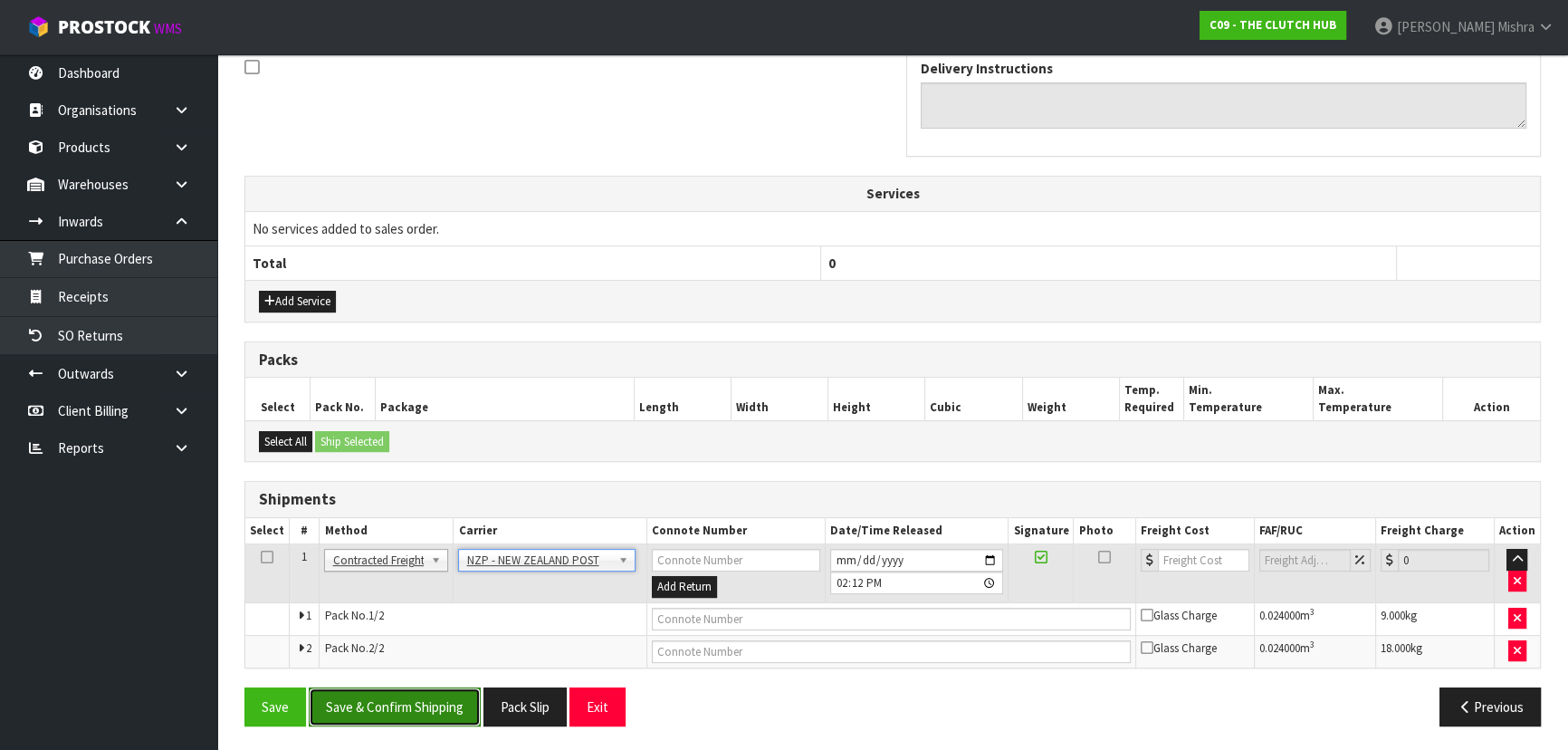
click at [416, 705] on button "Save & Confirm Shipping" at bounding box center [394, 707] width 172 height 39
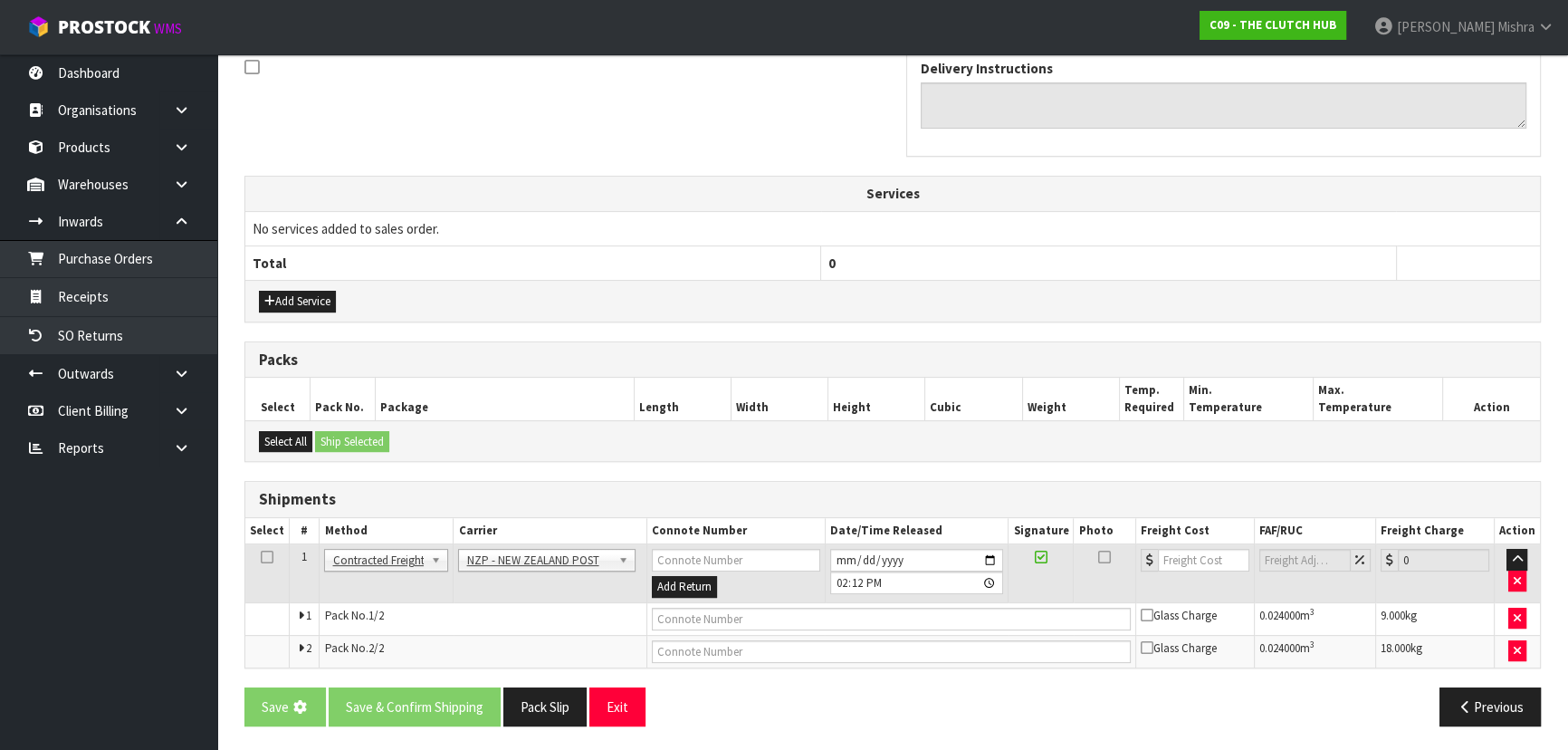
scroll to position [0, 0]
